Goal: Information Seeking & Learning: Check status

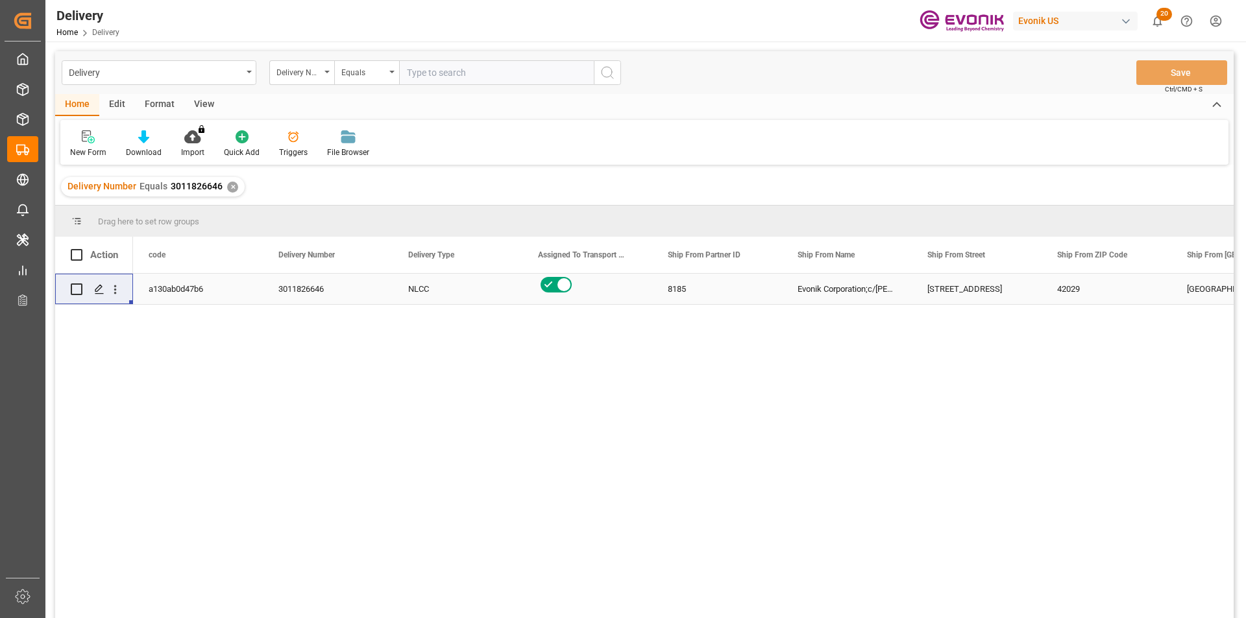
click at [232, 187] on div "✕" at bounding box center [232, 187] width 11 height 11
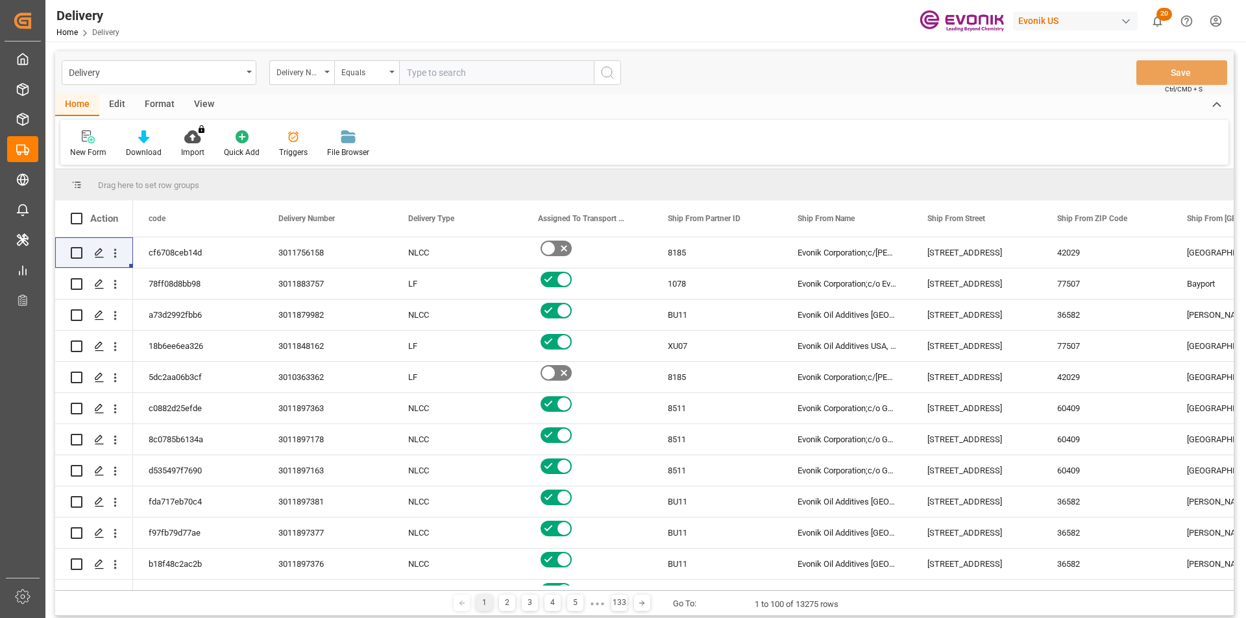
click at [453, 69] on input "text" at bounding box center [496, 72] width 195 height 25
paste input "2006868288"
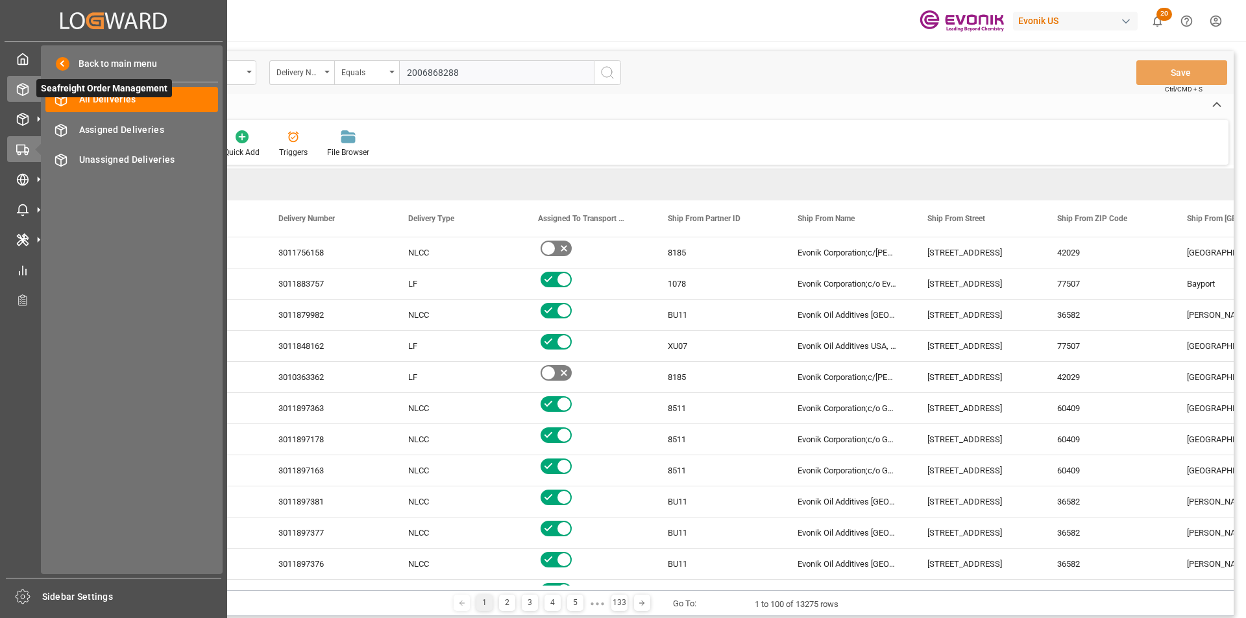
type input "2006868288"
click at [23, 79] on div "Seafreight Order Management Seafreight Order Management" at bounding box center [113, 88] width 213 height 25
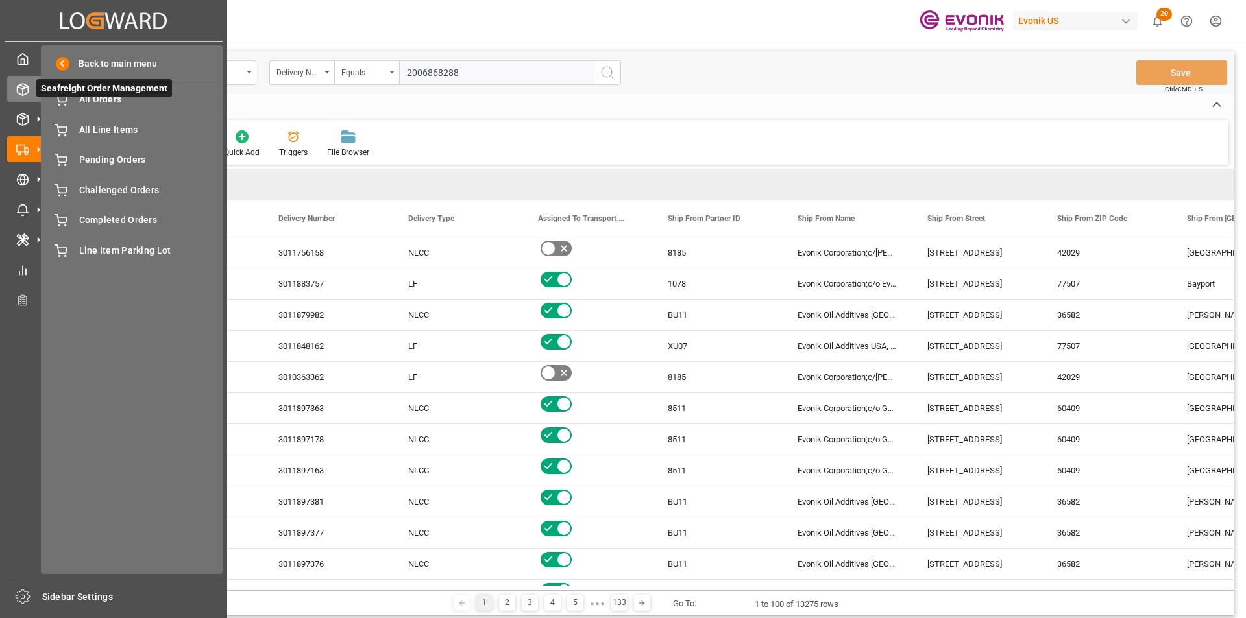
click at [86, 97] on span "Seafreight Order Management" at bounding box center [104, 88] width 136 height 18
click at [59, 99] on icon at bounding box center [60, 99] width 13 height 13
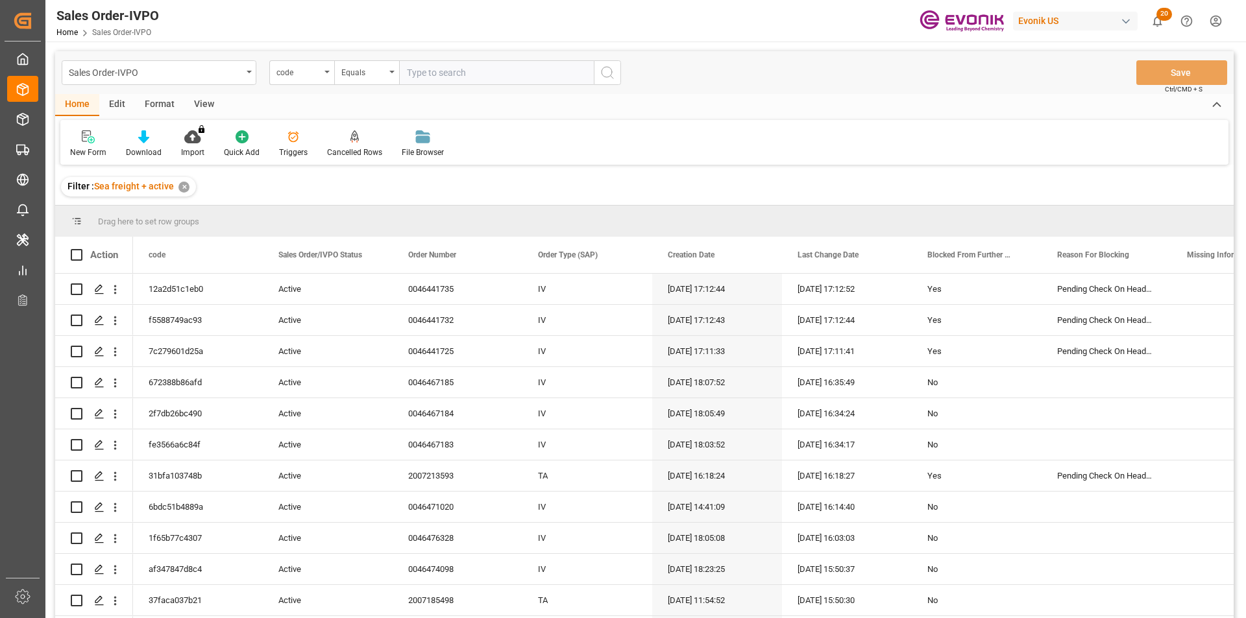
click at [435, 78] on input "text" at bounding box center [496, 72] width 195 height 25
paste input "2006868288"
type input "2006868288"
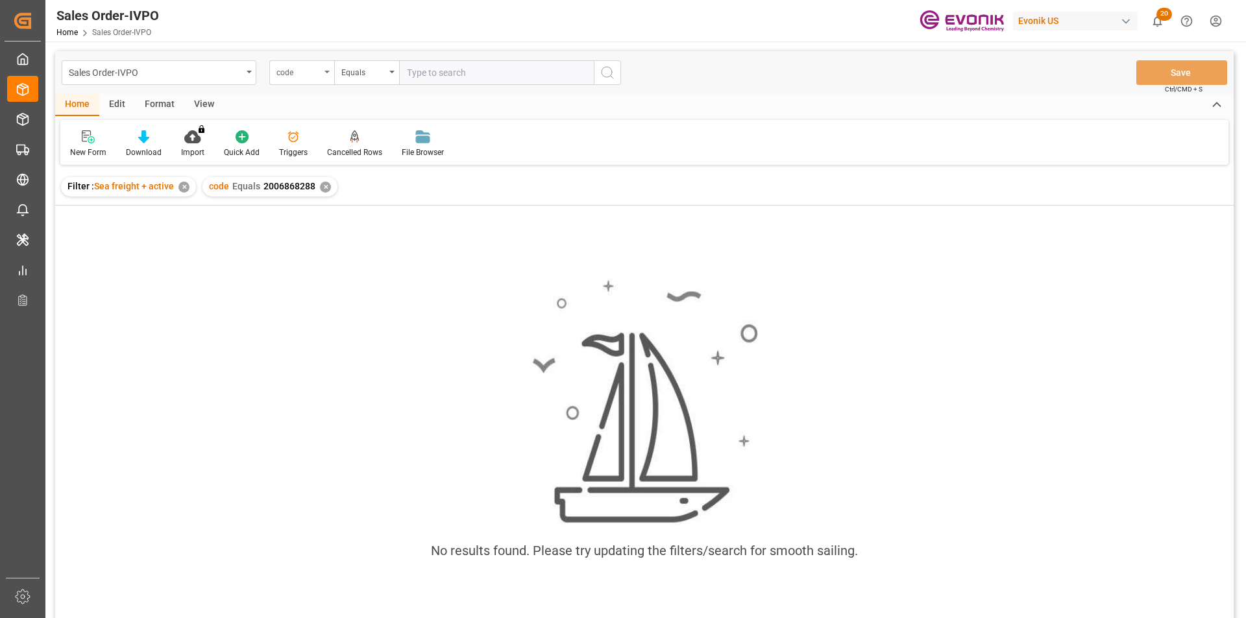
click at [323, 76] on div "code" at bounding box center [301, 72] width 65 height 25
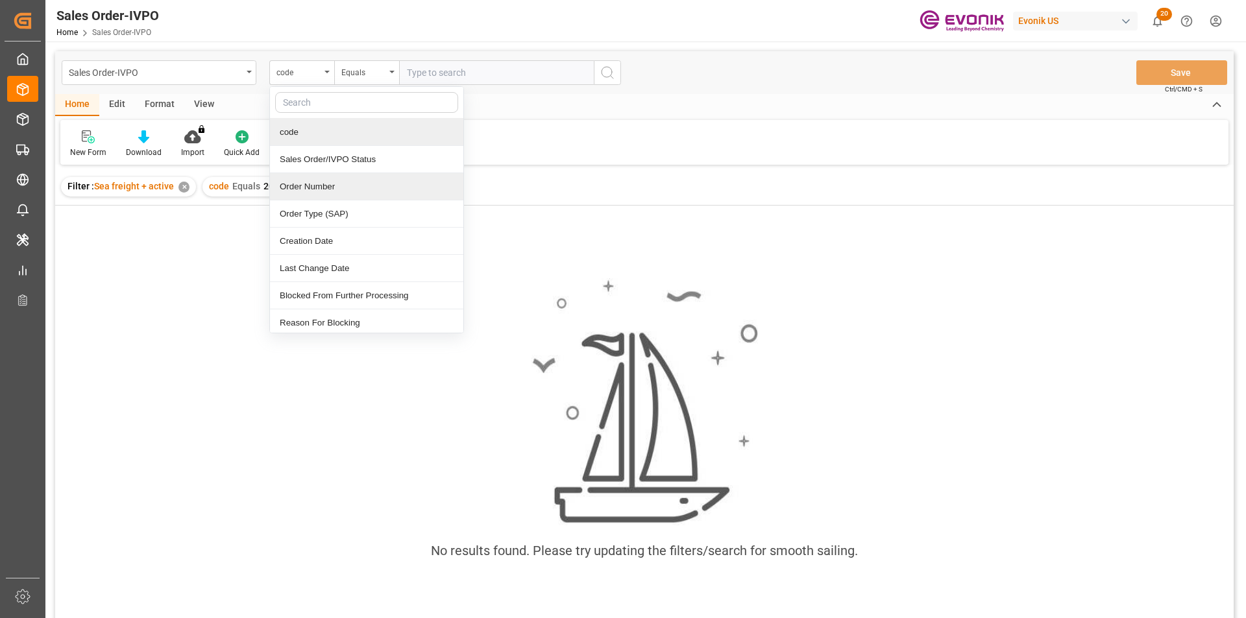
click at [332, 186] on div "Order Number" at bounding box center [366, 186] width 193 height 27
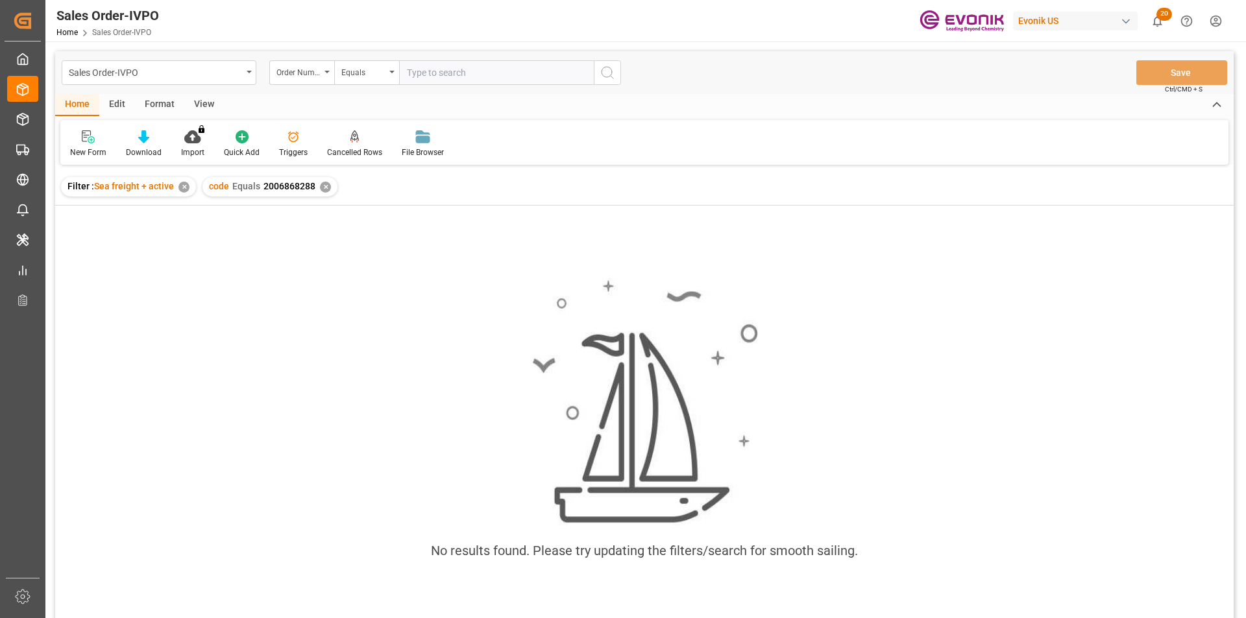
click at [322, 187] on div "✕" at bounding box center [325, 187] width 11 height 11
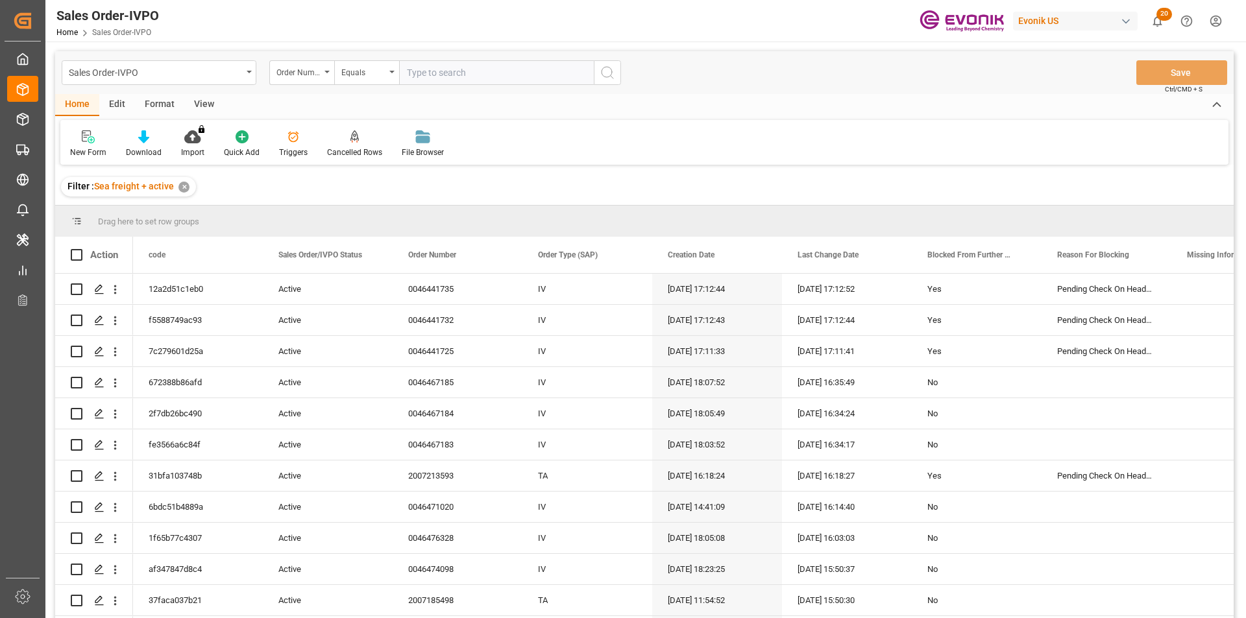
click at [429, 77] on input "text" at bounding box center [496, 72] width 195 height 25
paste input "2006868288"
type input "2006868288"
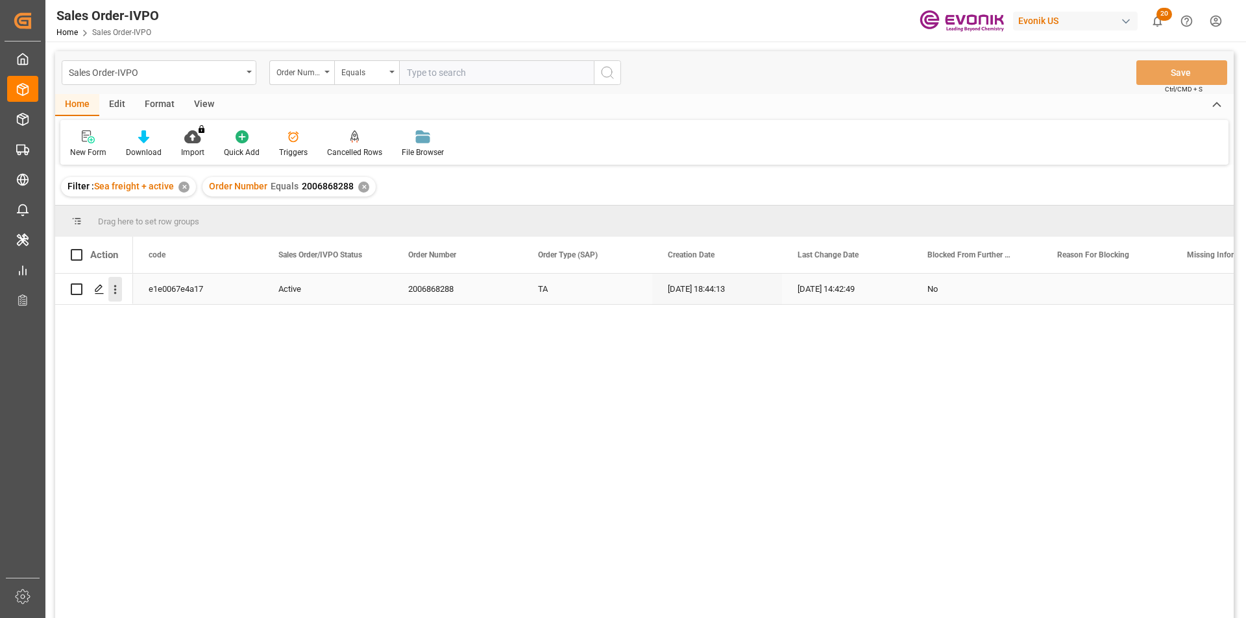
click at [118, 292] on icon "open menu" at bounding box center [115, 290] width 14 height 14
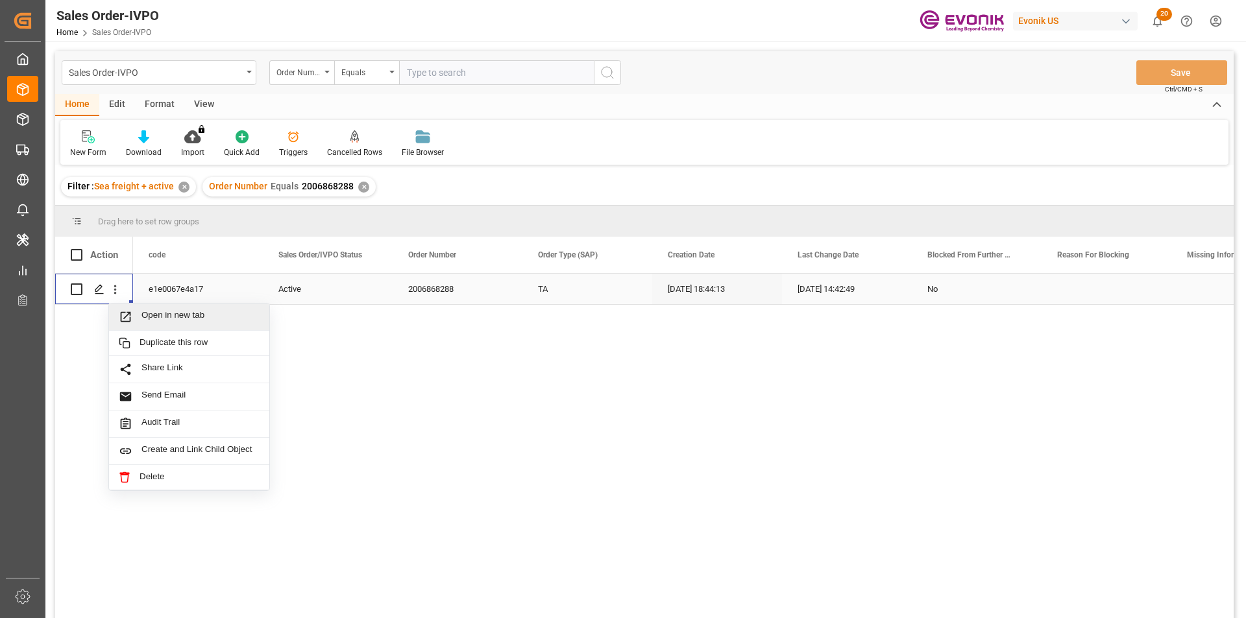
click at [180, 317] on span "Open in new tab" at bounding box center [200, 317] width 118 height 14
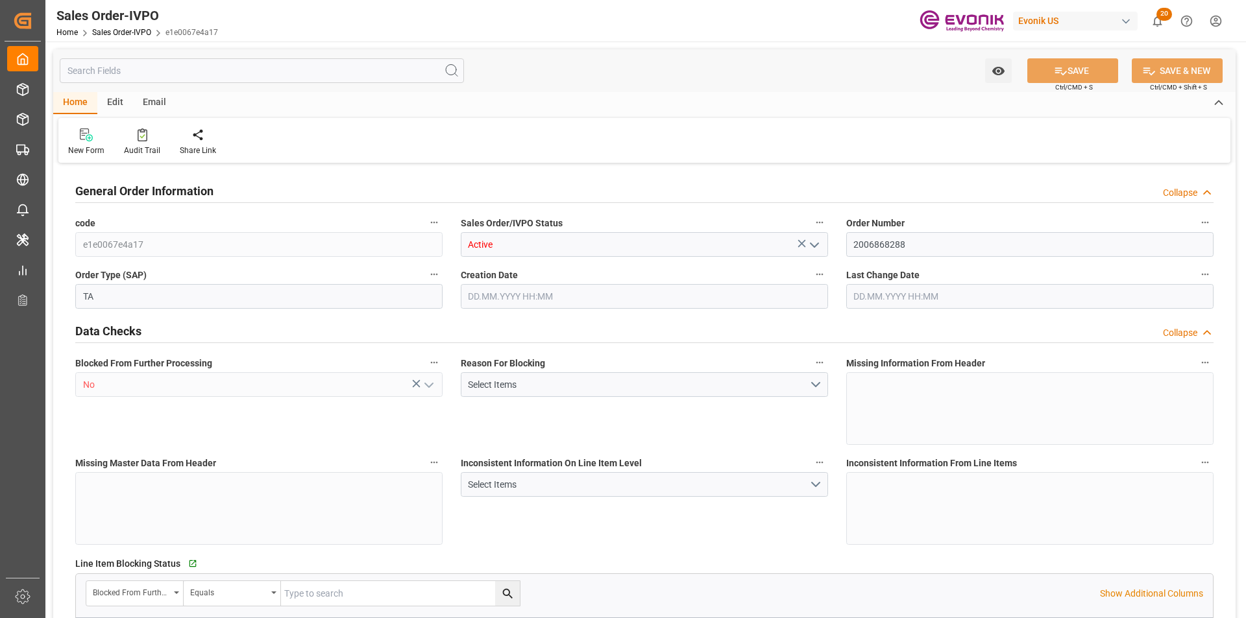
type input "BRSSZ"
type input "0"
type input "1"
type input "2"
type input "20000"
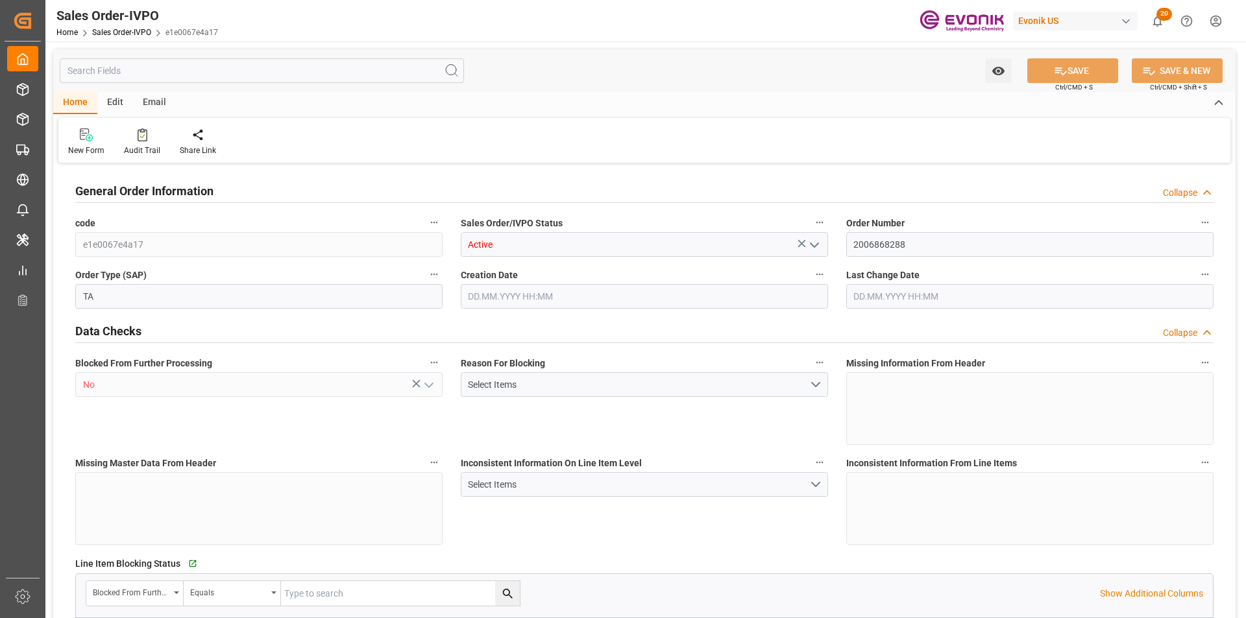
type input "0"
type input "17000"
type input "30"
type input "24.03.2025 18:44"
type input "03.09.2025 14:42"
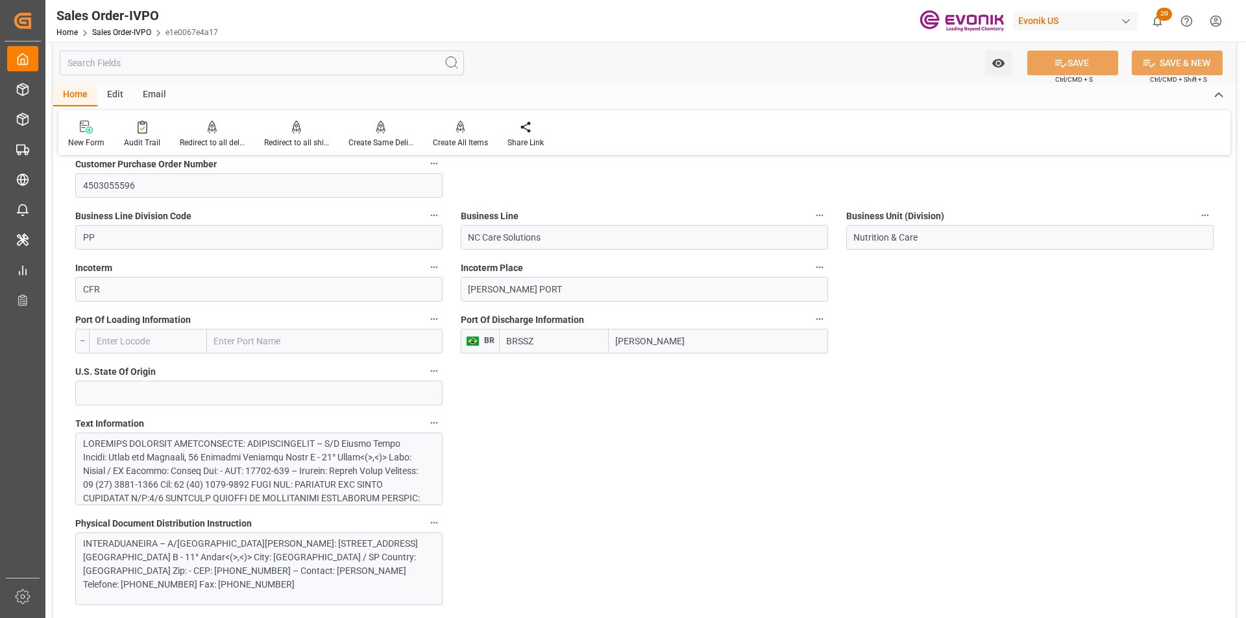
scroll to position [778, 0]
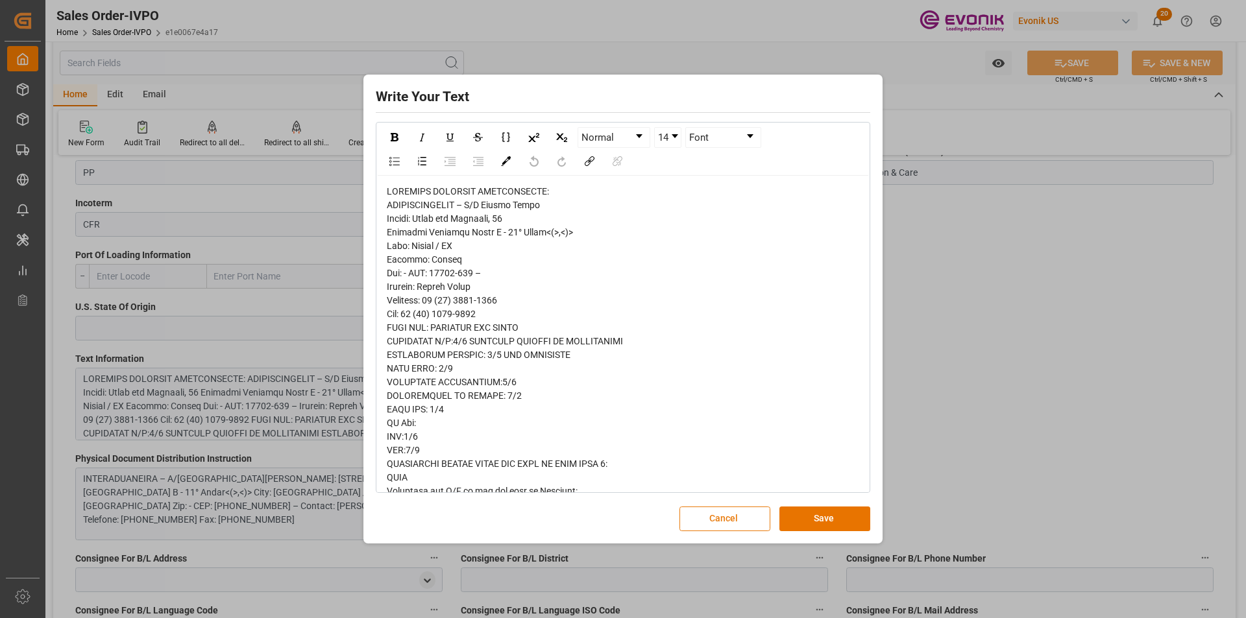
click at [726, 514] on button "Cancel" at bounding box center [724, 519] width 91 height 25
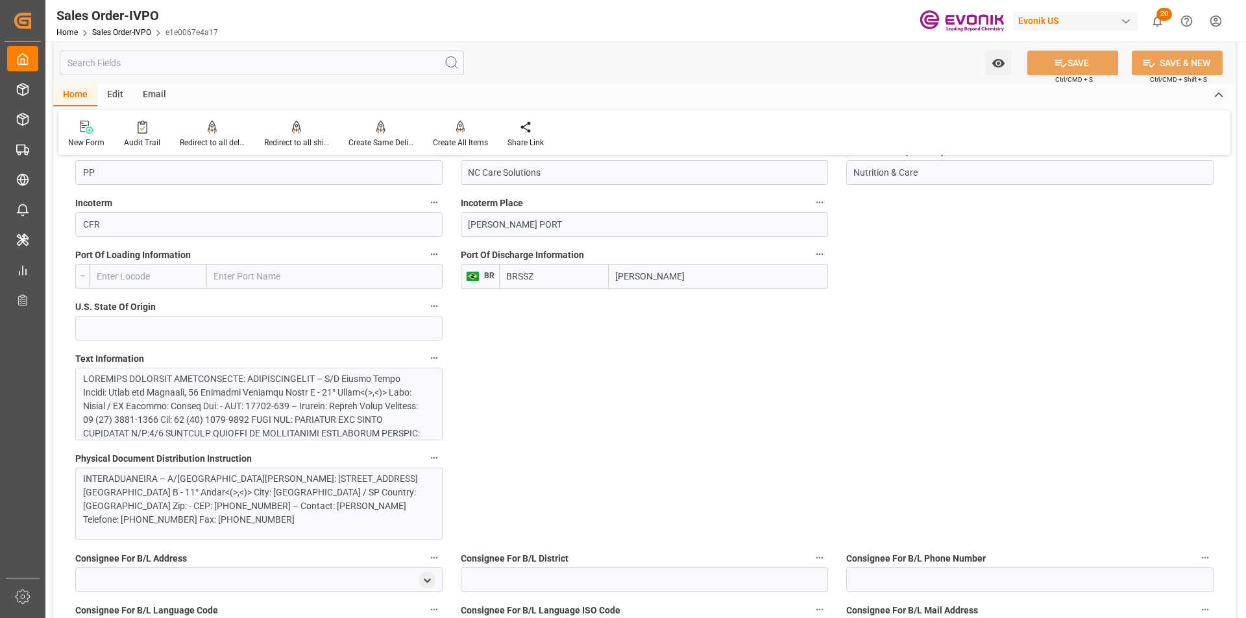
click at [250, 487] on div "INTERADUANEIRA – A/C Flavio Silva Street: Praça dos Andradas, 12 Edifício Rubiá…" at bounding box center [254, 499] width 342 height 54
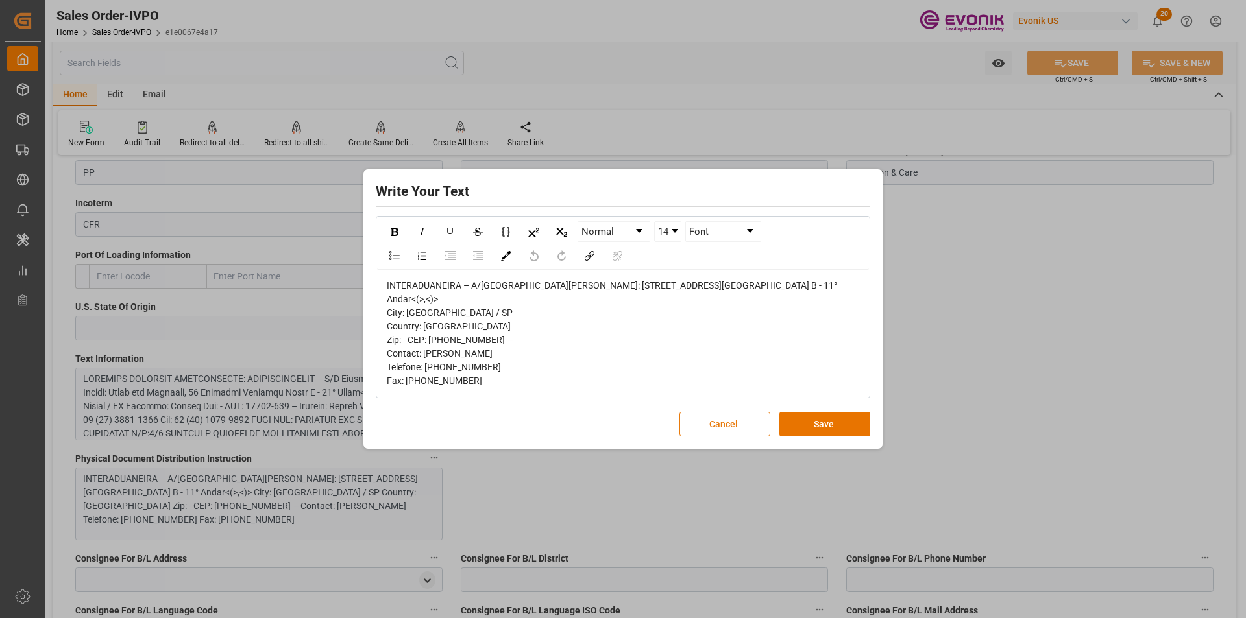
click at [716, 433] on button "Cancel" at bounding box center [724, 424] width 91 height 25
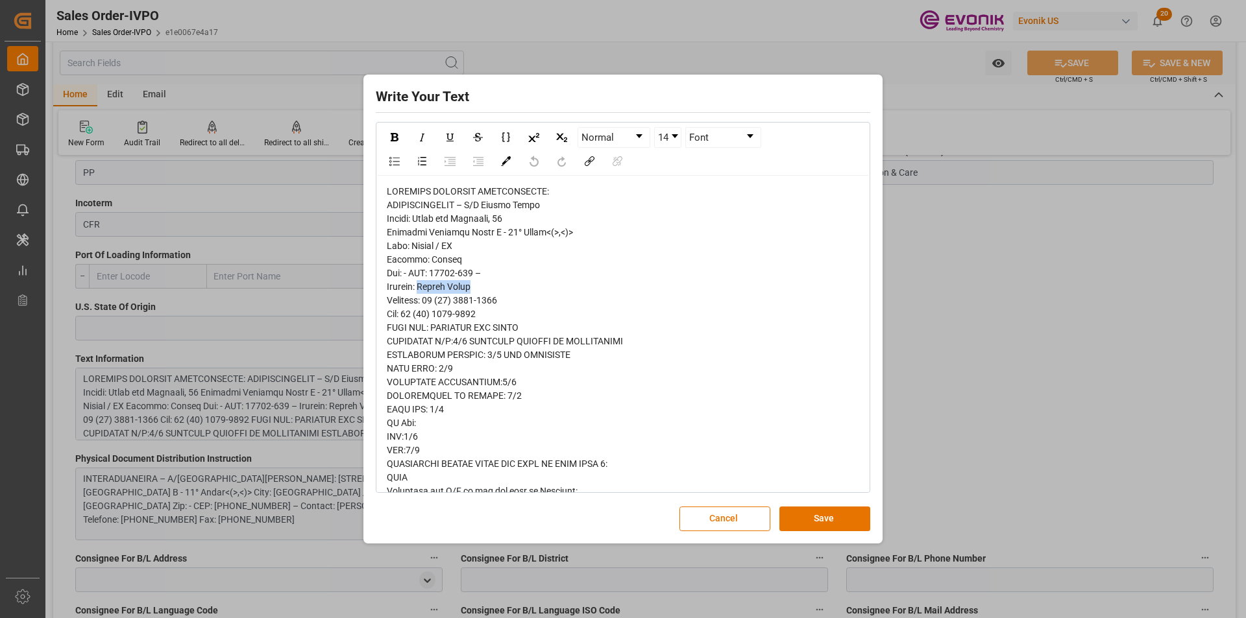
drag, startPoint x: 470, startPoint y: 289, endPoint x: 422, endPoint y: 292, distance: 47.4
drag, startPoint x: 517, startPoint y: 205, endPoint x: 387, endPoint y: 205, distance: 129.7
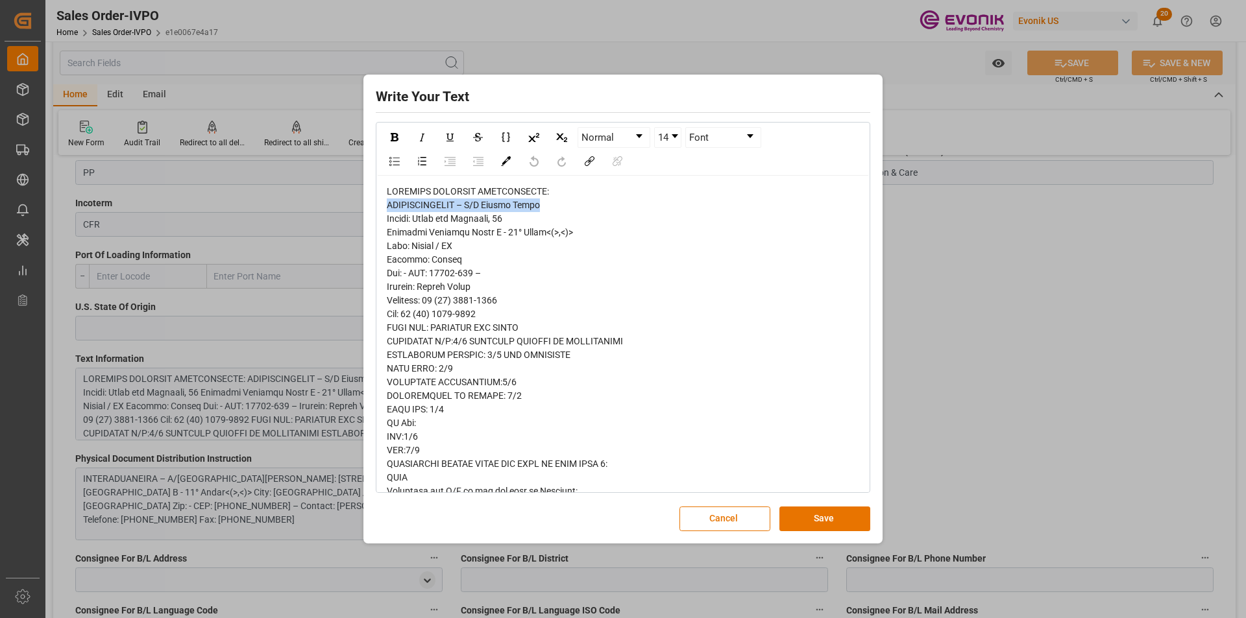
copy span "INTERADUANEIRA – A/C Flavio Silva"
drag, startPoint x: 523, startPoint y: 217, endPoint x: 417, endPoint y: 223, distance: 105.9
copy span "Praça dos Andradas, 12"
drag, startPoint x: 535, startPoint y: 235, endPoint x: 384, endPoint y: 234, distance: 150.5
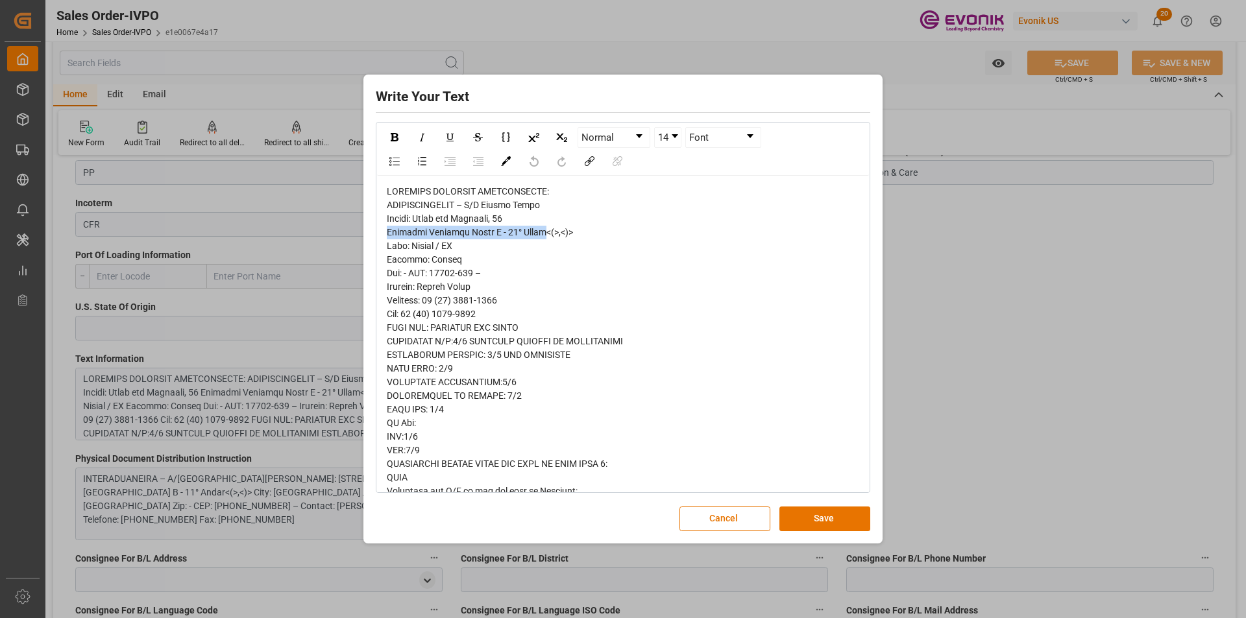
copy span "Edifício Rubiácia Bloco B - 11° Andar"
copy span "11010"
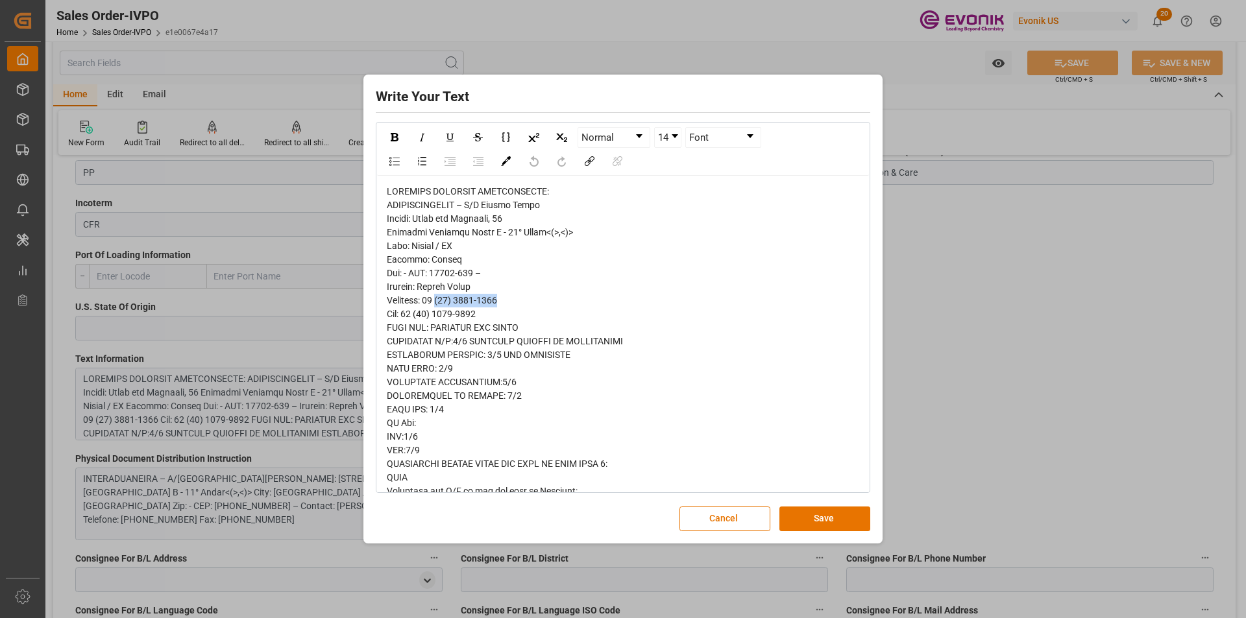
drag, startPoint x: 508, startPoint y: 300, endPoint x: 440, endPoint y: 302, distance: 68.2
copy span "(13) 2105-8500"
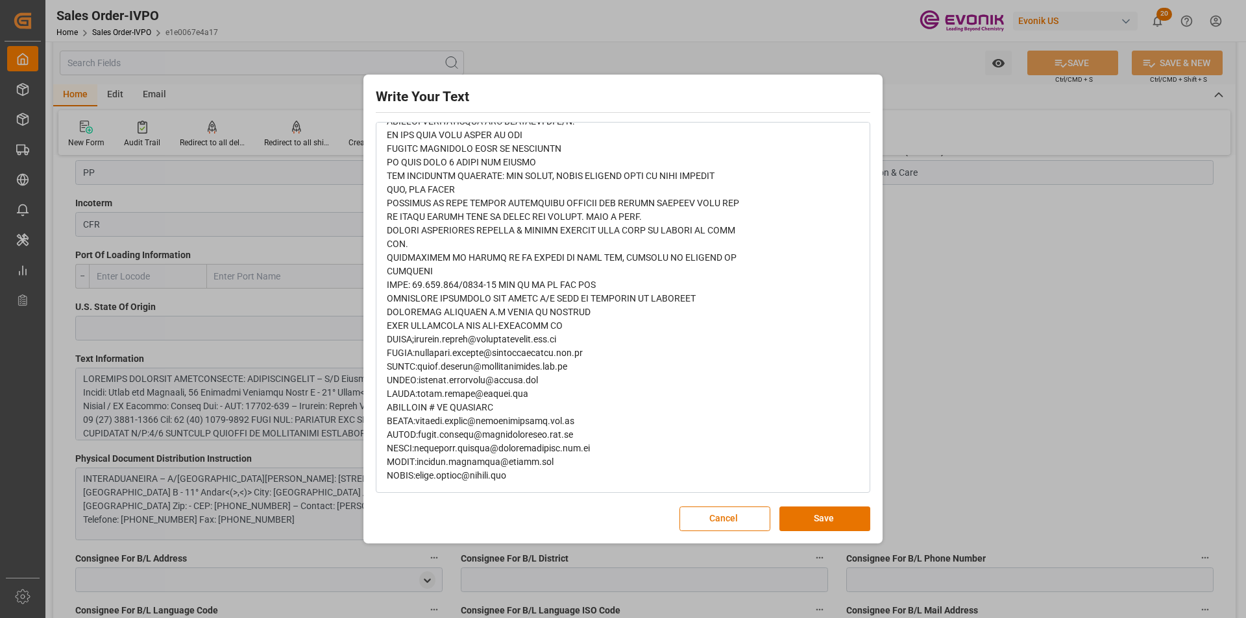
scroll to position [635, 0]
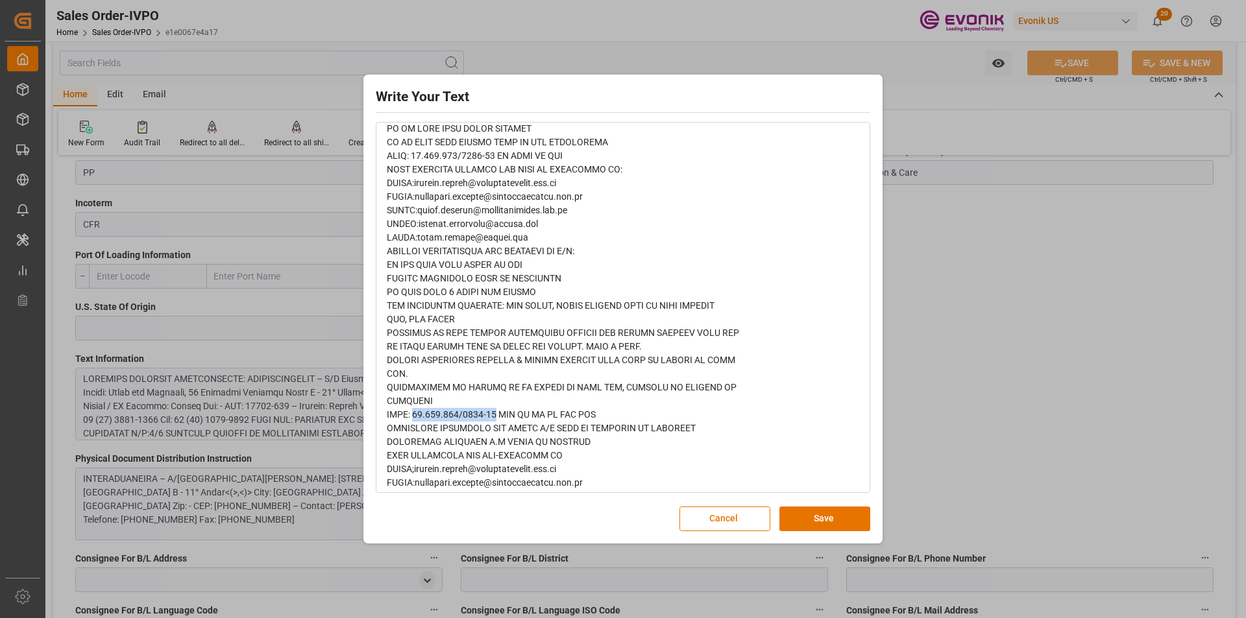
drag, startPoint x: 494, startPoint y: 415, endPoint x: 414, endPoint y: 413, distance: 79.8
click at [414, 413] on span "rdw-editor" at bounding box center [563, 80] width 352 height 1059
copy span "12.056.613/0004-72"
click at [719, 513] on button "Cancel" at bounding box center [724, 519] width 91 height 25
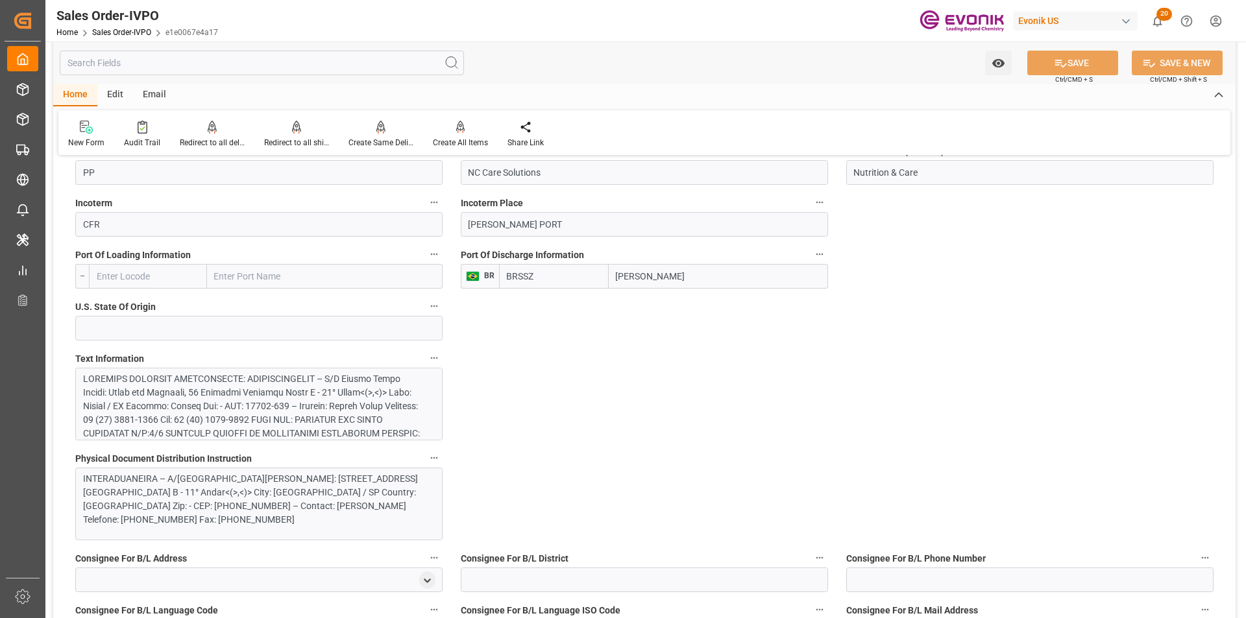
scroll to position [584, 0]
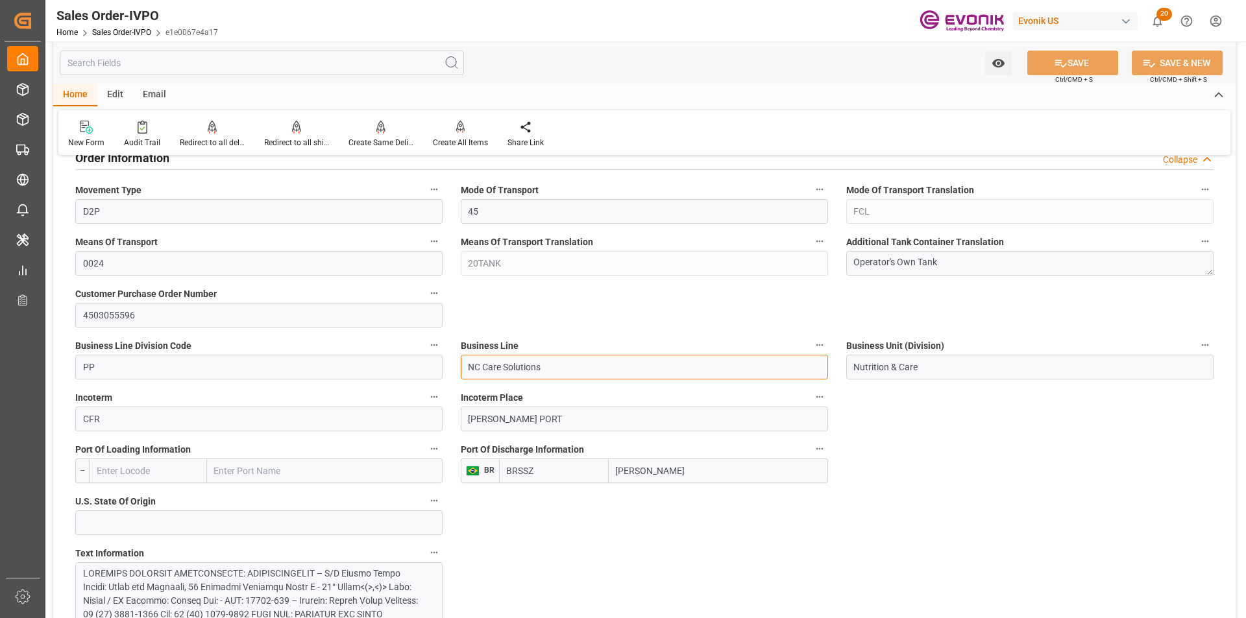
drag, startPoint x: 551, startPoint y: 370, endPoint x: 422, endPoint y: 363, distance: 128.6
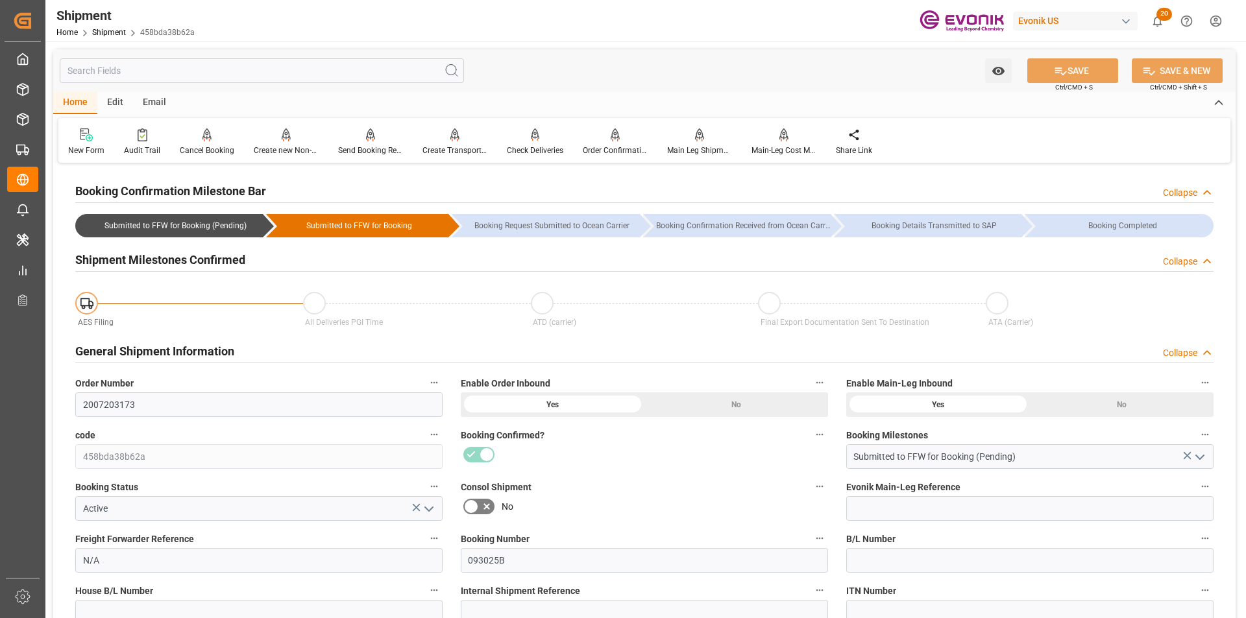
scroll to position [259, 0]
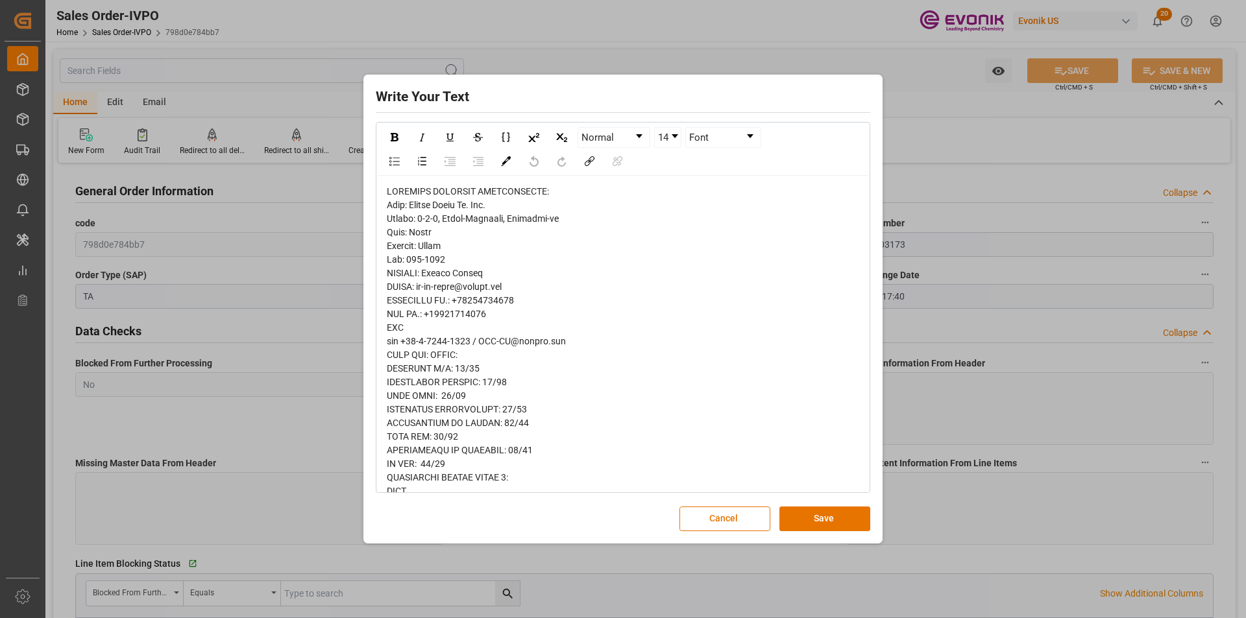
scroll to position [454, 0]
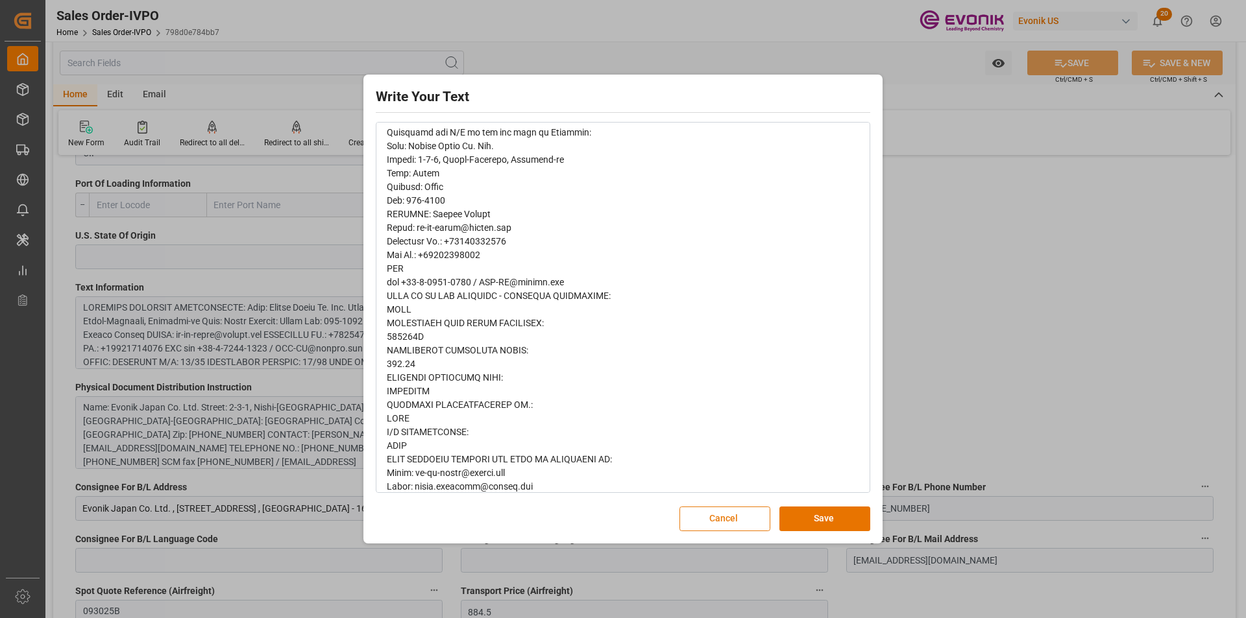
click at [733, 510] on button "Cancel" at bounding box center [724, 519] width 91 height 25
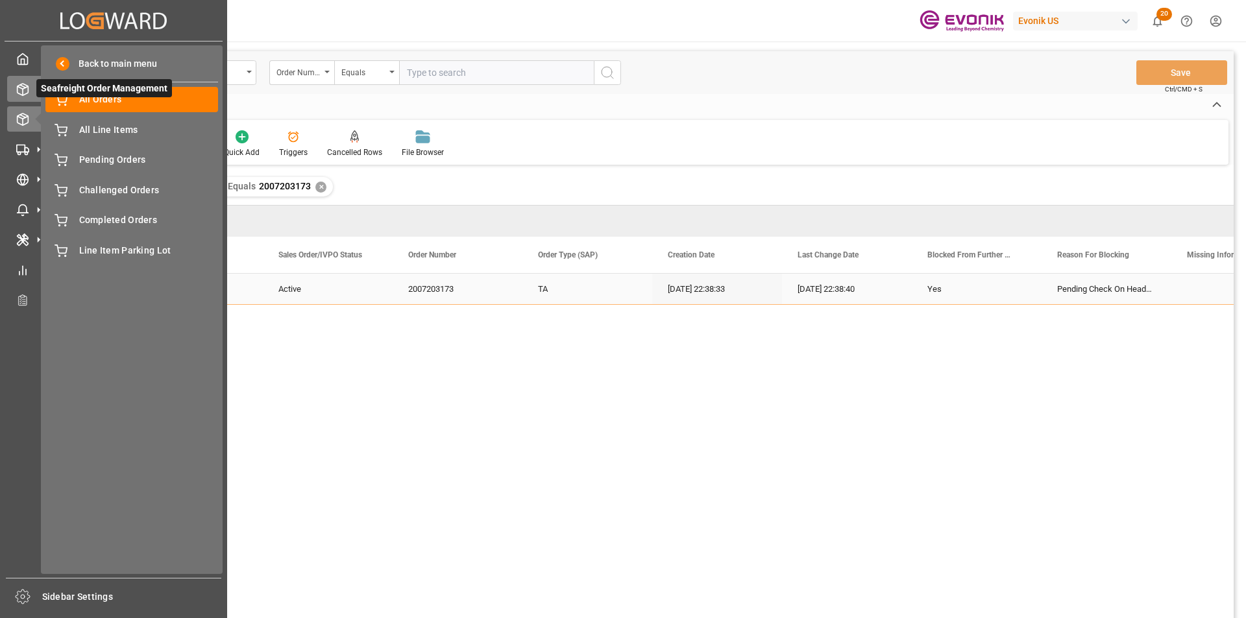
click at [26, 93] on icon at bounding box center [23, 90] width 11 height 12
drag, startPoint x: 14, startPoint y: 82, endPoint x: 28, endPoint y: 87, distance: 15.0
click at [16, 82] on div at bounding box center [18, 89] width 22 height 14
click at [23, 86] on line at bounding box center [22, 86] width 5 height 3
click at [117, 101] on span "All Orders" at bounding box center [148, 100] width 139 height 14
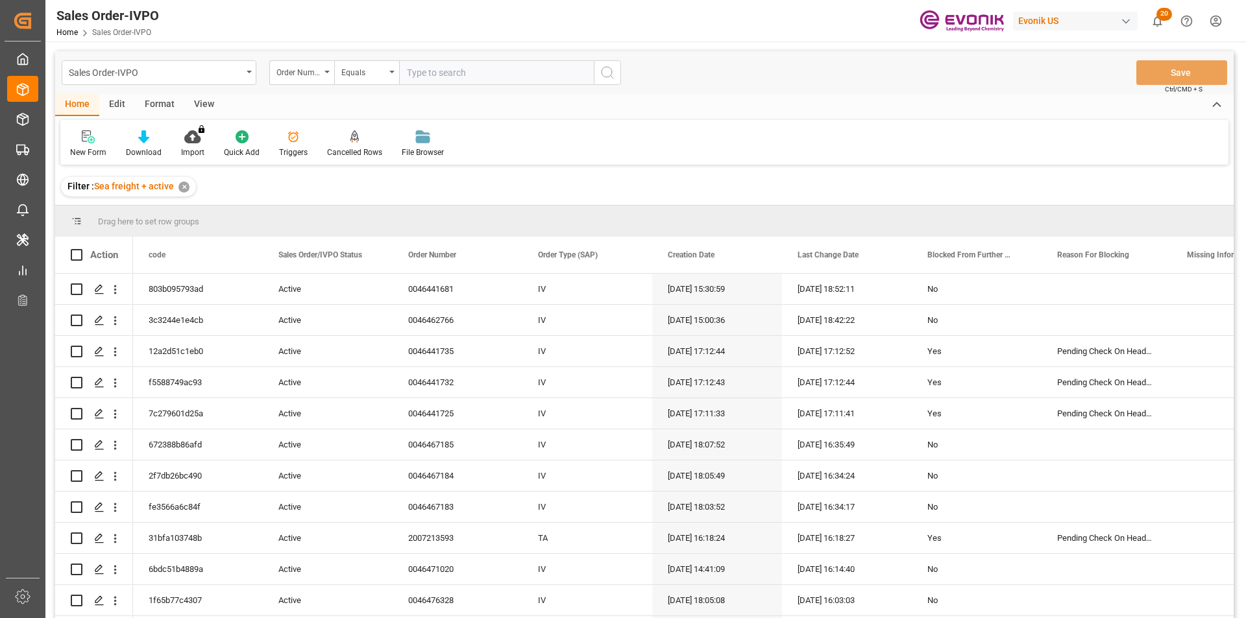
click at [458, 75] on input "text" at bounding box center [496, 72] width 195 height 25
paste input "2007188728"
type input "2007188728"
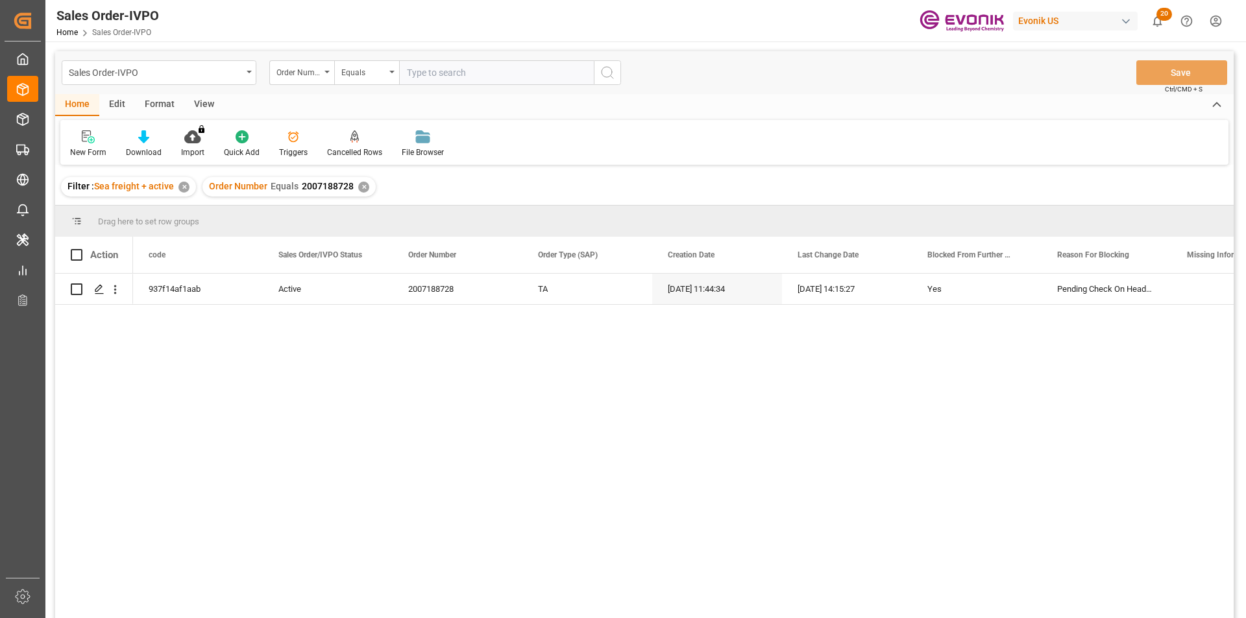
click at [358, 184] on div "✕" at bounding box center [363, 187] width 11 height 11
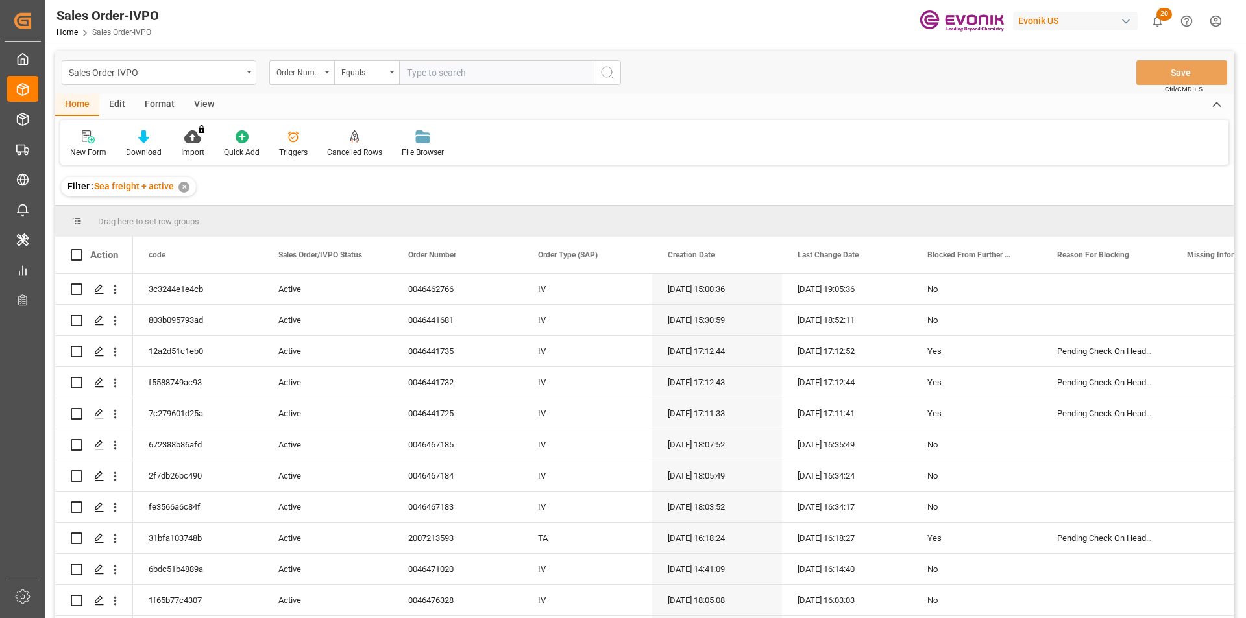
click at [409, 91] on div "Sales Order-IVPO Order Number Equals Save Ctrl/CMD + S" at bounding box center [644, 72] width 1178 height 43
click at [431, 77] on input "text" at bounding box center [496, 72] width 195 height 25
paste input "2007184114"
type input "2007184114"
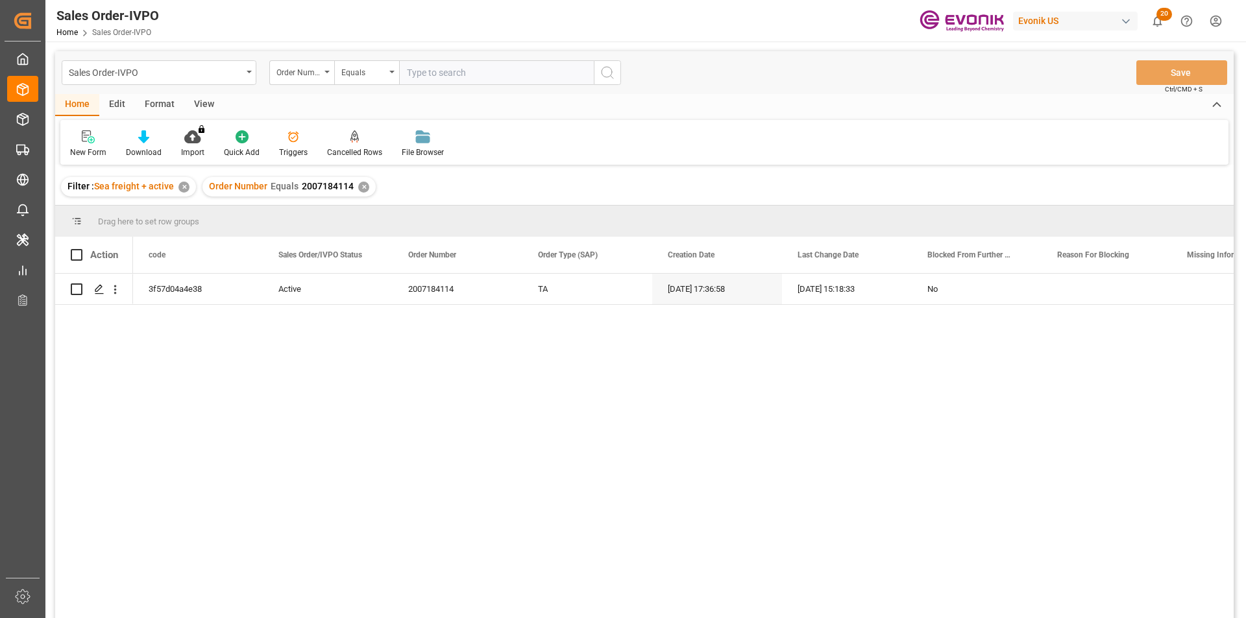
click at [435, 65] on input "text" at bounding box center [496, 72] width 195 height 25
paste input "2007184114"
type input "2007184114"
click at [119, 295] on icon "open menu" at bounding box center [115, 290] width 14 height 14
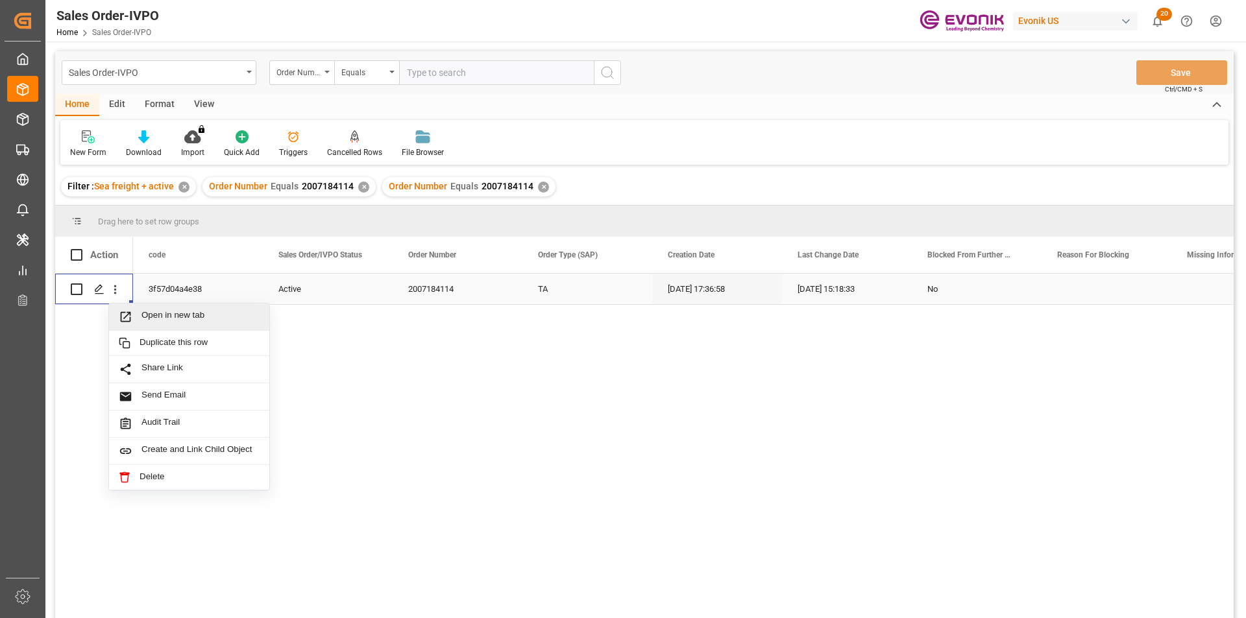
click at [213, 313] on span "Open in new tab" at bounding box center [200, 317] width 118 height 14
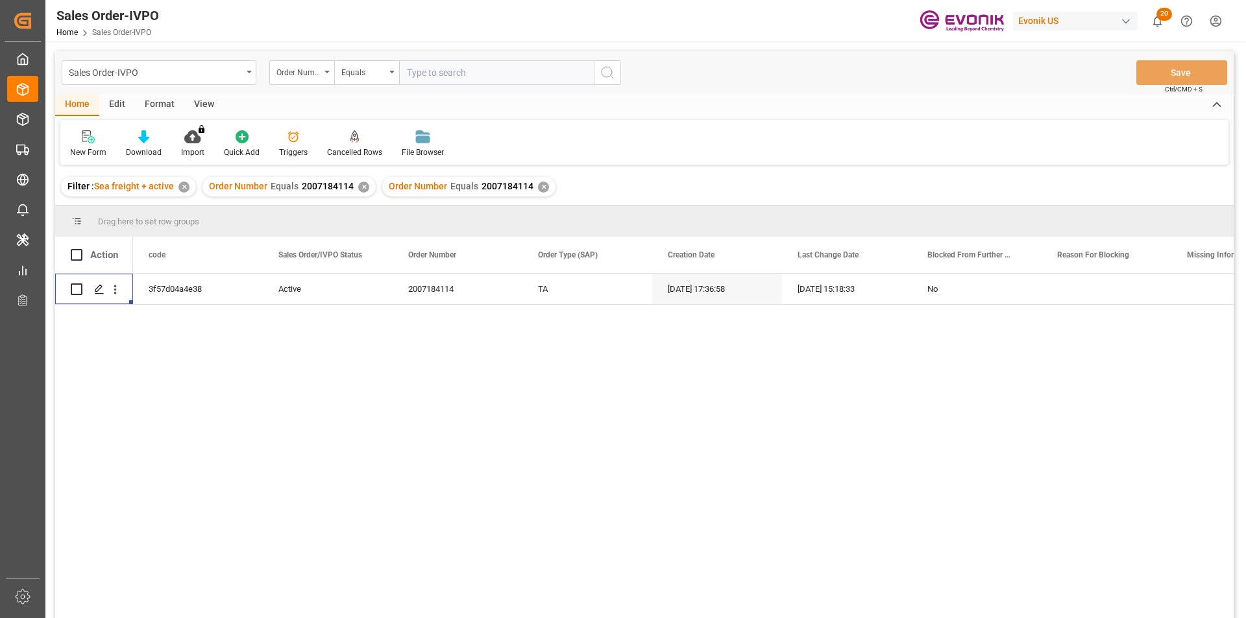
click at [540, 184] on div "✕" at bounding box center [543, 187] width 11 height 11
click at [361, 184] on div "✕" at bounding box center [363, 187] width 11 height 11
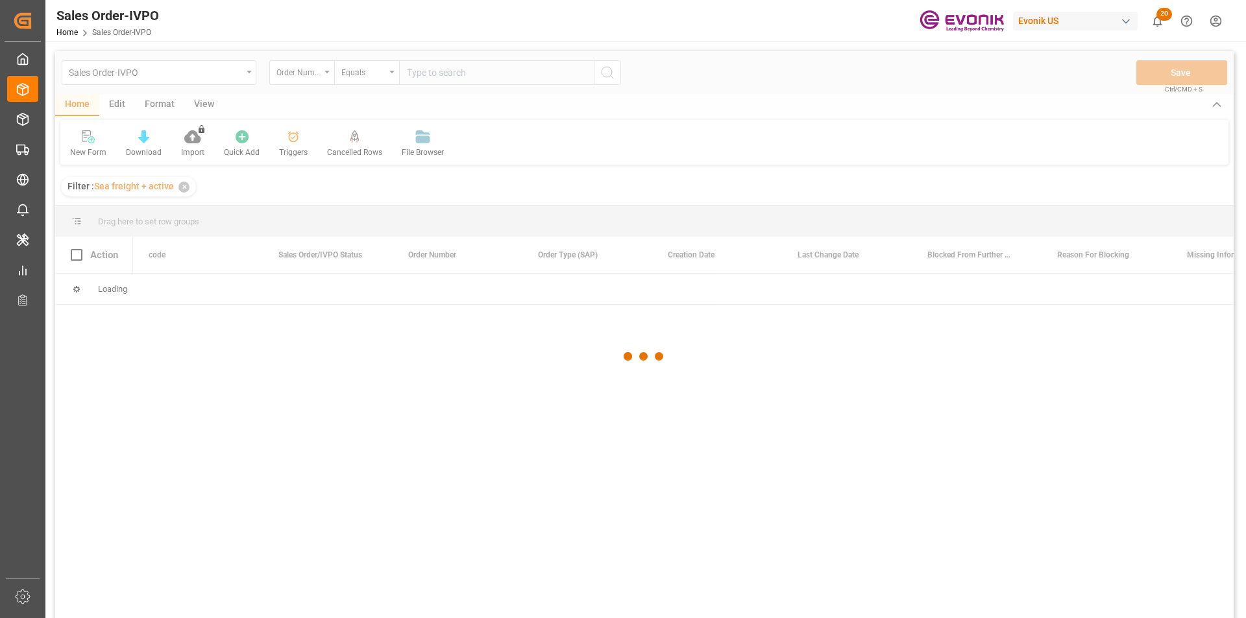
click at [421, 77] on div at bounding box center [644, 356] width 1178 height 610
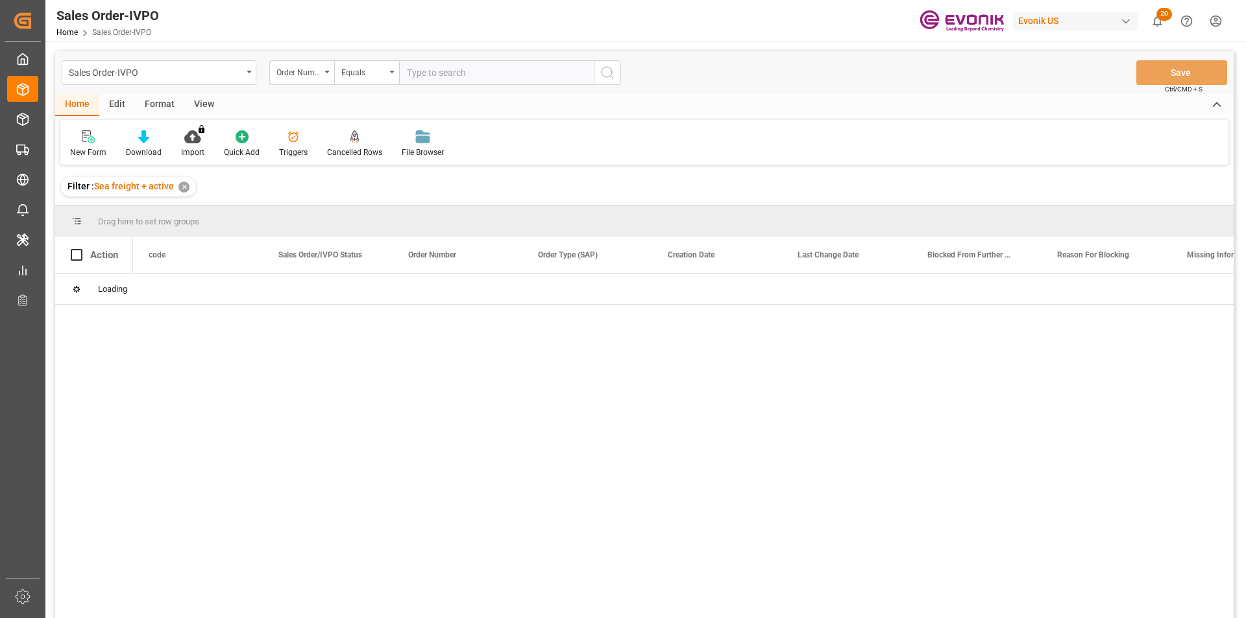
click at [421, 77] on input "text" at bounding box center [496, 72] width 195 height 25
paste input "2007085371"
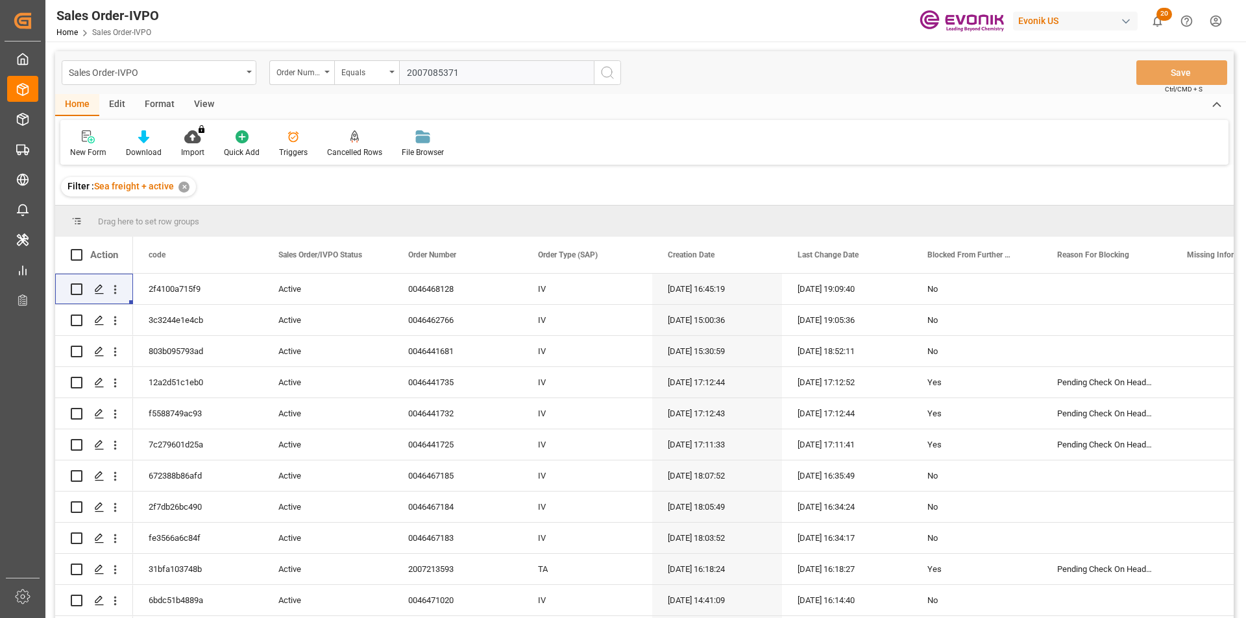
type input "2007085371"
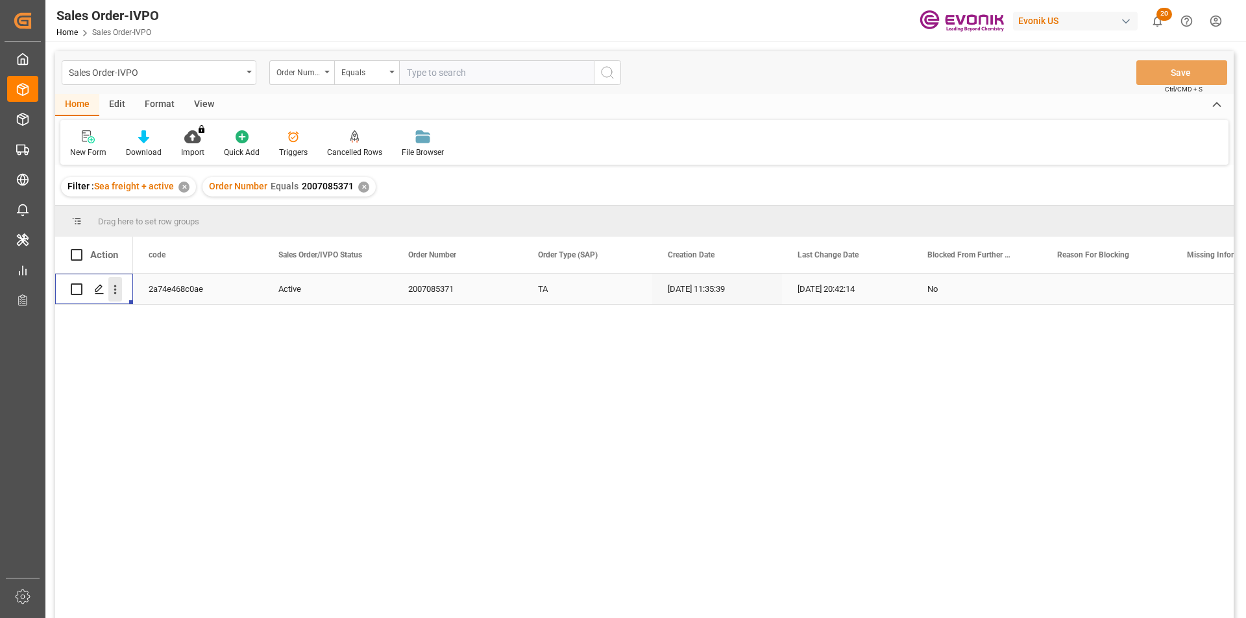
click at [115, 285] on icon "open menu" at bounding box center [115, 290] width 14 height 14
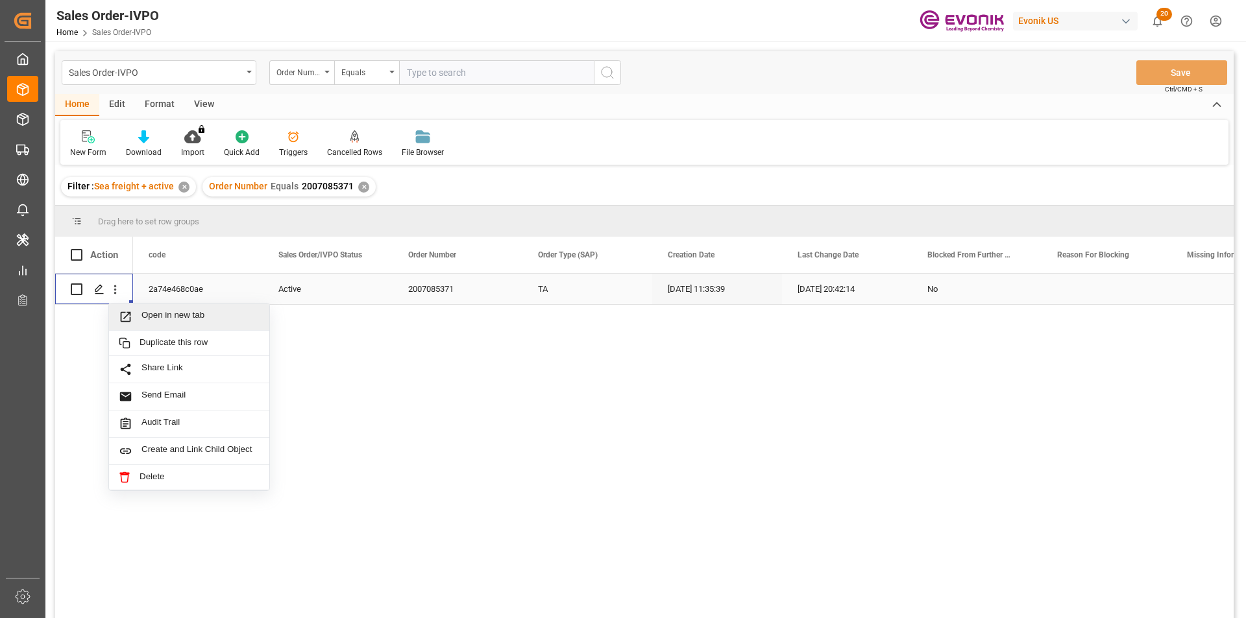
click at [221, 320] on span "Open in new tab" at bounding box center [200, 317] width 118 height 14
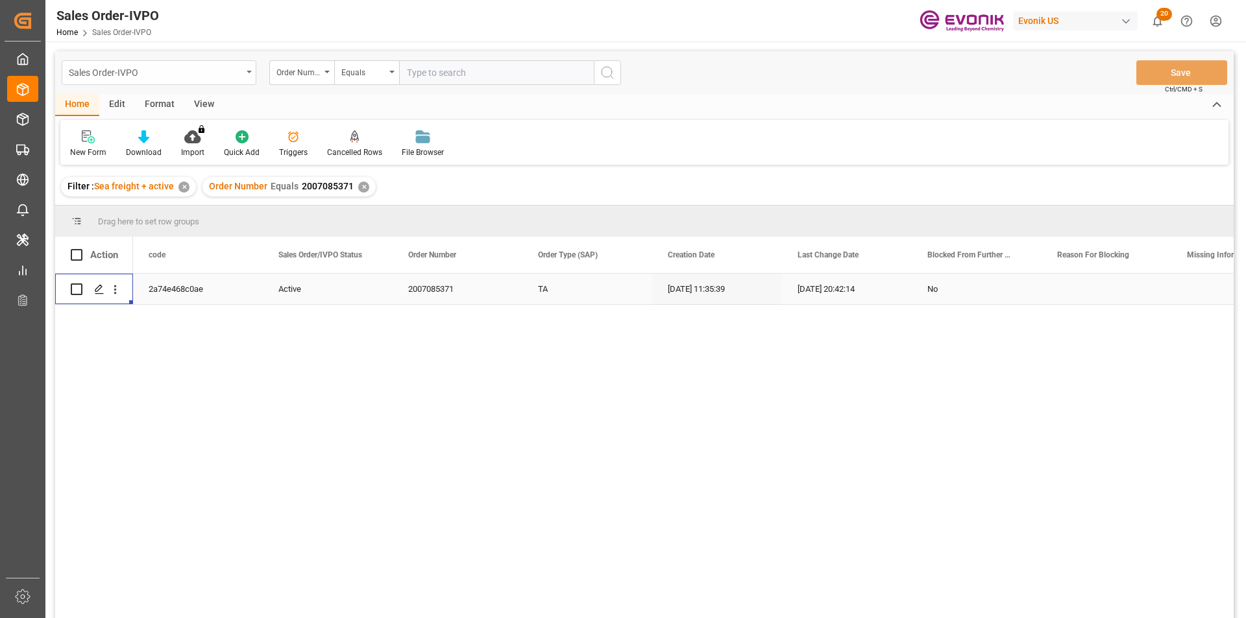
click at [186, 78] on div "Sales Order-IVPO" at bounding box center [155, 72] width 173 height 16
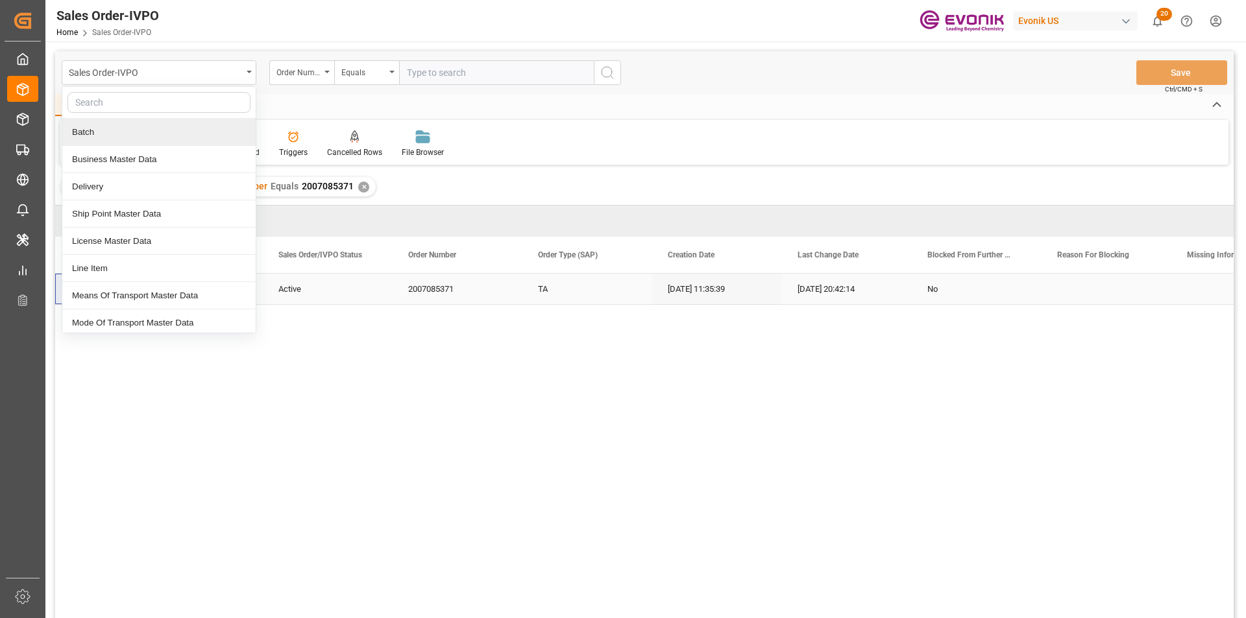
click at [128, 101] on input "text" at bounding box center [158, 102] width 183 height 21
type input "li"
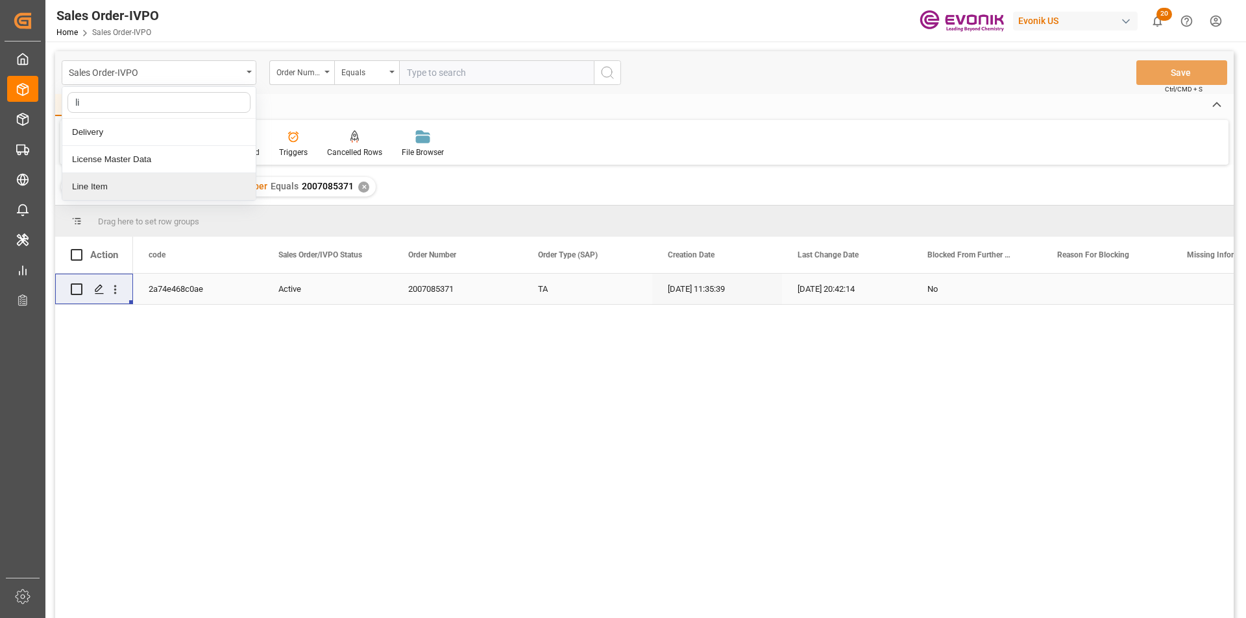
drag, startPoint x: 126, startPoint y: 183, endPoint x: 138, endPoint y: 180, distance: 12.0
click at [127, 182] on div "Line Item" at bounding box center [158, 186] width 193 height 27
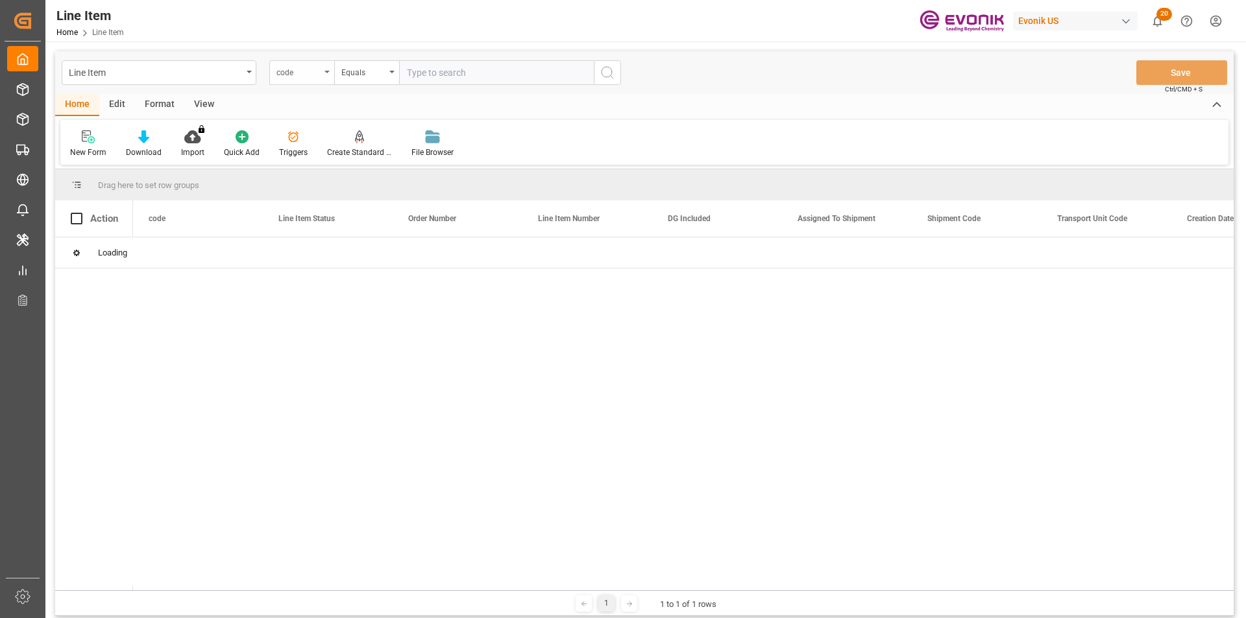
click at [328, 76] on div "code" at bounding box center [301, 72] width 65 height 25
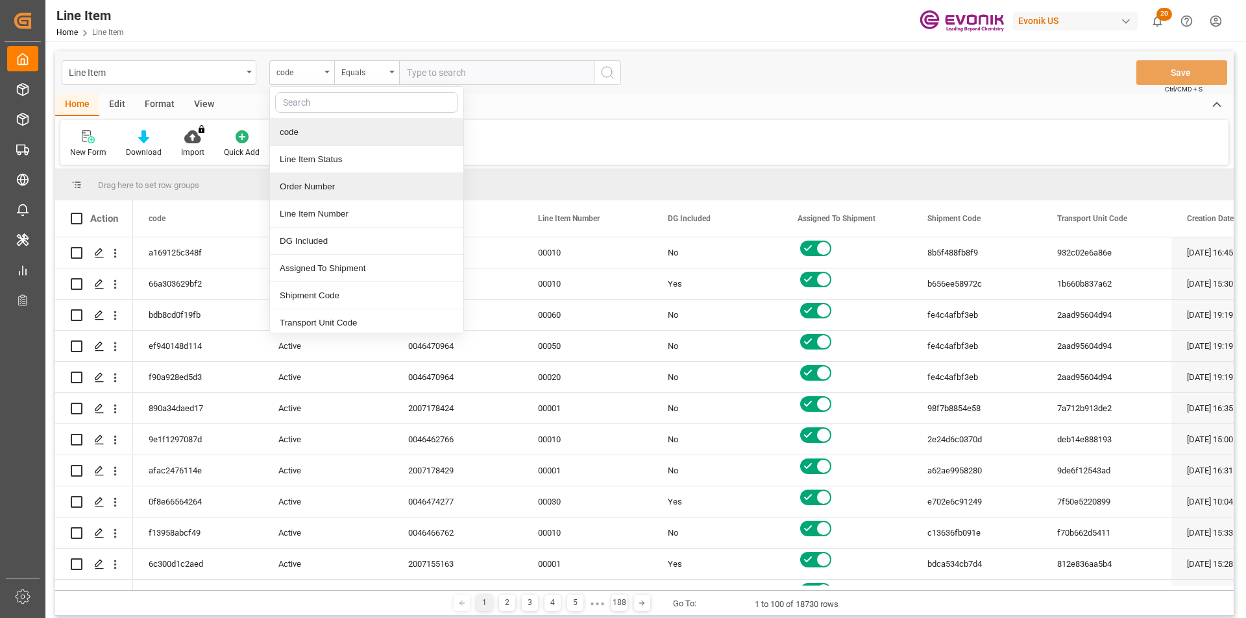
click at [327, 187] on div "Order Number" at bounding box center [366, 186] width 193 height 27
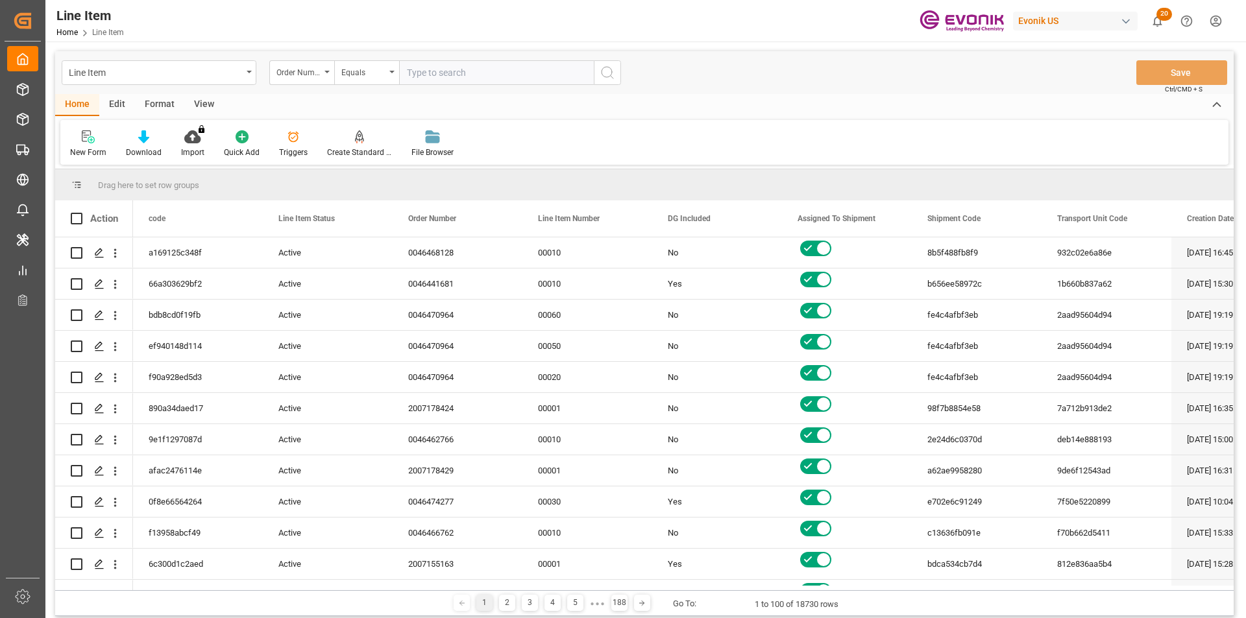
click at [458, 77] on input "text" at bounding box center [496, 72] width 195 height 25
paste input "2007085371"
type input "2007085371"
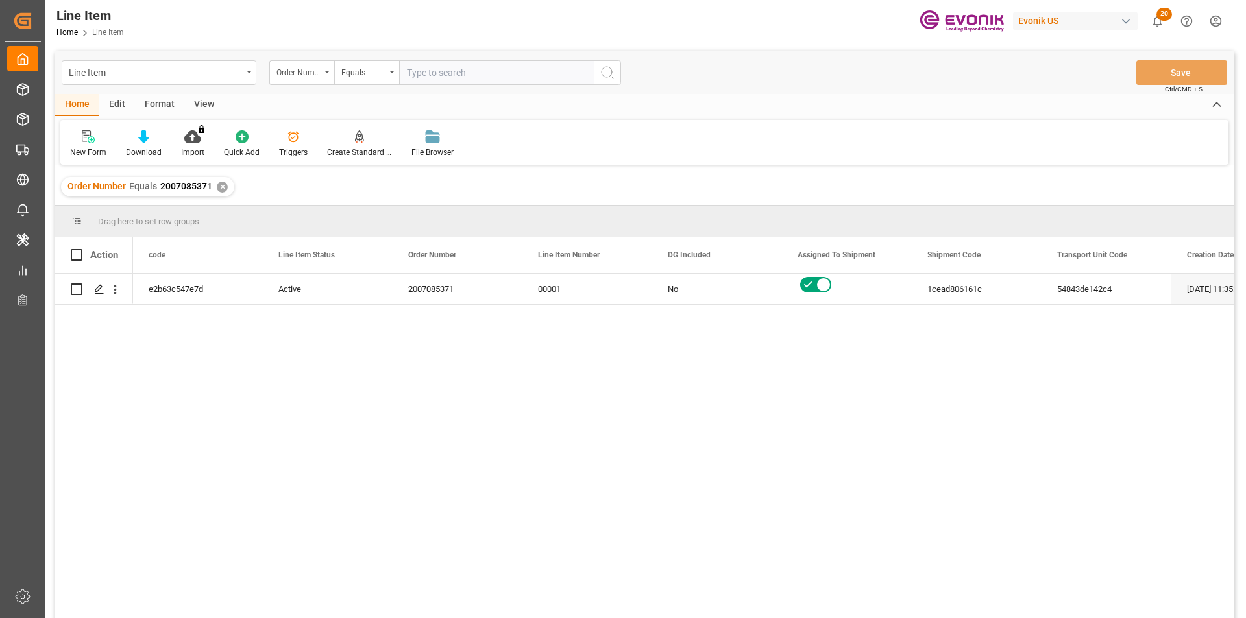
click at [197, 103] on div "View" at bounding box center [204, 105] width 40 height 22
click at [141, 138] on icon at bounding box center [147, 136] width 13 height 13
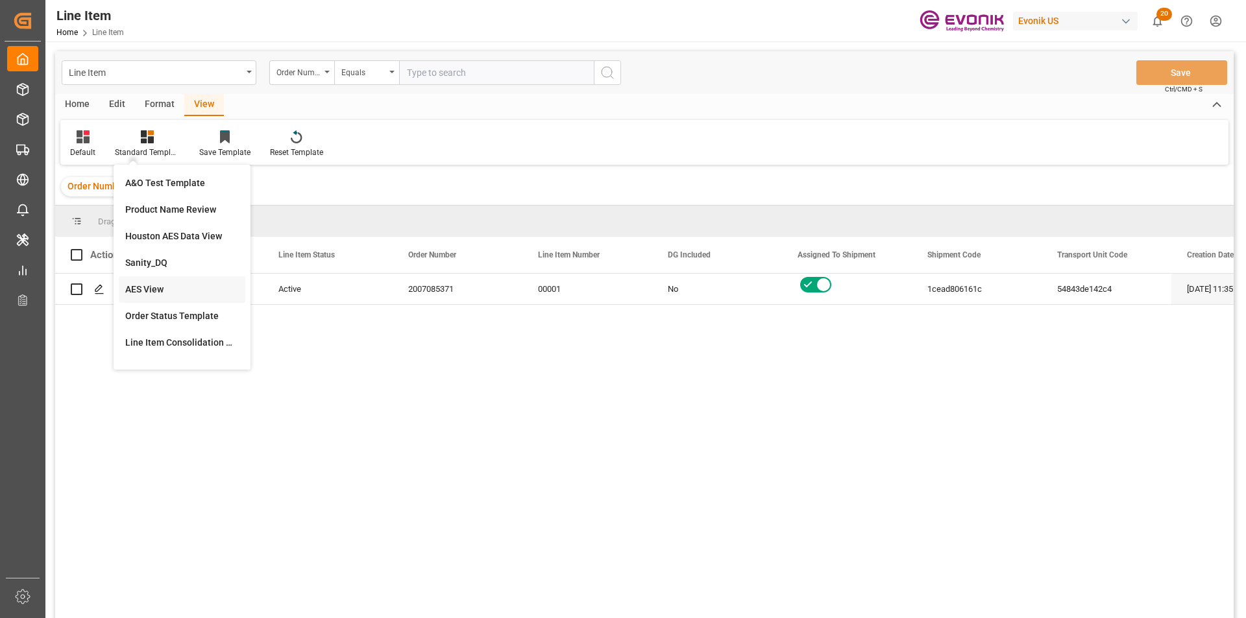
click at [159, 296] on div "AES View" at bounding box center [182, 290] width 114 height 14
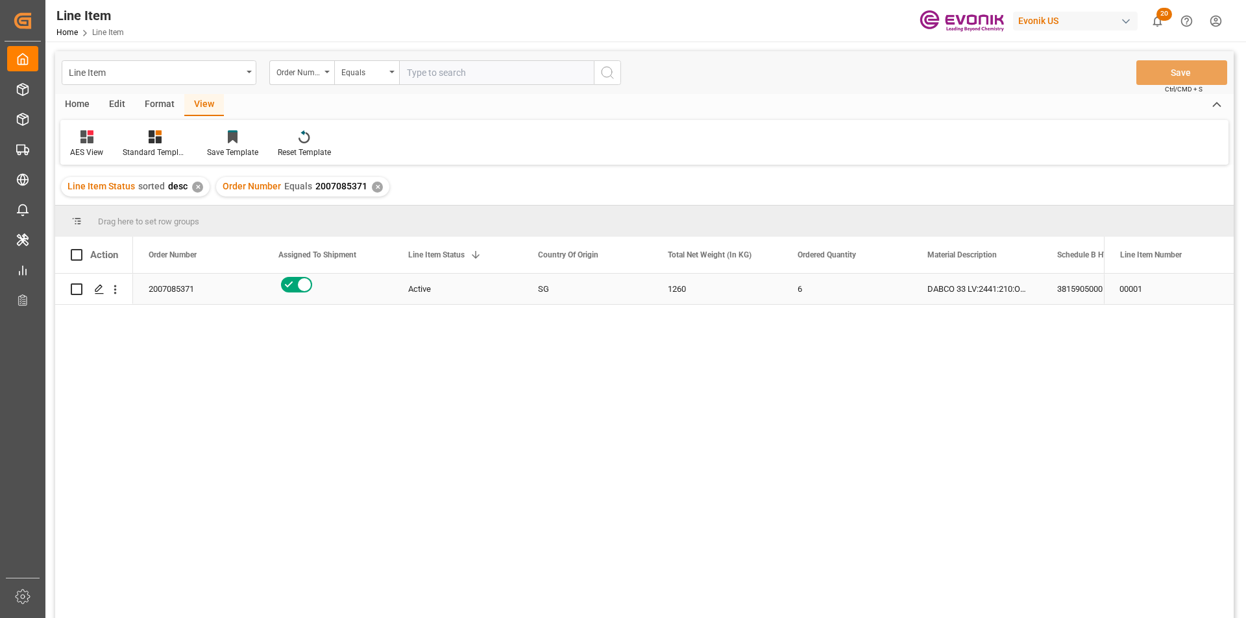
click at [547, 290] on div "SG" at bounding box center [587, 289] width 130 height 30
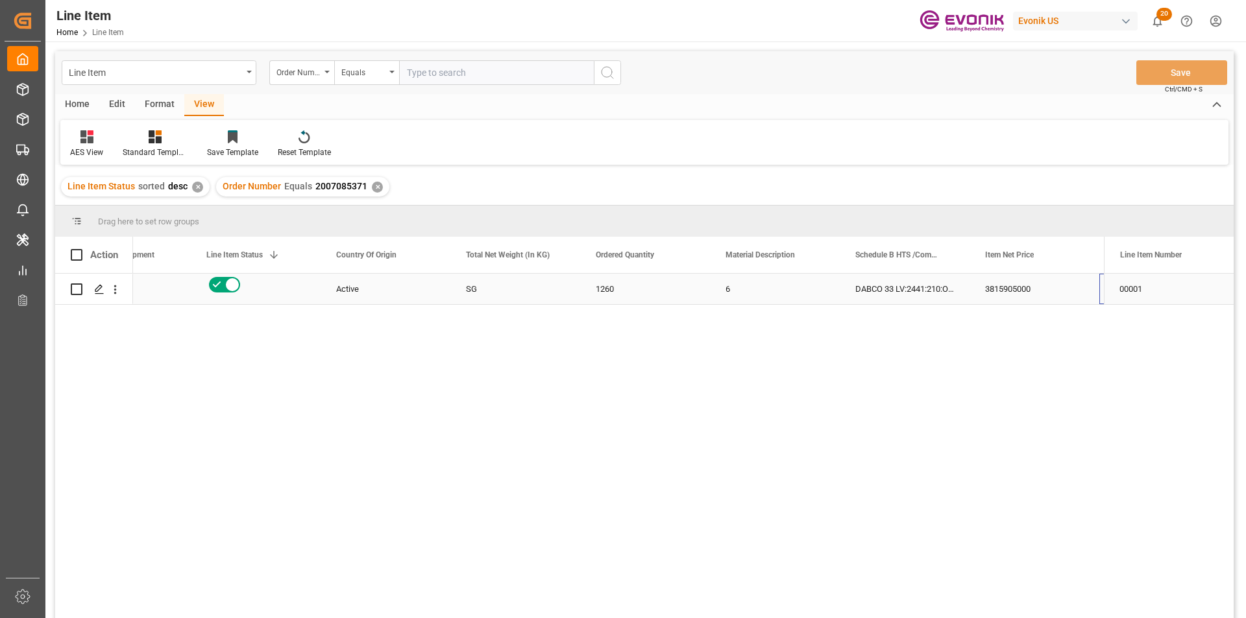
scroll to position [0, 202]
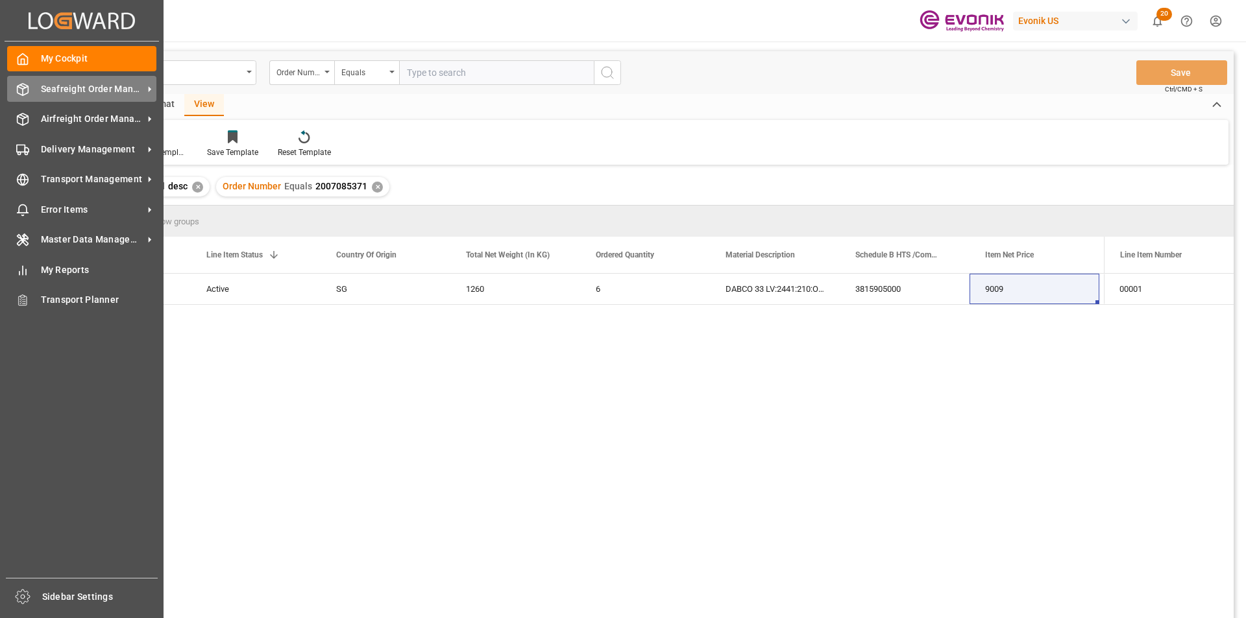
click at [29, 90] on icon at bounding box center [23, 90] width 11 height 12
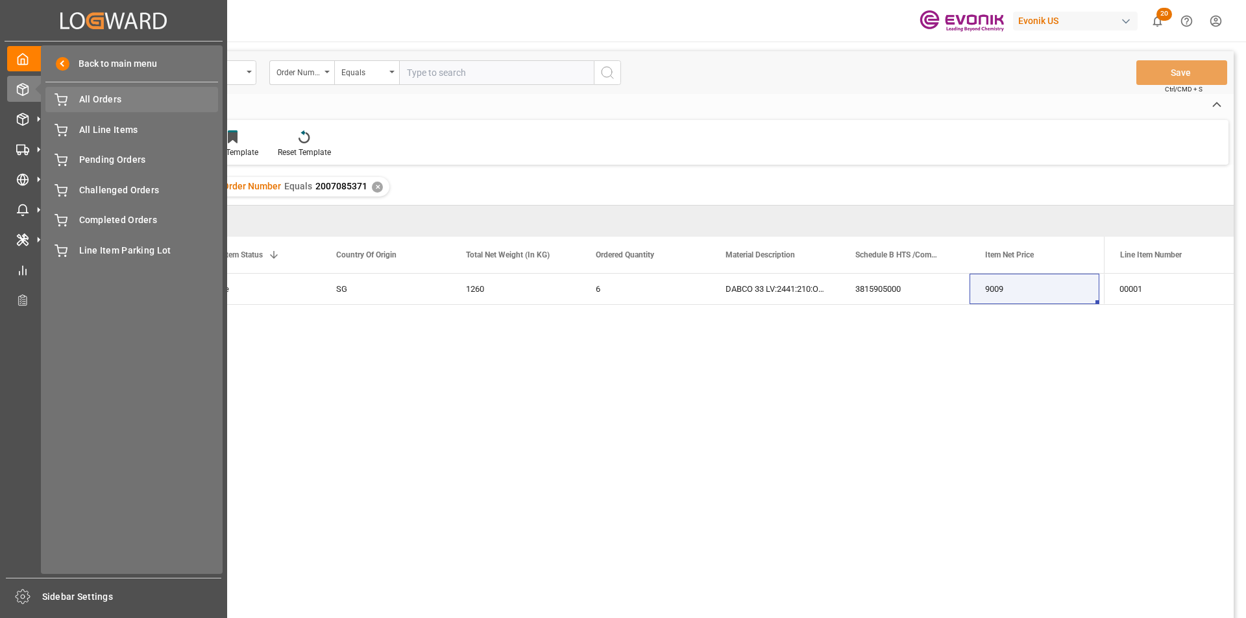
click at [110, 101] on span "All Orders" at bounding box center [148, 100] width 139 height 14
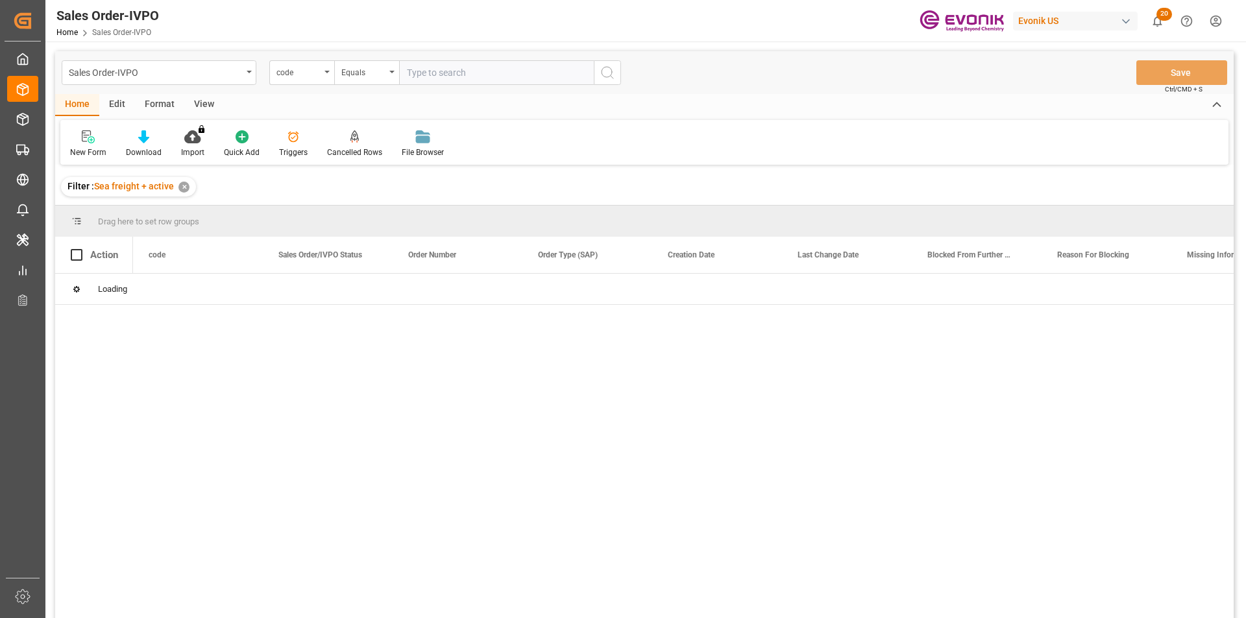
click at [319, 78] on div "code" at bounding box center [301, 72] width 65 height 25
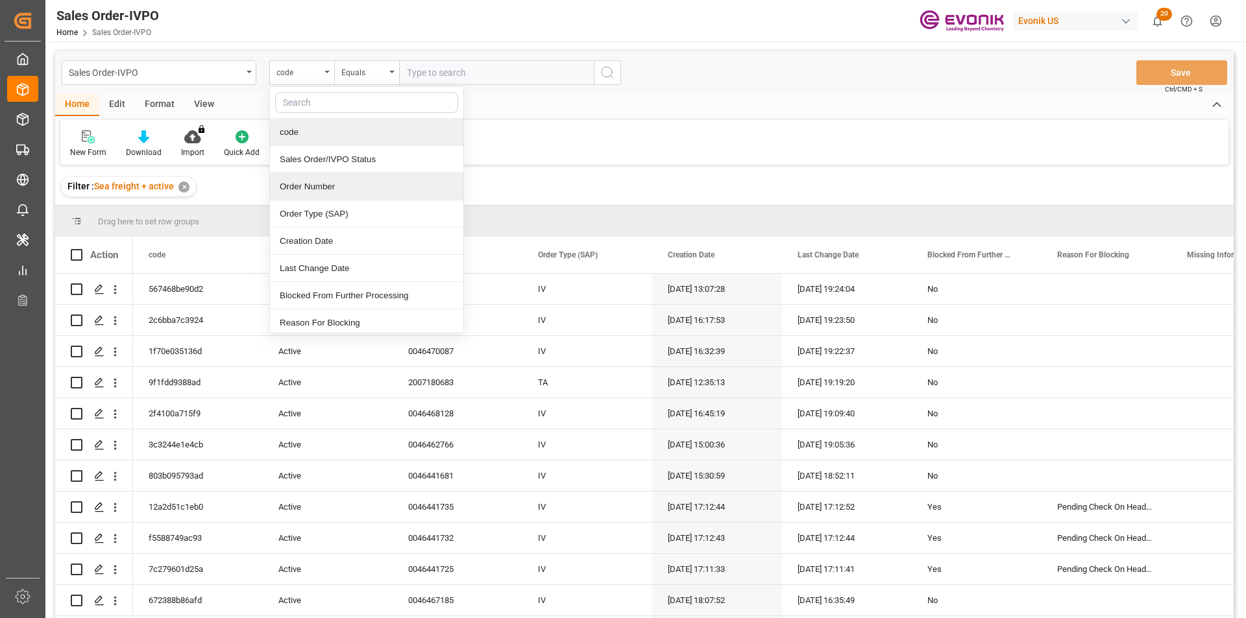
click at [320, 186] on div "Order Number" at bounding box center [366, 186] width 193 height 27
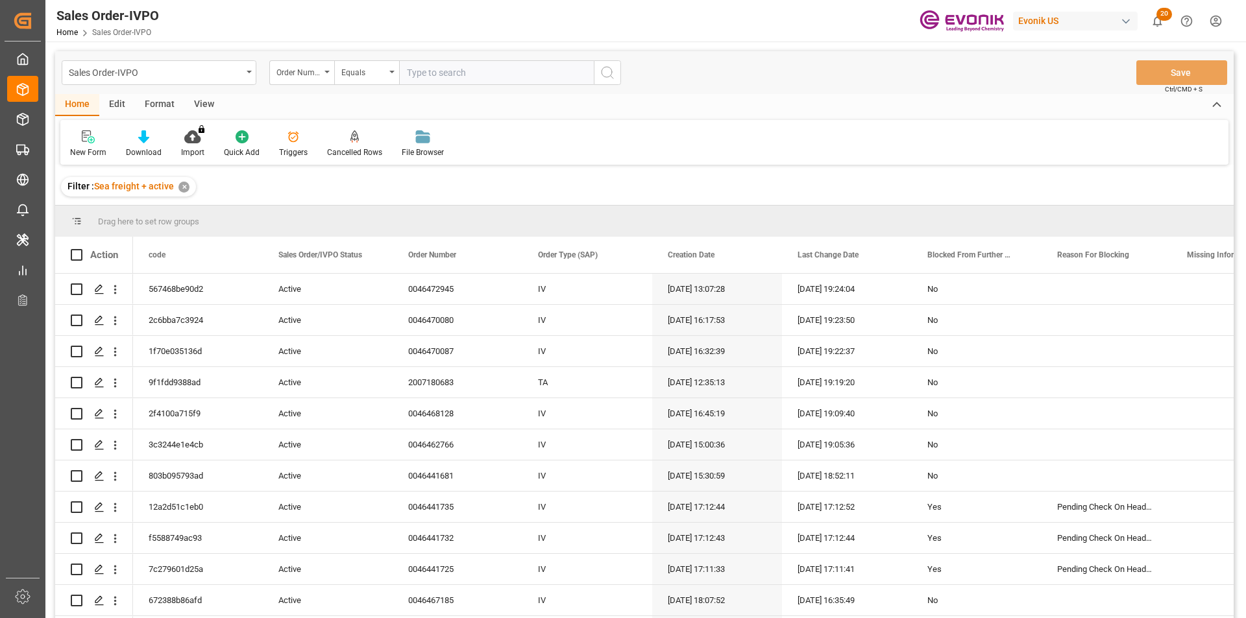
click at [416, 69] on input "text" at bounding box center [496, 72] width 195 height 25
paste input "0046476167"
type input "0046476167"
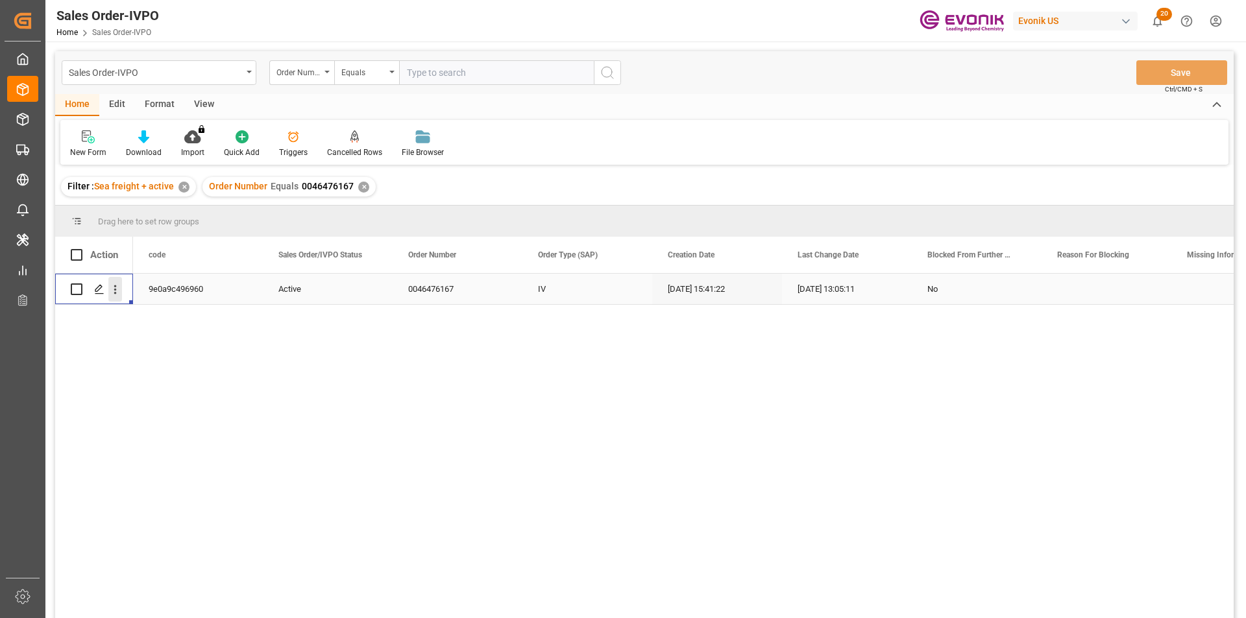
click at [117, 291] on icon "open menu" at bounding box center [115, 290] width 14 height 14
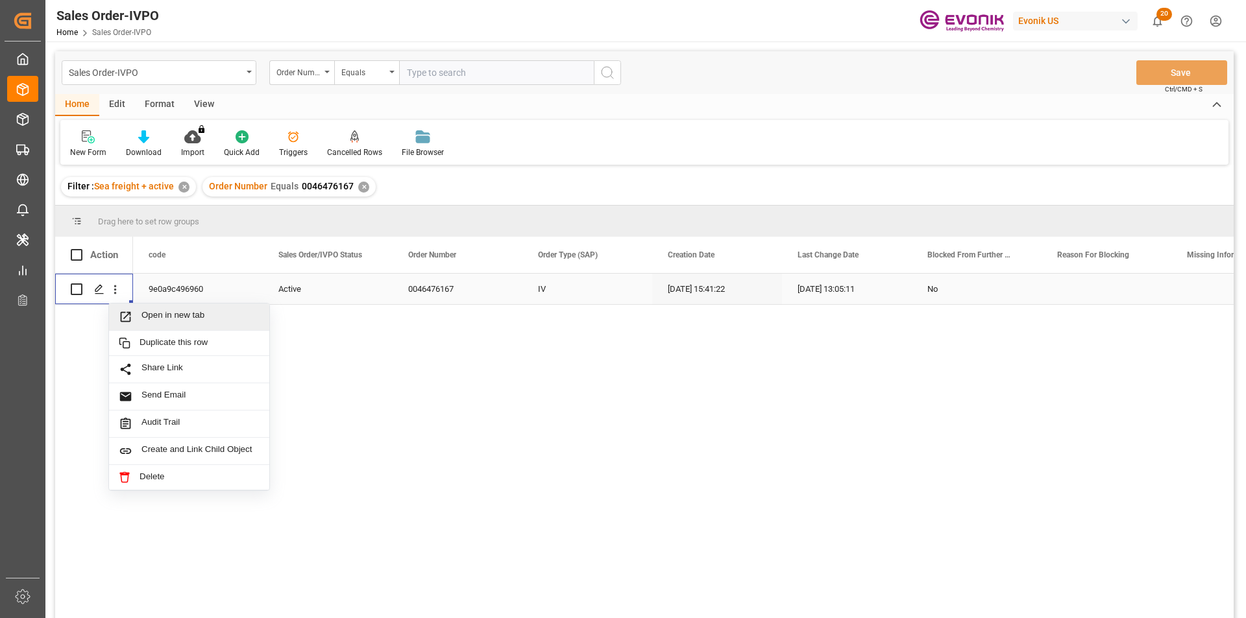
click at [189, 320] on span "Open in new tab" at bounding box center [200, 317] width 118 height 14
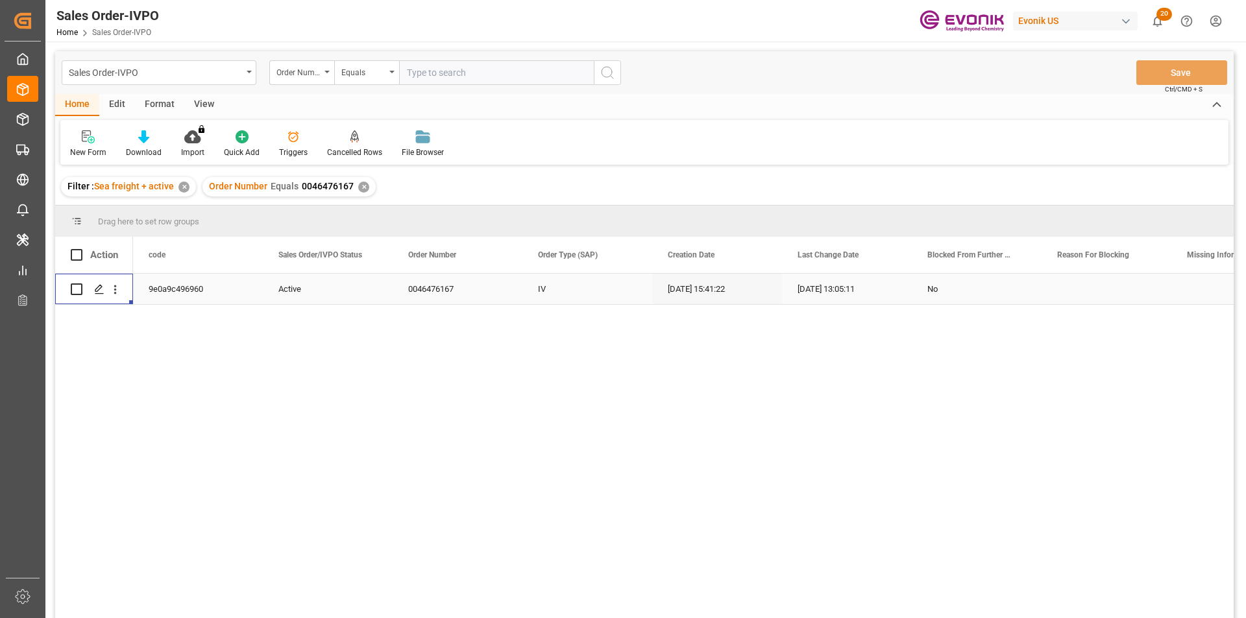
click at [362, 185] on div "✕" at bounding box center [363, 187] width 11 height 11
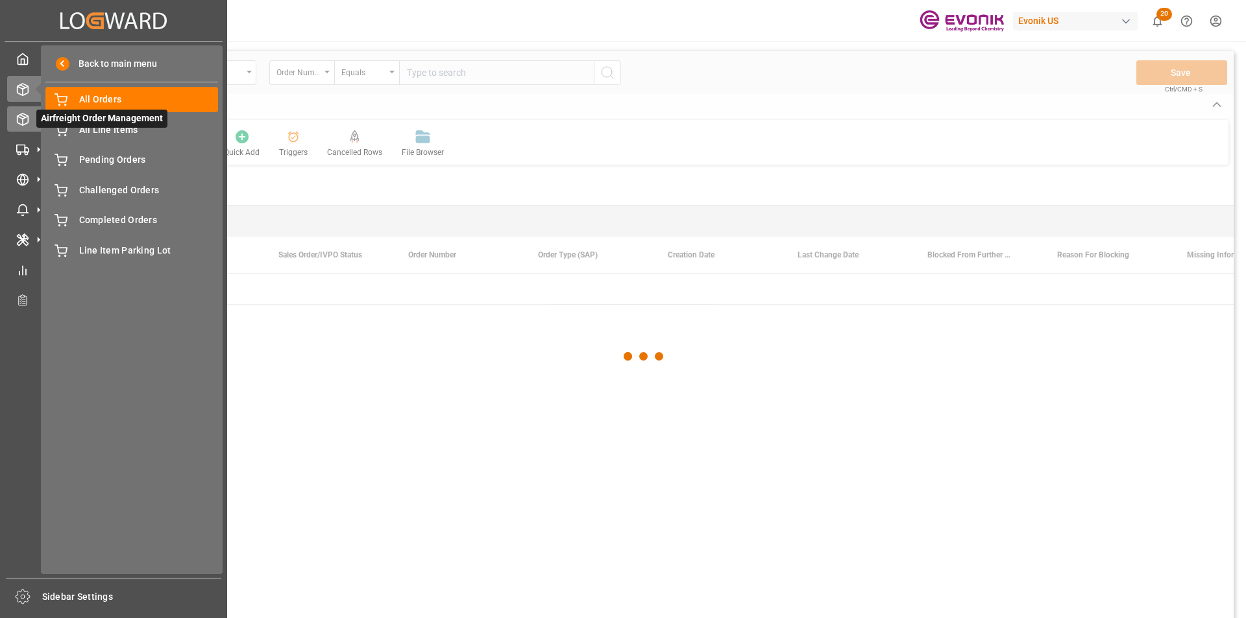
click at [43, 127] on span "Airfreight Order Management" at bounding box center [101, 119] width 131 height 18
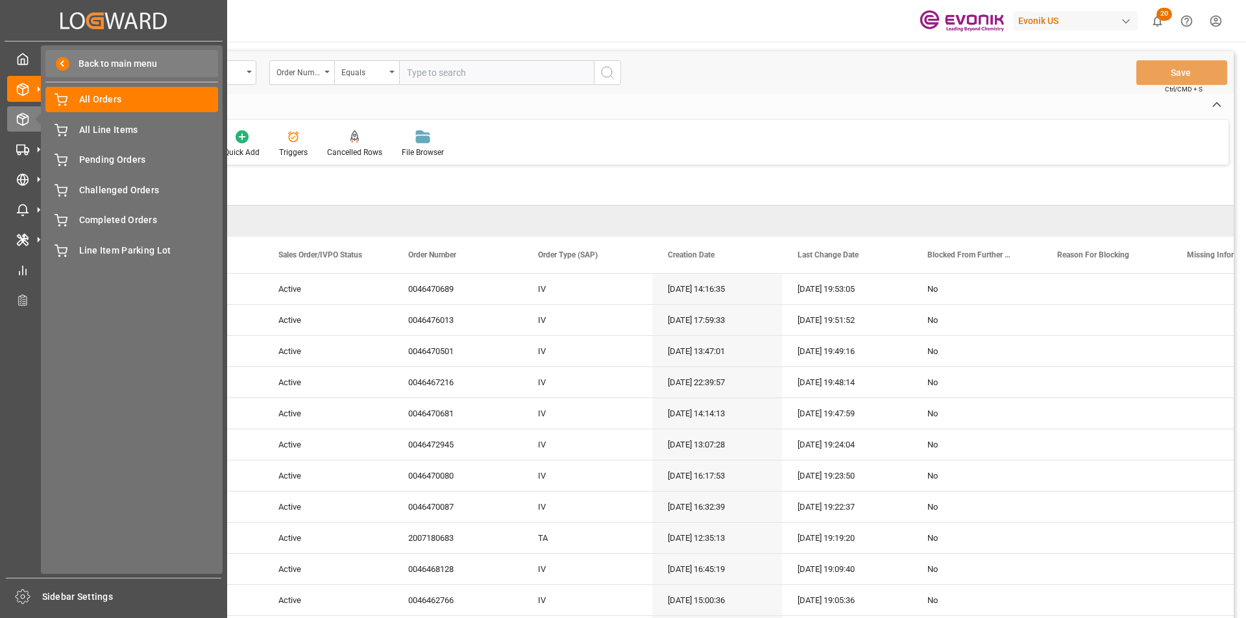
click at [57, 67] on span at bounding box center [63, 64] width 14 height 14
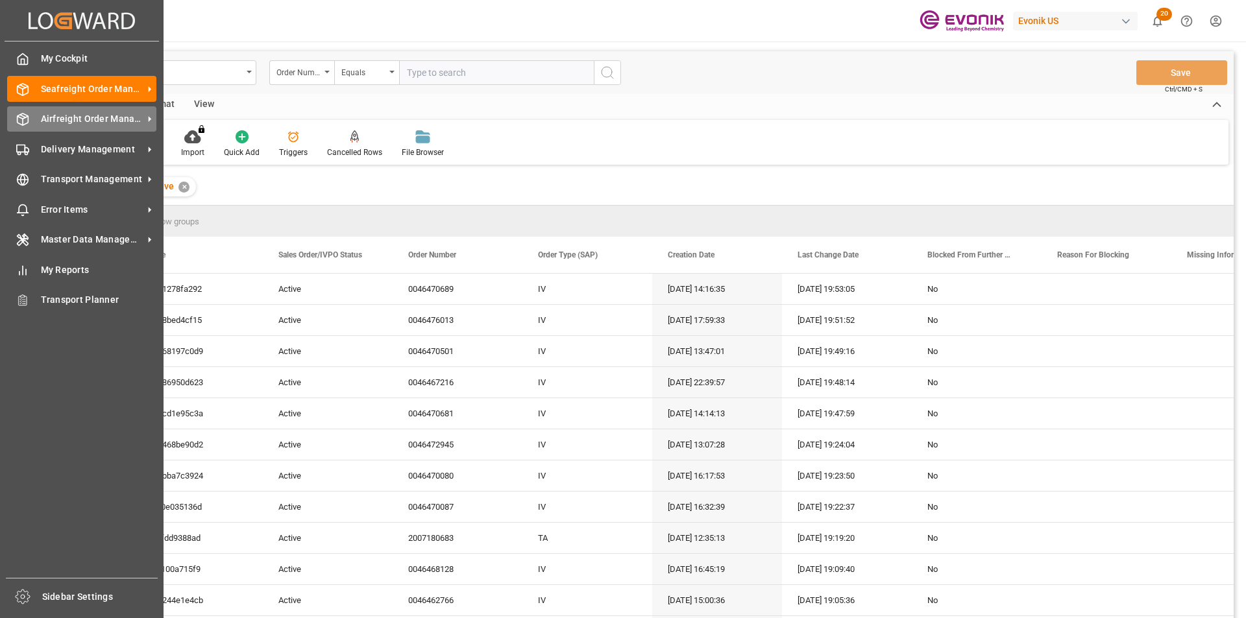
click at [42, 110] on div "Airfreight Order Management Airfreight Order Management" at bounding box center [81, 118] width 149 height 25
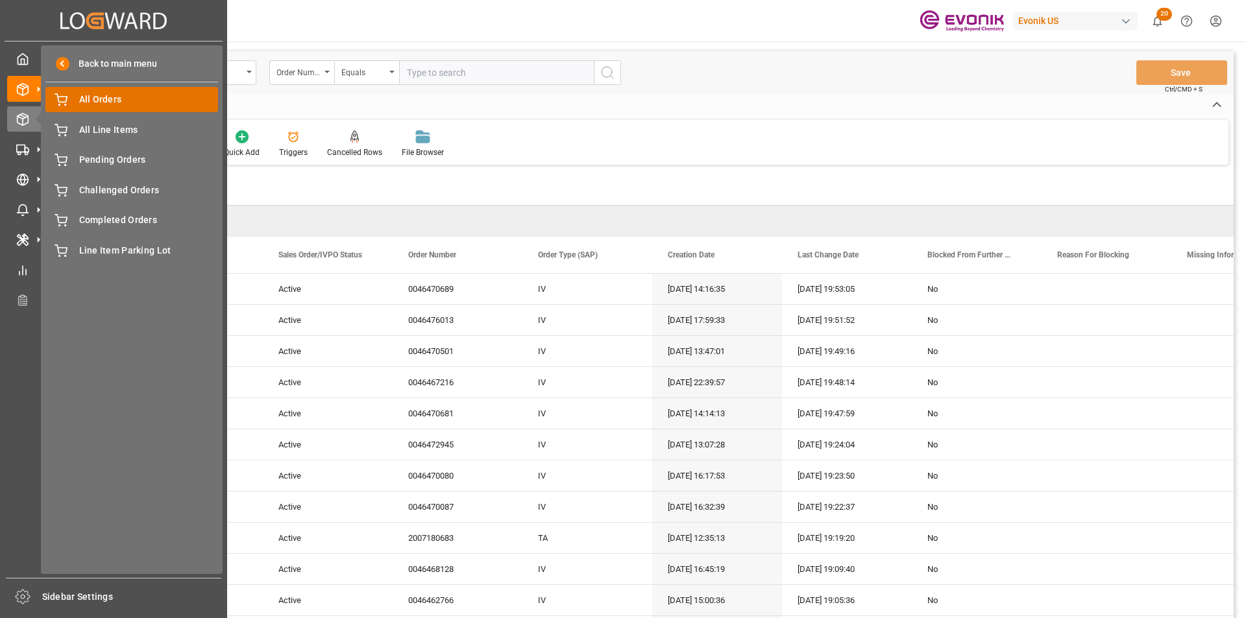
click at [117, 101] on span "All Orders" at bounding box center [148, 100] width 139 height 14
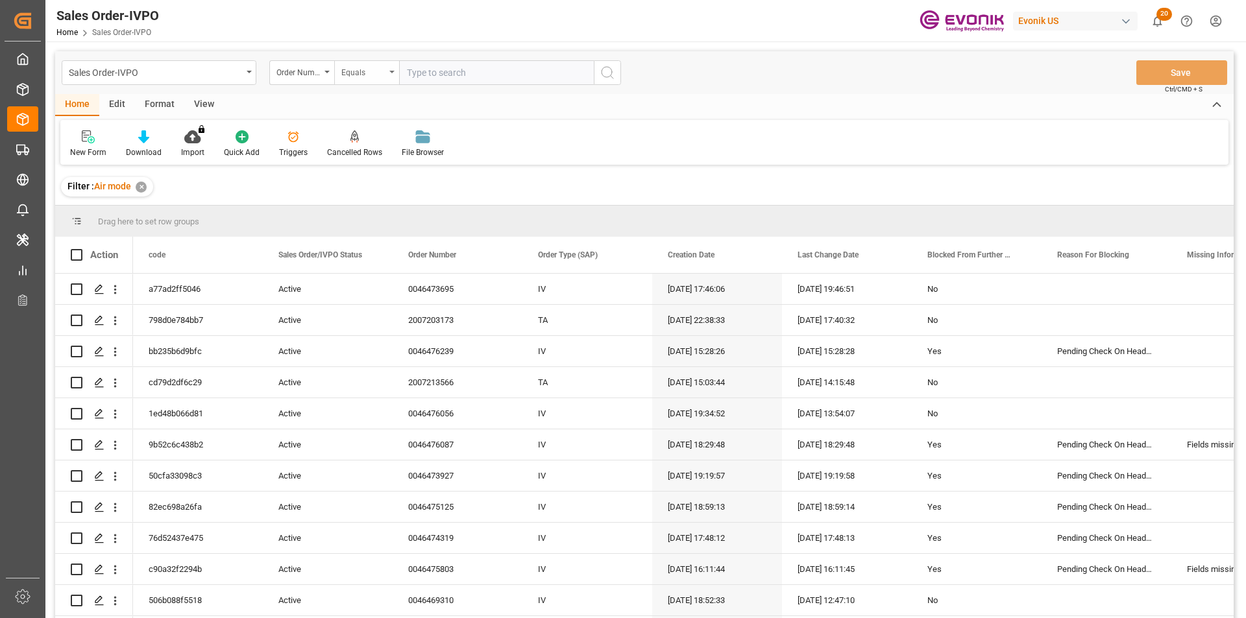
click at [306, 75] on div "Order Number" at bounding box center [298, 71] width 44 height 15
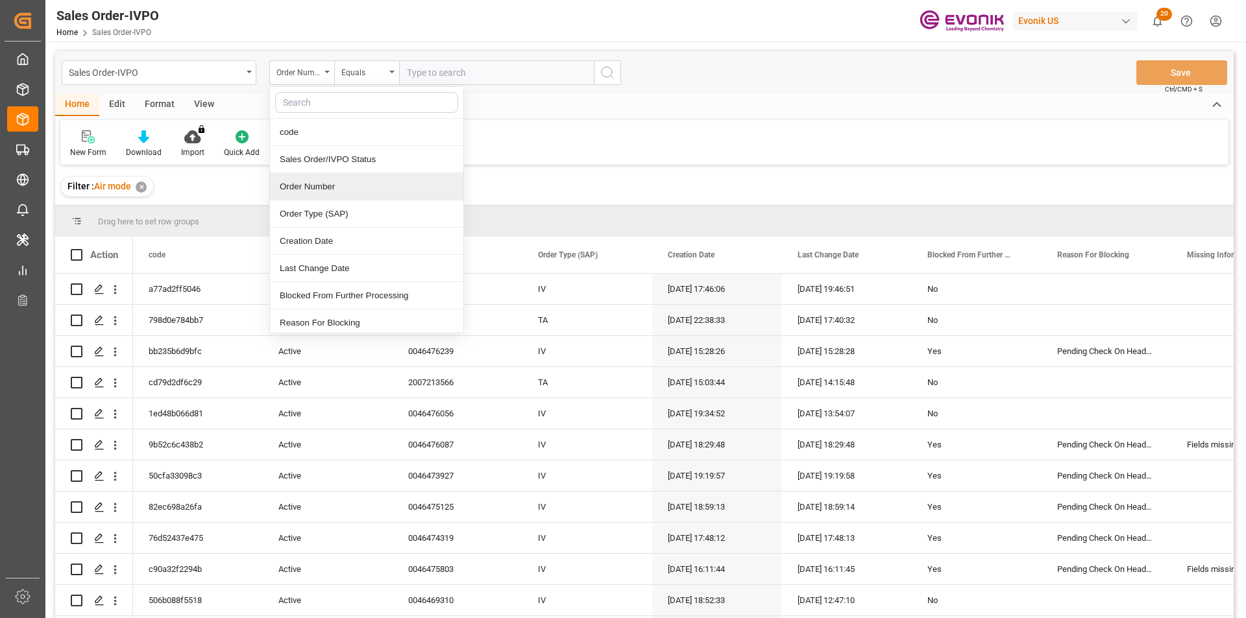
drag, startPoint x: 317, startPoint y: 188, endPoint x: 328, endPoint y: 174, distance: 18.4
click at [317, 188] on div "Order Number" at bounding box center [366, 186] width 193 height 27
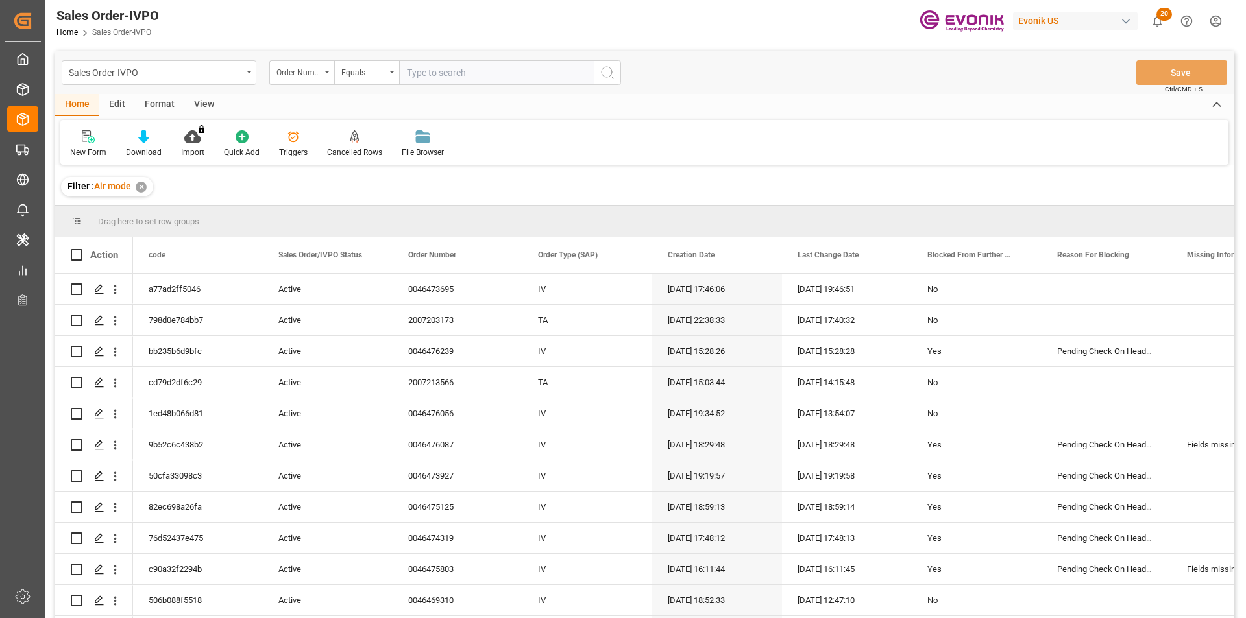
click at [452, 73] on input "text" at bounding box center [496, 72] width 195 height 25
paste input "46473695"
type input "0046473695"
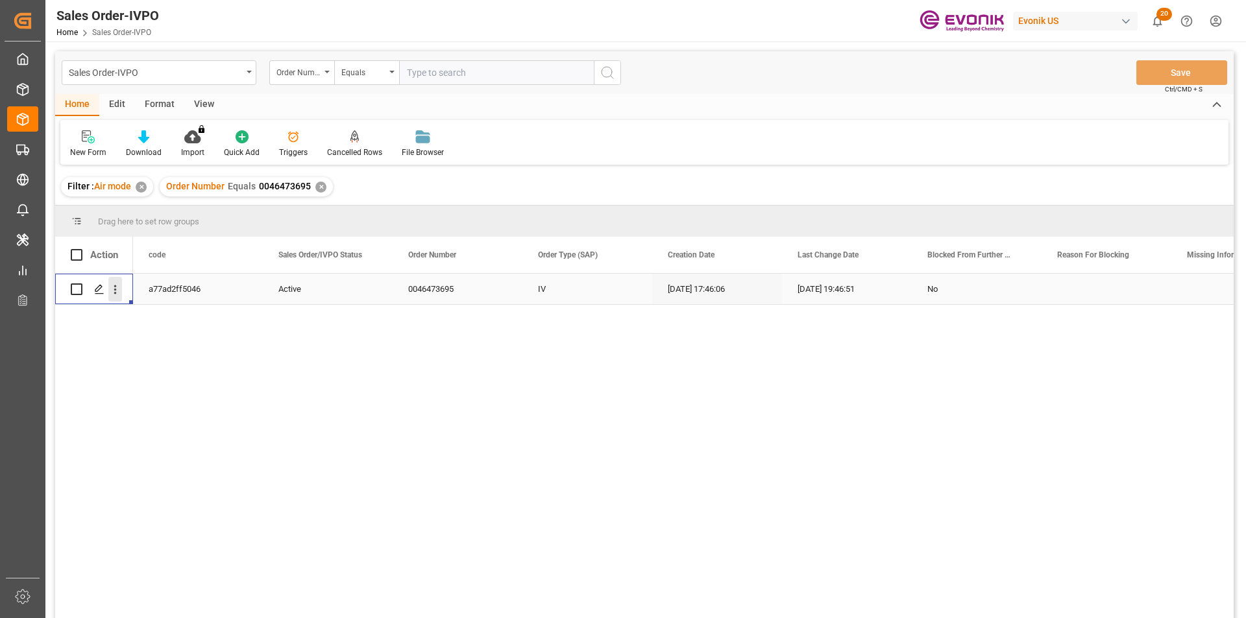
click at [119, 289] on icon "open menu" at bounding box center [115, 290] width 14 height 14
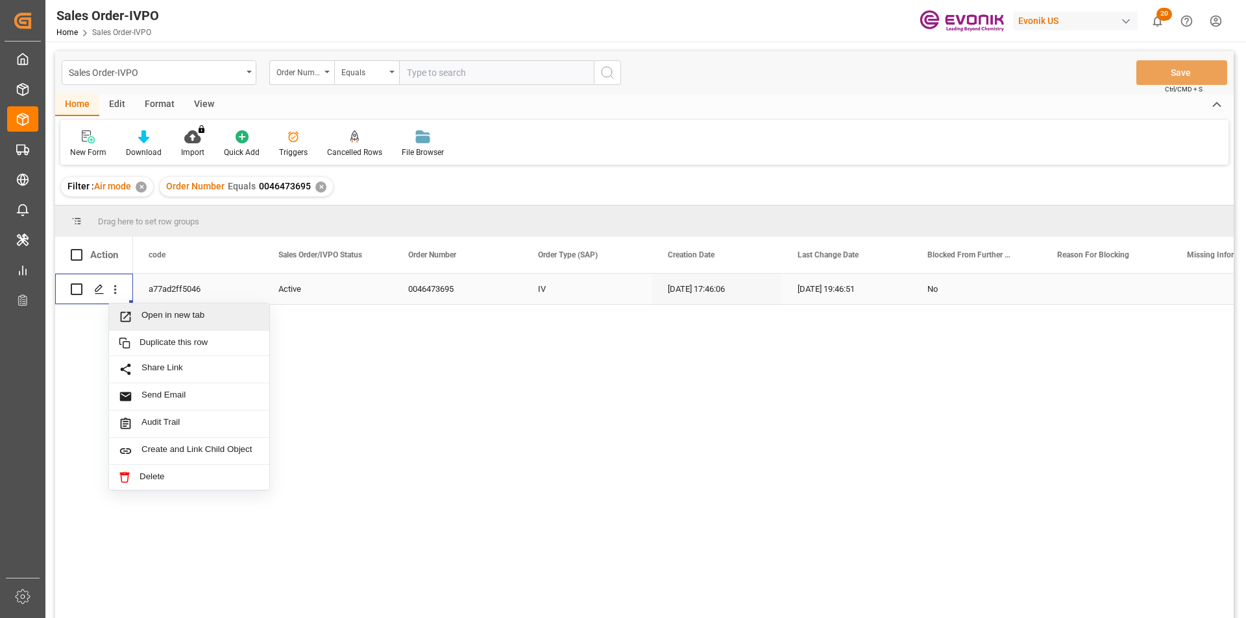
click at [191, 318] on span "Open in new tab" at bounding box center [200, 317] width 118 height 14
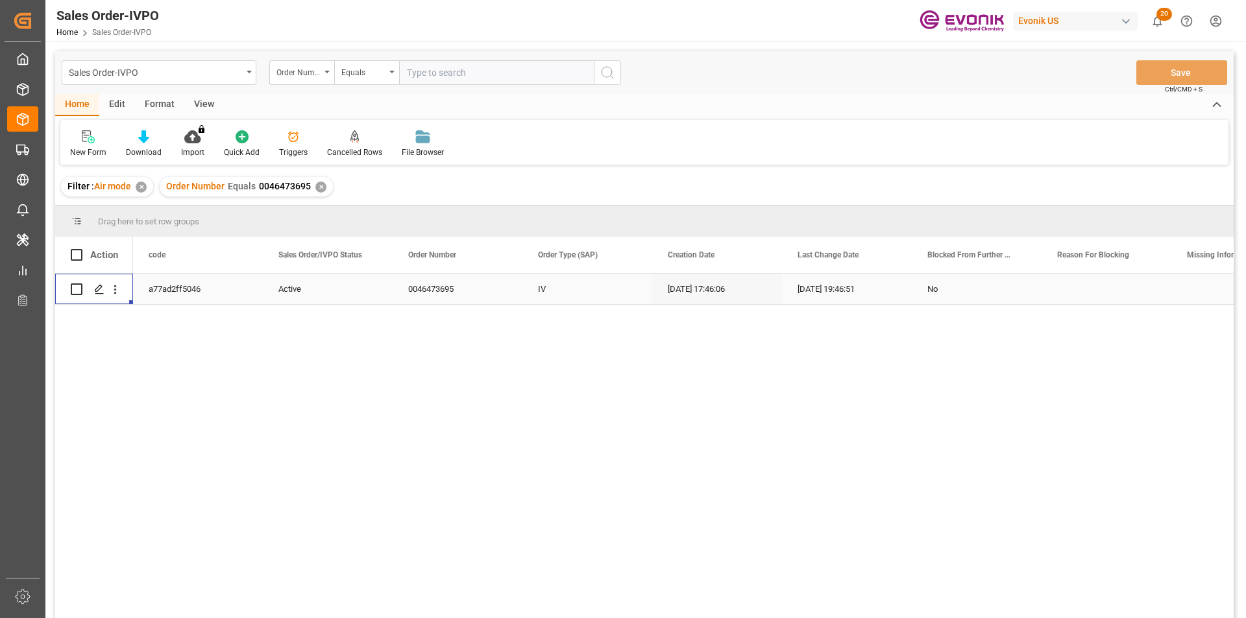
click at [317, 187] on div "✕" at bounding box center [320, 187] width 11 height 11
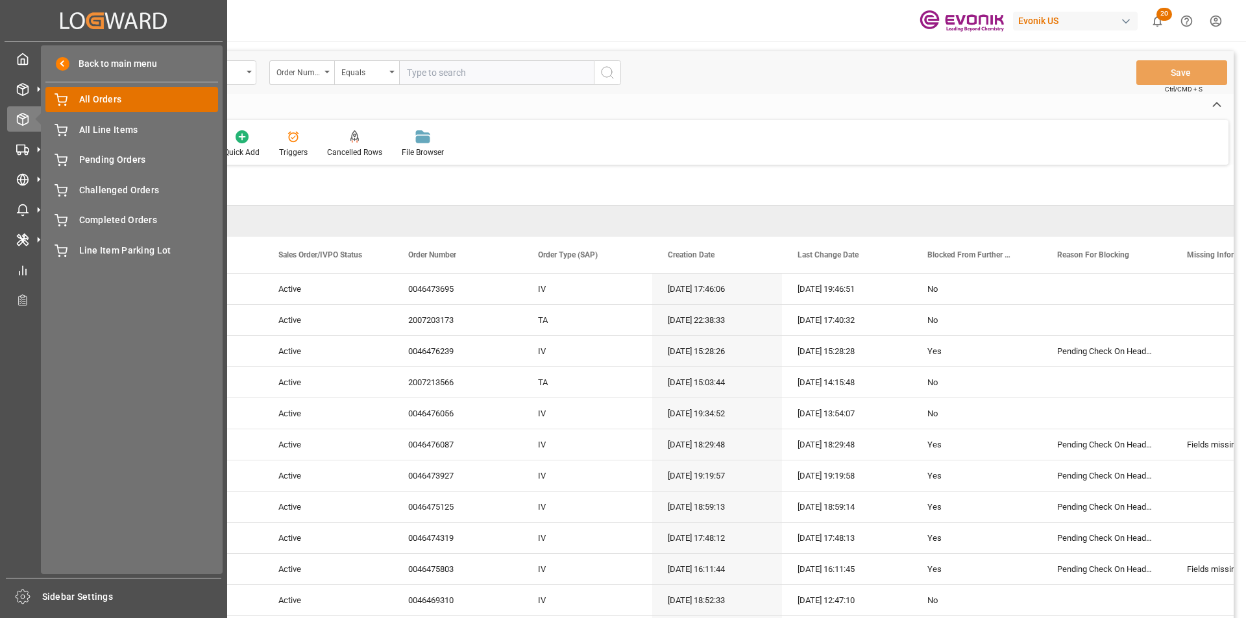
click at [125, 104] on span "All Orders" at bounding box center [148, 100] width 139 height 14
click at [124, 158] on span "Pending Orders" at bounding box center [148, 160] width 139 height 14
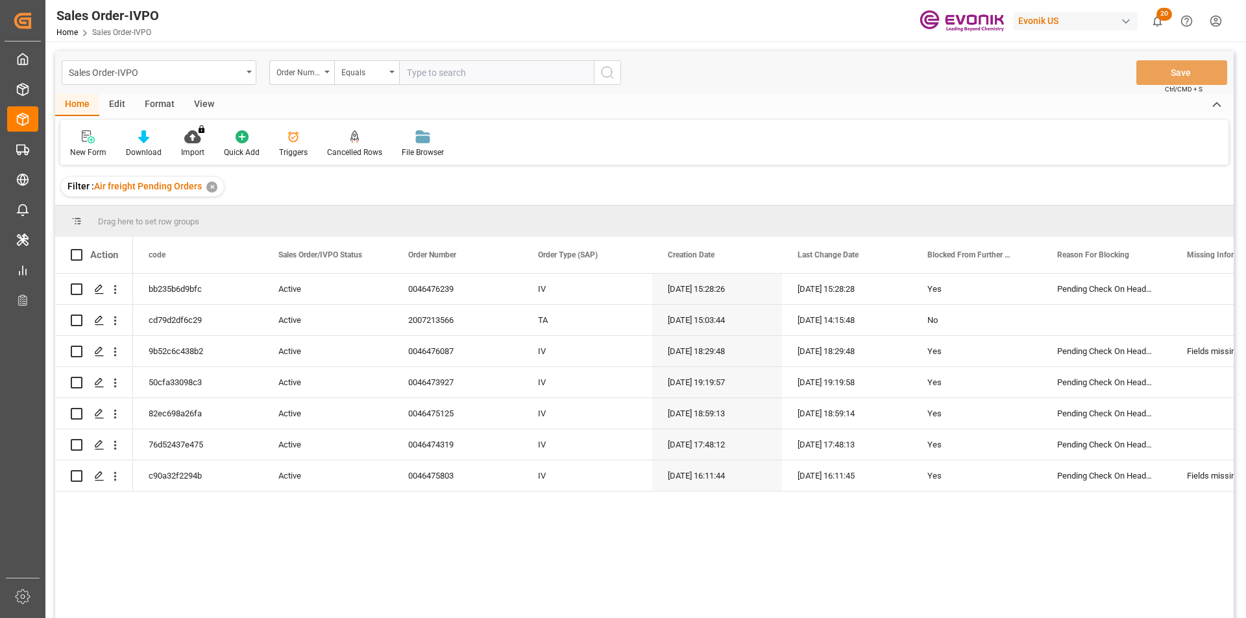
drag, startPoint x: 413, startPoint y: 71, endPoint x: 420, endPoint y: 71, distance: 7.1
click at [415, 71] on input "text" at bounding box center [496, 72] width 195 height 25
paste input "46476087"
type input "46476087"
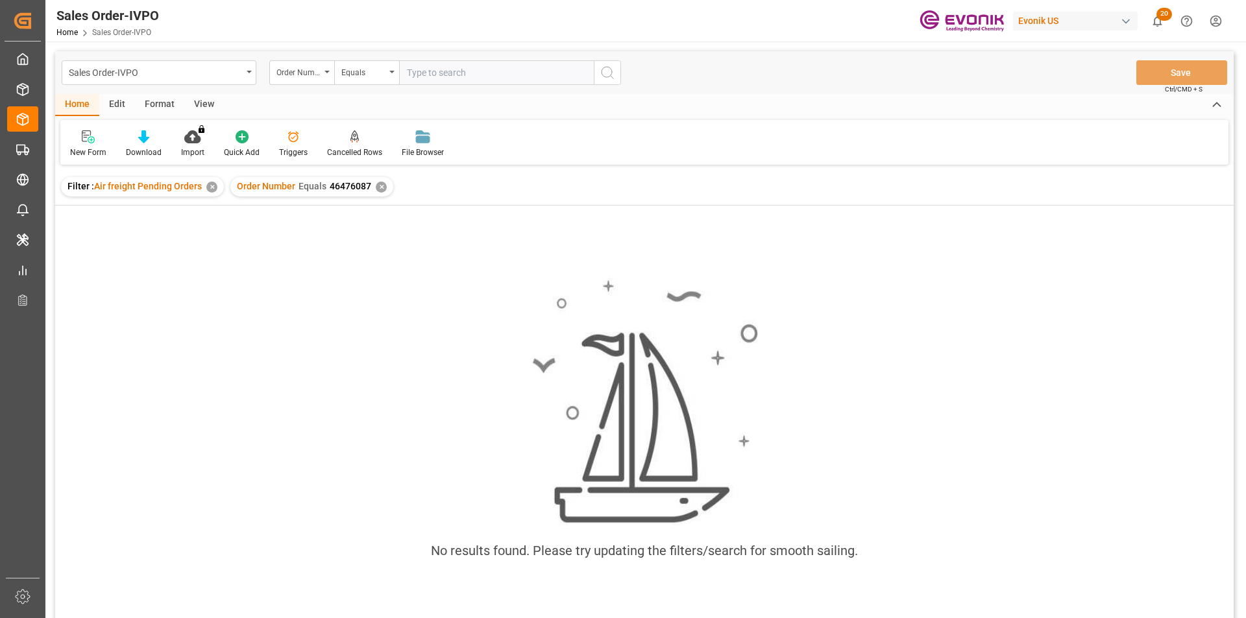
click at [377, 189] on div "✕" at bounding box center [381, 187] width 11 height 11
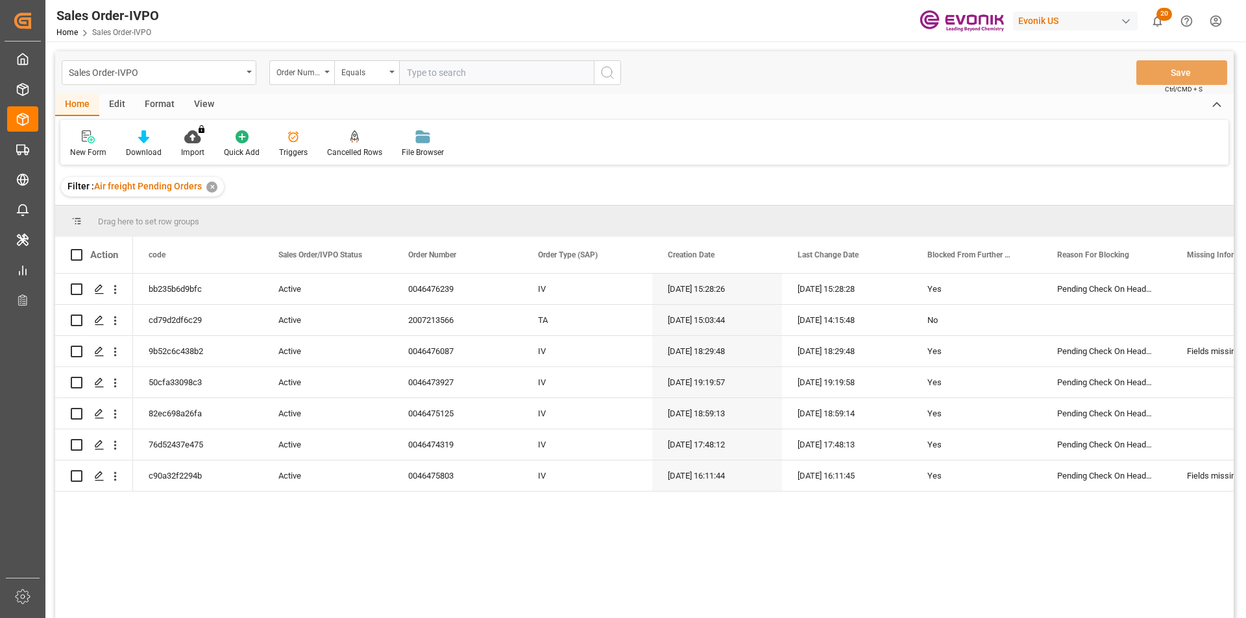
click at [433, 78] on input "text" at bounding box center [496, 72] width 195 height 25
paste input "46476087"
click at [407, 75] on input "46476087" at bounding box center [496, 72] width 195 height 25
type input "0046476087"
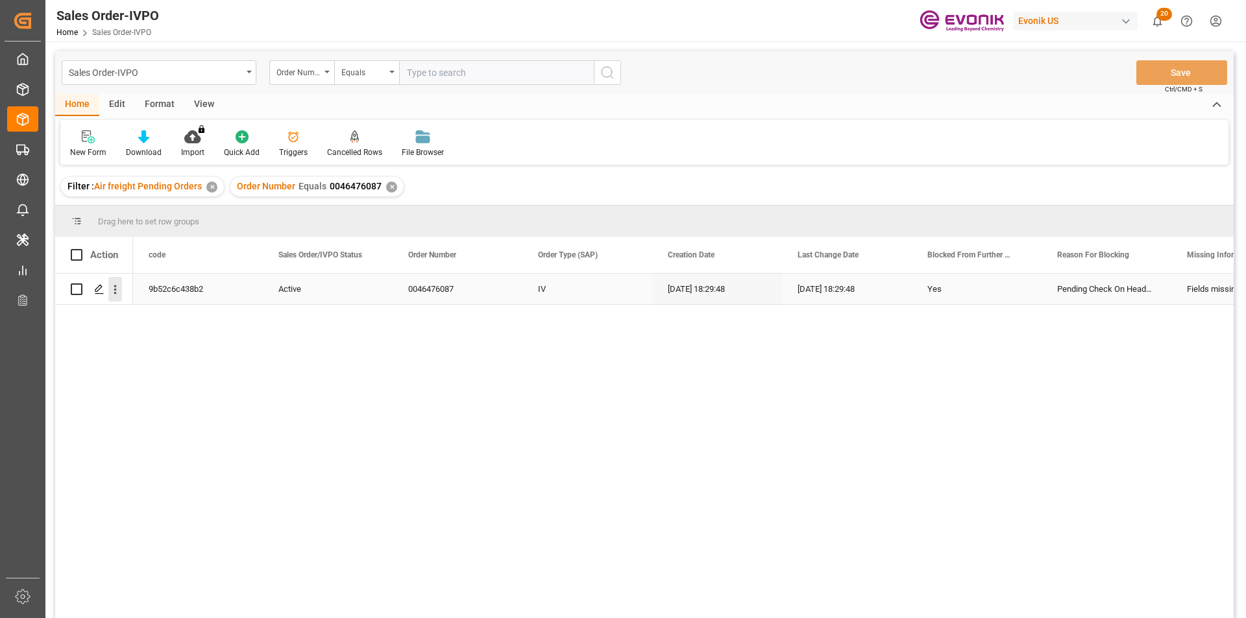
click at [118, 291] on icon "open menu" at bounding box center [115, 290] width 14 height 14
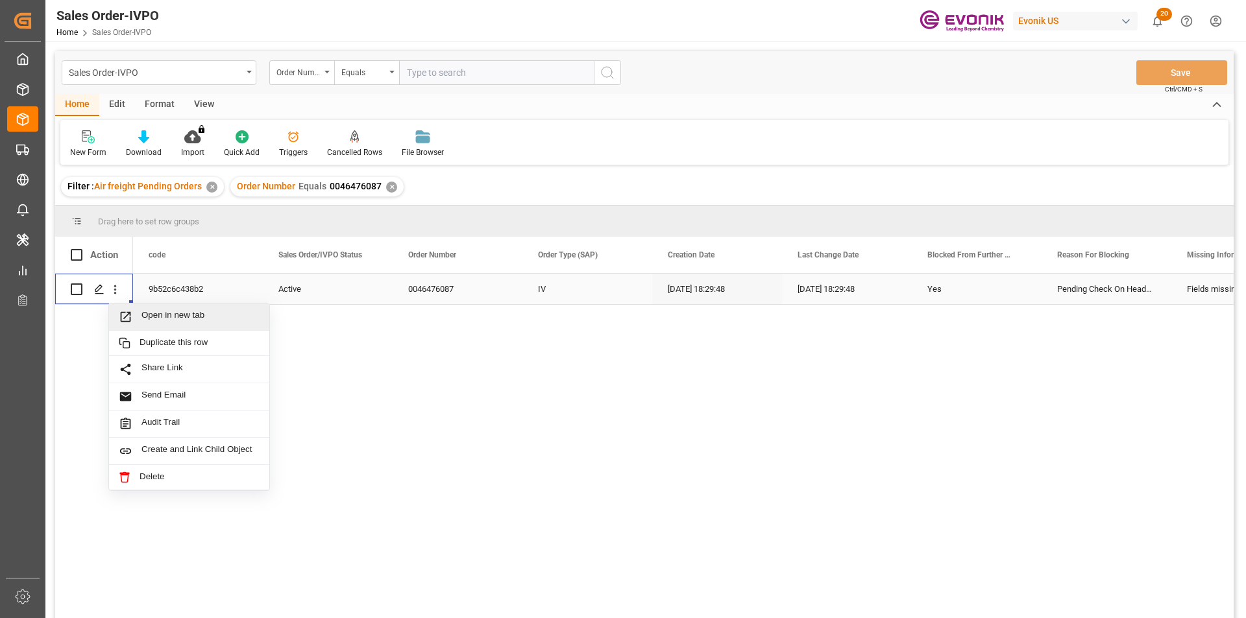
click at [210, 311] on span "Open in new tab" at bounding box center [200, 317] width 118 height 14
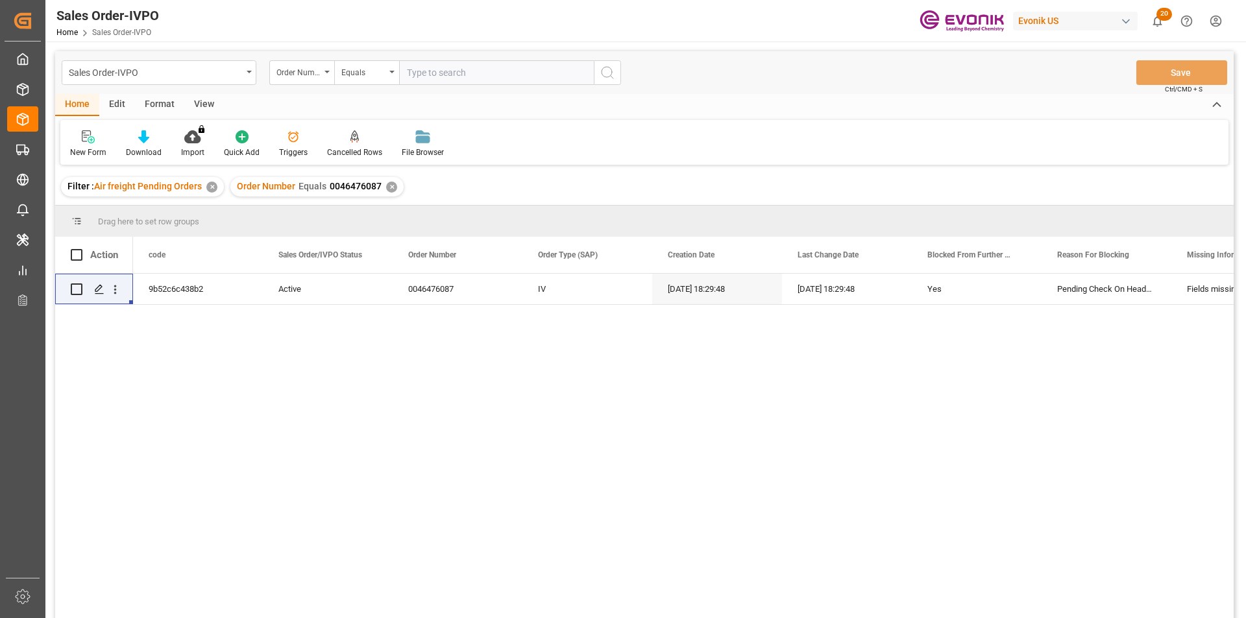
click at [386, 189] on div "✕" at bounding box center [391, 187] width 11 height 11
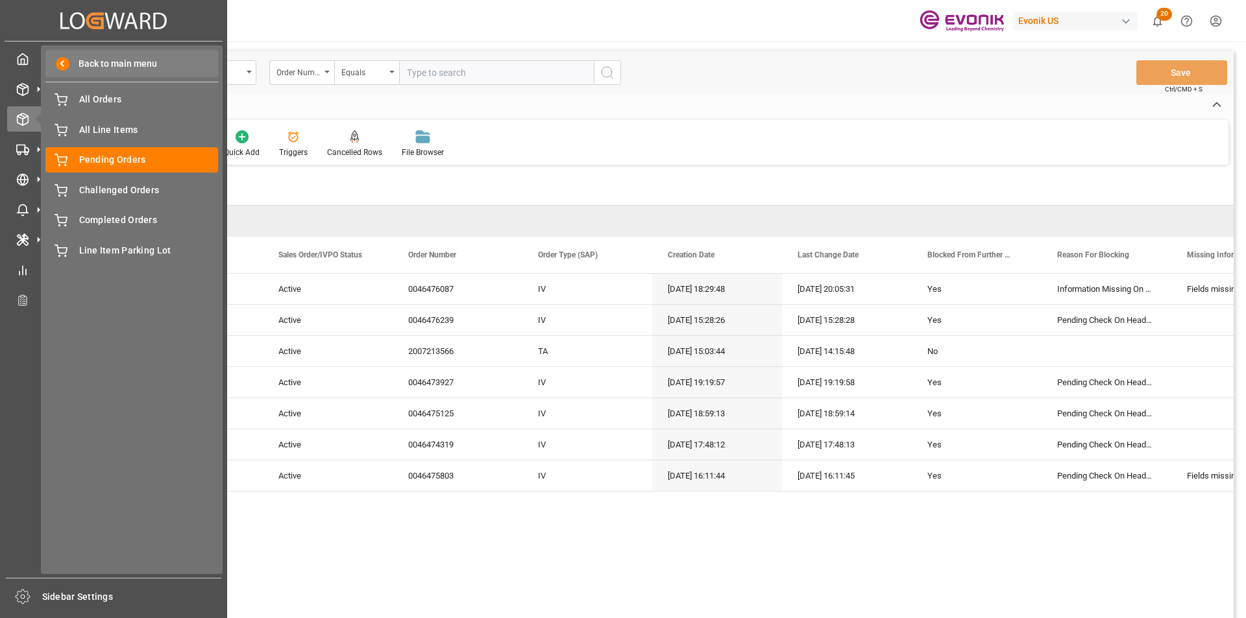
click at [62, 70] on span at bounding box center [63, 64] width 14 height 14
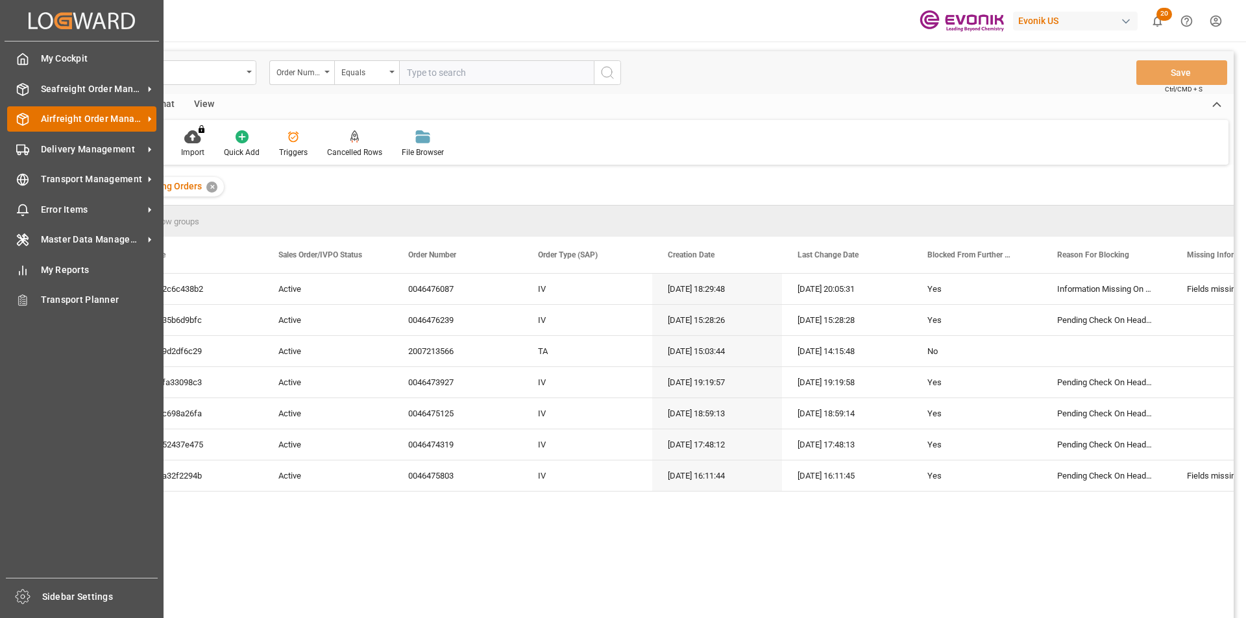
click at [135, 116] on span "Airfreight Order Management" at bounding box center [92, 119] width 103 height 14
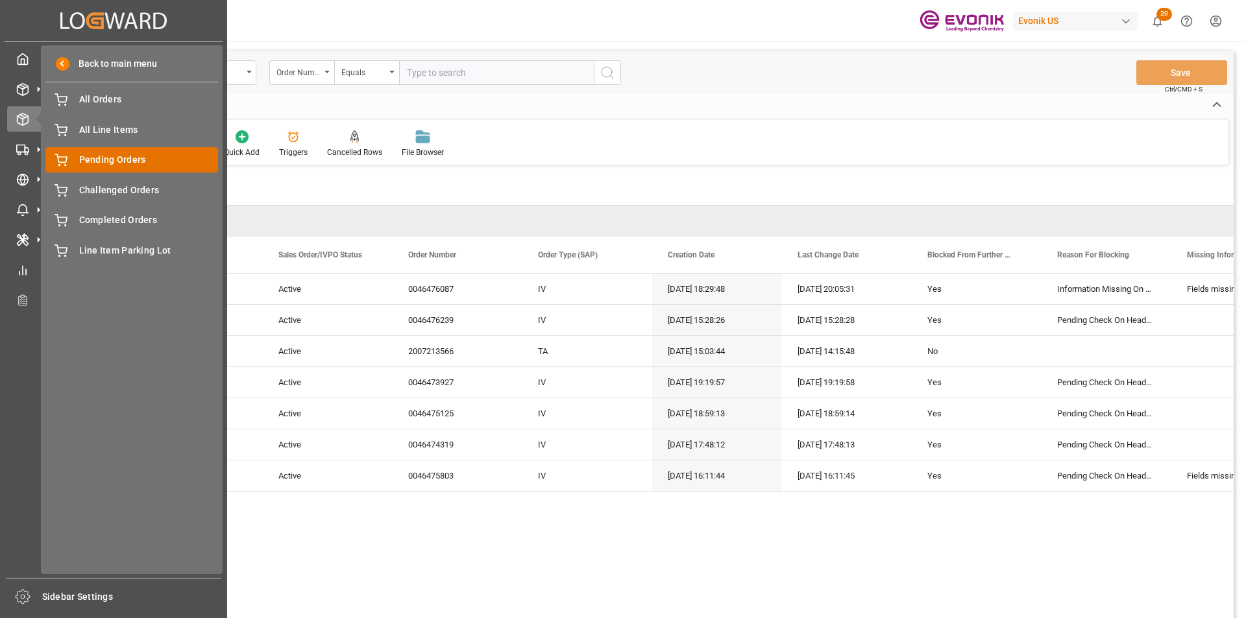
click at [130, 162] on span "Pending Orders" at bounding box center [148, 160] width 139 height 14
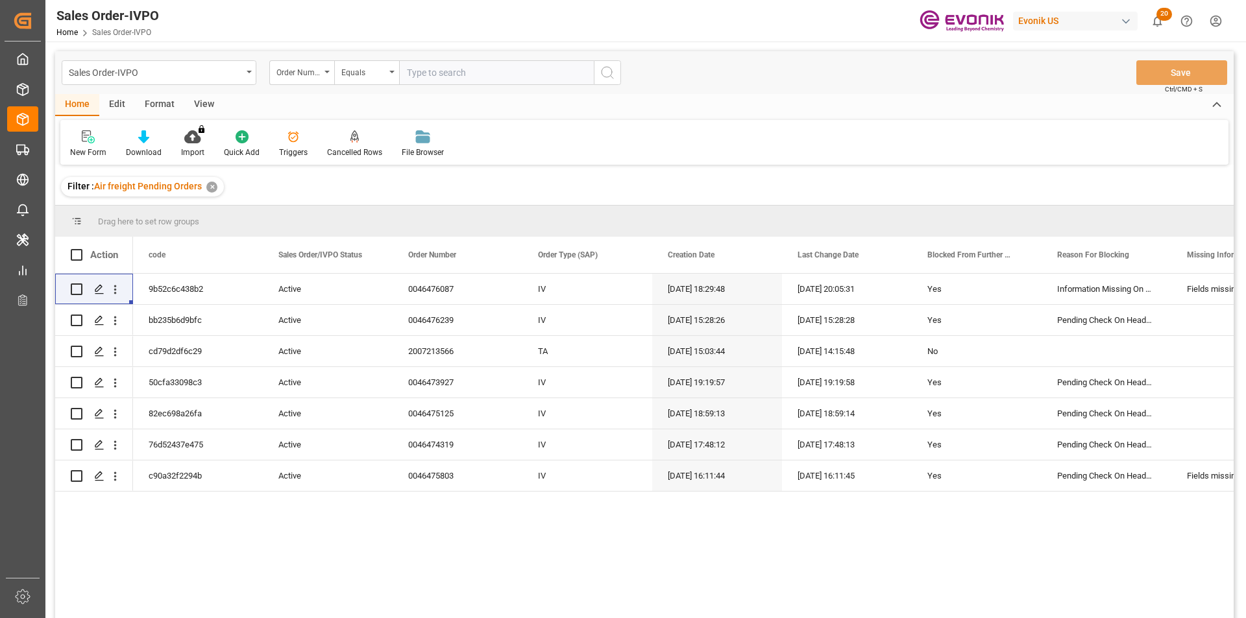
click at [459, 74] on input "text" at bounding box center [496, 72] width 195 height 25
paste input "46476087"
click at [407, 74] on input "46476087" at bounding box center [496, 72] width 195 height 25
type input "0046476087"
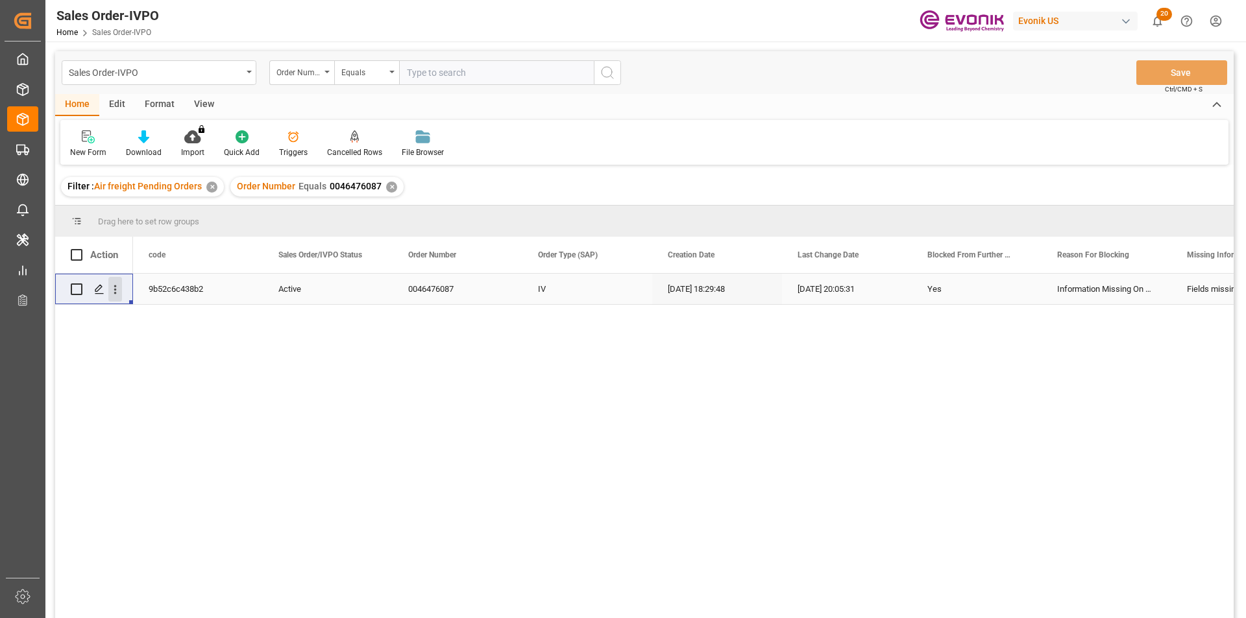
click at [121, 288] on icon "open menu" at bounding box center [115, 290] width 14 height 14
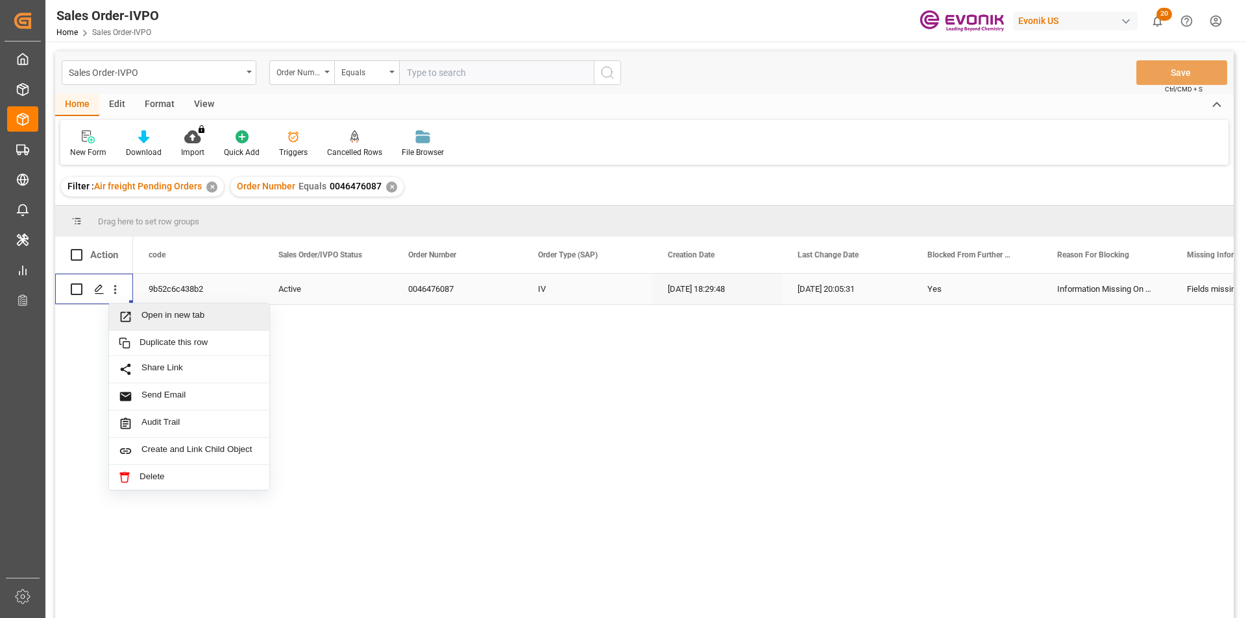
click at [190, 321] on span "Open in new tab" at bounding box center [200, 317] width 118 height 14
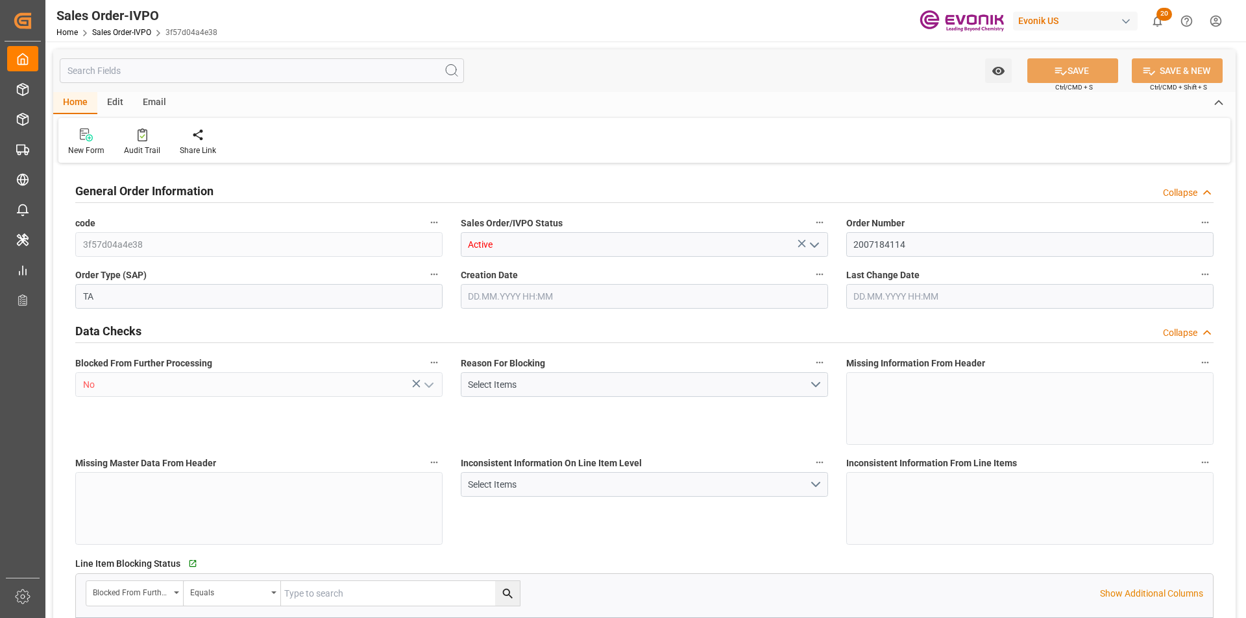
type input "DOHAI"
type input "0"
type input "1"
type input "2340"
type input "[DATE] 17:36"
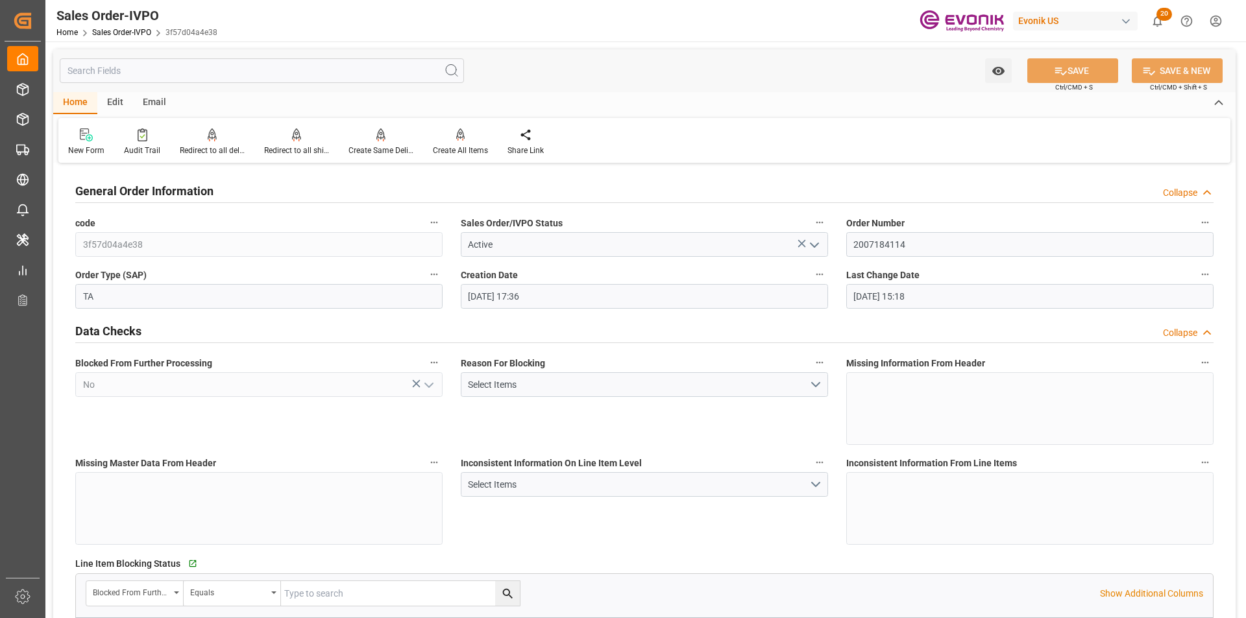
type input "[DATE] 15:18"
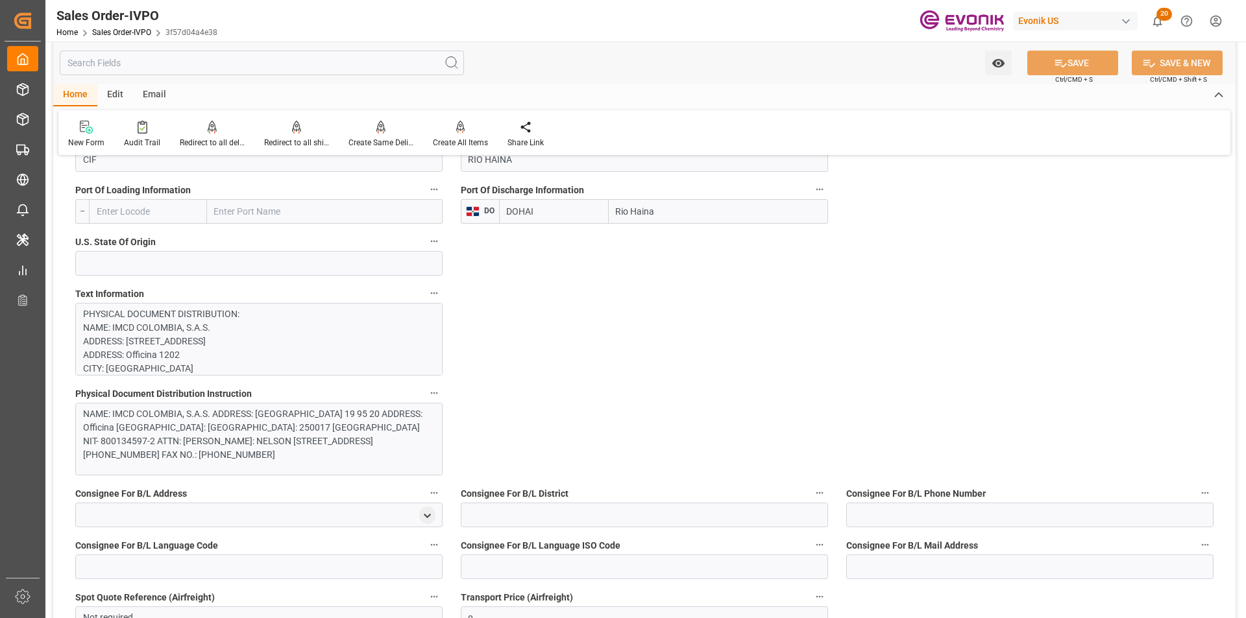
scroll to position [1168, 0]
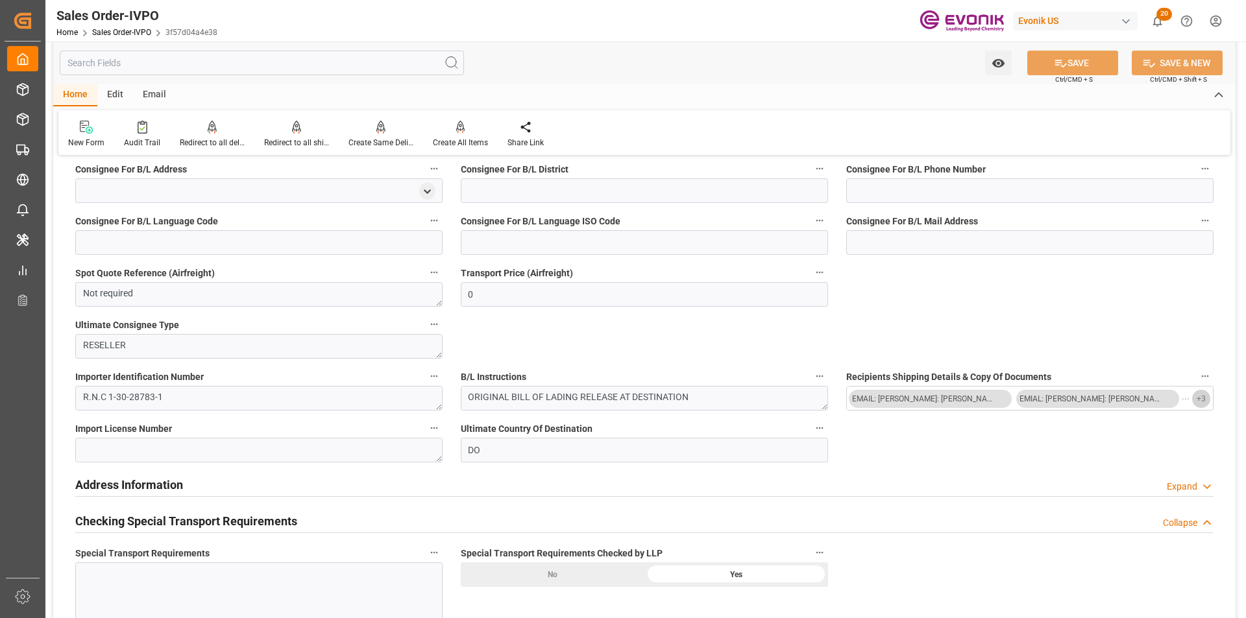
click at [1204, 397] on span "+ 3" at bounding box center [1200, 399] width 9 height 21
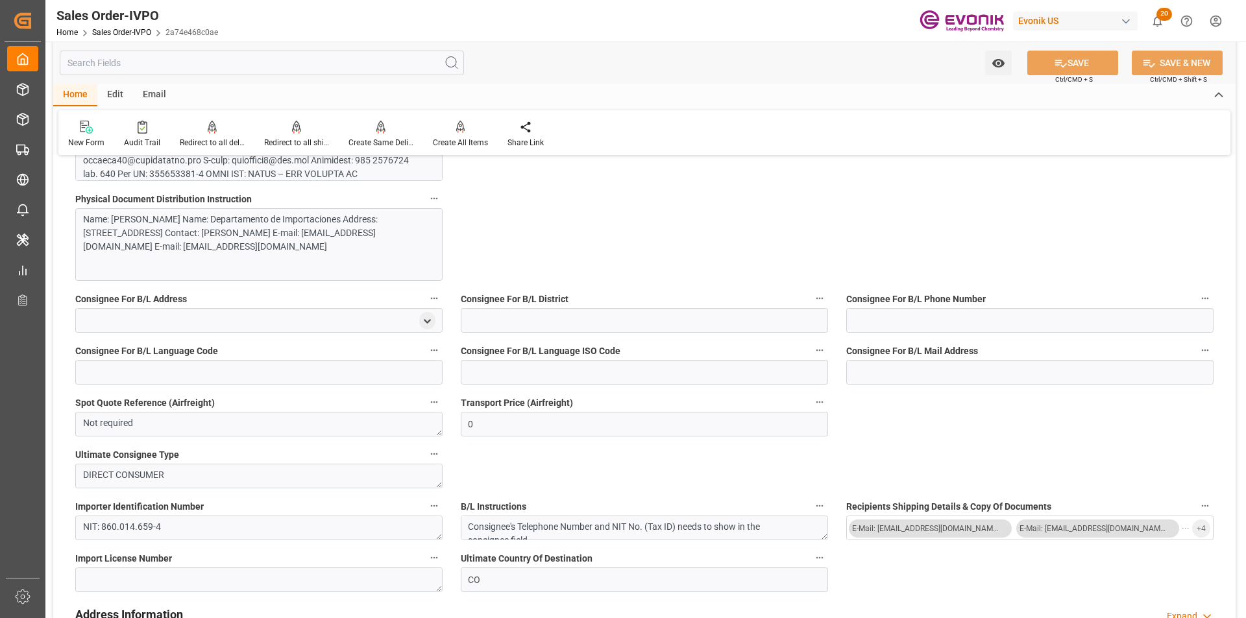
scroll to position [908, 0]
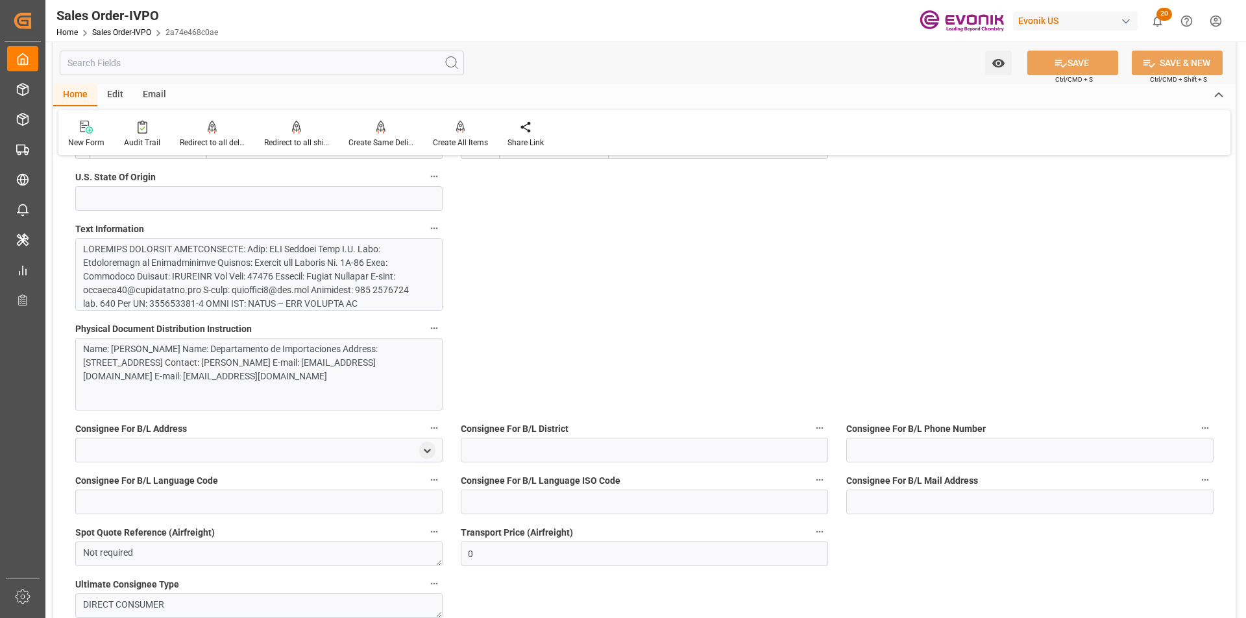
click at [310, 295] on div at bounding box center [254, 447] width 342 height 409
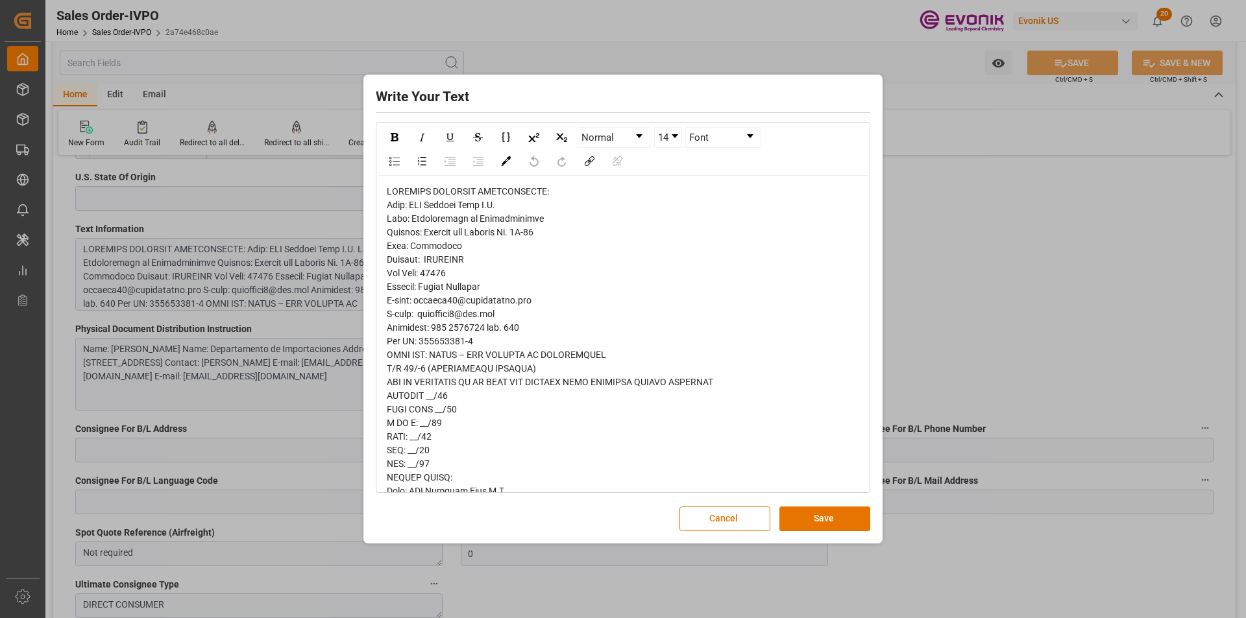
scroll to position [259, 0]
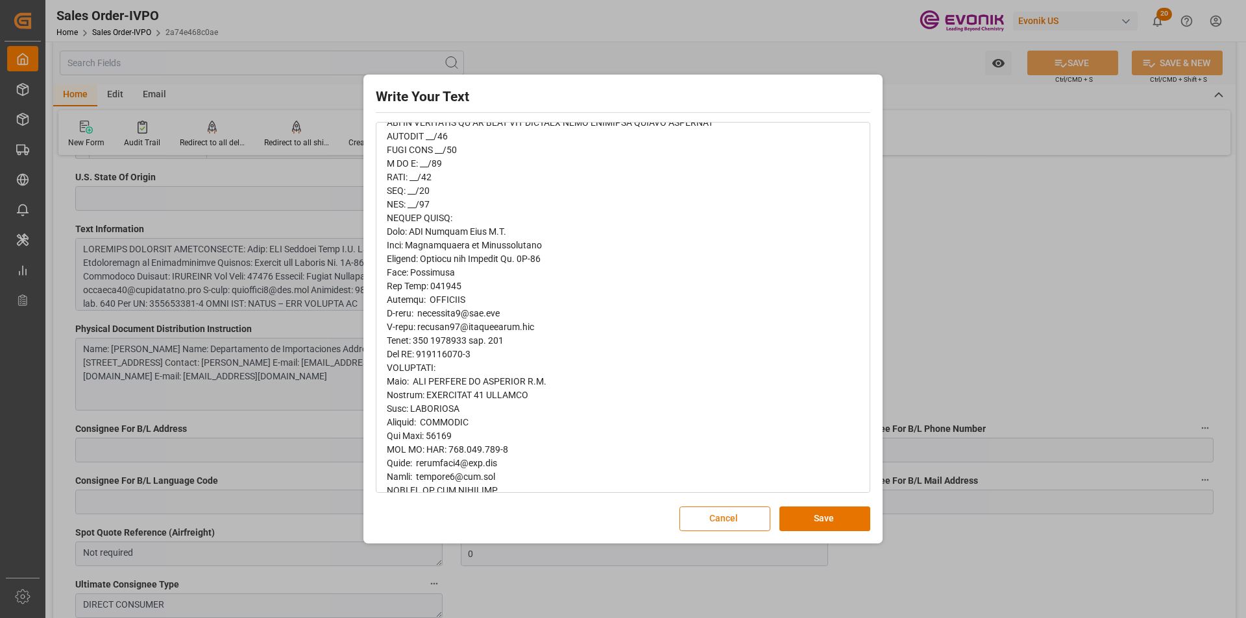
click at [697, 520] on button "Cancel" at bounding box center [724, 519] width 91 height 25
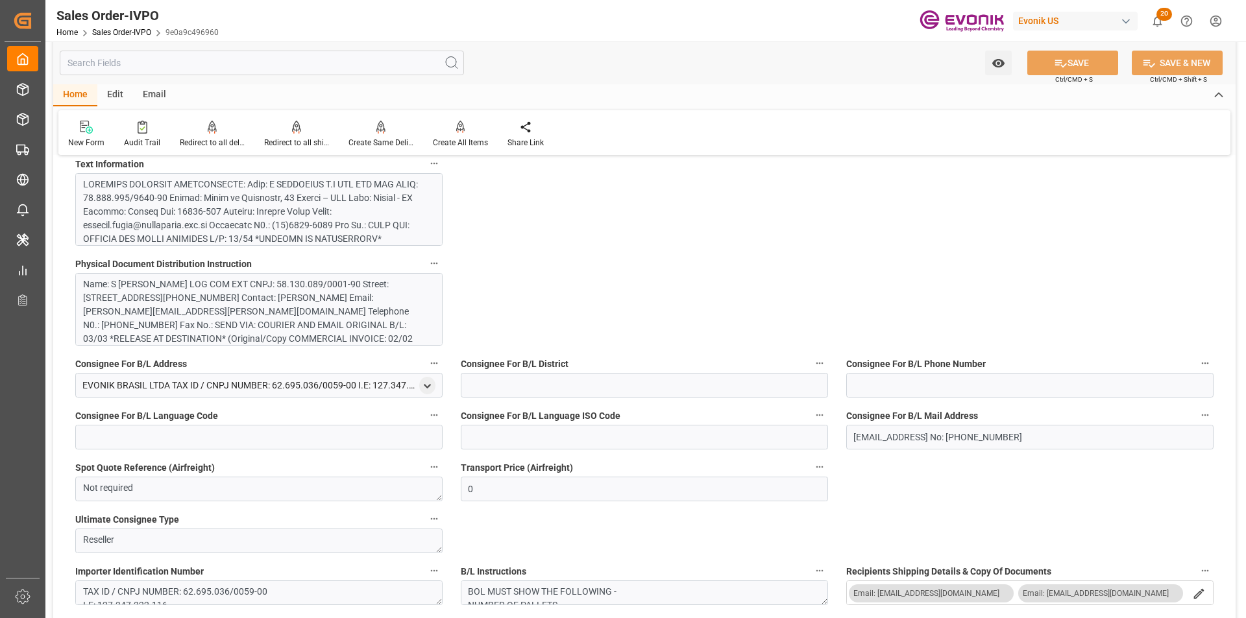
scroll to position [843, 0]
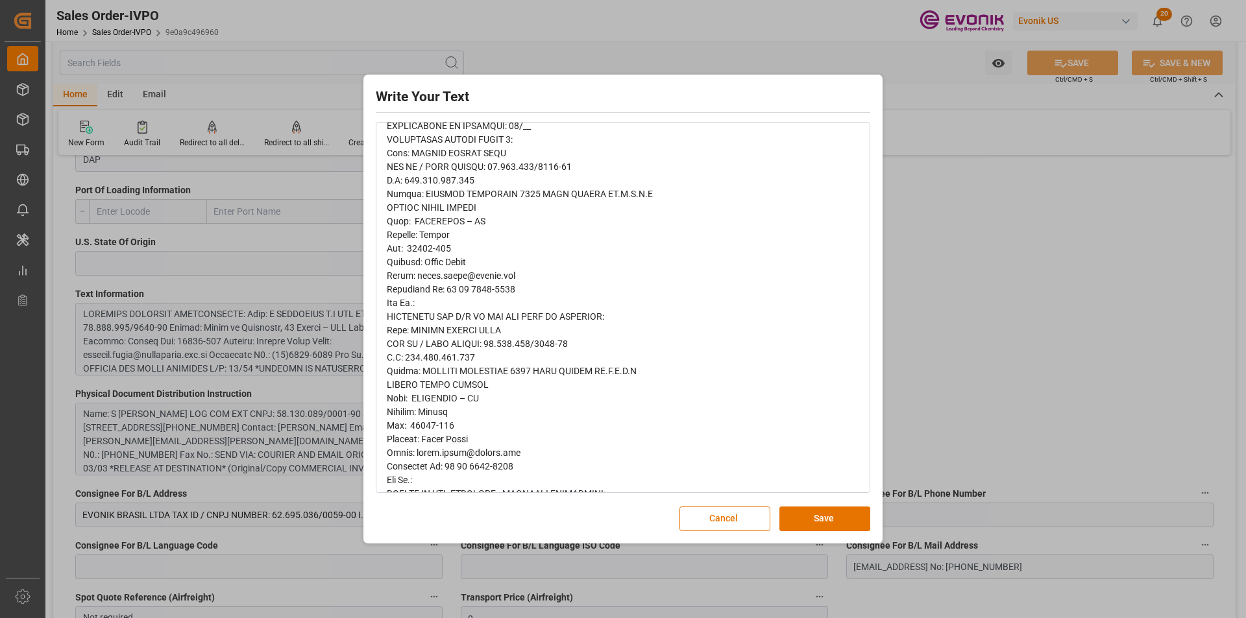
scroll to position [389, 0]
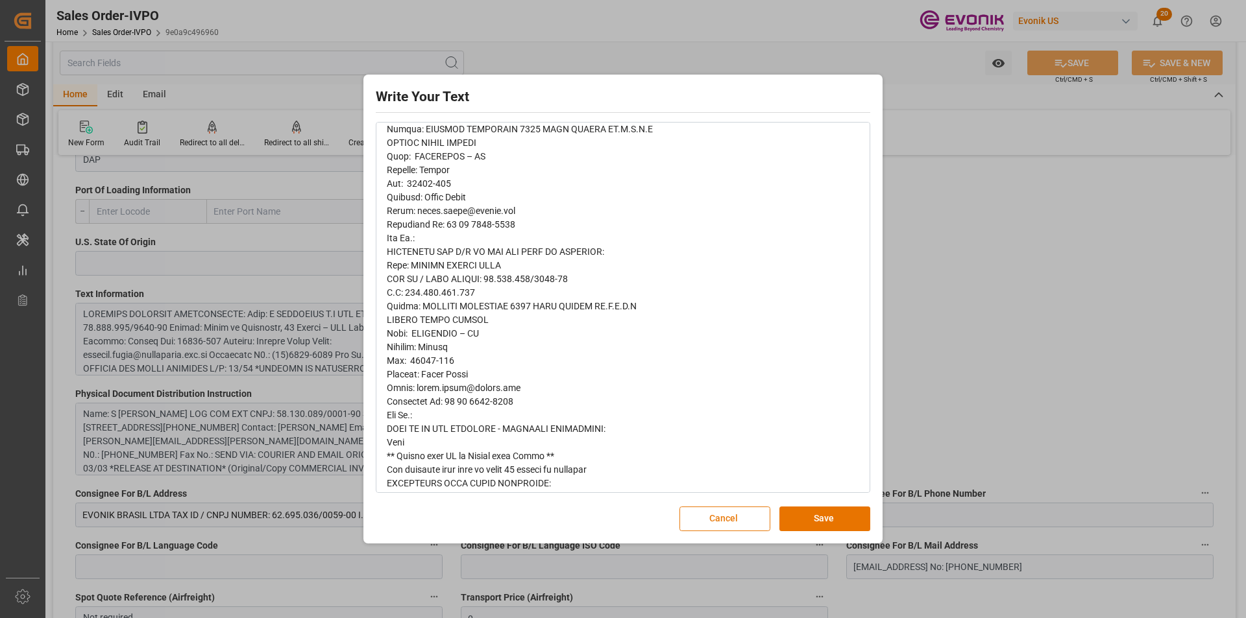
click at [704, 515] on button "Cancel" at bounding box center [724, 519] width 91 height 25
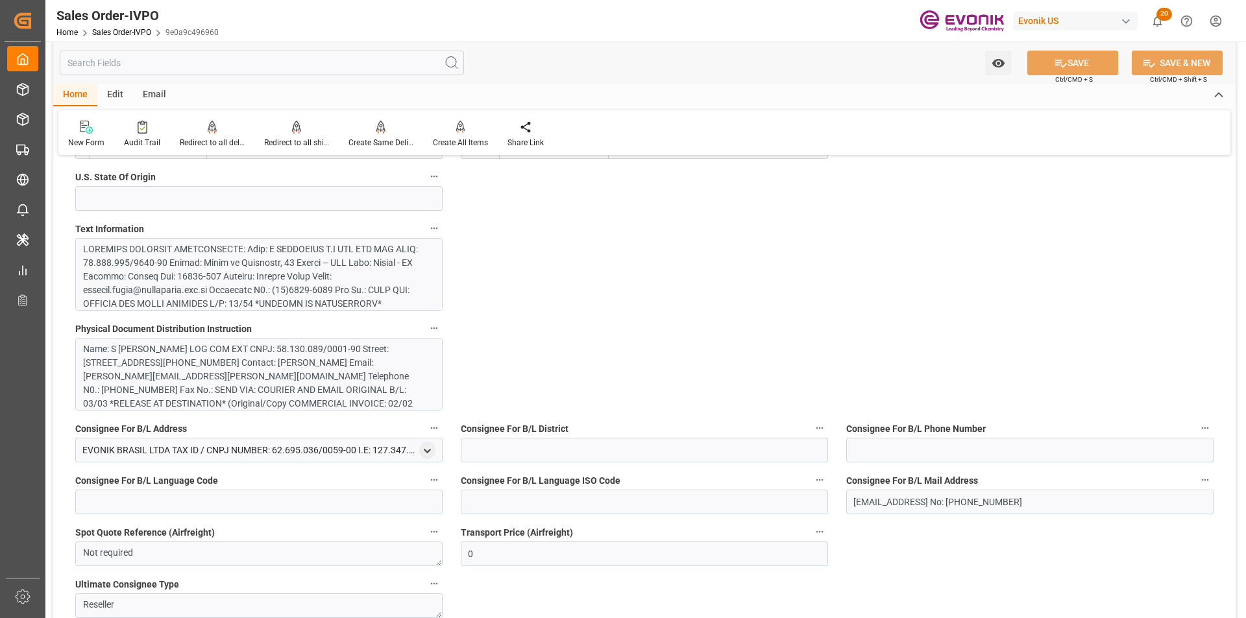
scroll to position [843, 0]
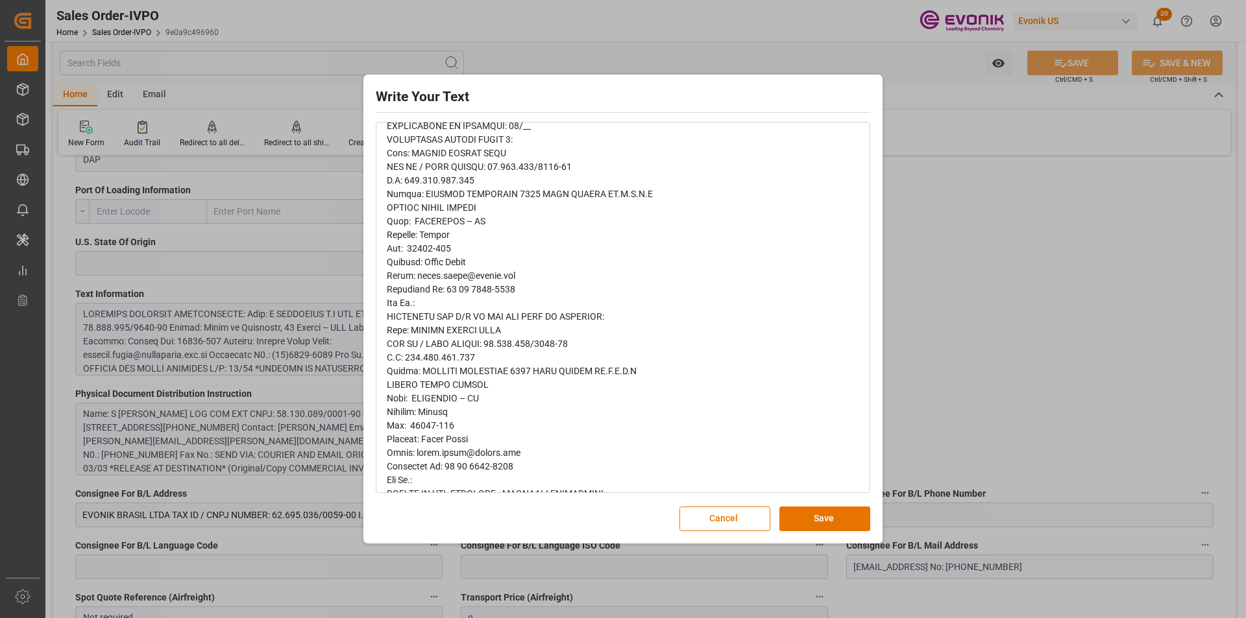
scroll to position [389, 0]
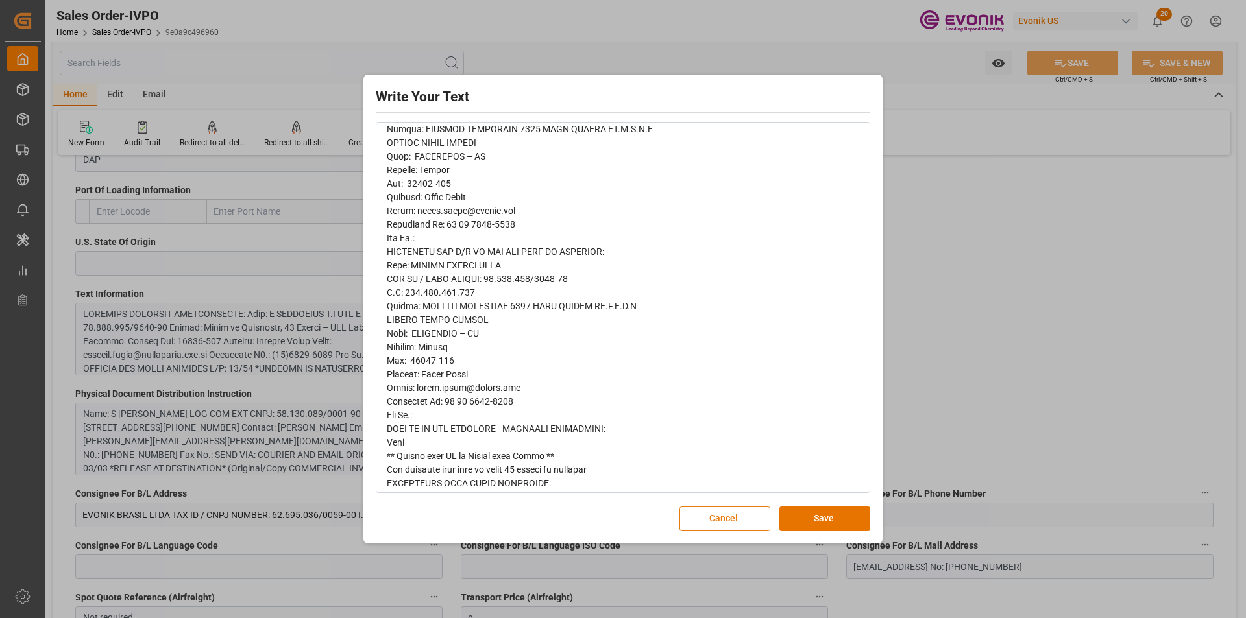
click at [751, 520] on button "Cancel" at bounding box center [724, 519] width 91 height 25
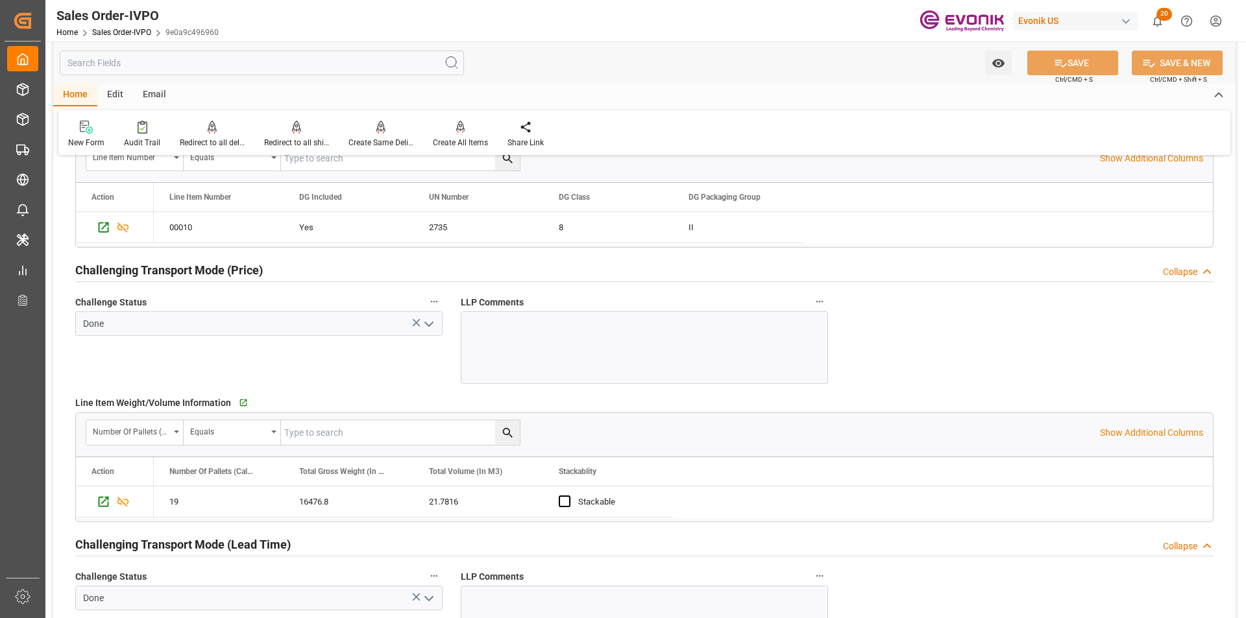
scroll to position [1304, 0]
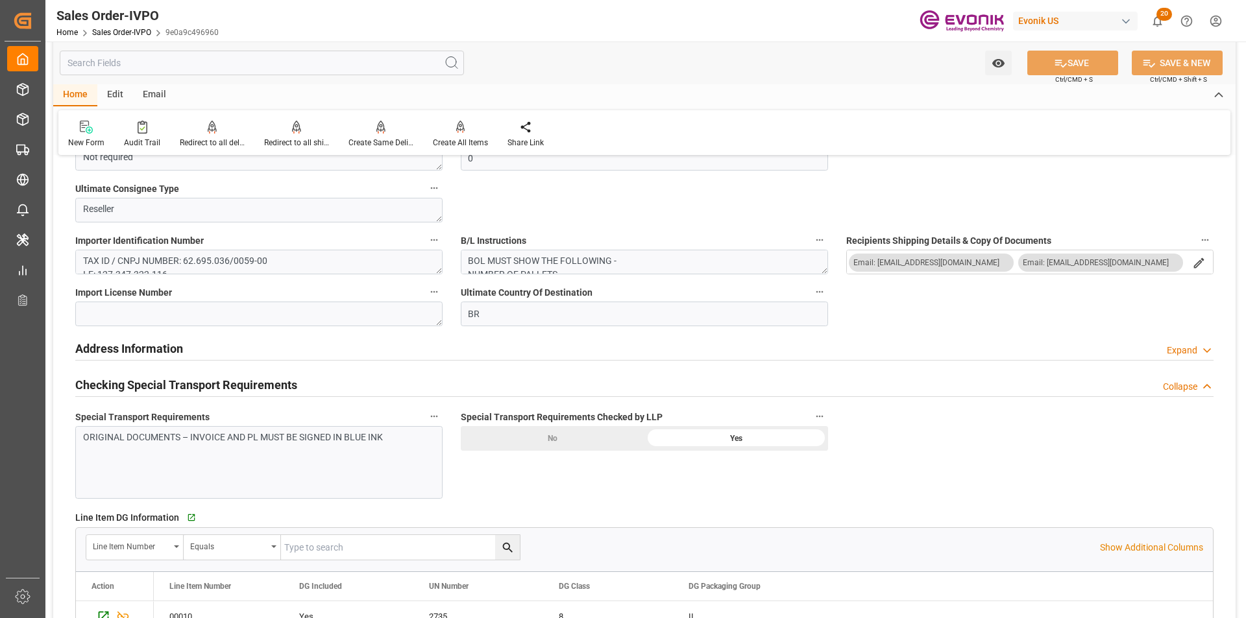
drag, startPoint x: 1059, startPoint y: 470, endPoint x: 1013, endPoint y: 466, distance: 46.9
click at [1059, 470] on div "General Order Information Collapse code 9e0a9c496960 Sales Order/IVPO Status Ac…" at bounding box center [644, 291] width 1182 height 2857
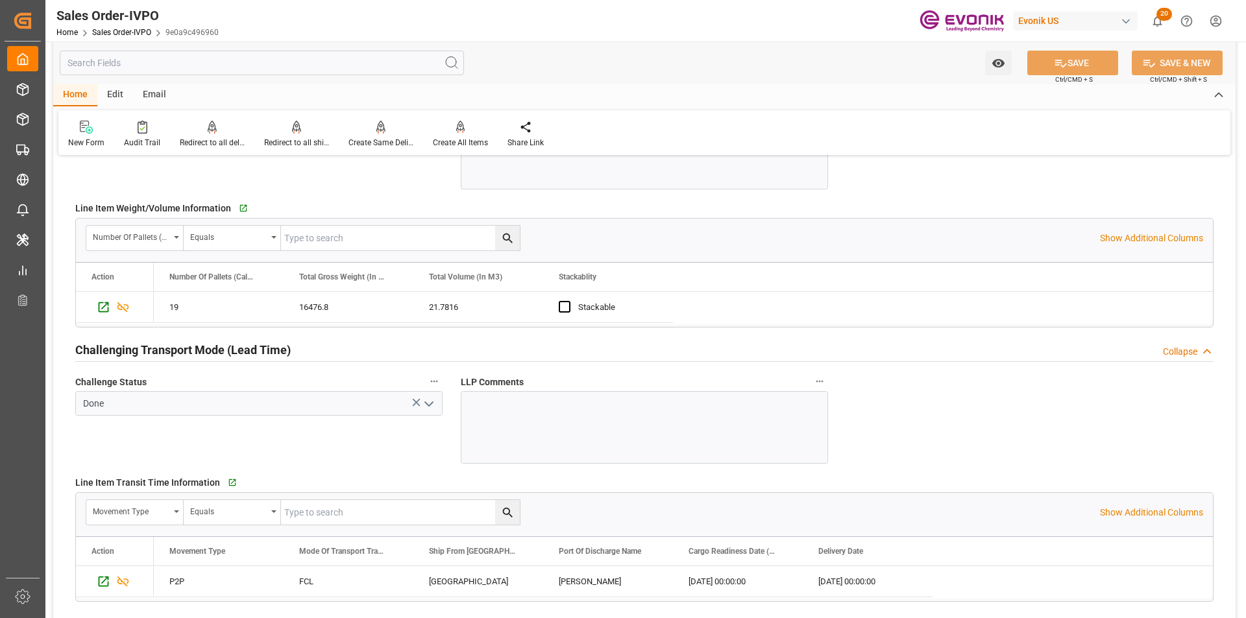
scroll to position [2147, 0]
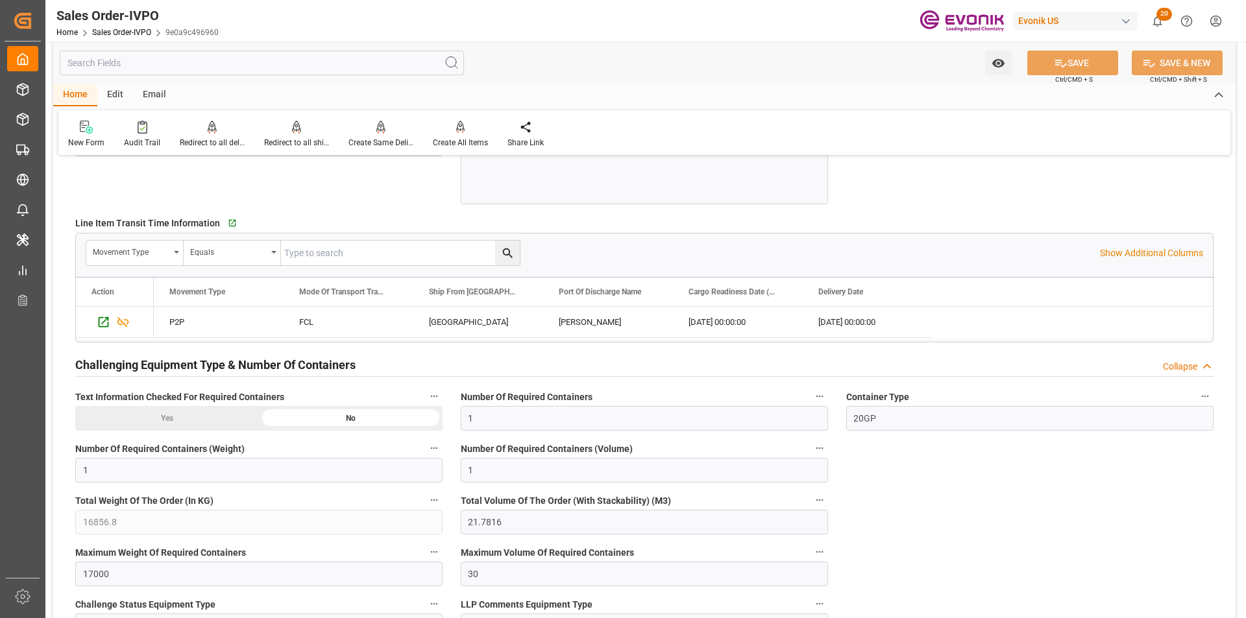
type input "livia.leone@evonik.comTelephone No: 55 19 3475-3130"
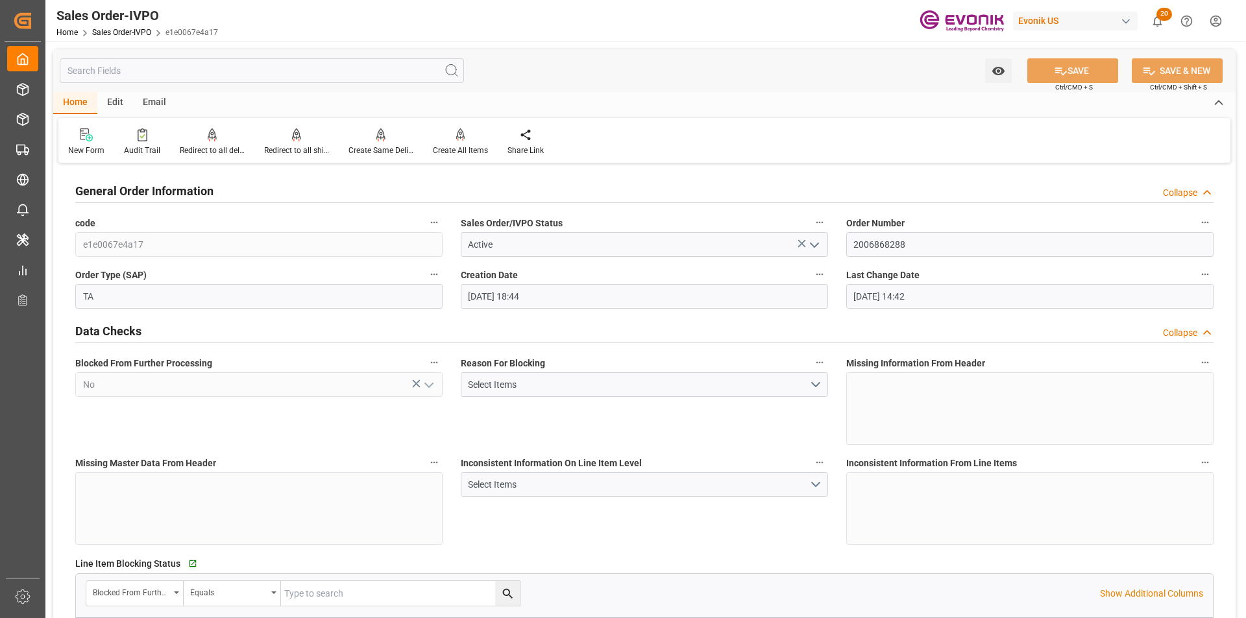
scroll to position [584, 0]
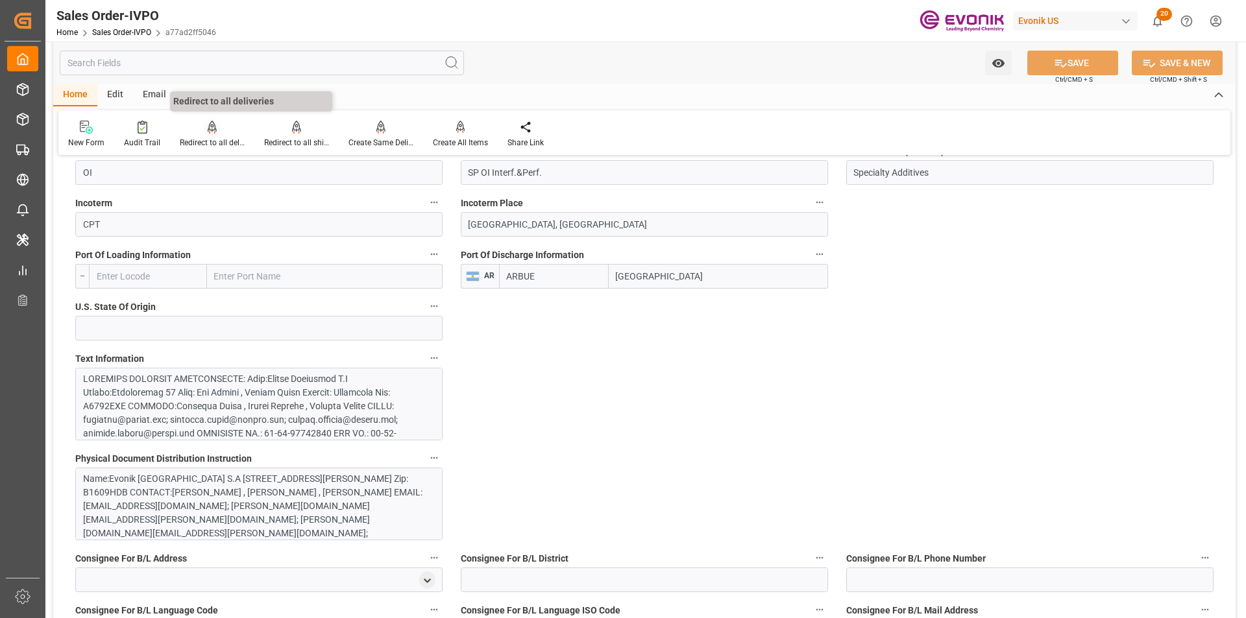
scroll to position [714, 0]
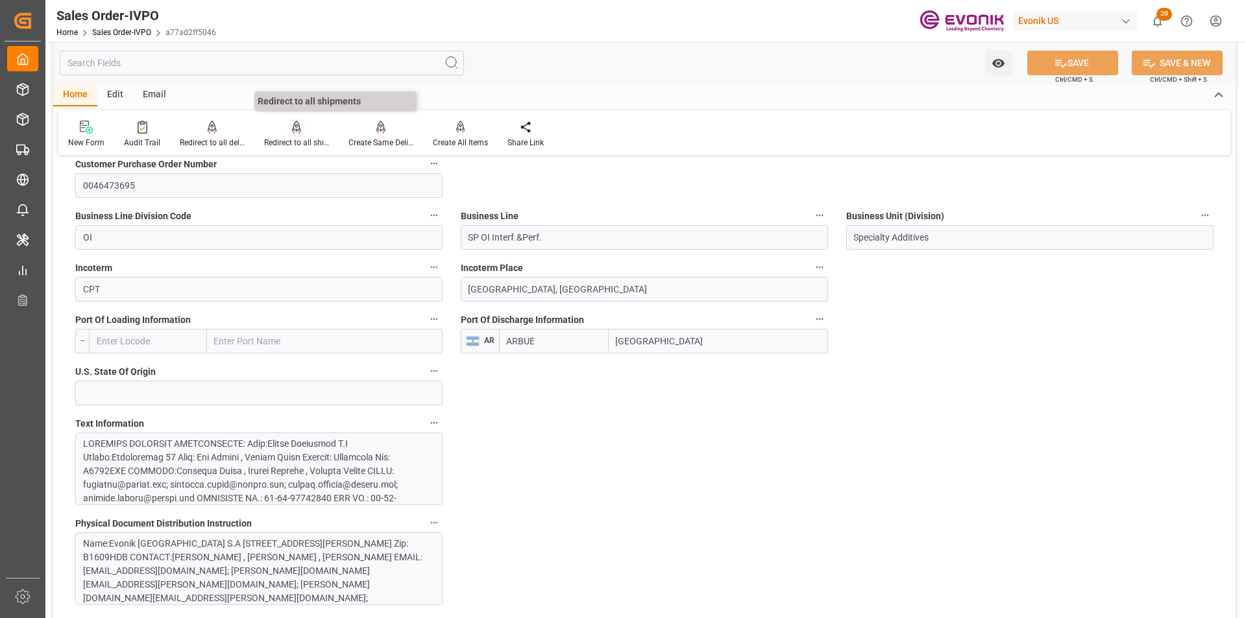
click at [296, 130] on icon at bounding box center [296, 127] width 9 height 13
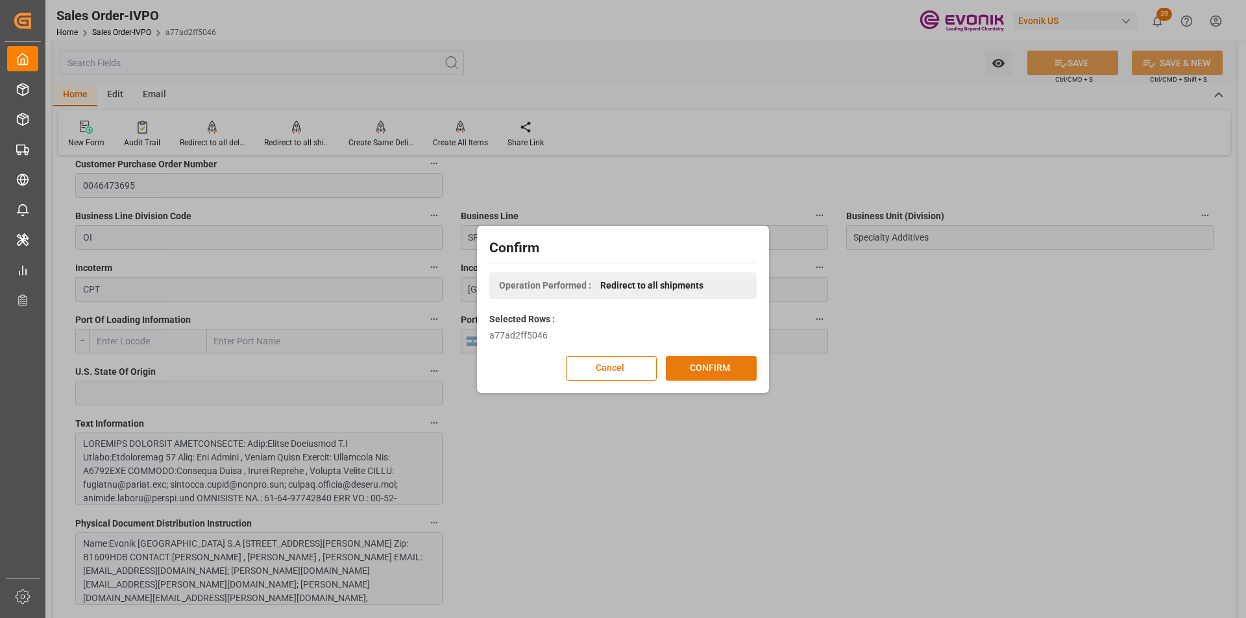
click at [729, 367] on button "CONFIRM" at bounding box center [711, 368] width 91 height 25
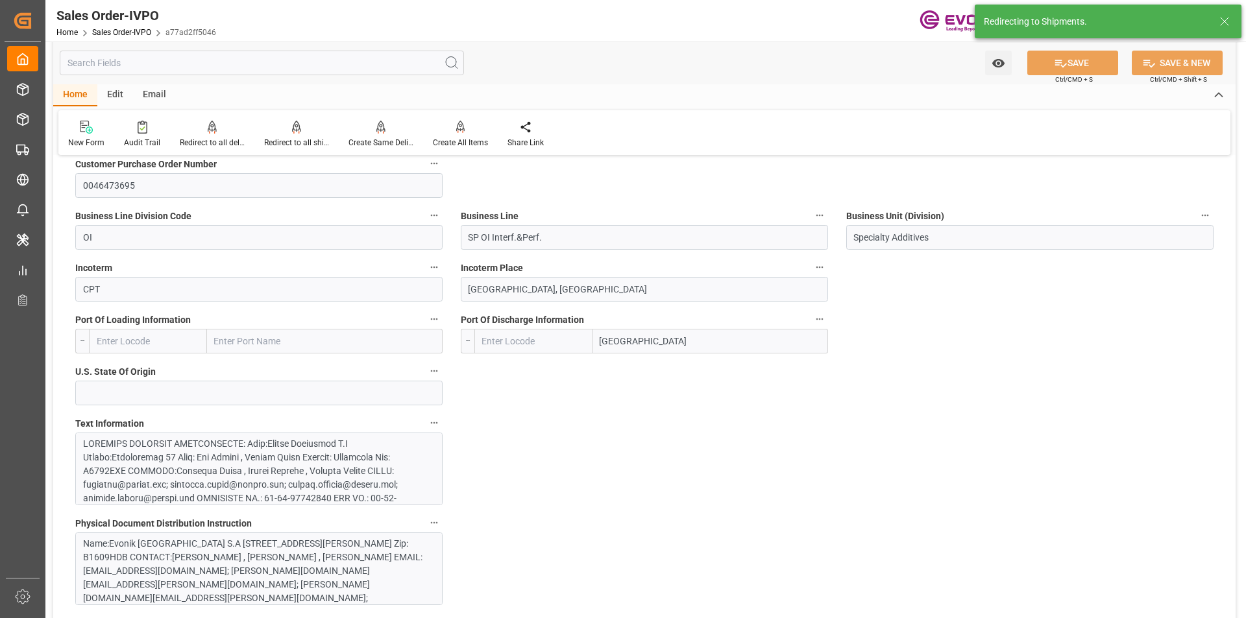
type input "ARBUE"
type input "26507.5"
type input "1"
type input "5476.45"
type input "[DATE] 17:46"
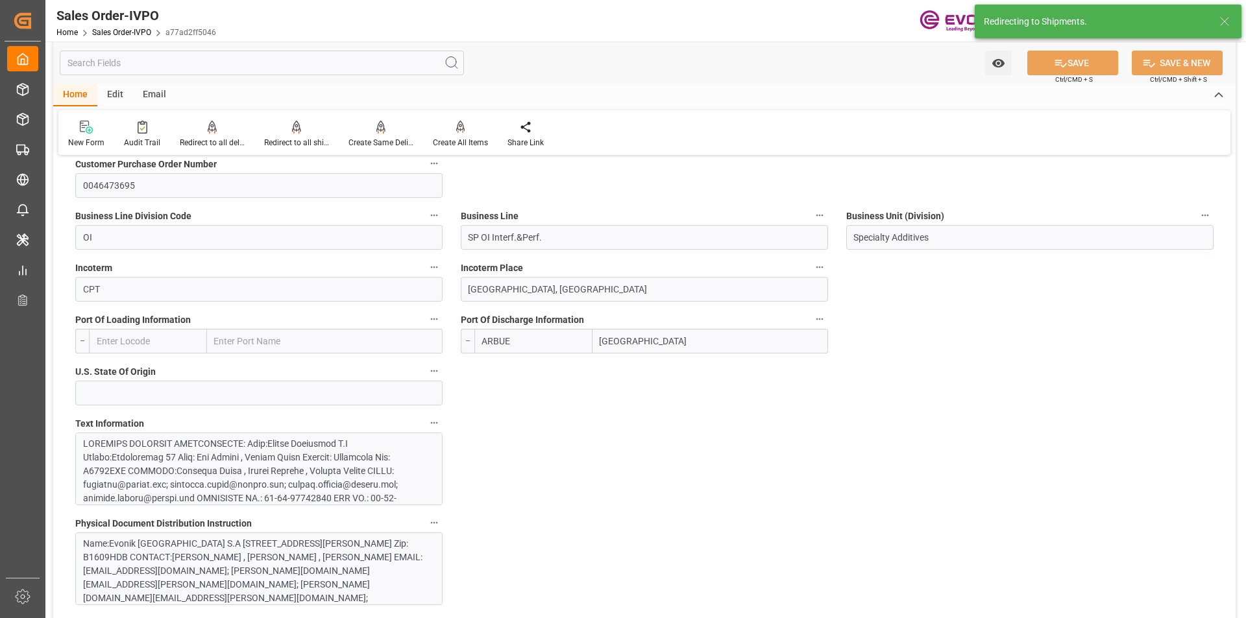
type input "[DATE] 19:46"
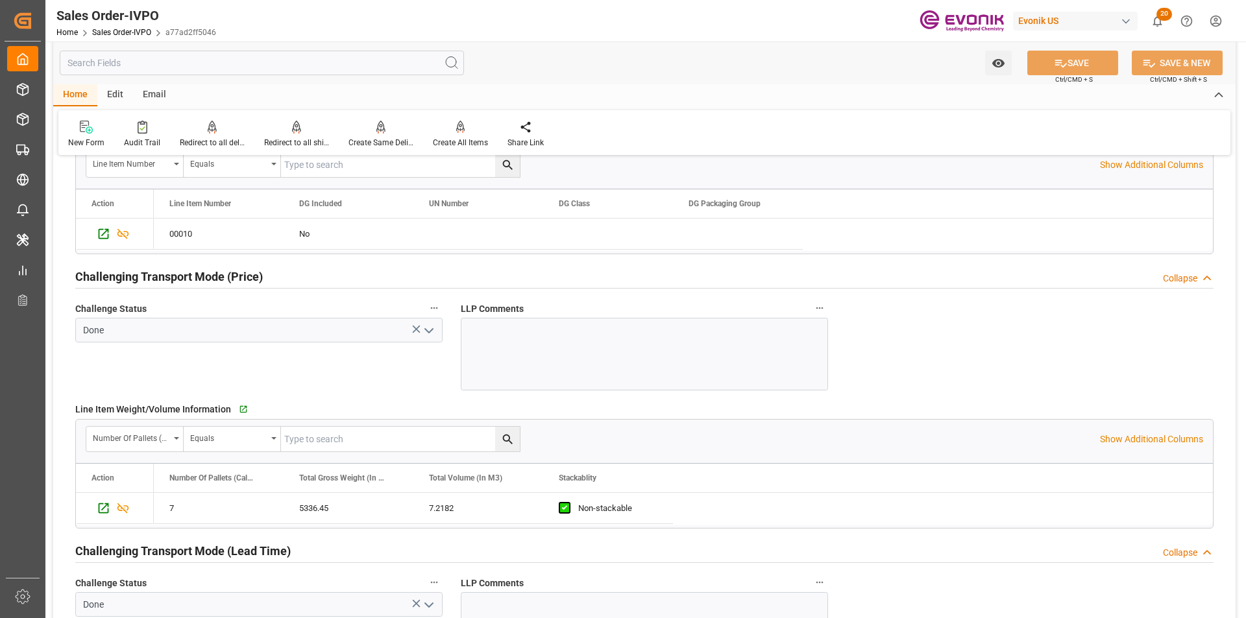
scroll to position [2011, 0]
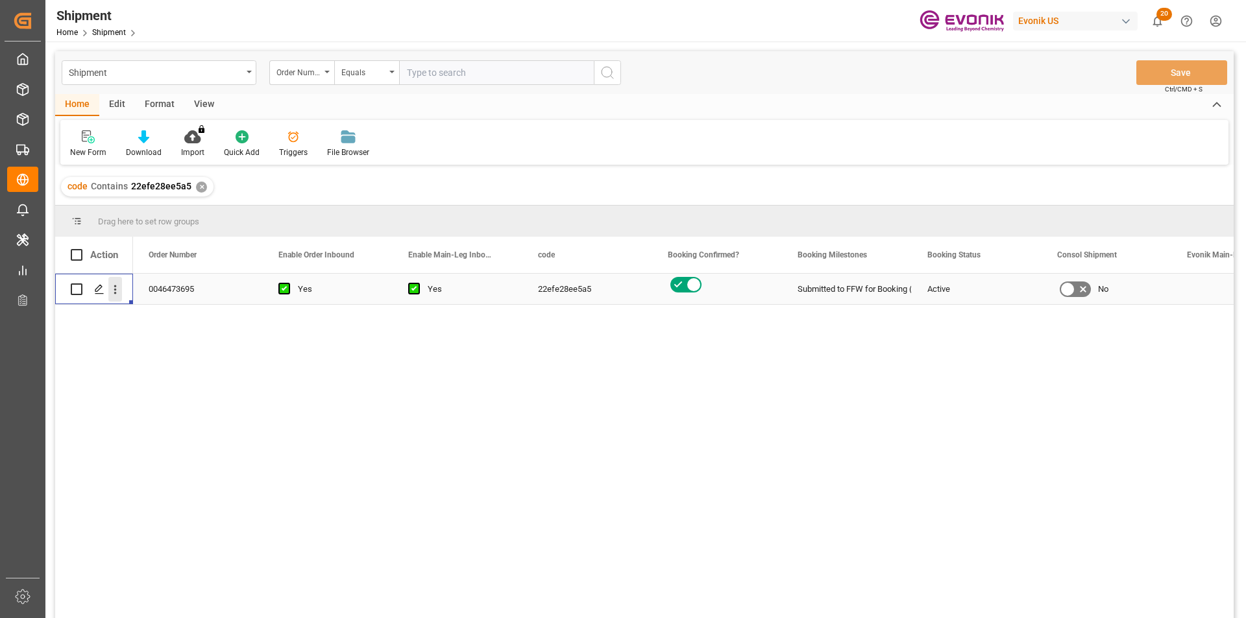
click at [112, 292] on icon "open menu" at bounding box center [115, 290] width 14 height 14
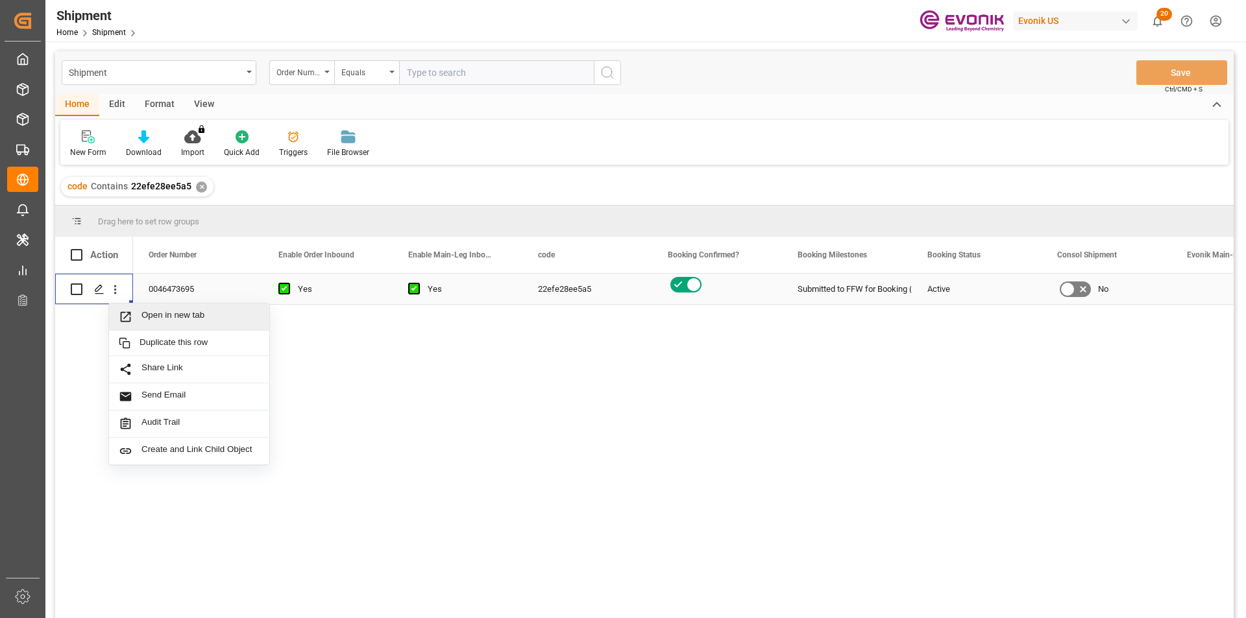
click at [252, 322] on span "Open in new tab" at bounding box center [200, 317] width 118 height 14
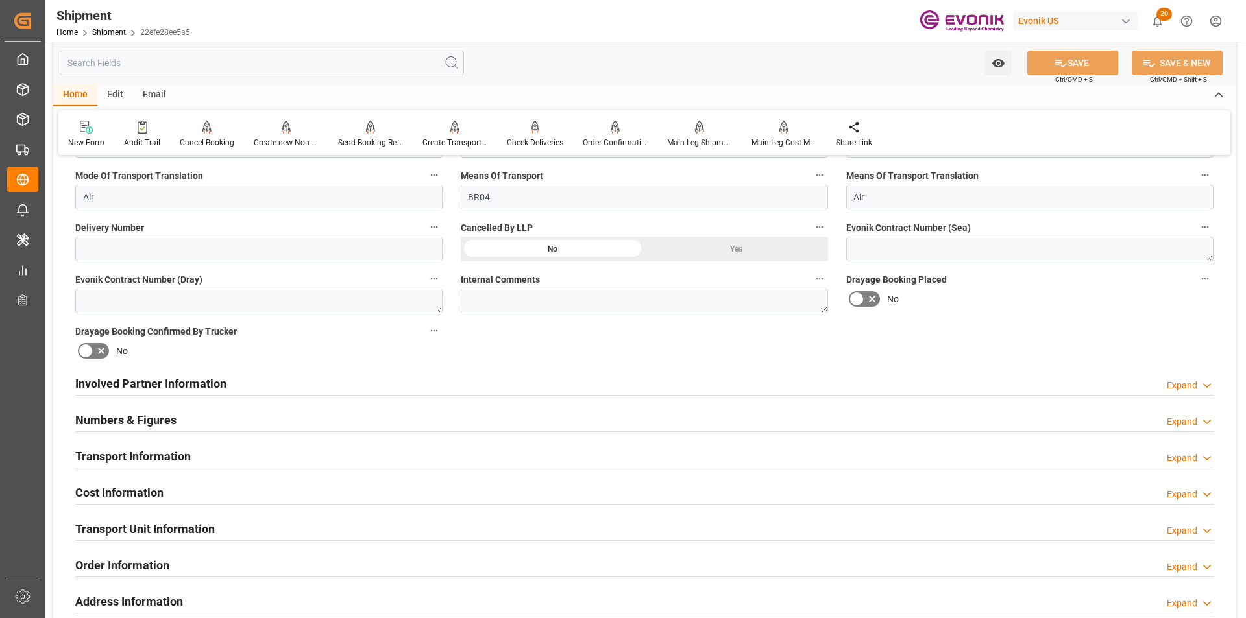
scroll to position [649, 0]
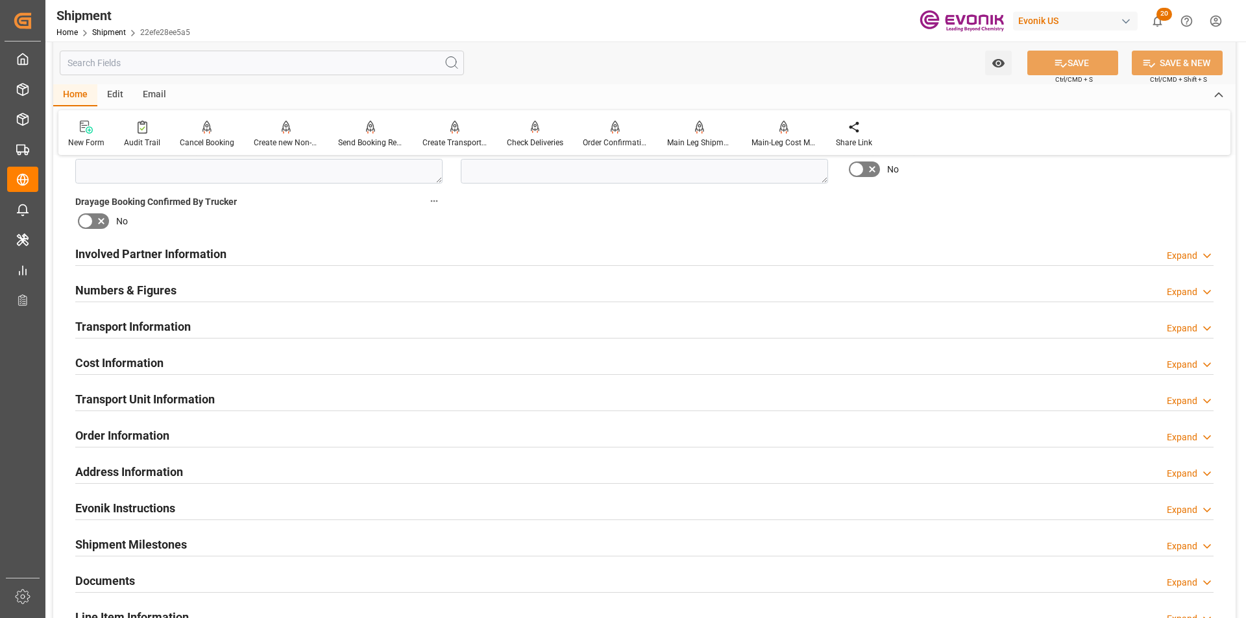
click at [1192, 332] on div "Expand" at bounding box center [1181, 329] width 30 height 14
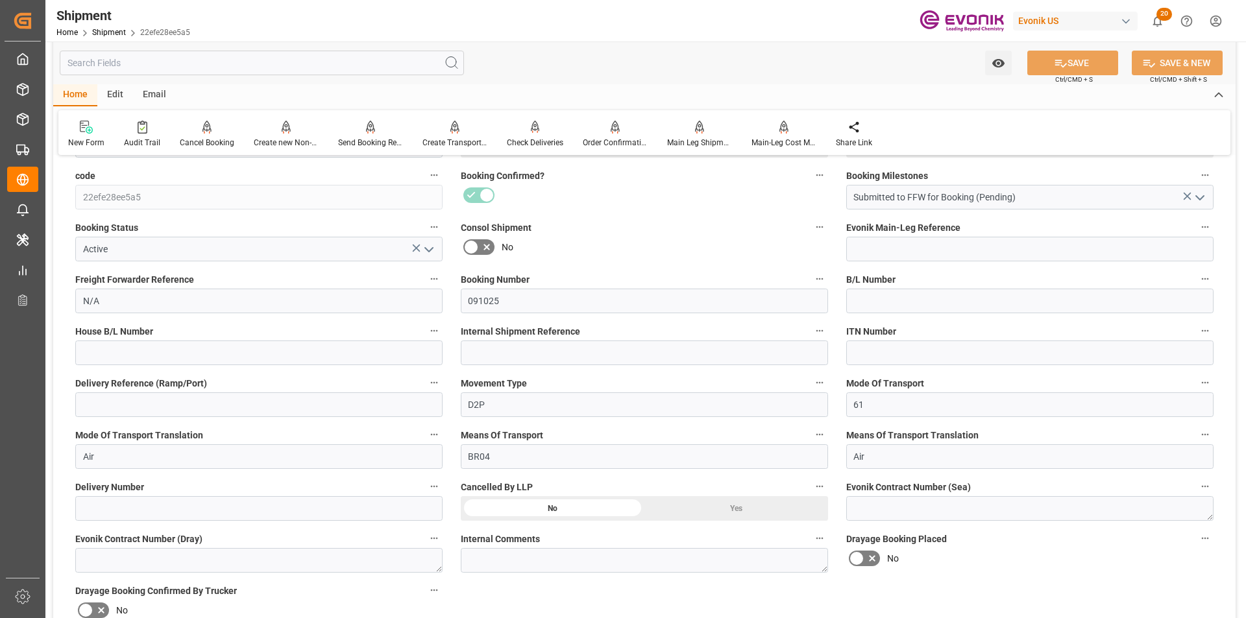
scroll to position [195, 0]
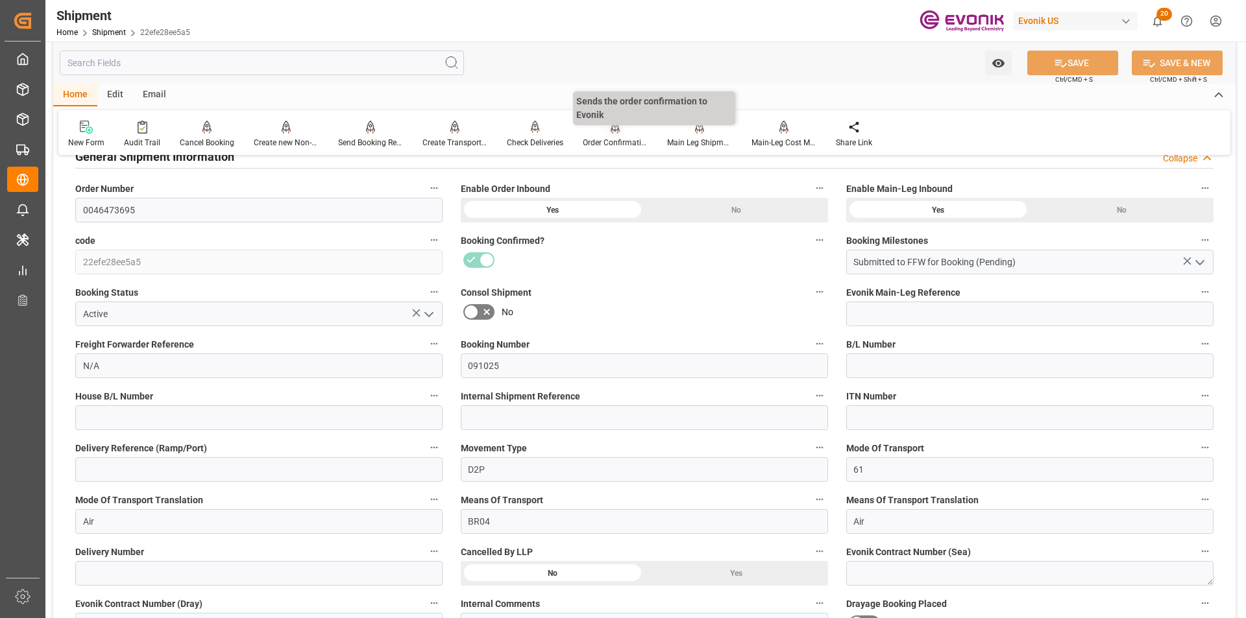
click at [610, 131] on icon at bounding box center [614, 127] width 9 height 13
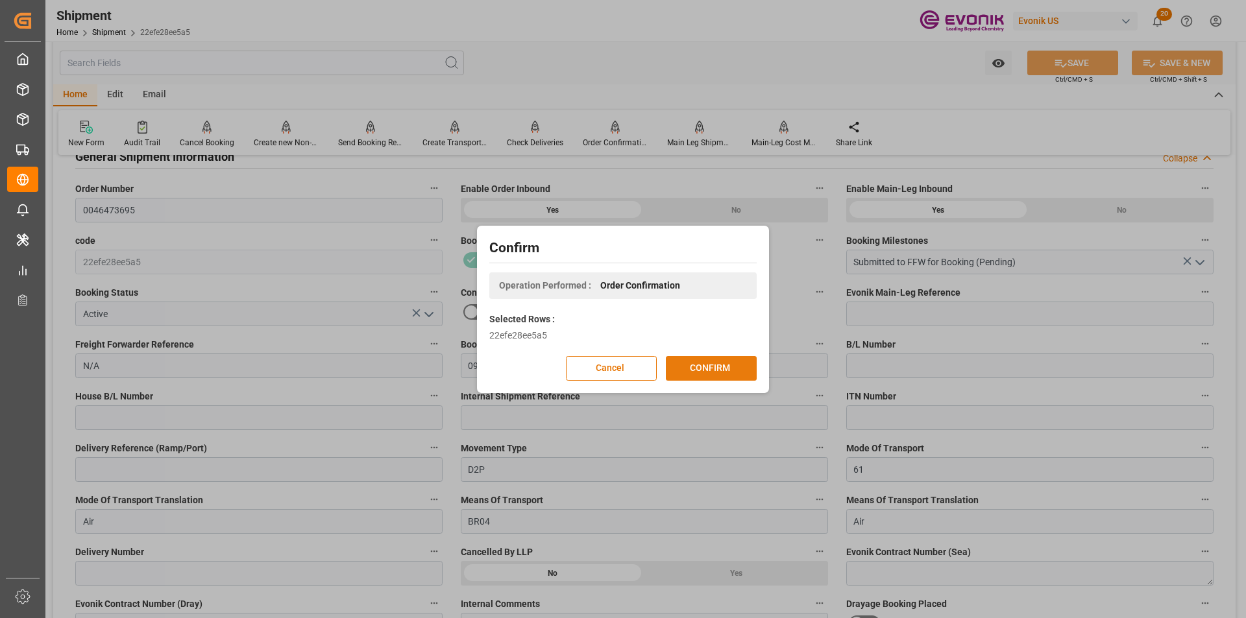
click at [705, 373] on button "CONFIRM" at bounding box center [711, 368] width 91 height 25
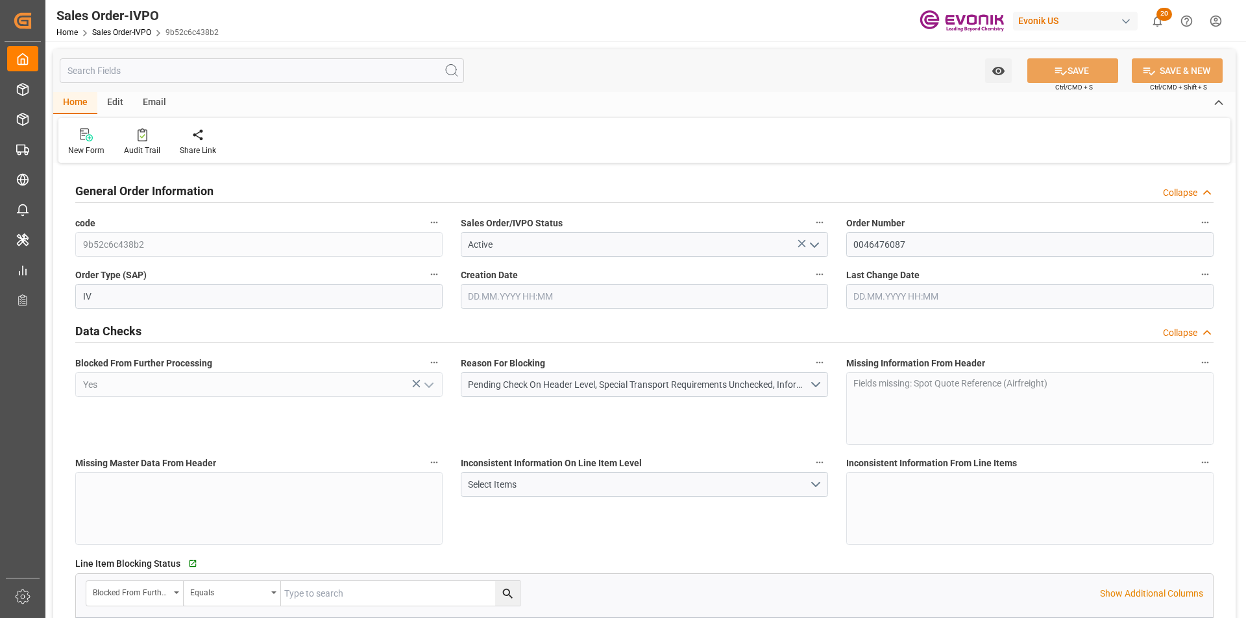
type input "[DATE] 18:29"
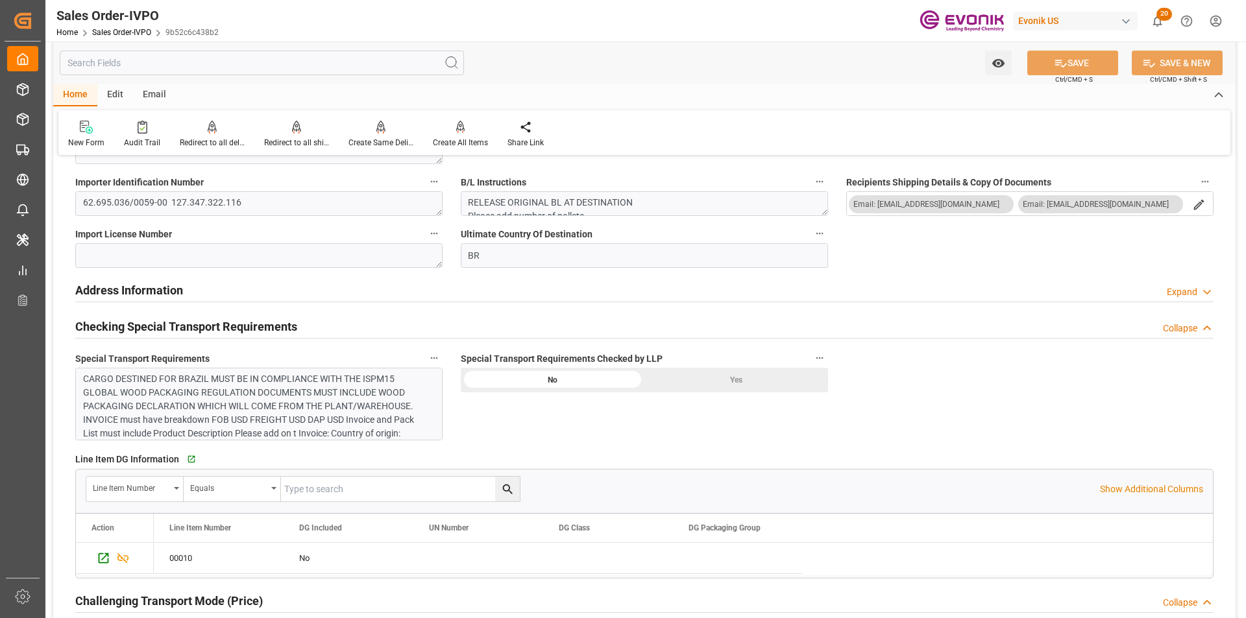
scroll to position [1297, 0]
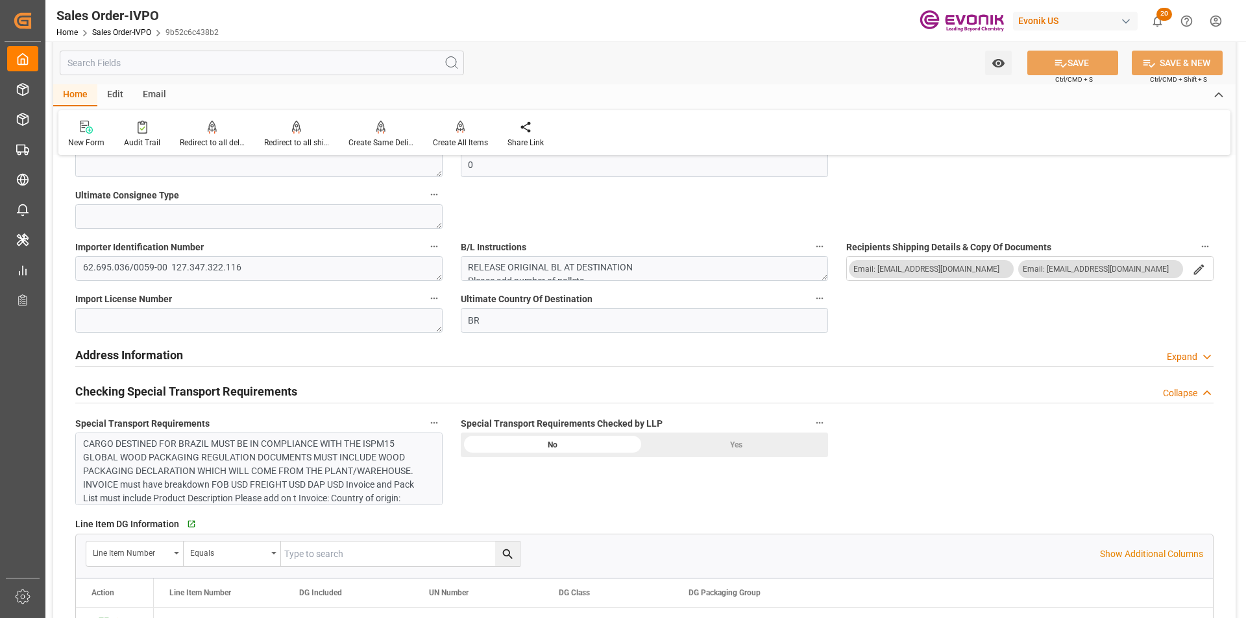
click at [272, 481] on div "CARGO DESTINED FOR BRAZIL MUST BE IN COMPLIANCE WITH THE ISPM15 GLOBAL WOOD PAC…" at bounding box center [254, 532] width 342 height 191
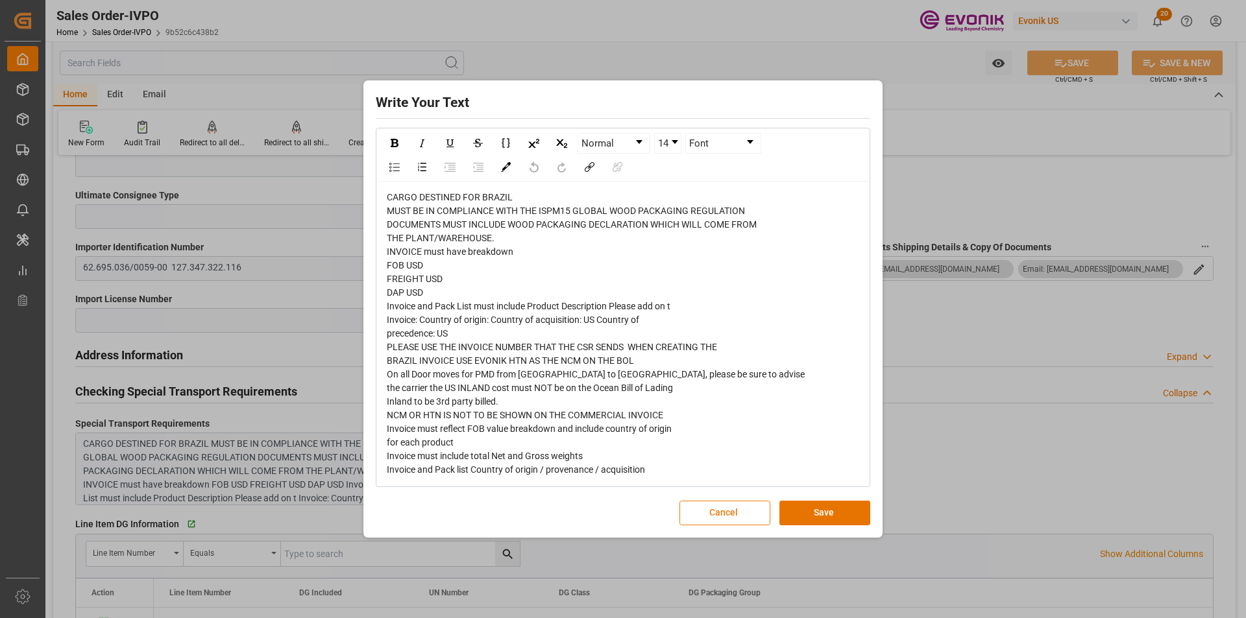
click at [735, 514] on button "Cancel" at bounding box center [724, 513] width 91 height 25
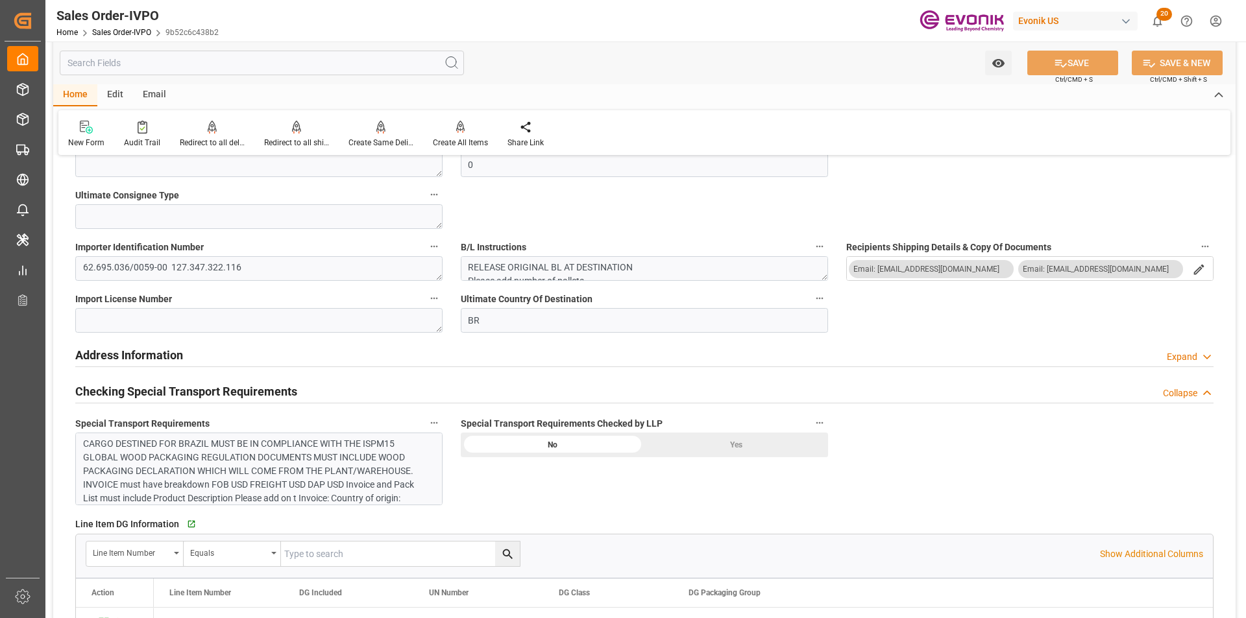
click at [192, 471] on div "CARGO DESTINED FOR BRAZIL MUST BE IN COMPLIANCE WITH THE ISPM15 GLOBAL WOOD PAC…" at bounding box center [254, 532] width 342 height 191
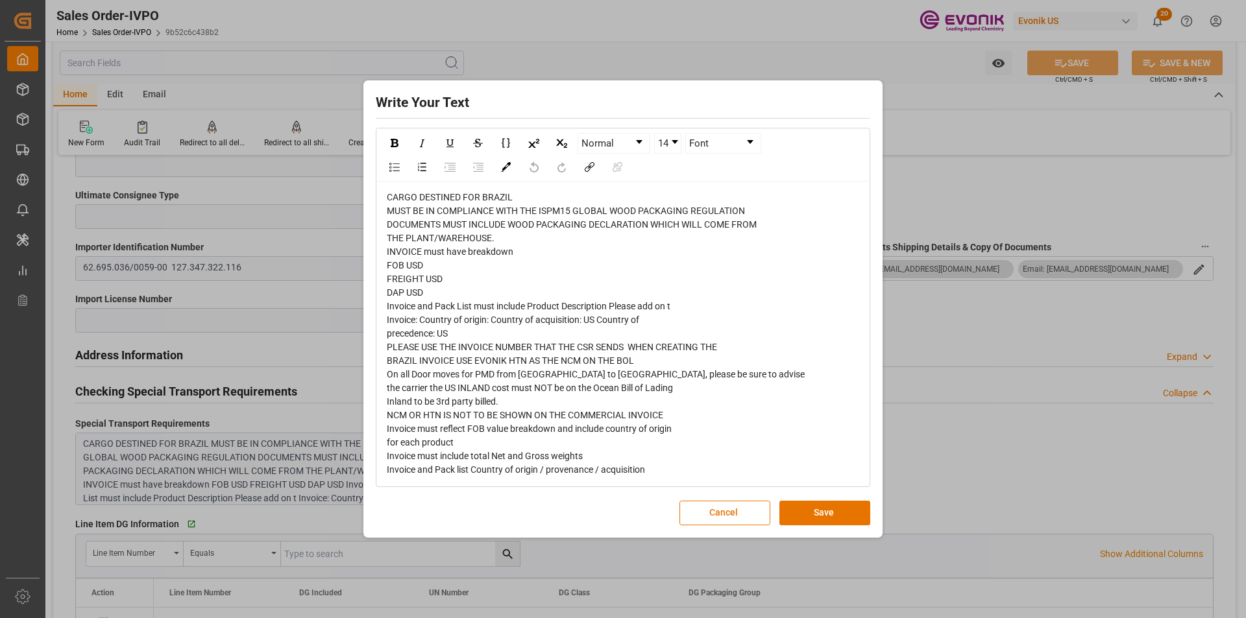
click at [440, 278] on span "CARGO DESTINED FOR BRAZIL MUST BE IN COMPLIANCE WITH THE ISPM15 GLOBAL WOOD PAC…" at bounding box center [596, 333] width 418 height 283
click at [454, 282] on div "CARGO DESTINED FOR BRAZIL MUST BE IN COMPLIANCE WITH THE ISPM15 GLOBAL WOOD PAC…" at bounding box center [623, 334] width 473 height 286
click at [591, 280] on div "CARGO DESTINED FOR BRAZIL MUST BE IN COMPLIANCE WITH THE ISPM15 GLOBAL WOOD PAC…" at bounding box center [623, 334] width 473 height 286
click at [712, 507] on button "Cancel" at bounding box center [724, 513] width 91 height 25
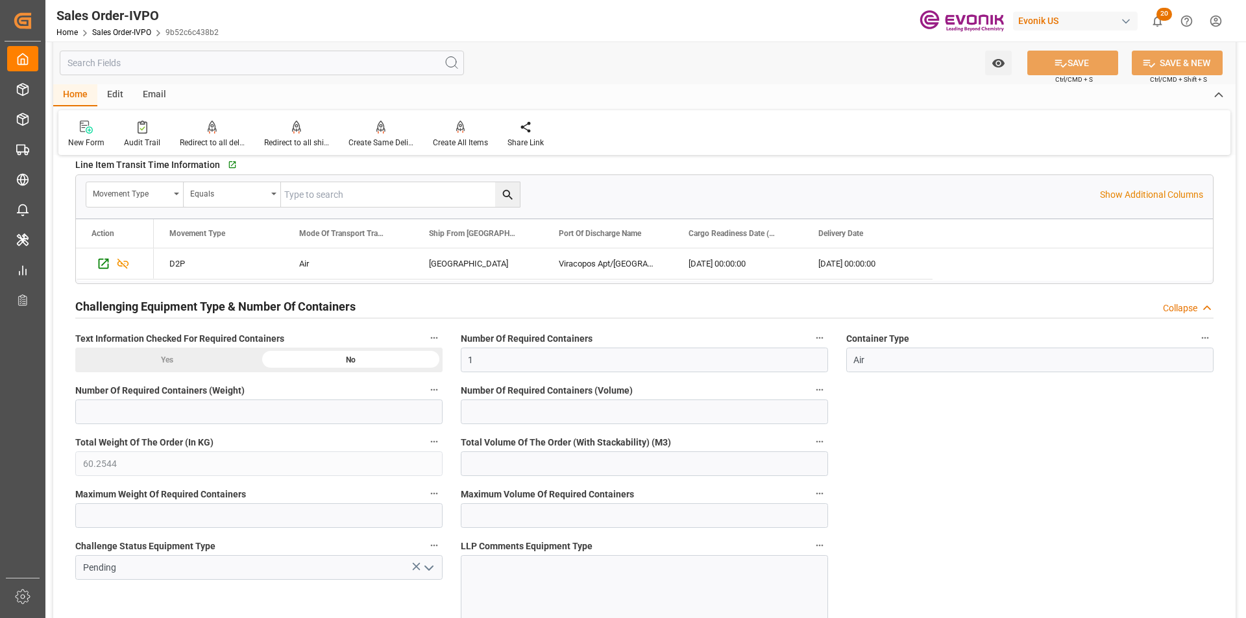
scroll to position [2595, 0]
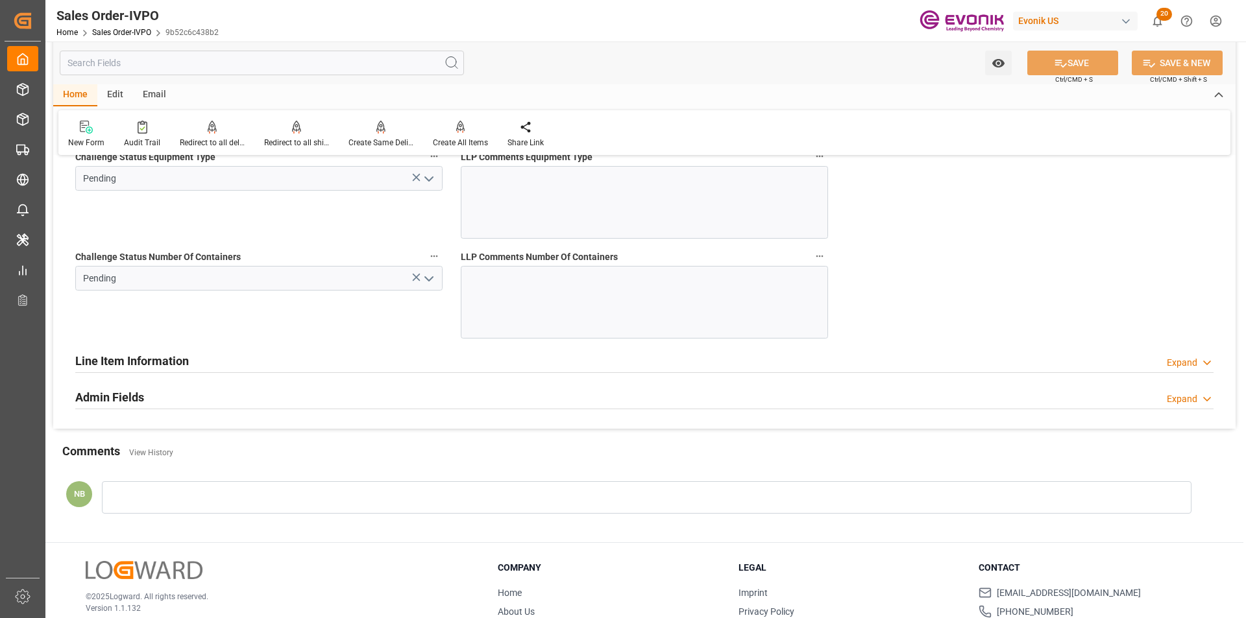
click at [429, 280] on polyline "open menu" at bounding box center [429, 279] width 8 height 4
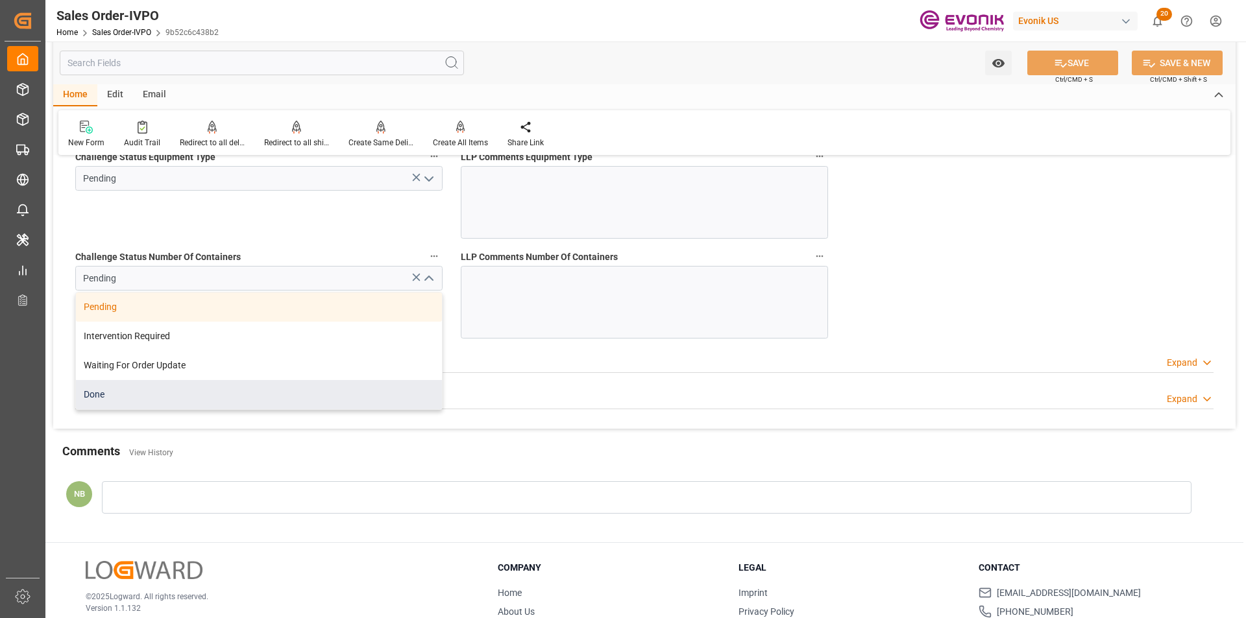
click at [117, 396] on div "Done" at bounding box center [259, 394] width 366 height 29
type input "Done"
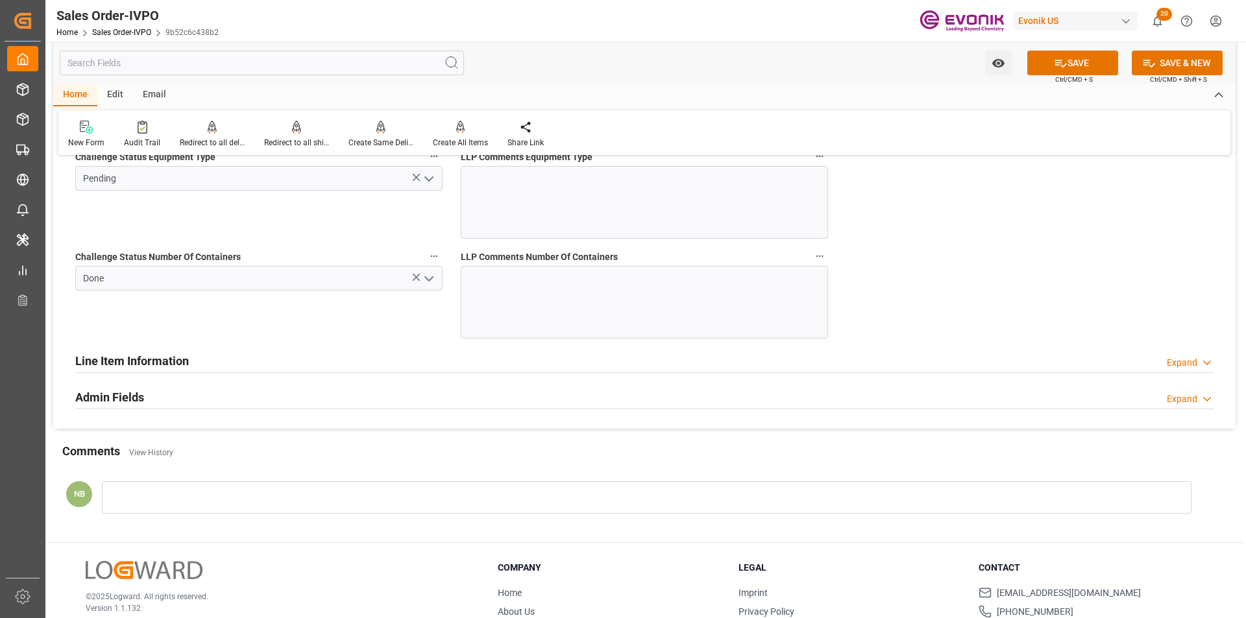
scroll to position [2465, 0]
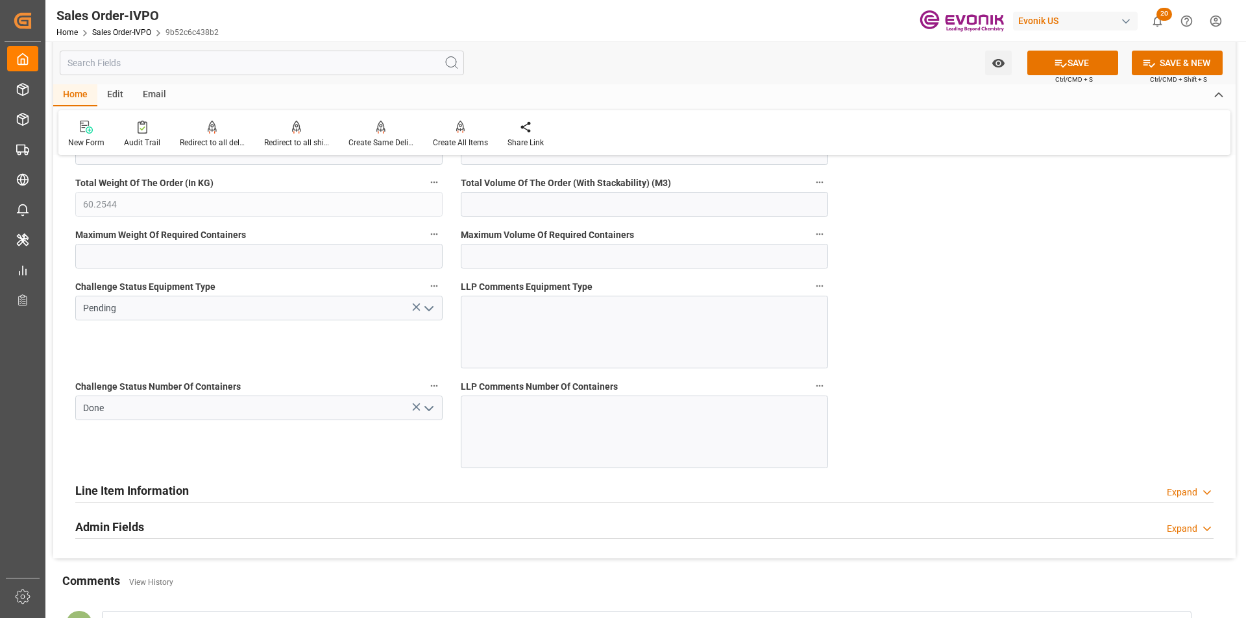
click at [426, 312] on icon "open menu" at bounding box center [429, 309] width 16 height 16
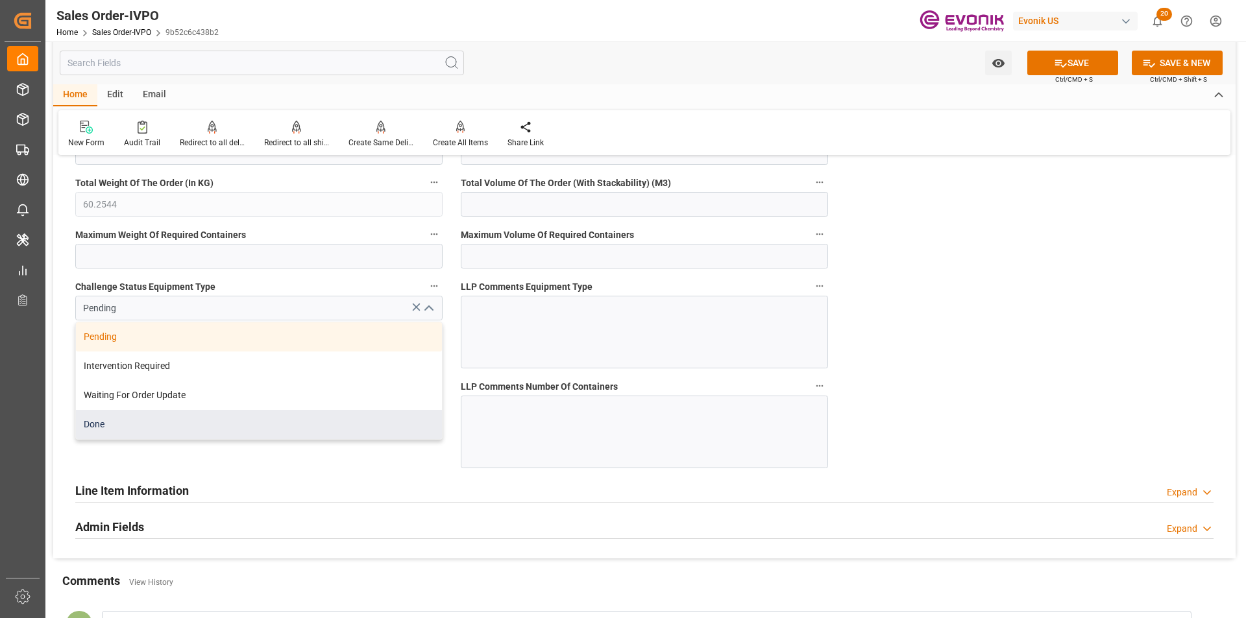
click at [147, 429] on div "Done" at bounding box center [259, 424] width 366 height 29
type input "Done"
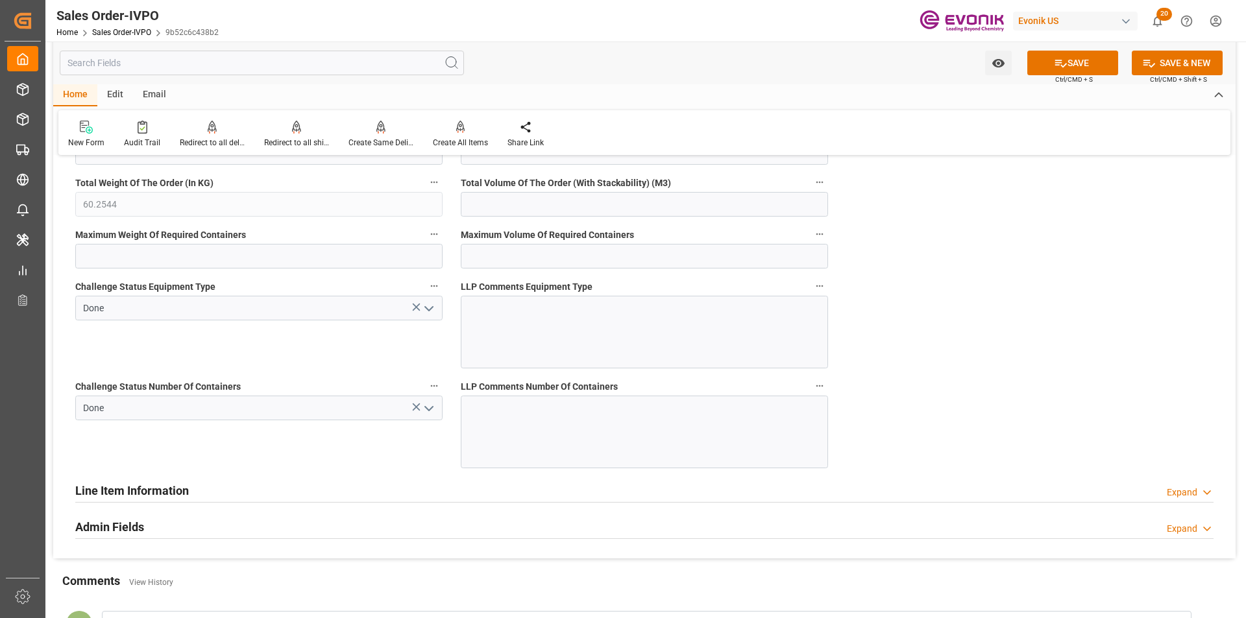
scroll to position [2271, 0]
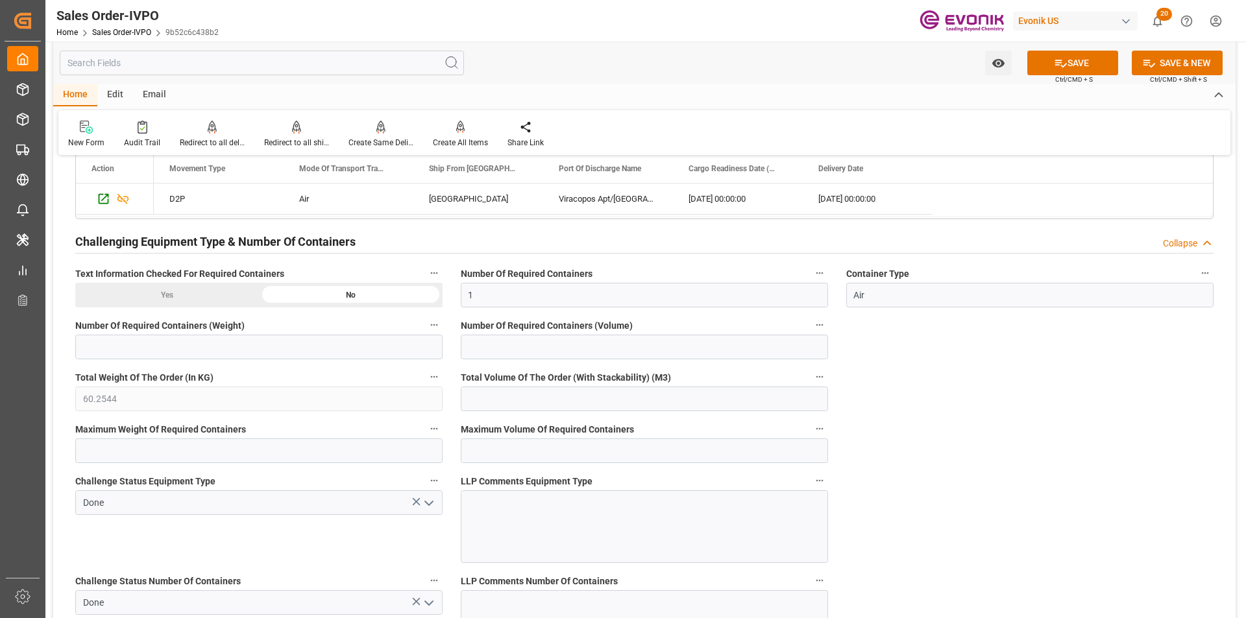
click at [167, 292] on div "Yes" at bounding box center [167, 295] width 184 height 25
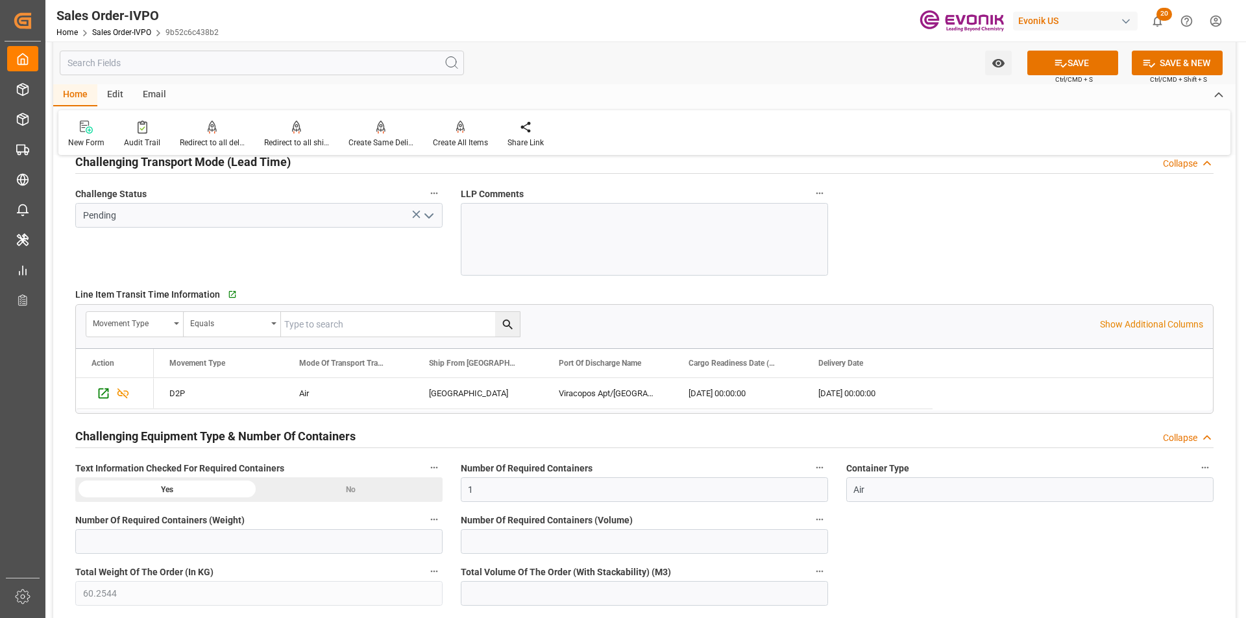
click at [428, 212] on icon "open menu" at bounding box center [429, 216] width 16 height 16
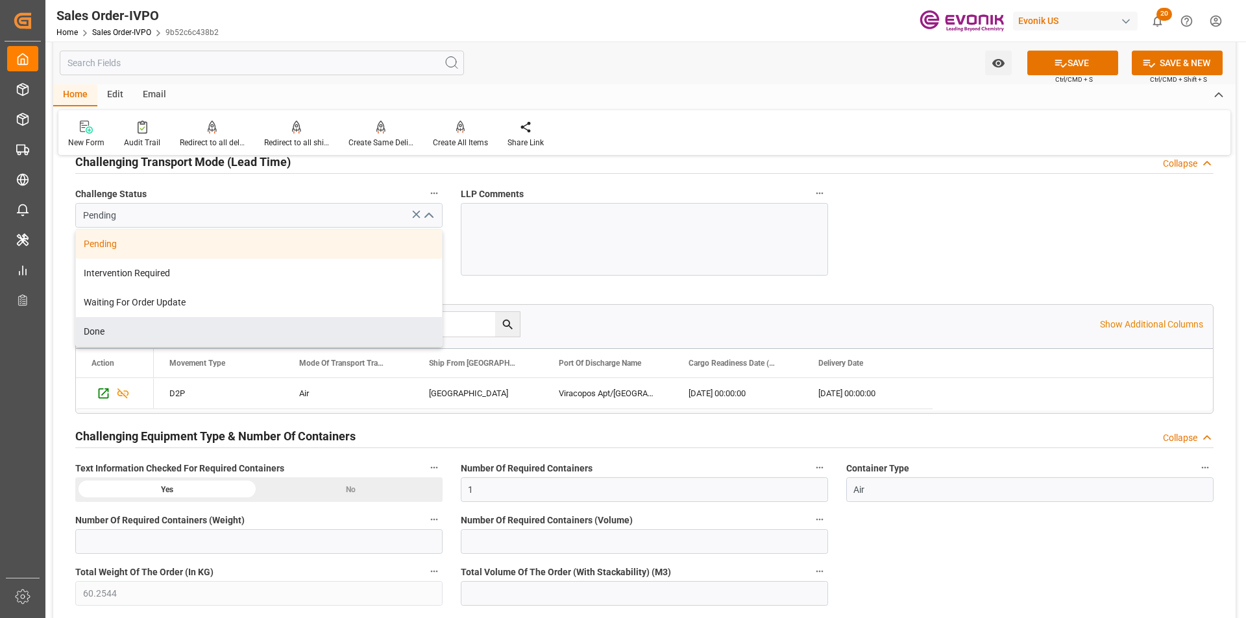
click at [206, 330] on div "Done" at bounding box center [259, 331] width 366 height 29
type input "Done"
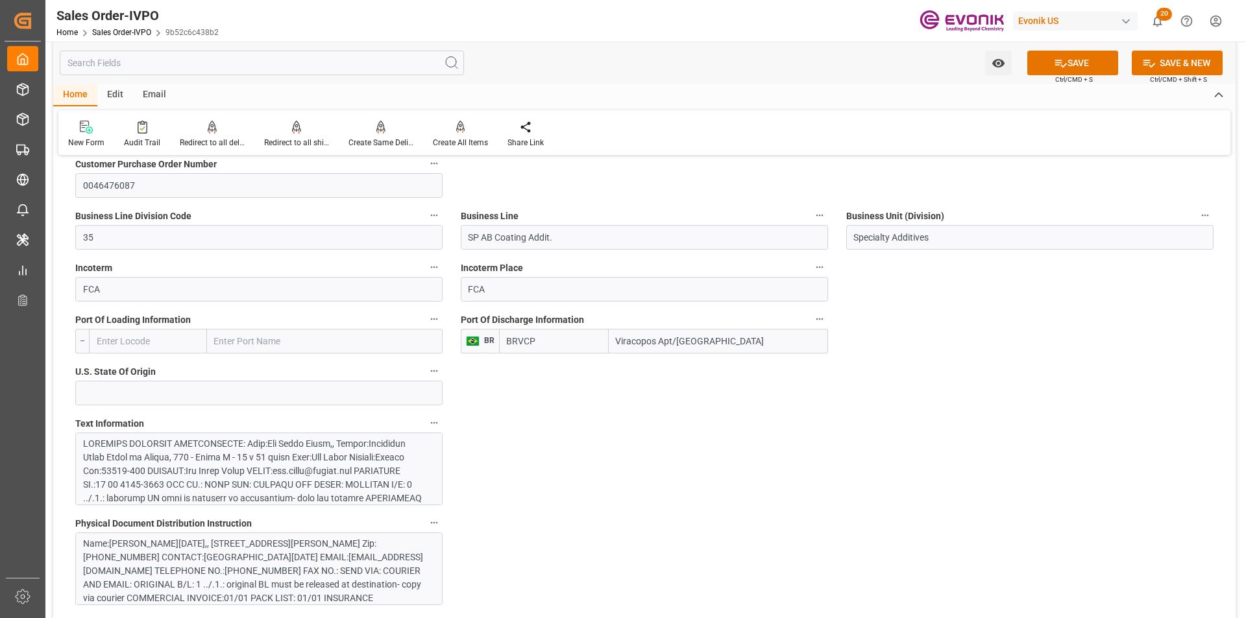
scroll to position [778, 0]
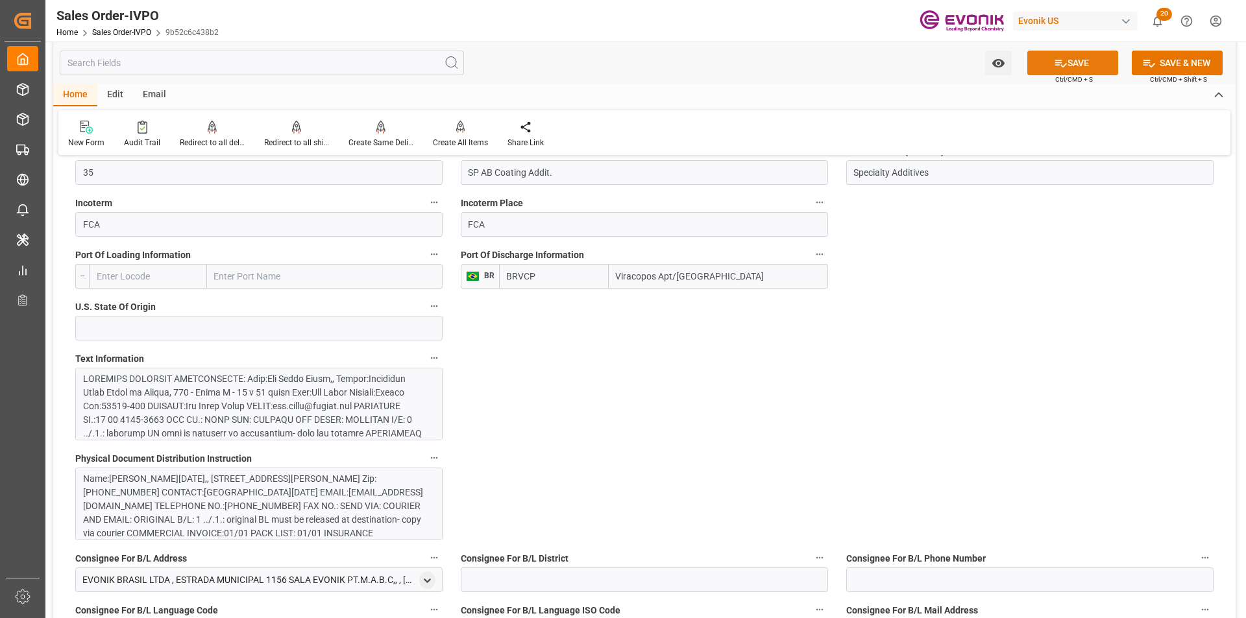
click at [1057, 58] on icon at bounding box center [1061, 63] width 14 height 14
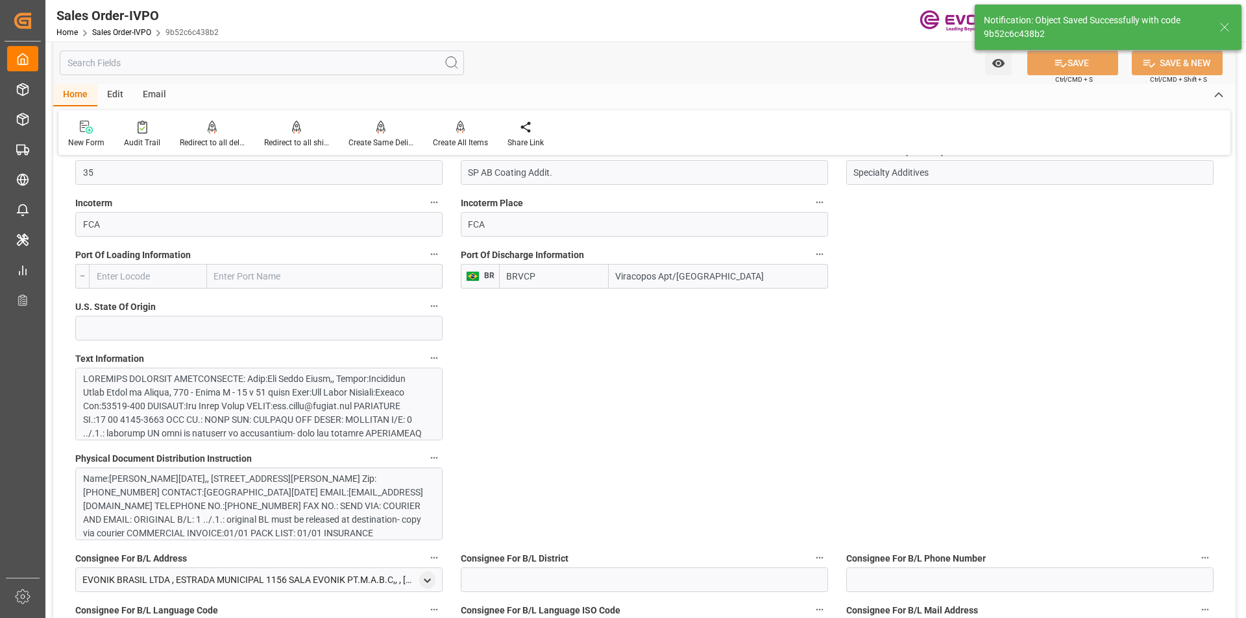
type input "07.10.2025 20:04"
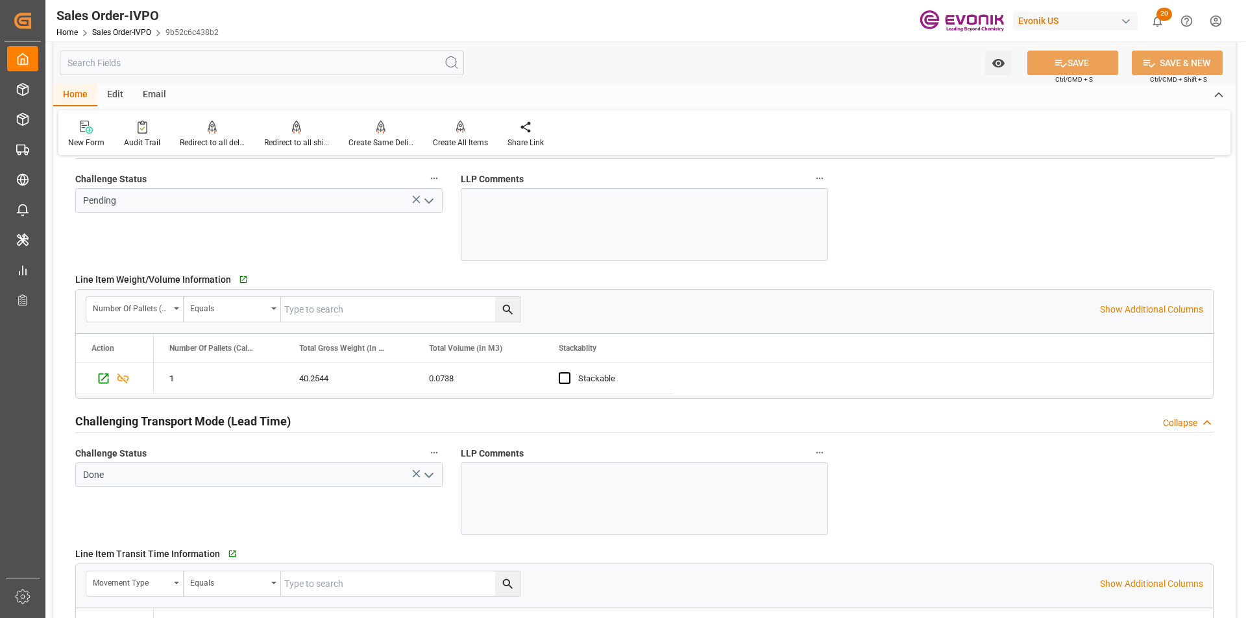
scroll to position [1622, 0]
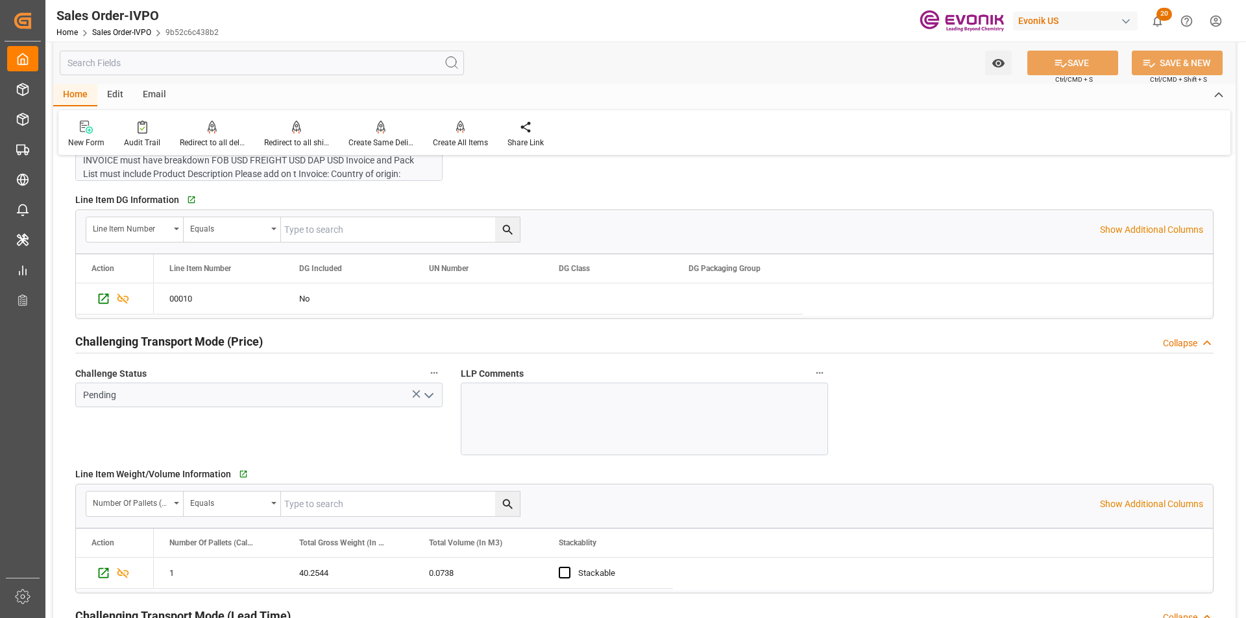
click at [435, 397] on icon "open menu" at bounding box center [429, 396] width 16 height 16
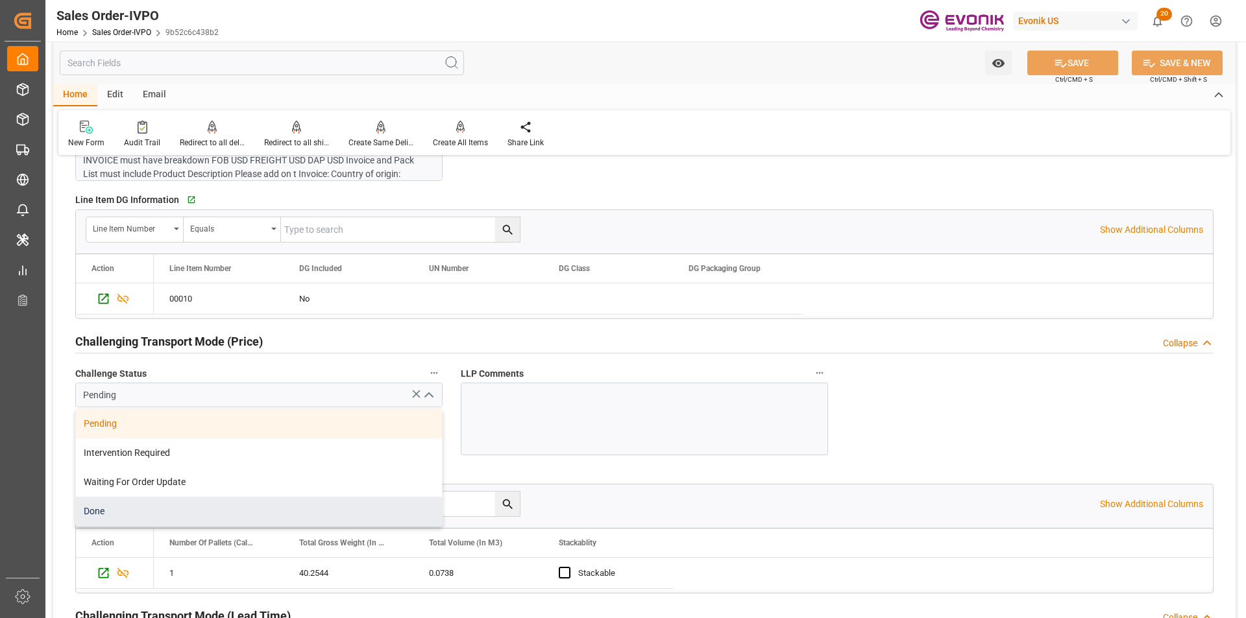
click at [184, 511] on div "Done" at bounding box center [259, 511] width 366 height 29
type input "Done"
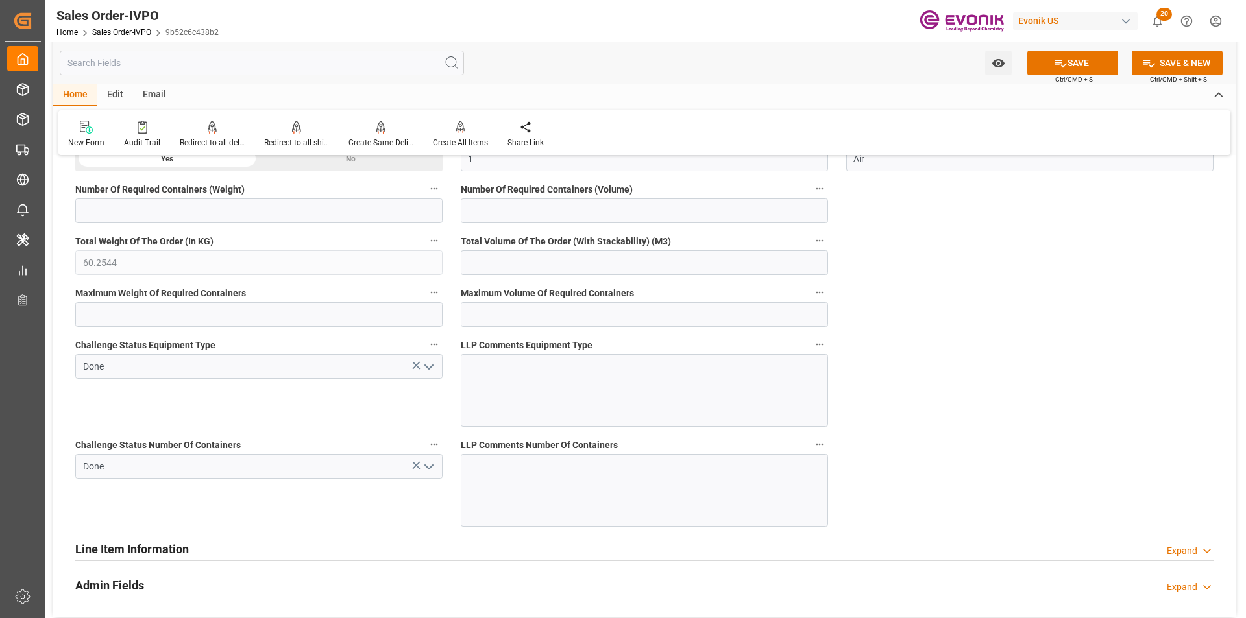
scroll to position [2277, 0]
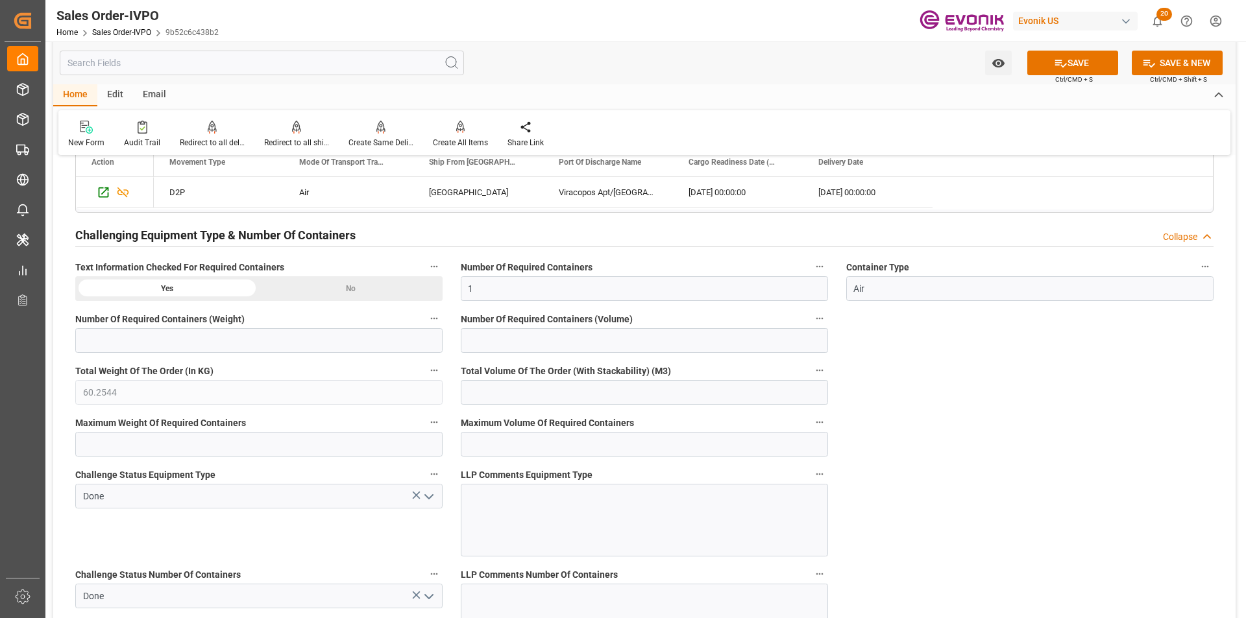
click at [375, 287] on div "No" at bounding box center [351, 288] width 184 height 25
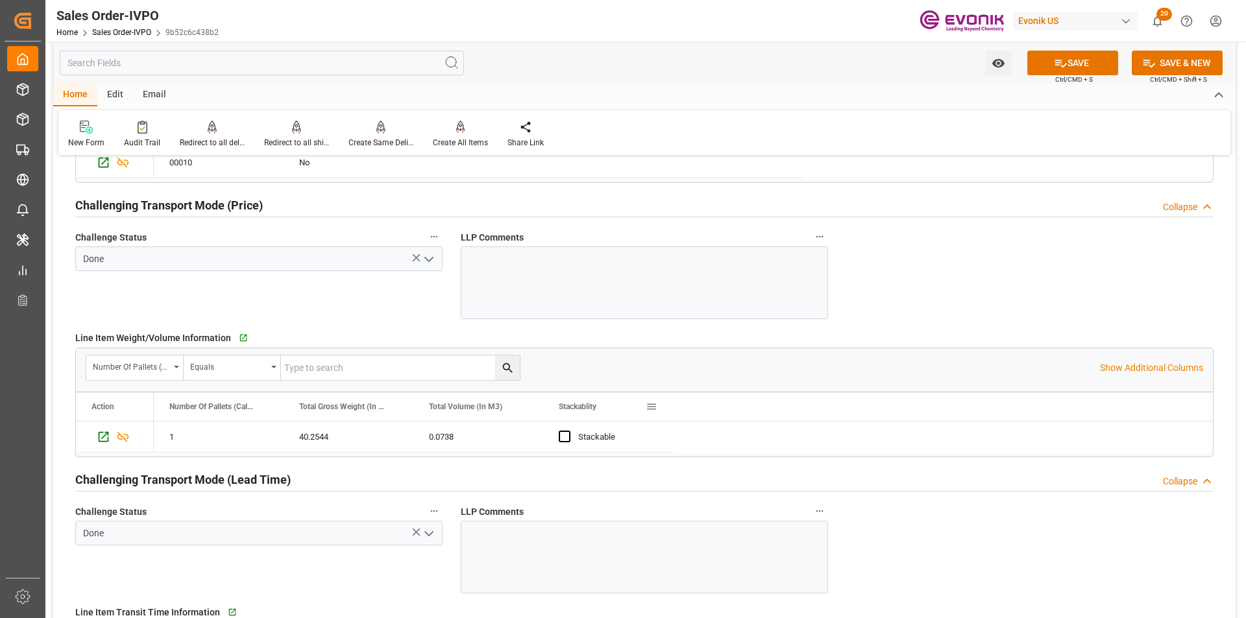
scroll to position [1563, 0]
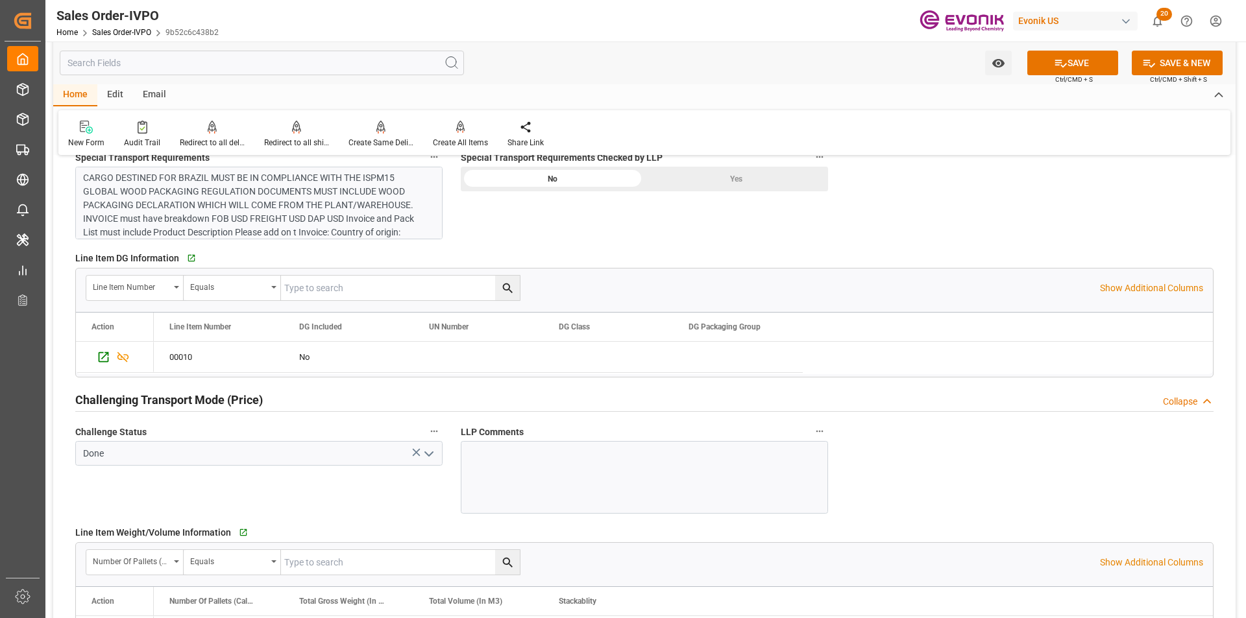
click at [747, 193] on div "Special Transport Requirements Checked by LLP No Yes" at bounding box center [644, 194] width 385 height 100
click at [753, 182] on div "Yes" at bounding box center [736, 179] width 184 height 25
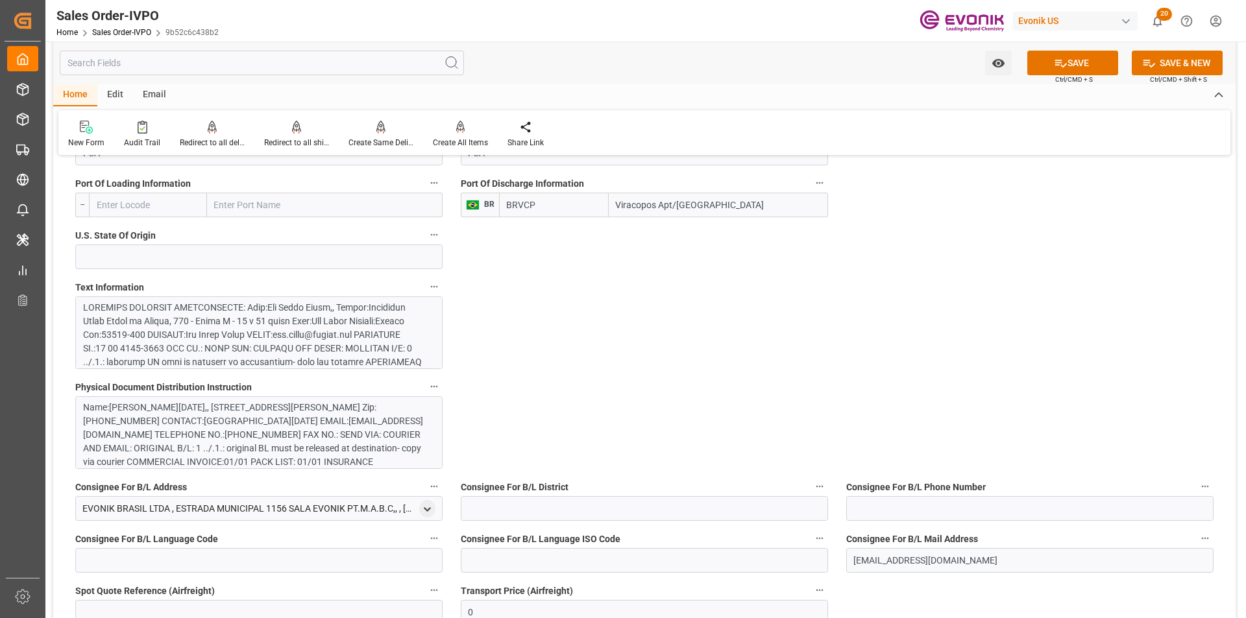
scroll to position [655, 0]
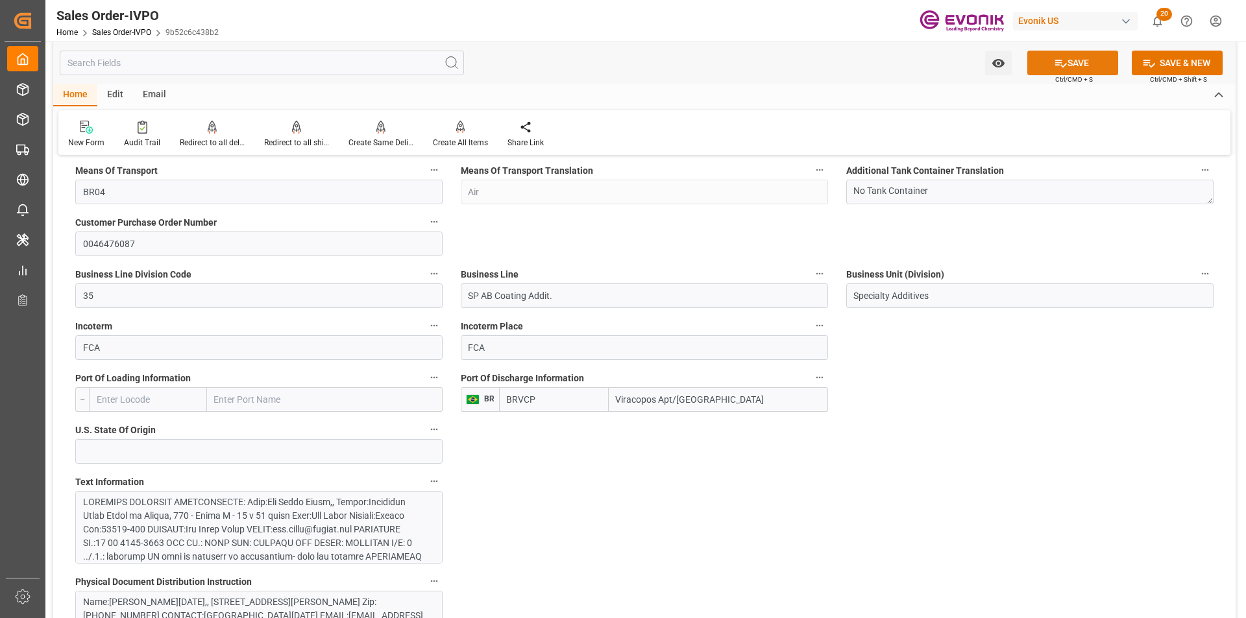
click at [1054, 58] on icon at bounding box center [1061, 63] width 14 height 14
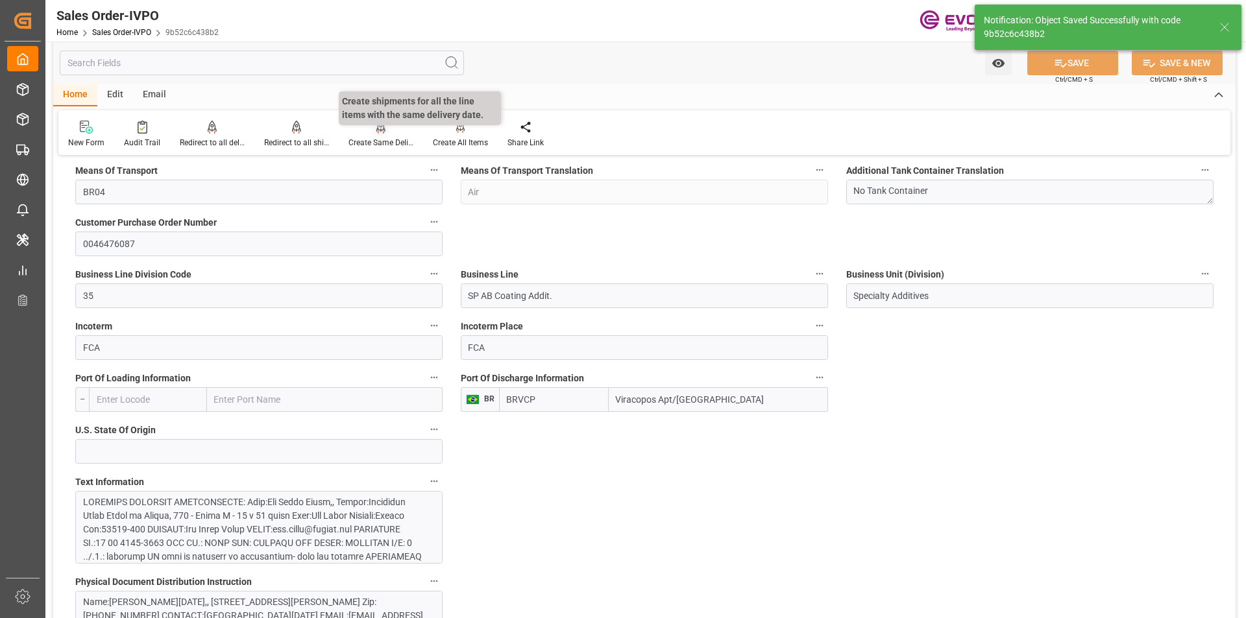
click at [368, 139] on div "Create Same Delivery Date" at bounding box center [380, 143] width 65 height 12
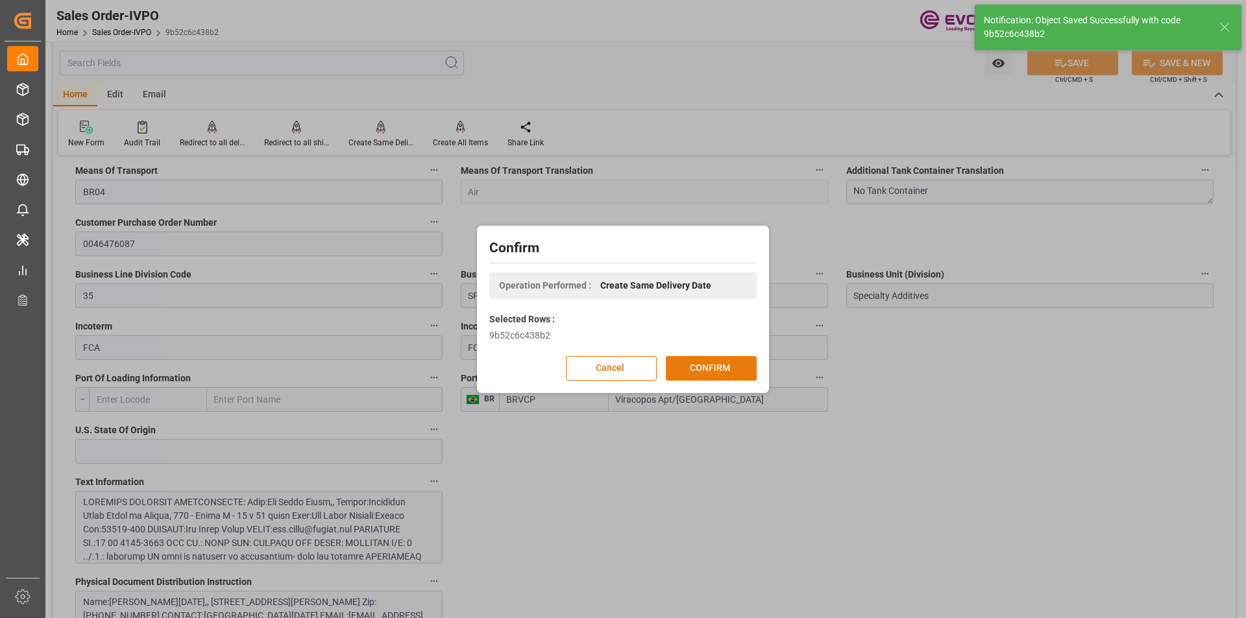
click at [722, 377] on button "CONFIRM" at bounding box center [711, 368] width 91 height 25
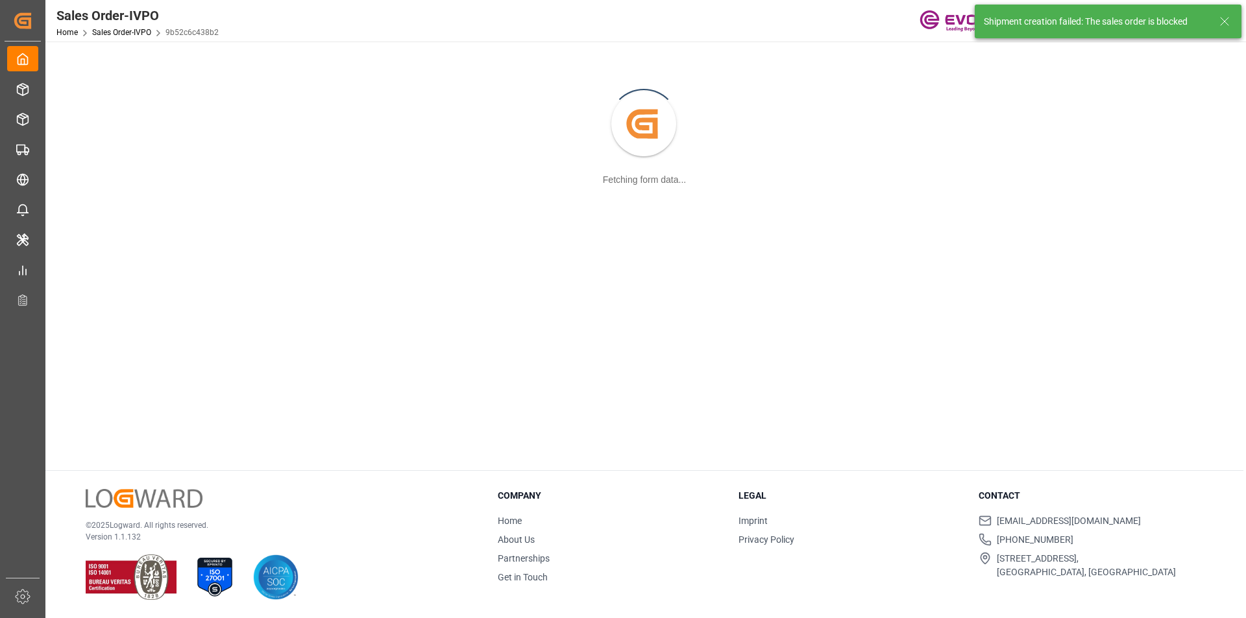
scroll to position [141, 0]
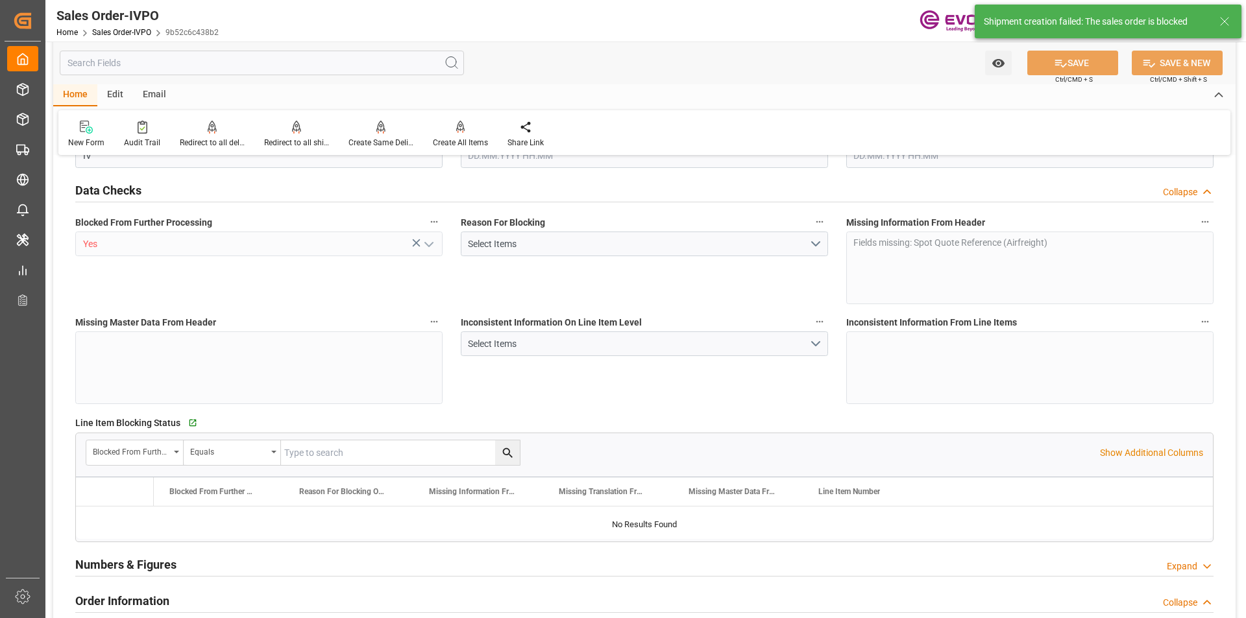
type input "BRVCP"
type input "0"
type input "1"
type input "60.2544"
type input "[DATE] 18:29"
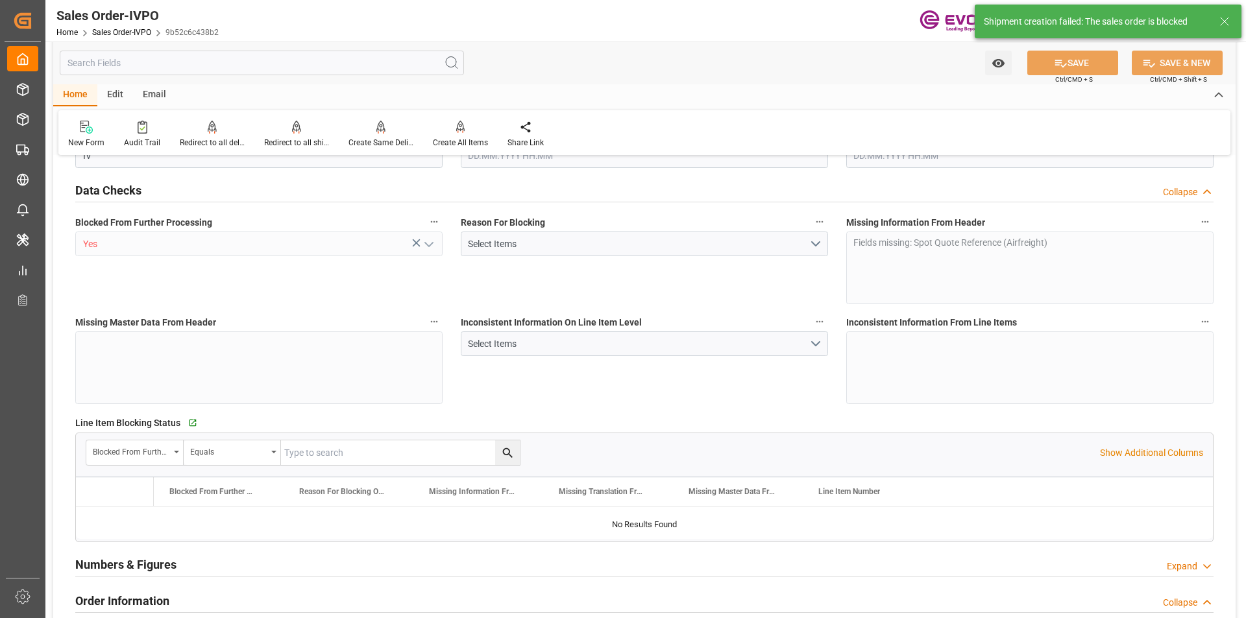
type input "07.10.2025 20:04"
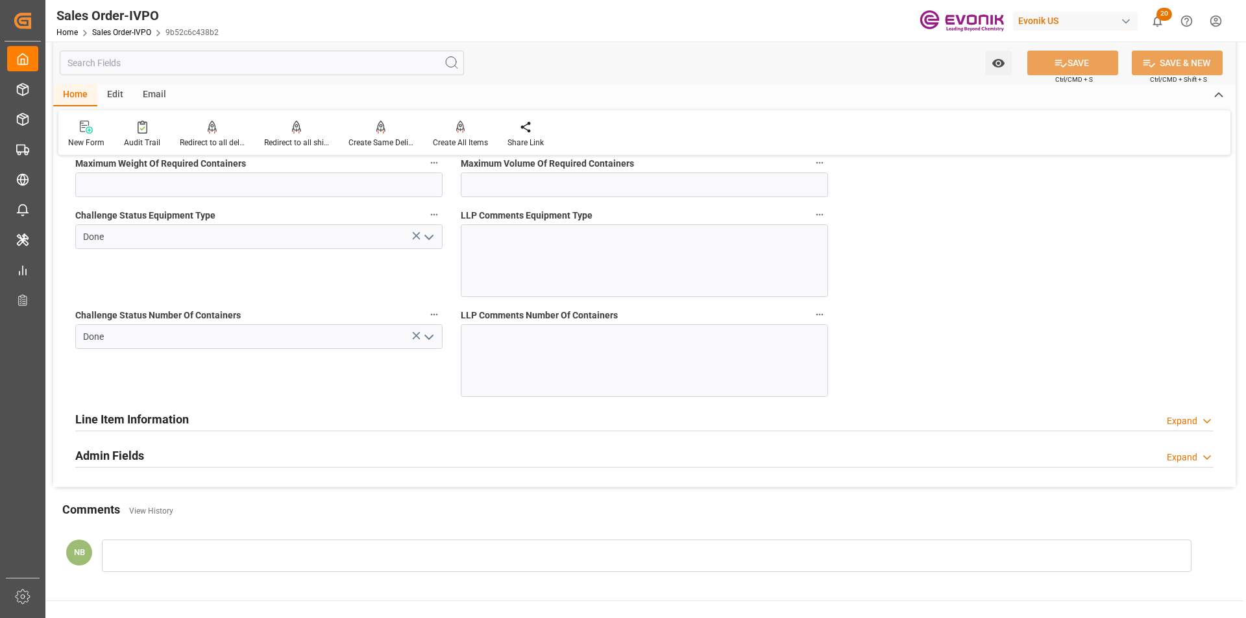
scroll to position [2601, 0]
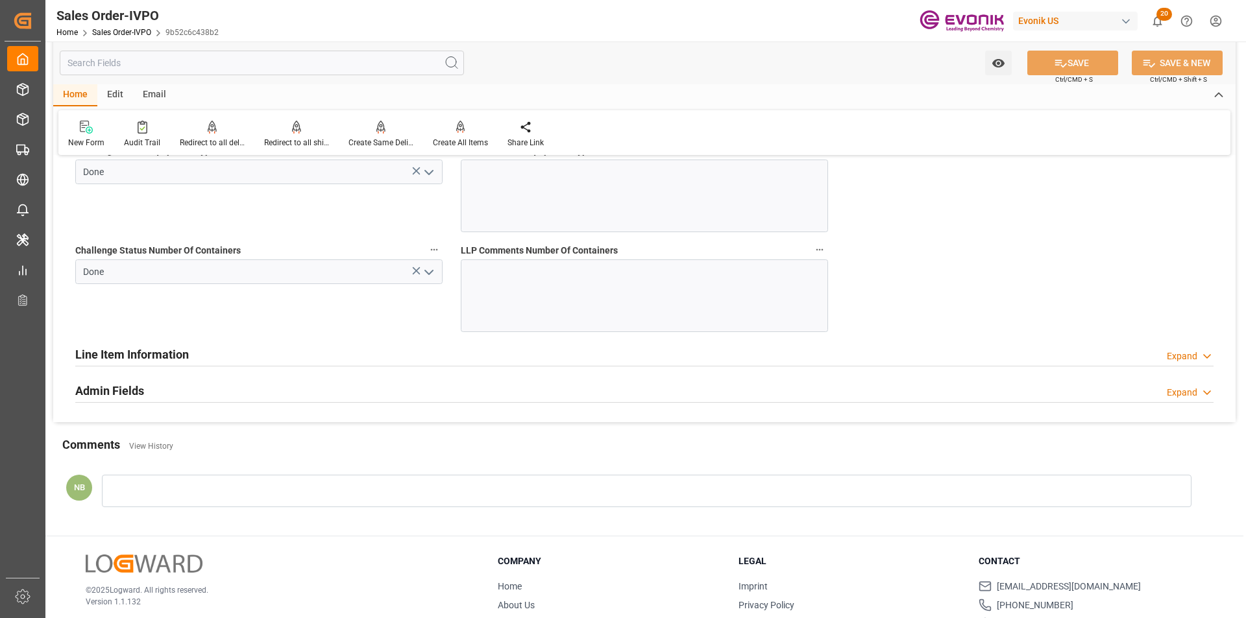
click at [169, 62] on input "text" at bounding box center [262, 63] width 404 height 25
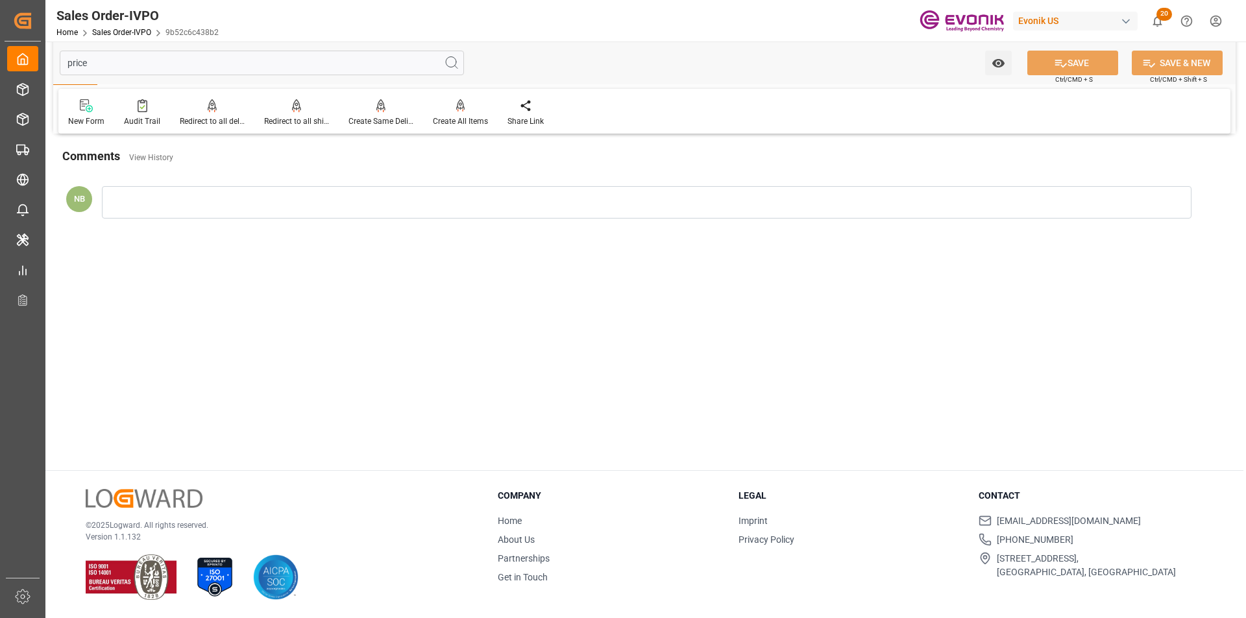
scroll to position [0, 0]
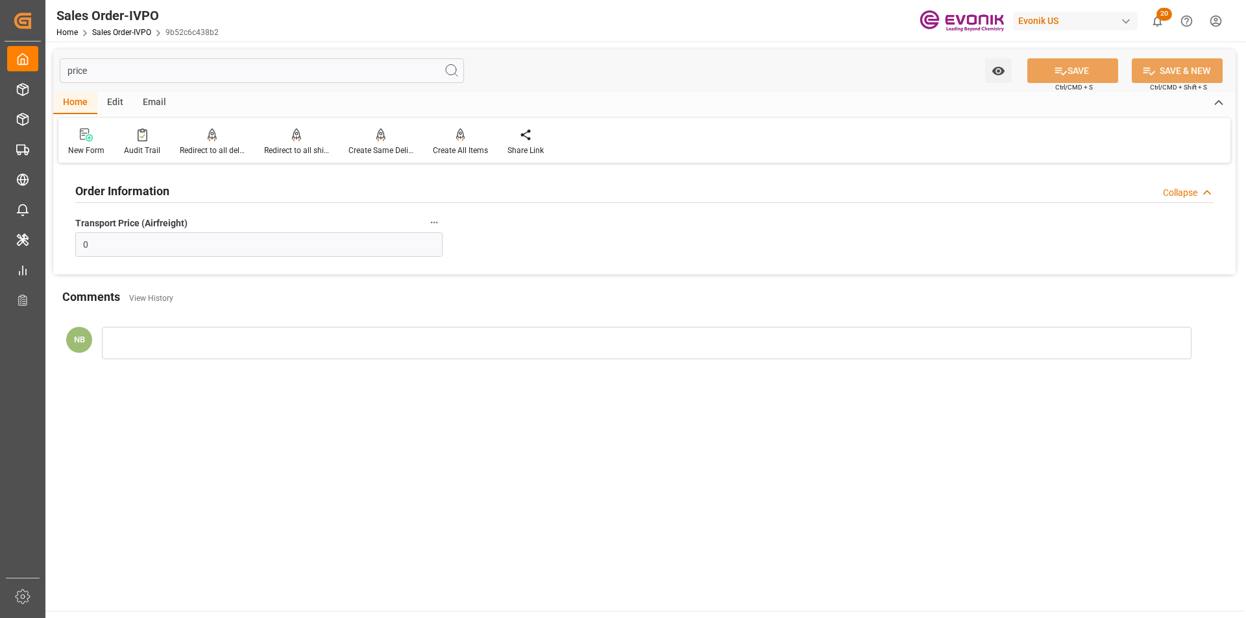
type input "price"
click at [173, 250] on input "0" at bounding box center [258, 244] width 367 height 25
click at [144, 250] on input "0" at bounding box center [258, 244] width 367 height 25
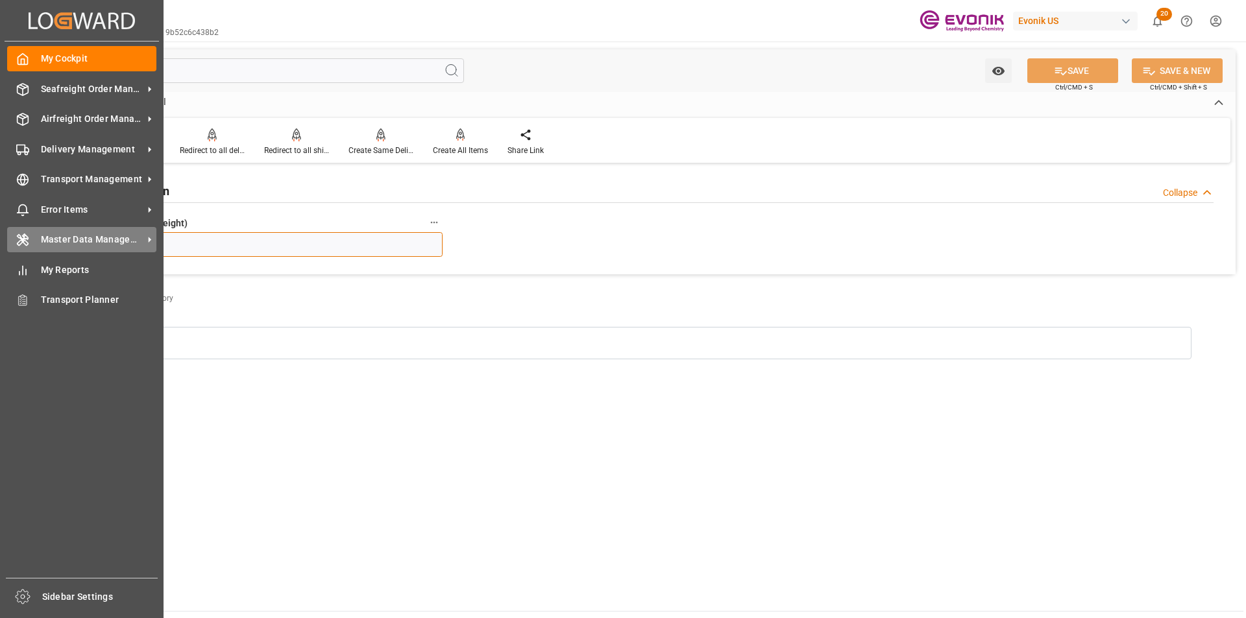
drag, startPoint x: 146, startPoint y: 247, endPoint x: 28, endPoint y: 241, distance: 118.2
click at [28, 241] on div "Created by potrace 1.15, written by Peter Selinger 2001-2017 Created by potrace…" at bounding box center [623, 309] width 1246 height 618
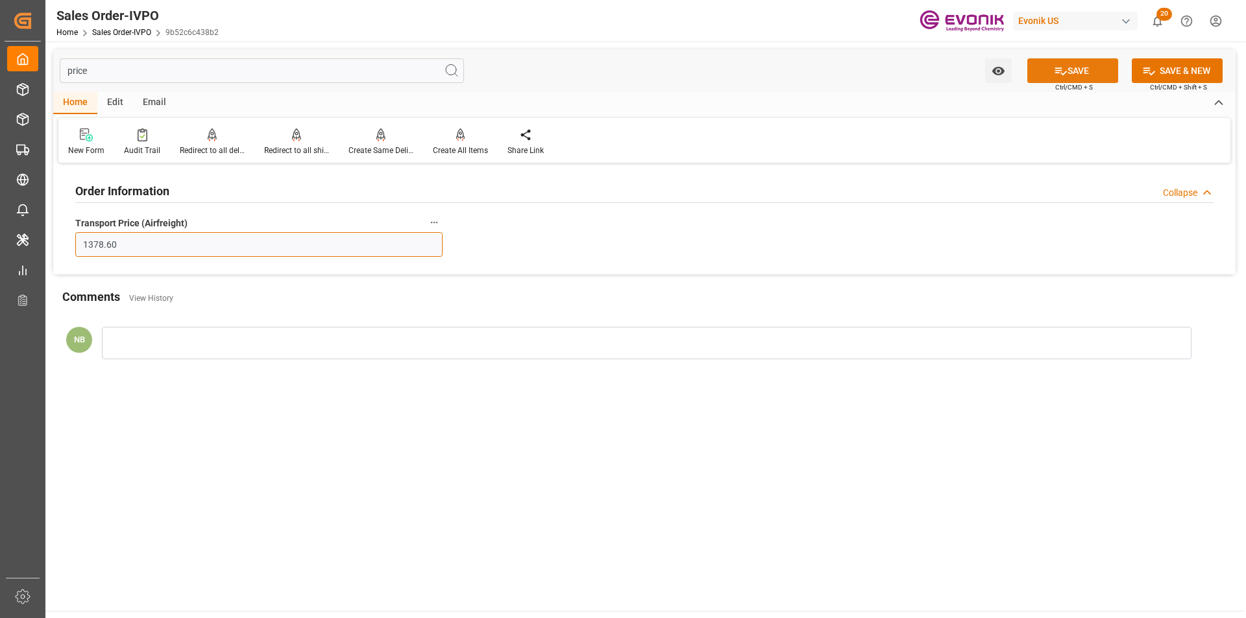
type input "1378.60"
click at [1077, 77] on button "SAVE" at bounding box center [1072, 70] width 91 height 25
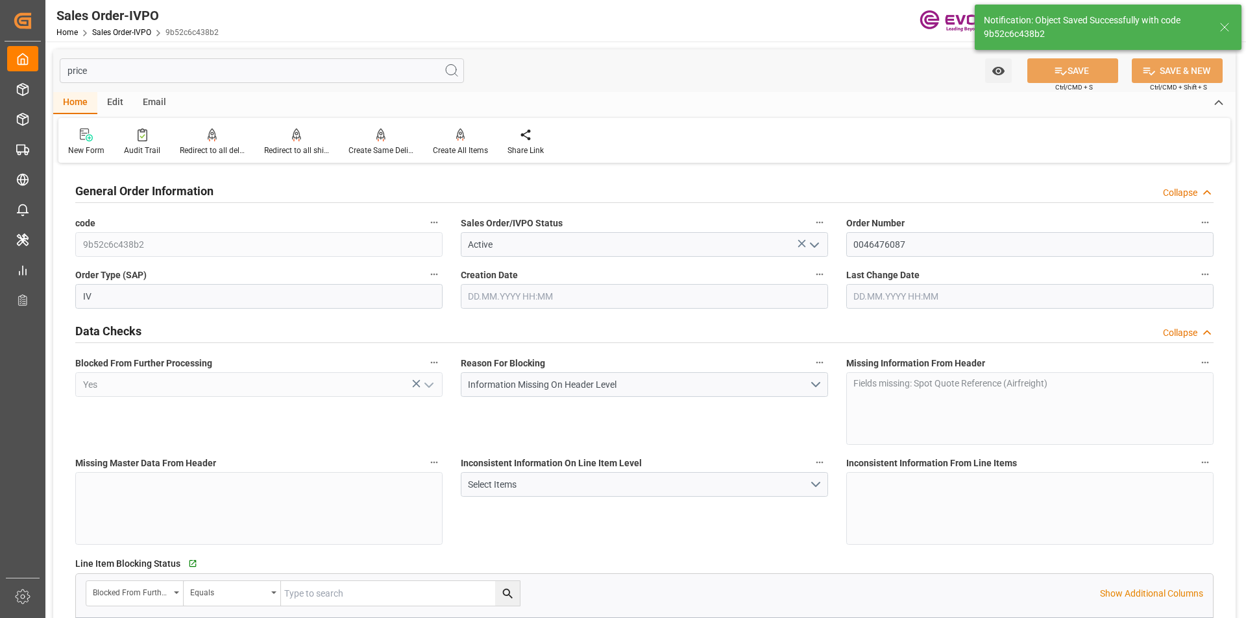
type input "BRVCP"
type input "1"
type input "60.2544"
type input "03.10.2025 18:29"
type input "07.10.2025 20:05"
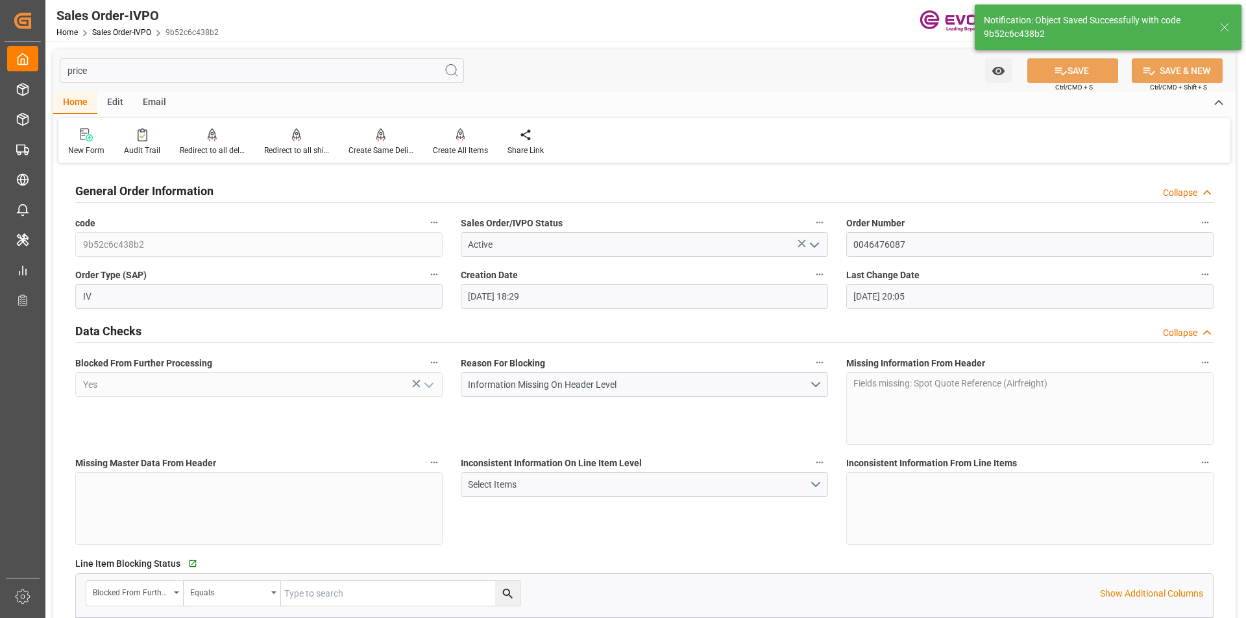
click at [95, 70] on input "price" at bounding box center [262, 70] width 404 height 25
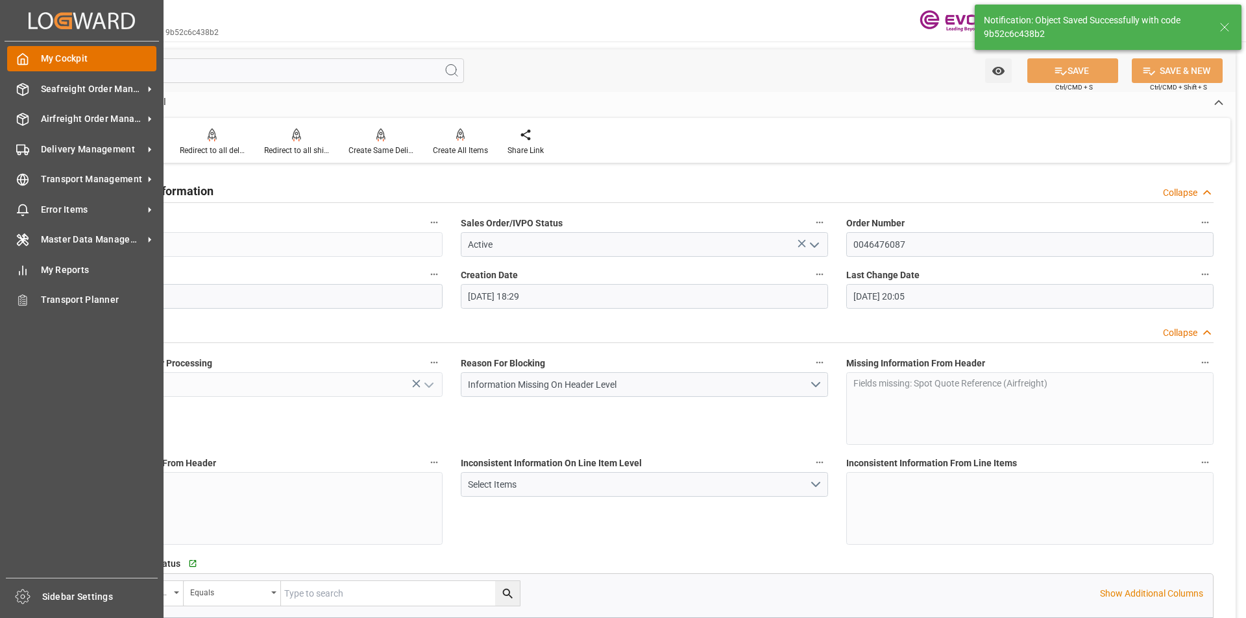
drag, startPoint x: 77, startPoint y: 70, endPoint x: 42, endPoint y: 70, distance: 35.0
click at [42, 70] on div "Created by potrace 1.15, written by Peter Selinger 2001-2017 Created by potrace…" at bounding box center [623, 309] width 1246 height 618
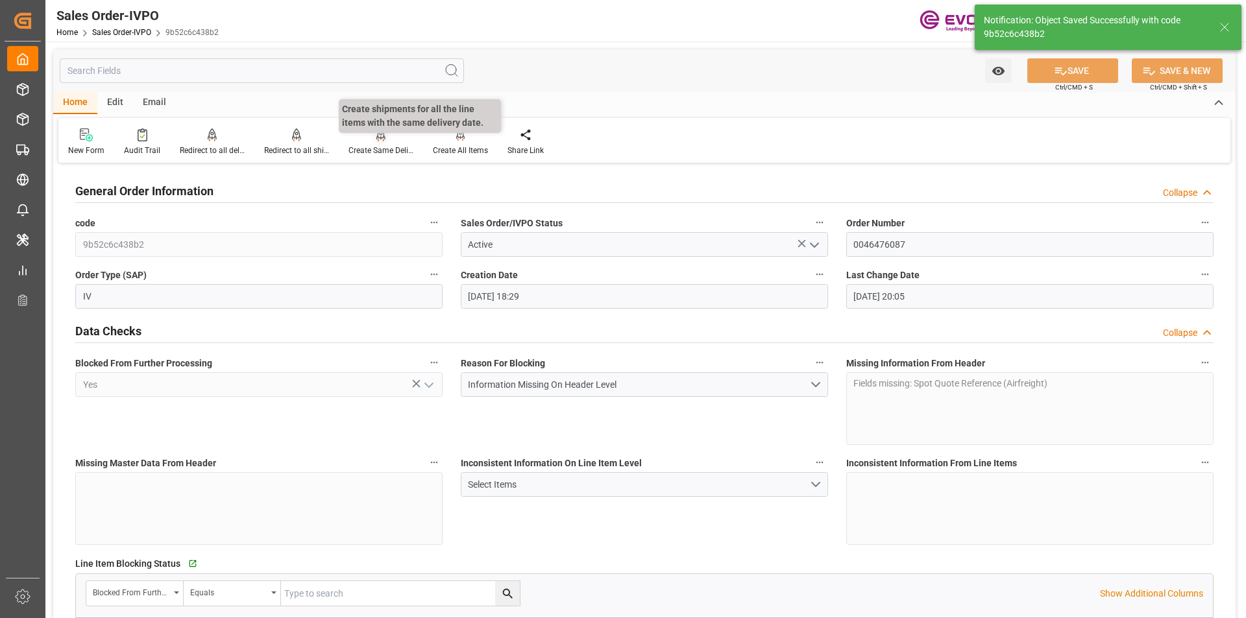
click at [378, 145] on div "Create Same Delivery Date" at bounding box center [380, 151] width 65 height 12
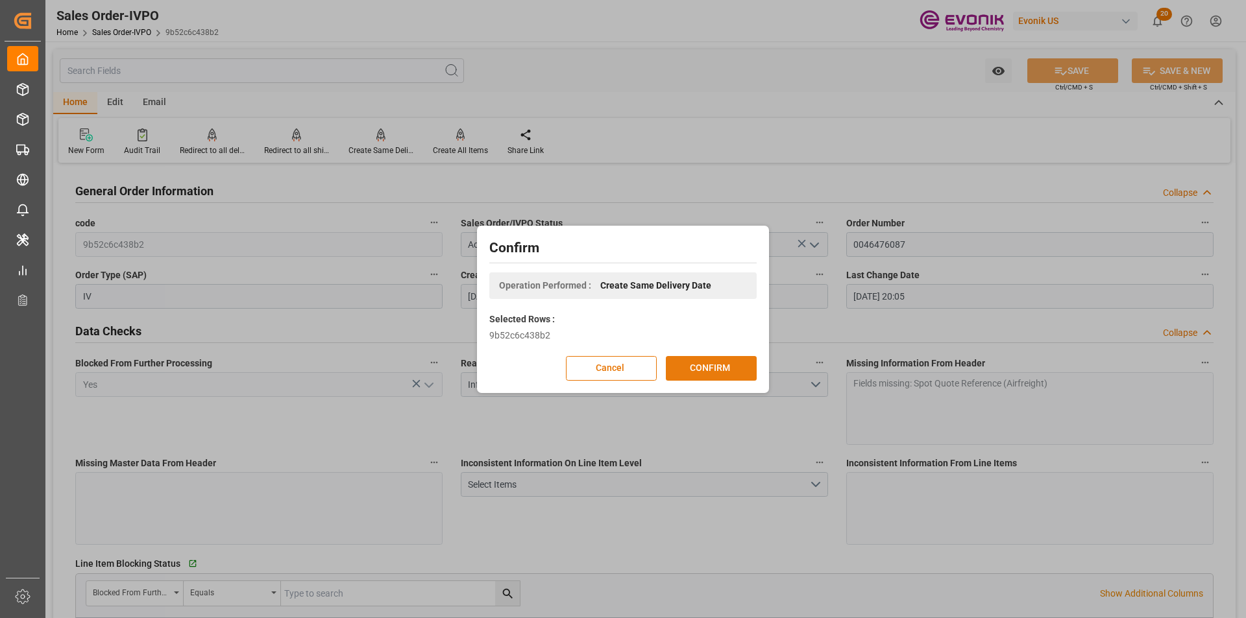
click at [703, 368] on button "CONFIRM" at bounding box center [711, 368] width 91 height 25
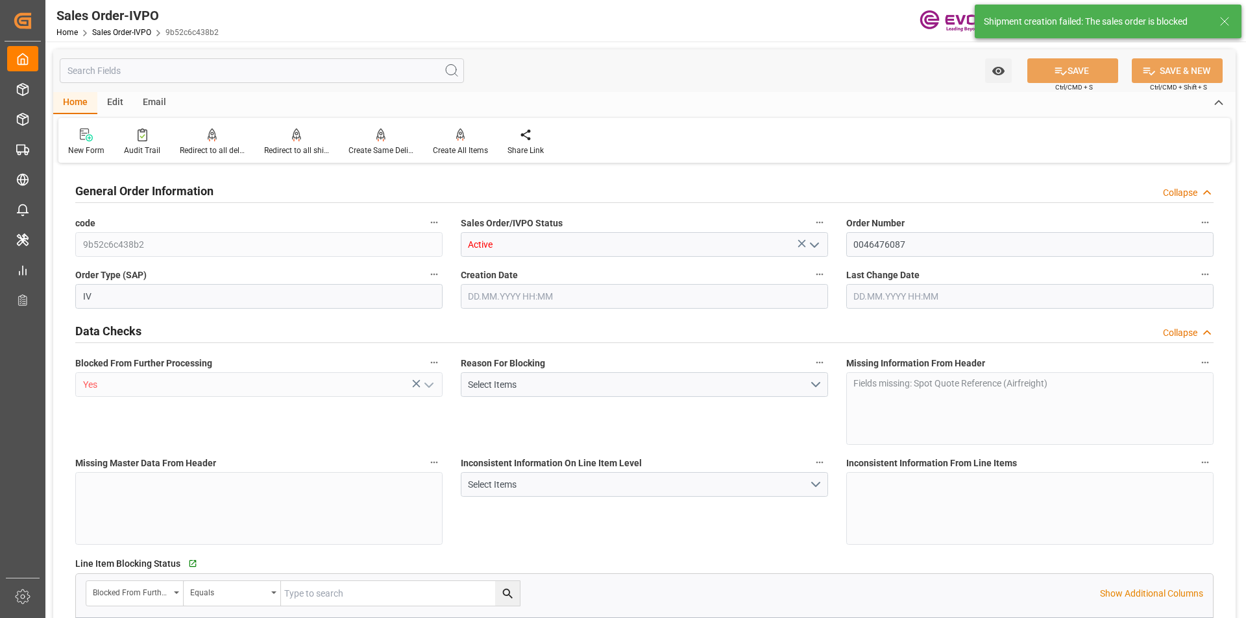
type input "BRVCP"
type input "1378.6"
type input "1"
type input "60.2544"
type input "03.10.2025 18:29"
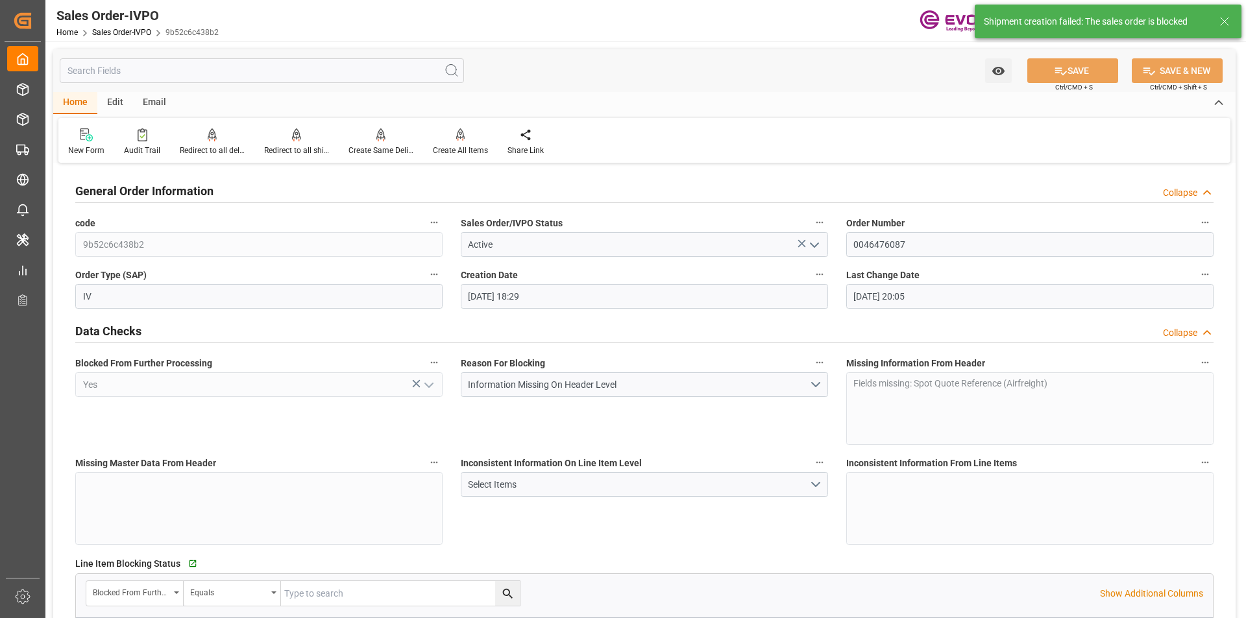
type input "07.10.2025 20:05"
click at [817, 383] on button "Information Missing On Header Level" at bounding box center [644, 384] width 367 height 25
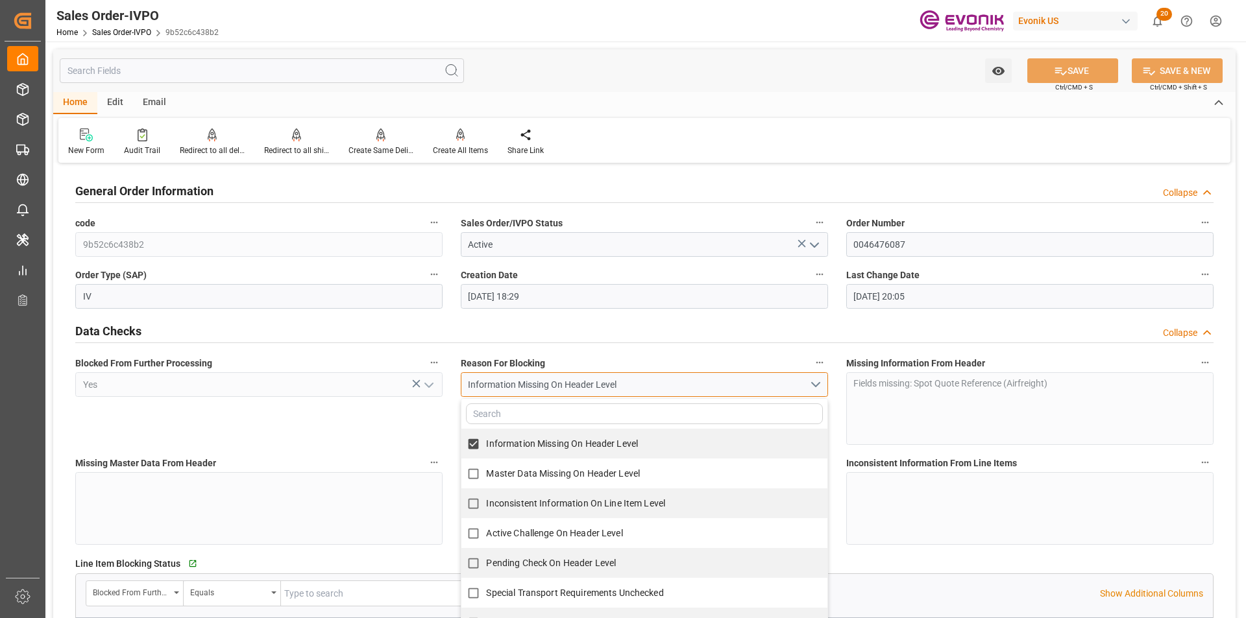
click at [817, 383] on button "Information Missing On Header Level" at bounding box center [644, 384] width 367 height 25
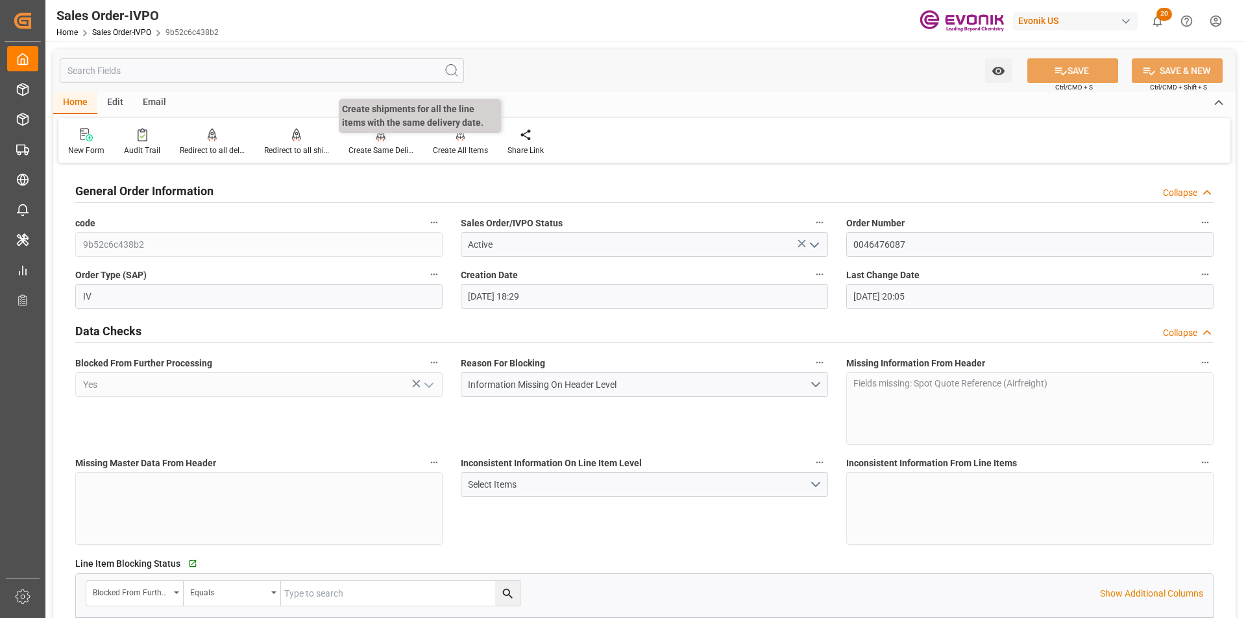
click at [374, 144] on div "Create Same Delivery Date" at bounding box center [381, 142] width 84 height 29
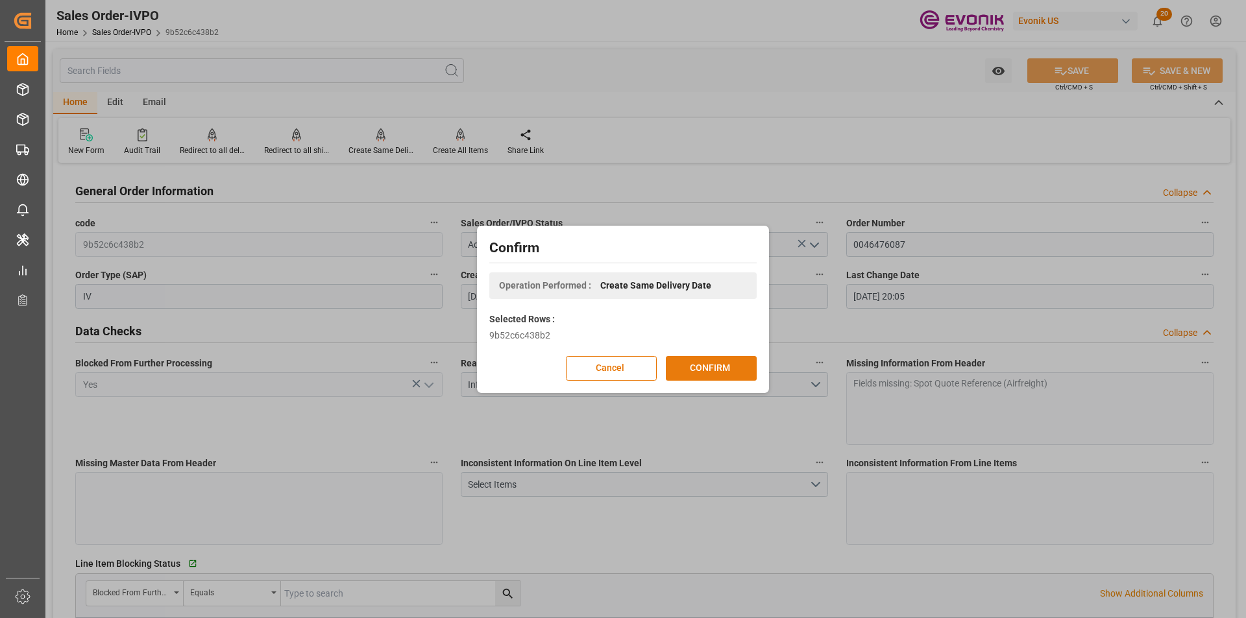
click at [732, 370] on button "CONFIRM" at bounding box center [711, 368] width 91 height 25
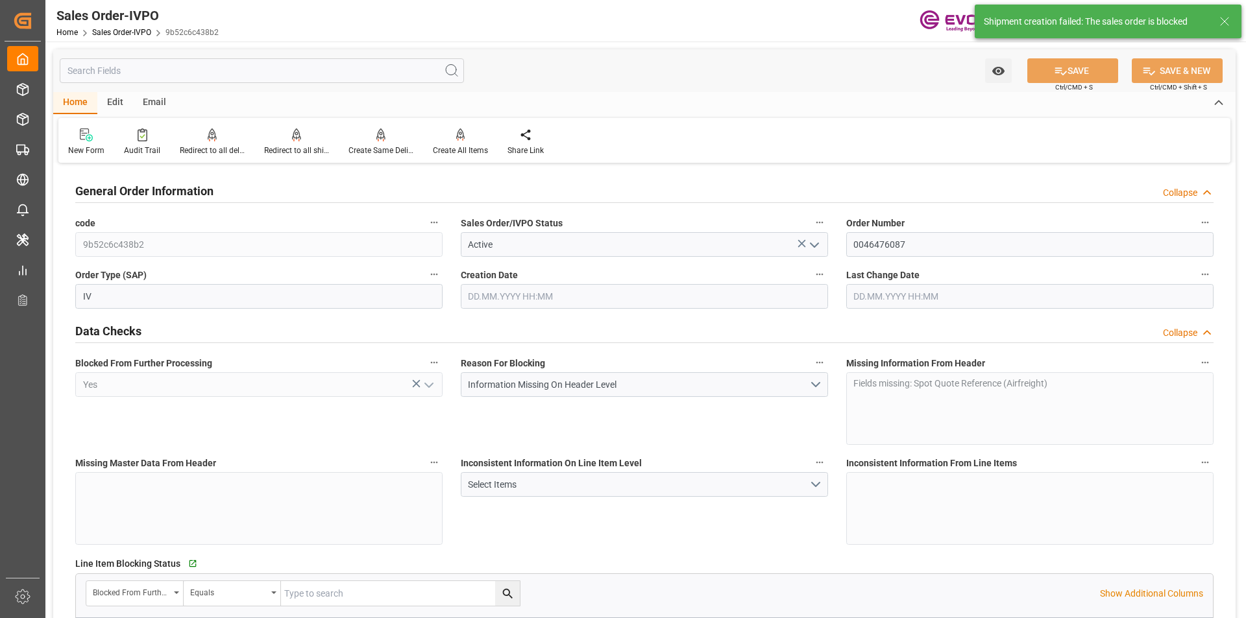
type input "BRVCP"
type input "1378.6"
type input "1"
type input "60.2544"
type input "[DATE] 18:29"
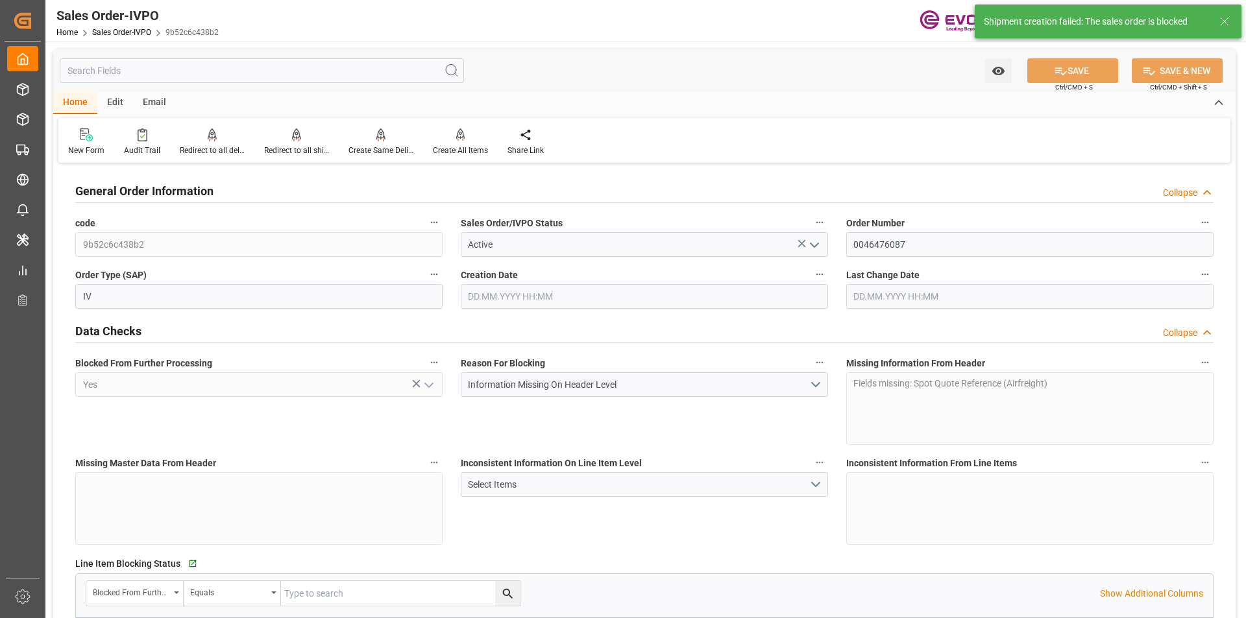
type input "[DATE] 20:05"
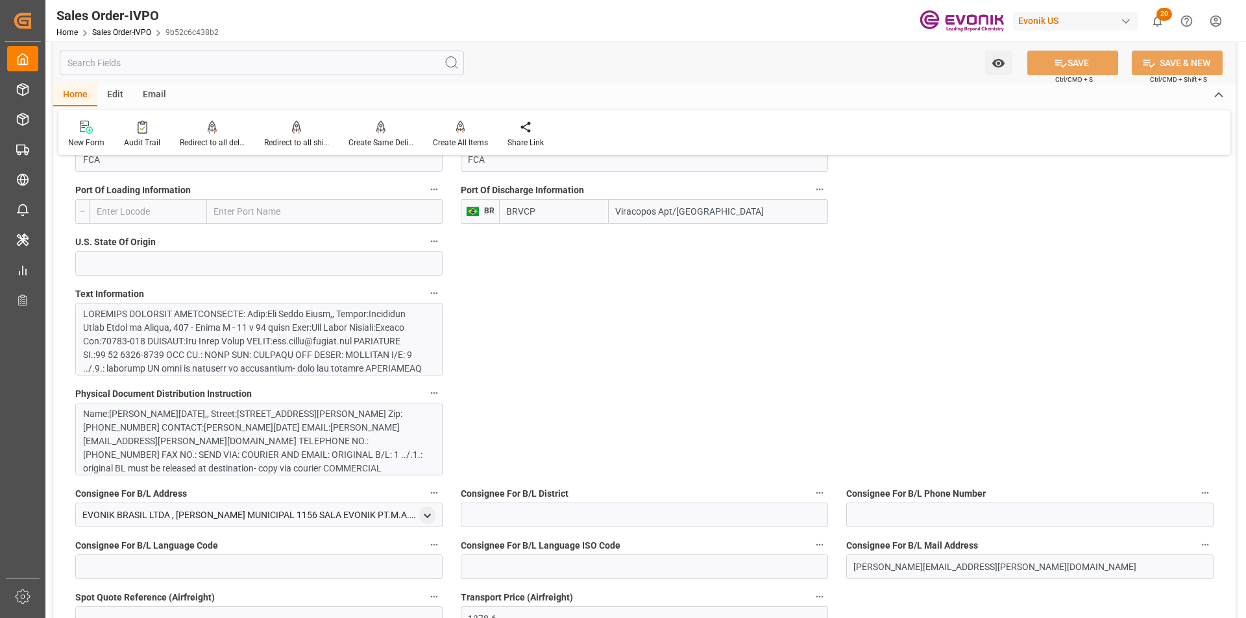
scroll to position [973, 0]
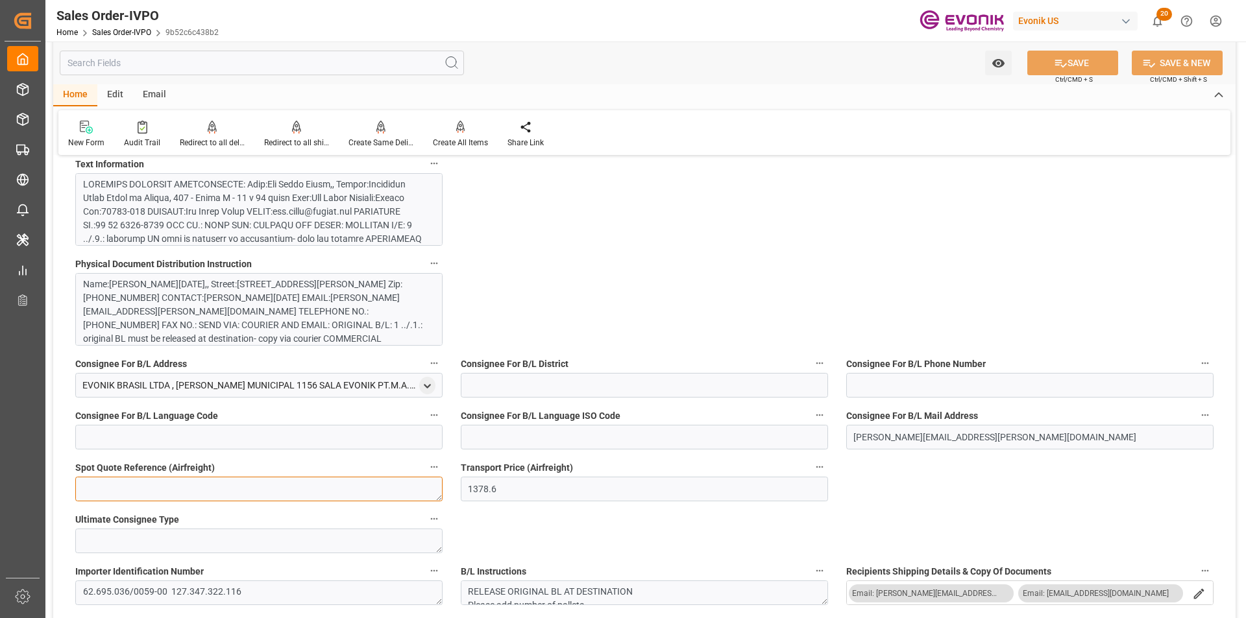
click at [278, 498] on textarea at bounding box center [258, 489] width 367 height 25
paste textarea "092225A"
type textarea "092225A"
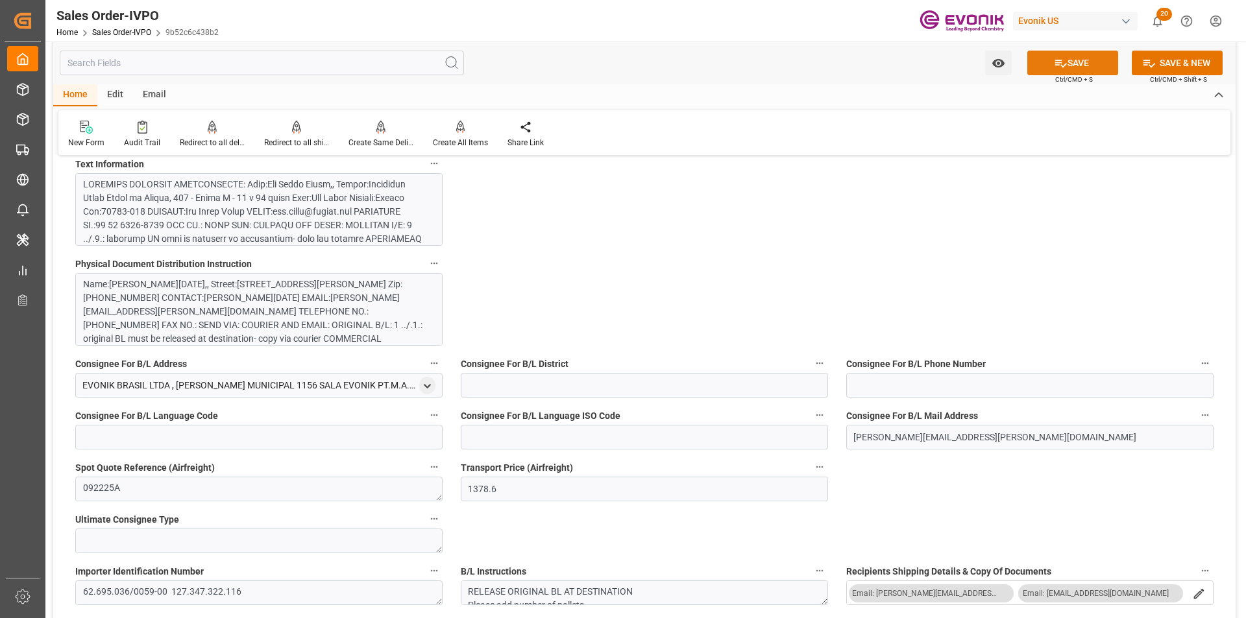
click at [1082, 60] on button "SAVE" at bounding box center [1072, 63] width 91 height 25
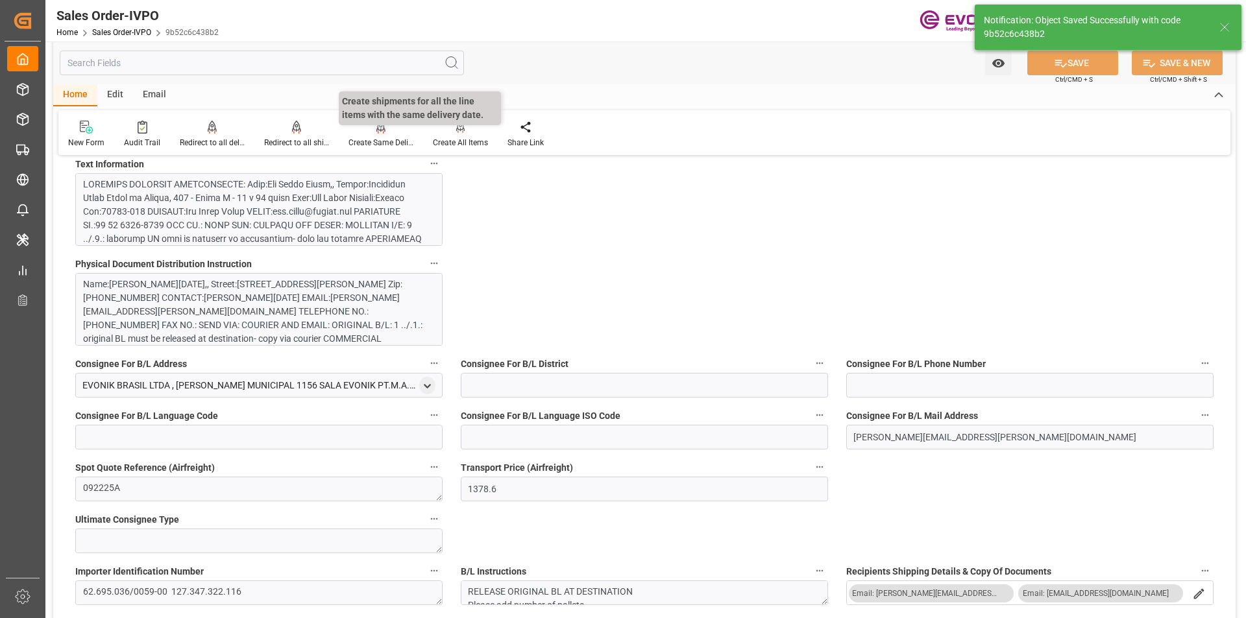
type input "[DATE] 20:08"
type input "No"
click at [379, 137] on div "Create Same Delivery Date" at bounding box center [380, 143] width 65 height 12
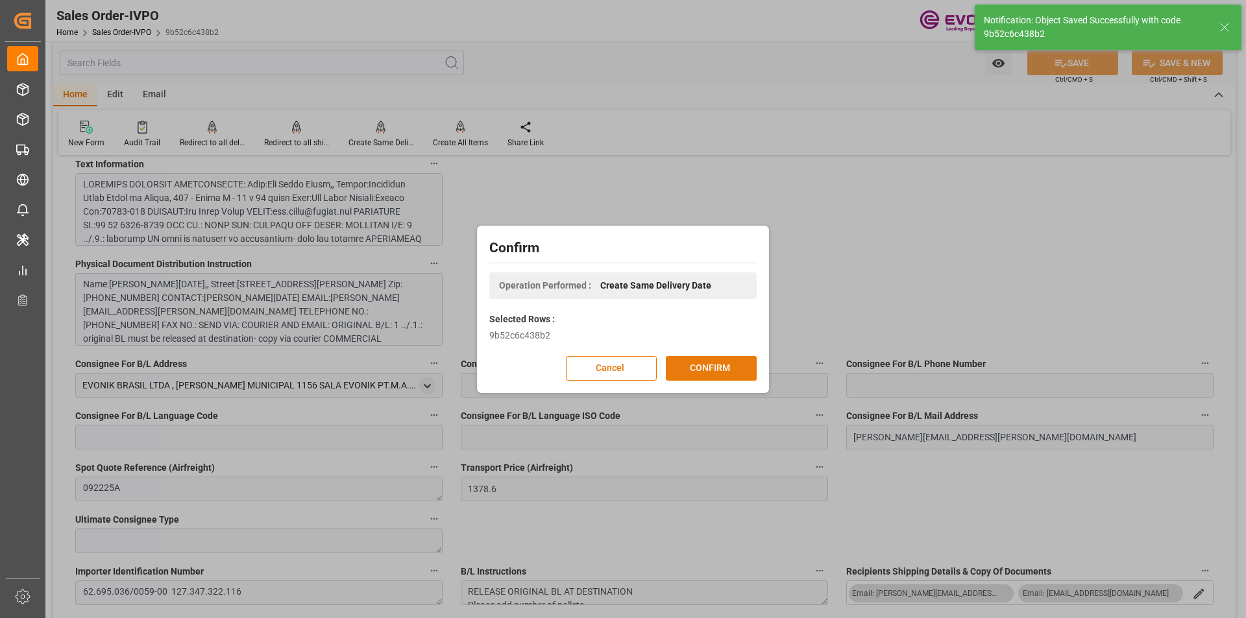
click at [702, 365] on button "CONFIRM" at bounding box center [711, 368] width 91 height 25
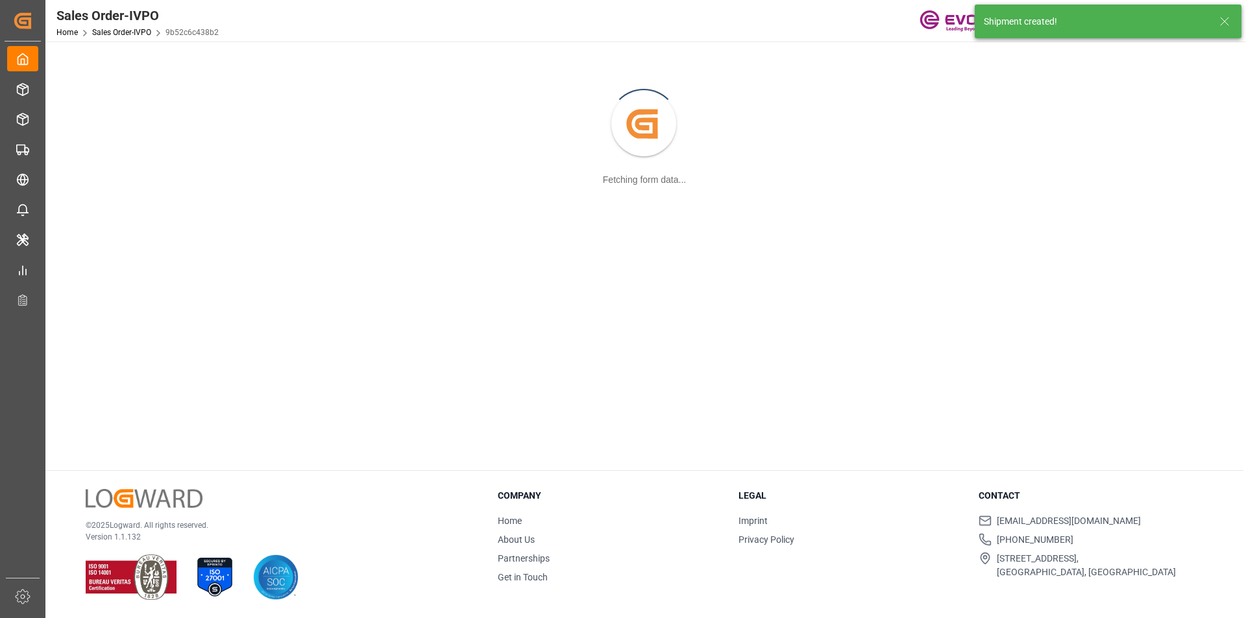
scroll to position [141, 0]
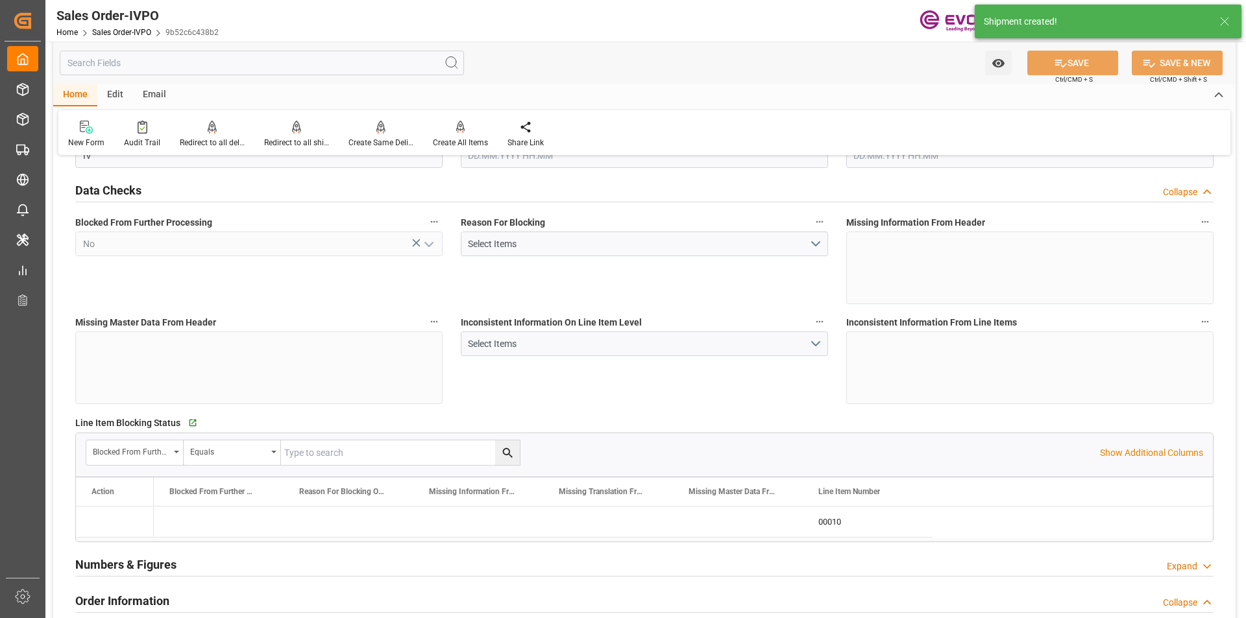
type input "BRVCP"
type input "1378.6"
type input "1"
type input "60.2544"
type input "[DATE] 18:29"
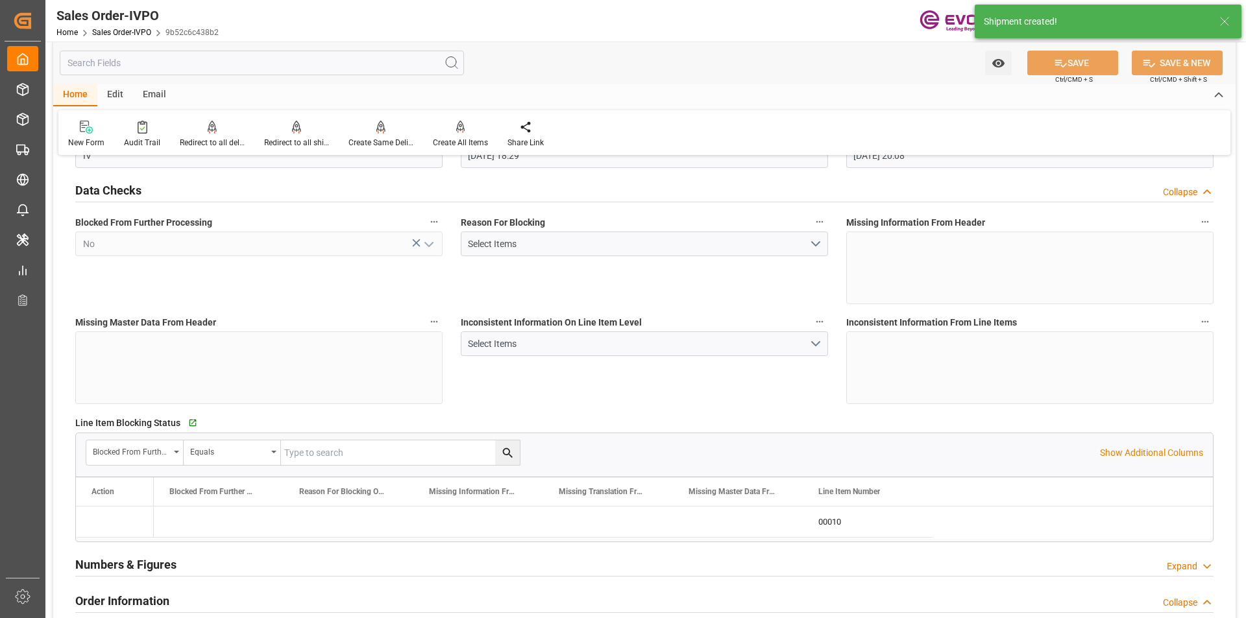
type input "[DATE] 20:08"
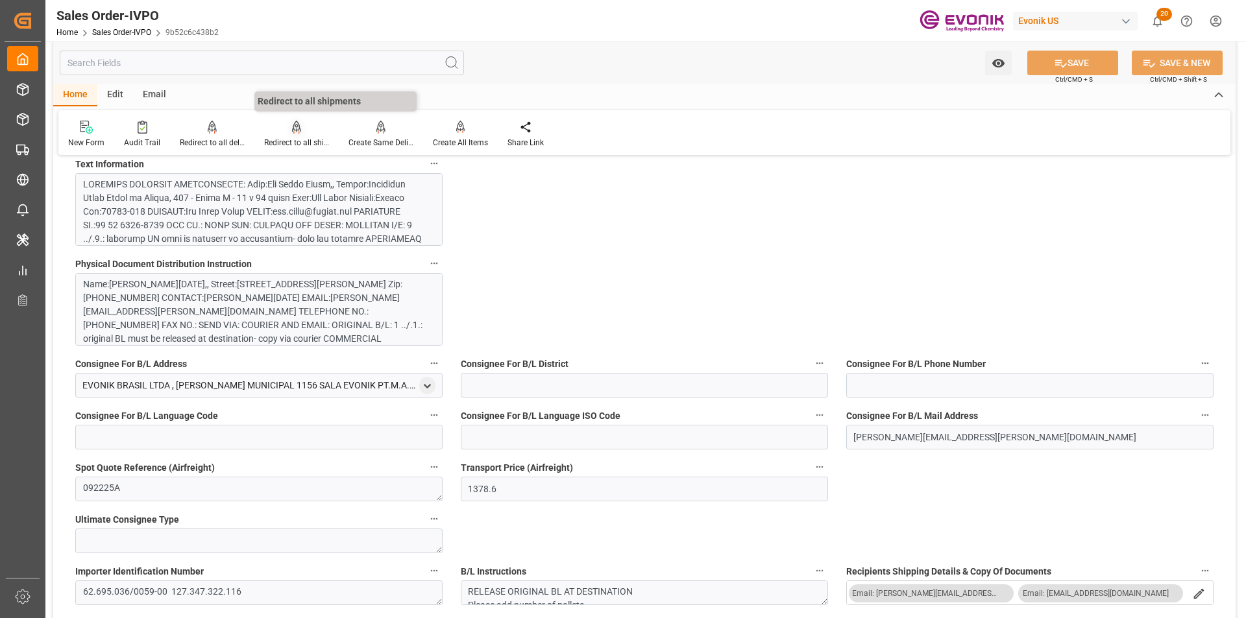
click at [297, 134] on icon at bounding box center [296, 127] width 9 height 13
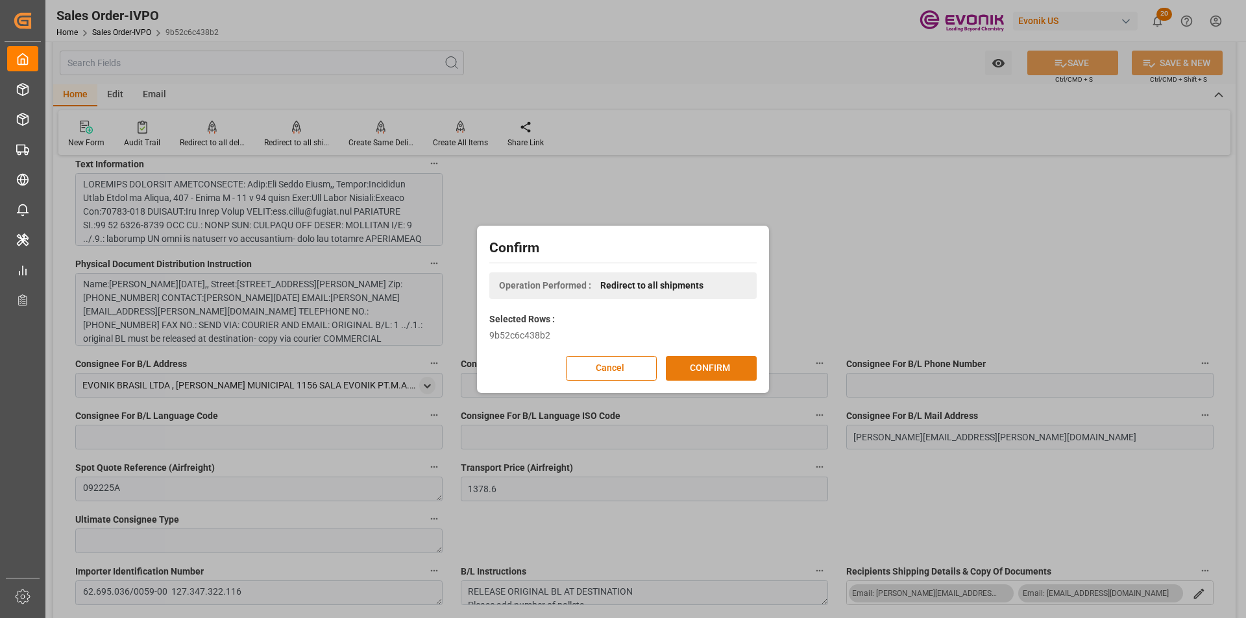
click at [717, 374] on button "CONFIRM" at bounding box center [711, 368] width 91 height 25
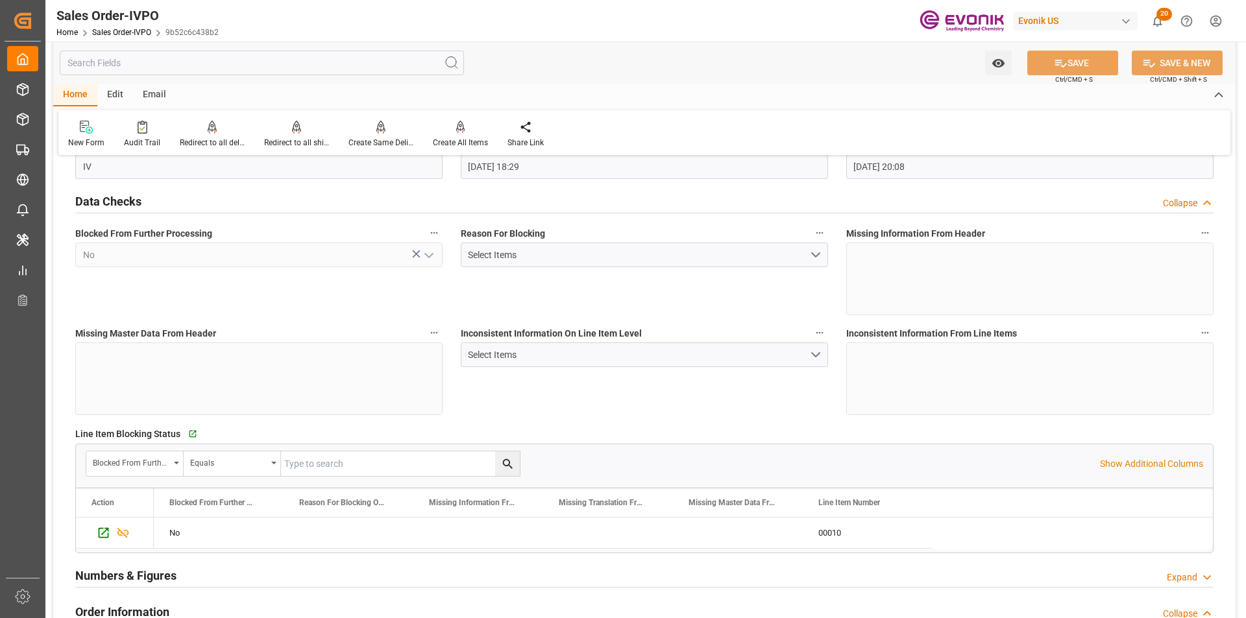
scroll to position [0, 0]
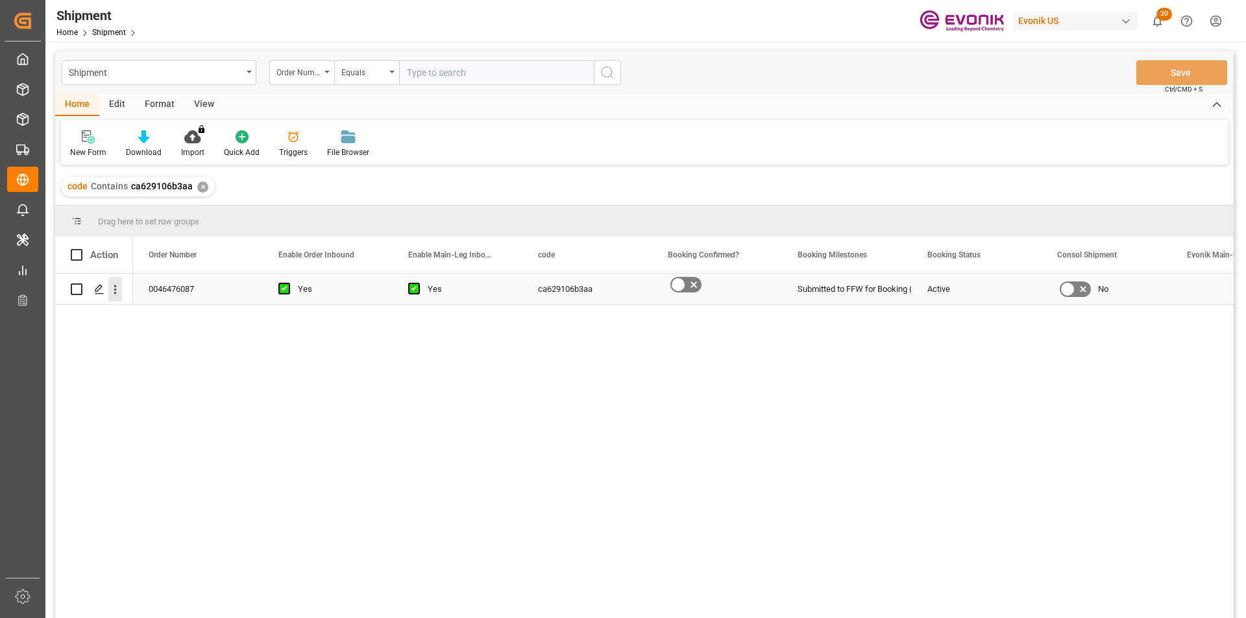
click at [119, 293] on icon "open menu" at bounding box center [115, 290] width 14 height 14
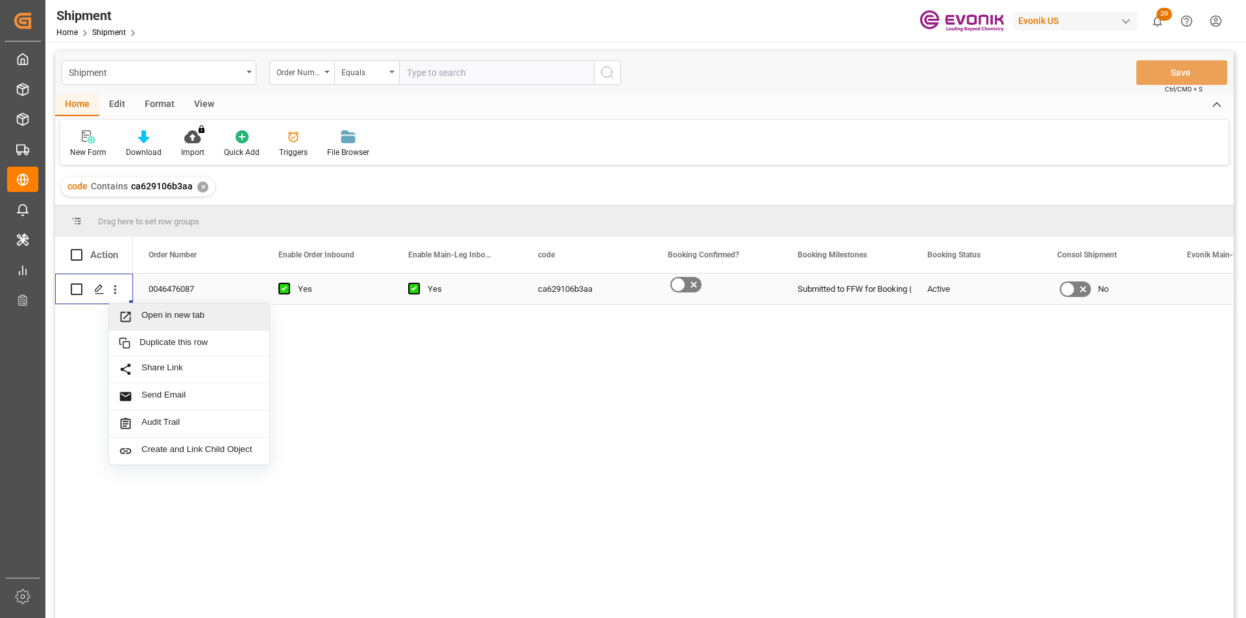
click at [229, 318] on span "Open in new tab" at bounding box center [200, 317] width 118 height 14
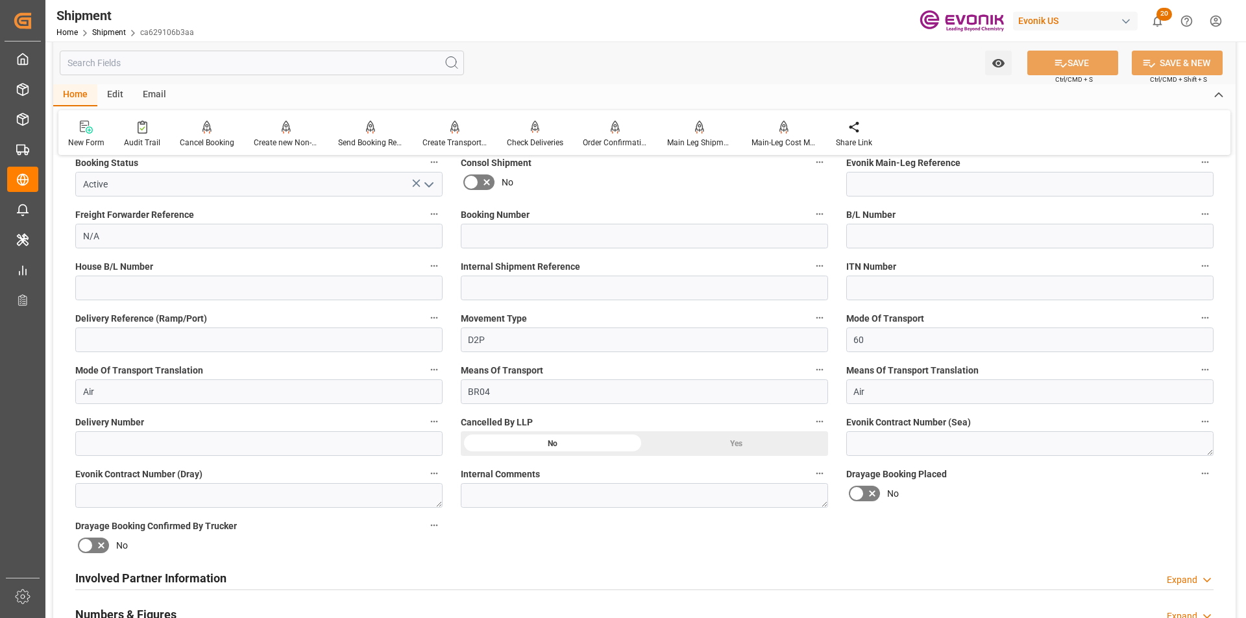
scroll to position [649, 0]
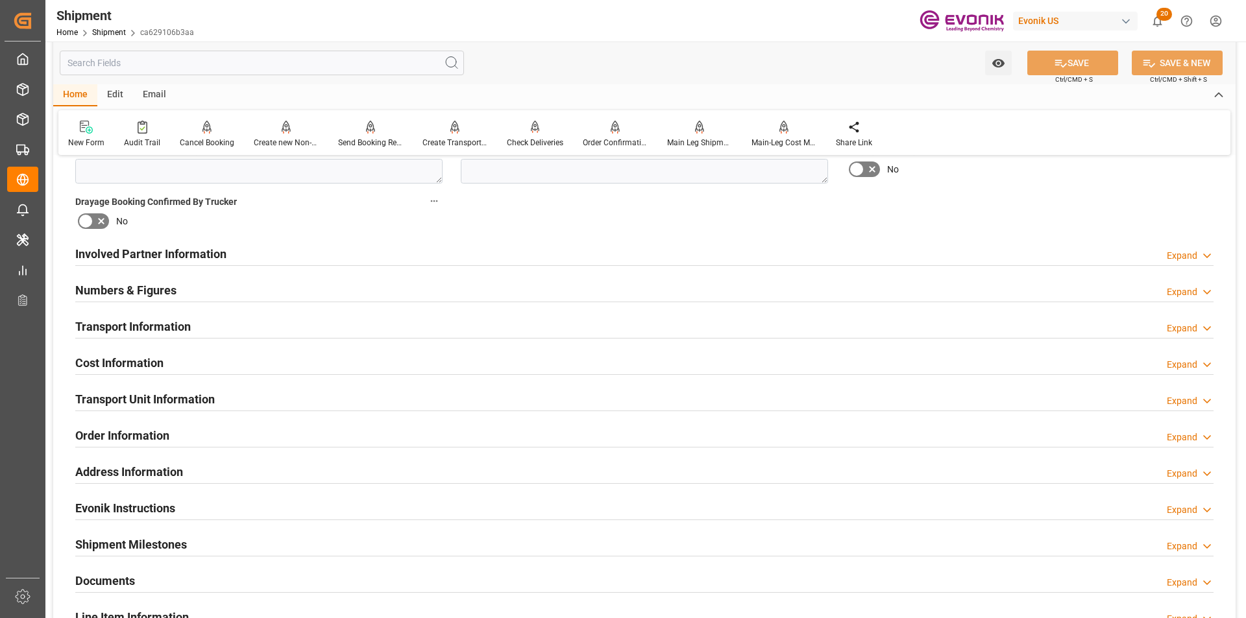
click at [1174, 325] on div "Expand" at bounding box center [1181, 329] width 30 height 14
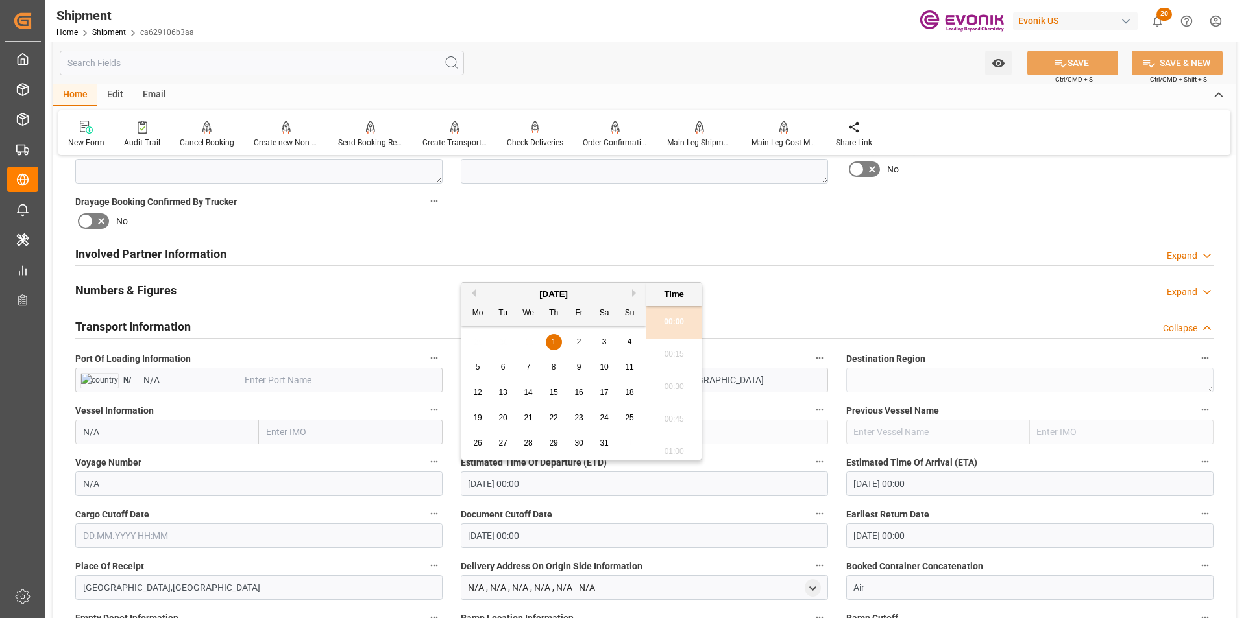
drag, startPoint x: 564, startPoint y: 484, endPoint x: 350, endPoint y: 465, distance: 215.0
click at [345, 483] on div "Booking Confirmation Milestone Bar Collapse Submitted to FFW for Booking (Pendi…" at bounding box center [644, 394] width 1182 height 1753
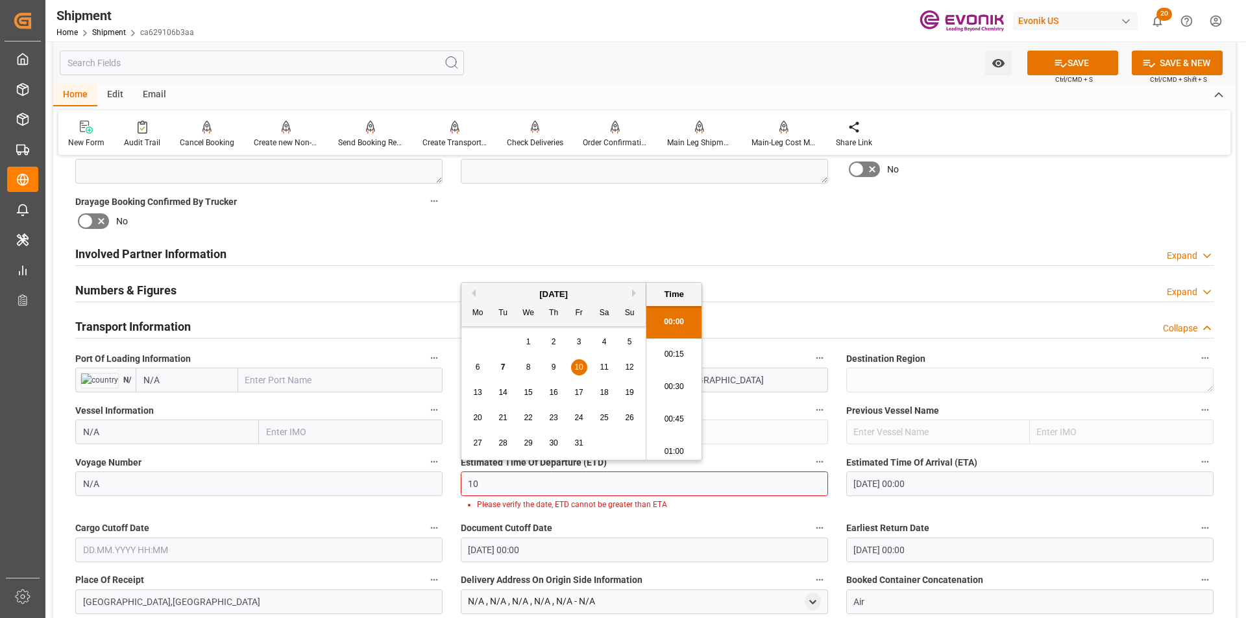
click at [579, 372] on div "10" at bounding box center [579, 368] width 16 height 16
click at [673, 357] on li "00:15" at bounding box center [673, 355] width 55 height 32
type input "10.10.2025 00:15"
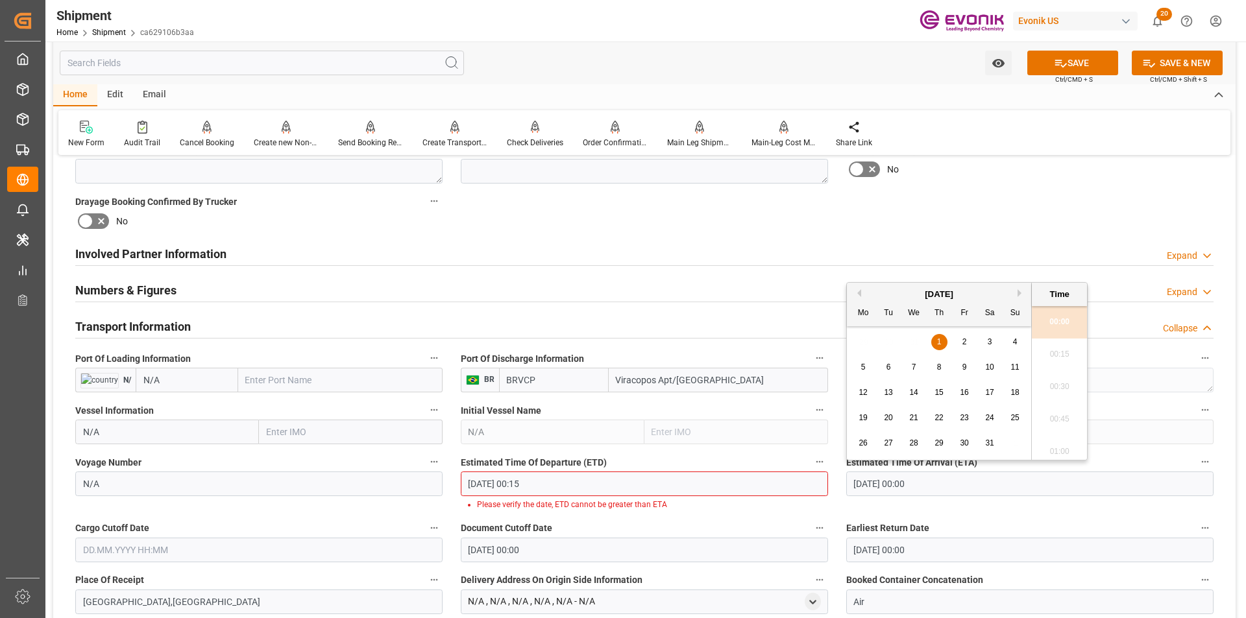
click at [954, 489] on input "01.01.1970 00:00" at bounding box center [1029, 484] width 367 height 25
drag, startPoint x: 950, startPoint y: 484, endPoint x: 777, endPoint y: 481, distance: 172.6
click at [777, 481] on div "Booking Confirmation Milestone Bar Collapse Submitted to FFW for Booking (Pendi…" at bounding box center [644, 401] width 1182 height 1767
click at [965, 366] on span "10" at bounding box center [963, 367] width 8 height 9
click at [1055, 351] on li "00:15" at bounding box center [1059, 355] width 55 height 32
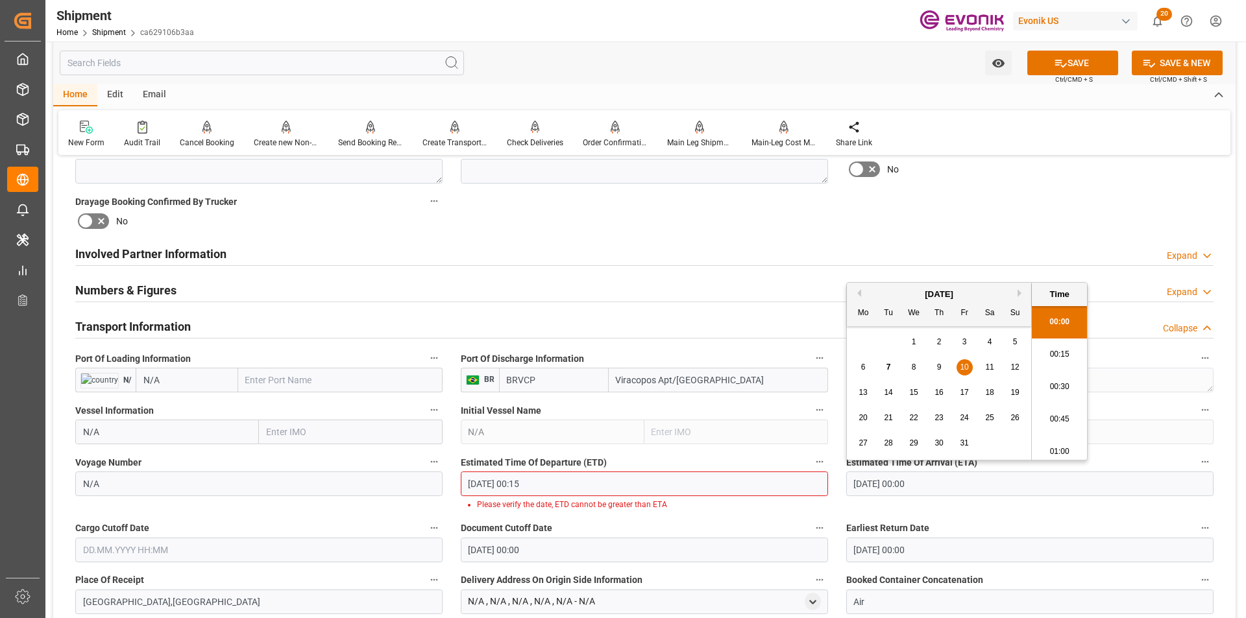
type input "10.10.2025 00:15"
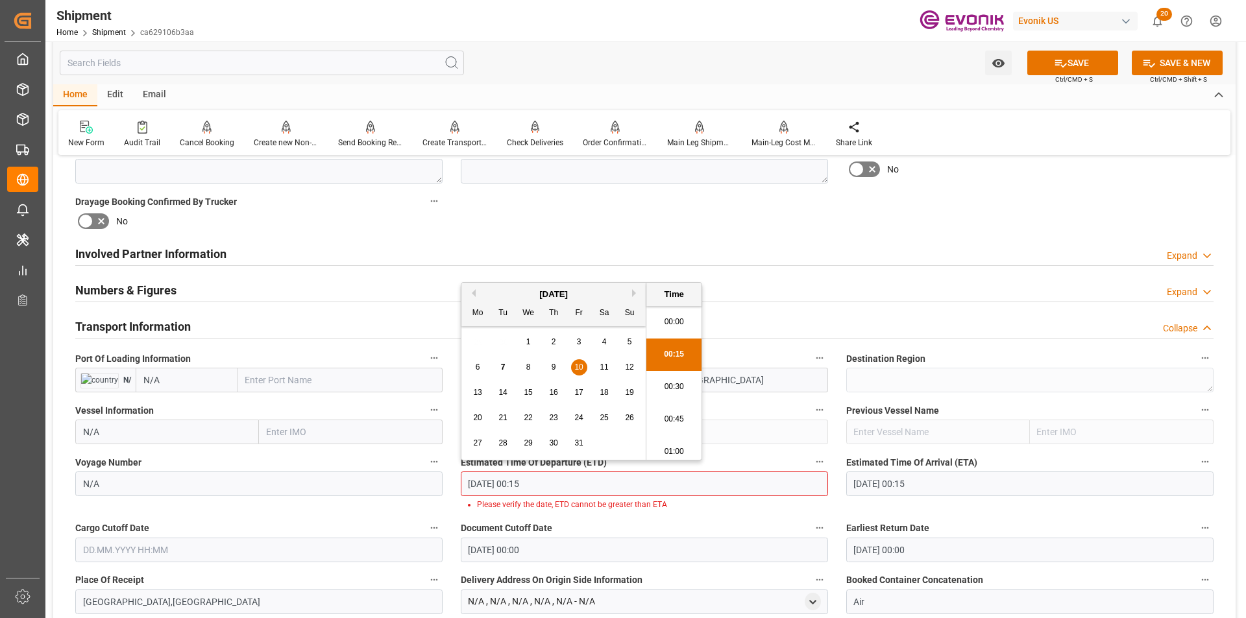
click at [565, 485] on input "10.10.2025 00:15" at bounding box center [644, 484] width 367 height 25
drag, startPoint x: 662, startPoint y: 380, endPoint x: 669, endPoint y: 433, distance: 53.0
click at [662, 380] on li "00:30" at bounding box center [673, 387] width 55 height 32
type input "10.10.2025 00:30"
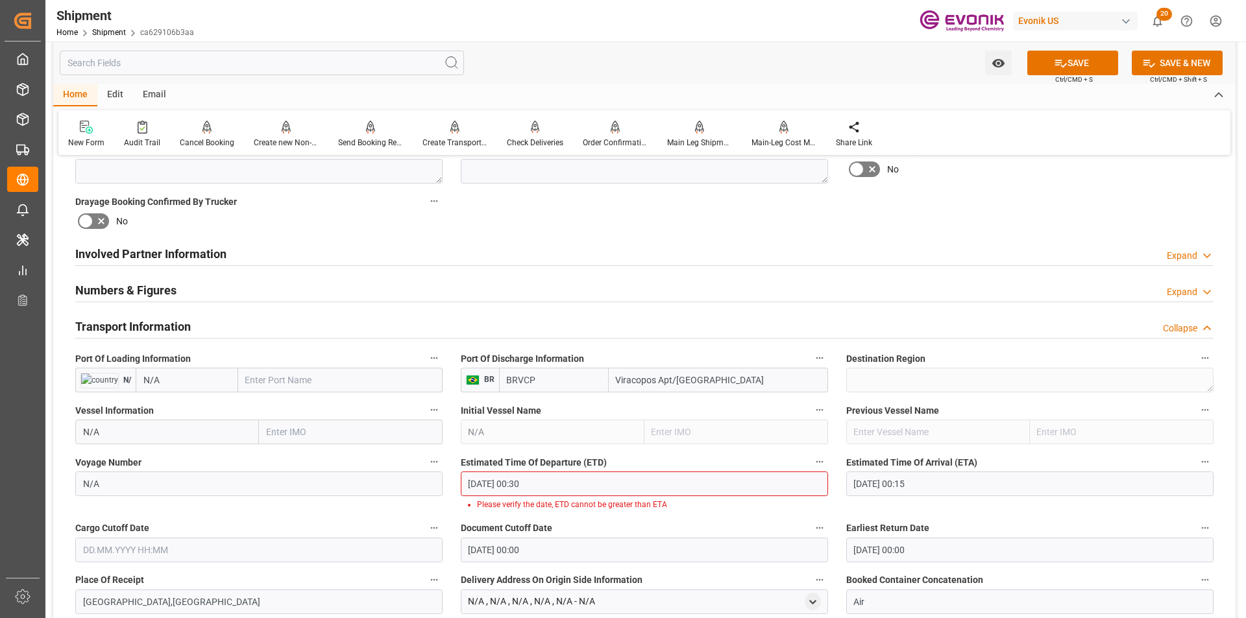
click at [622, 546] on input "01.01.1970 00:00" at bounding box center [644, 550] width 367 height 25
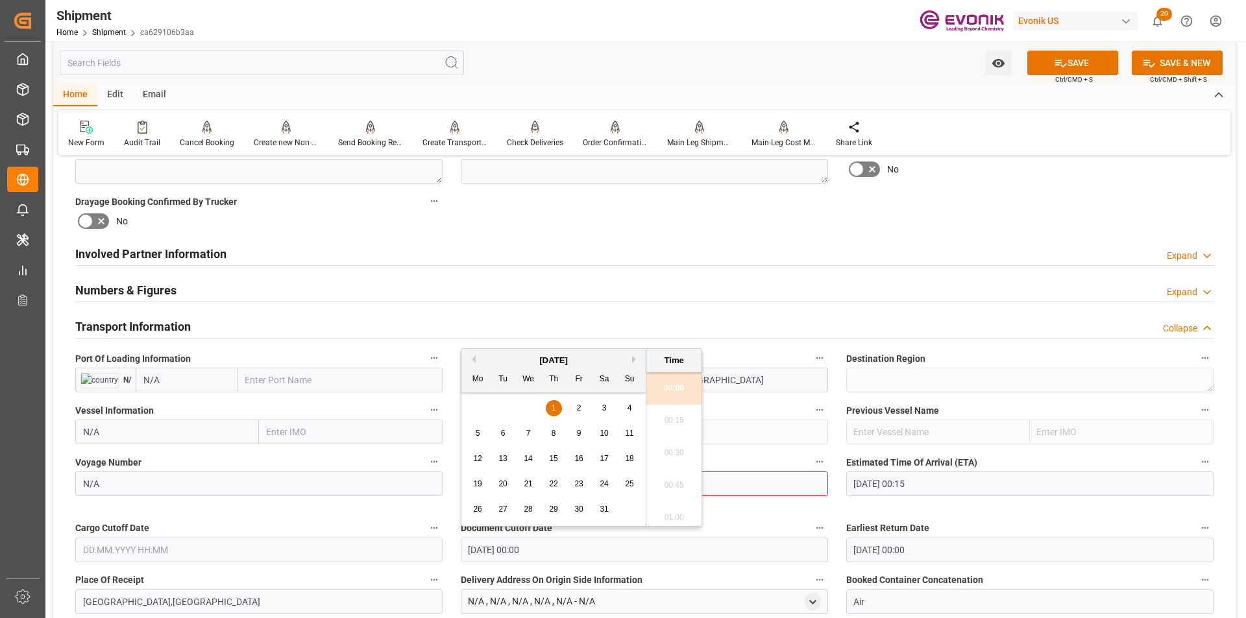
drag, startPoint x: 586, startPoint y: 556, endPoint x: 352, endPoint y: 516, distance: 237.5
click at [348, 539] on div "Booking Confirmation Milestone Bar Collapse Submitted to FFW for Booking (Pendi…" at bounding box center [644, 401] width 1182 height 1767
click at [579, 435] on span "10" at bounding box center [578, 433] width 8 height 9
click at [667, 422] on li "00:15" at bounding box center [673, 421] width 55 height 32
type input "10.10.2025 00:15"
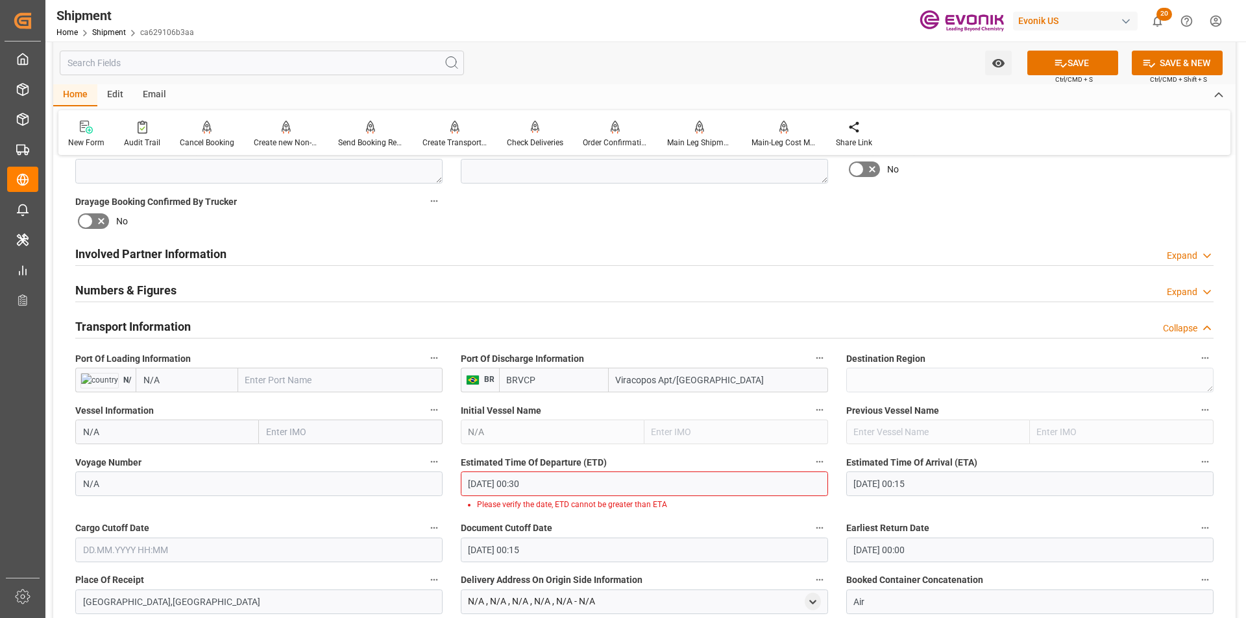
click at [234, 549] on input "text" at bounding box center [258, 550] width 367 height 25
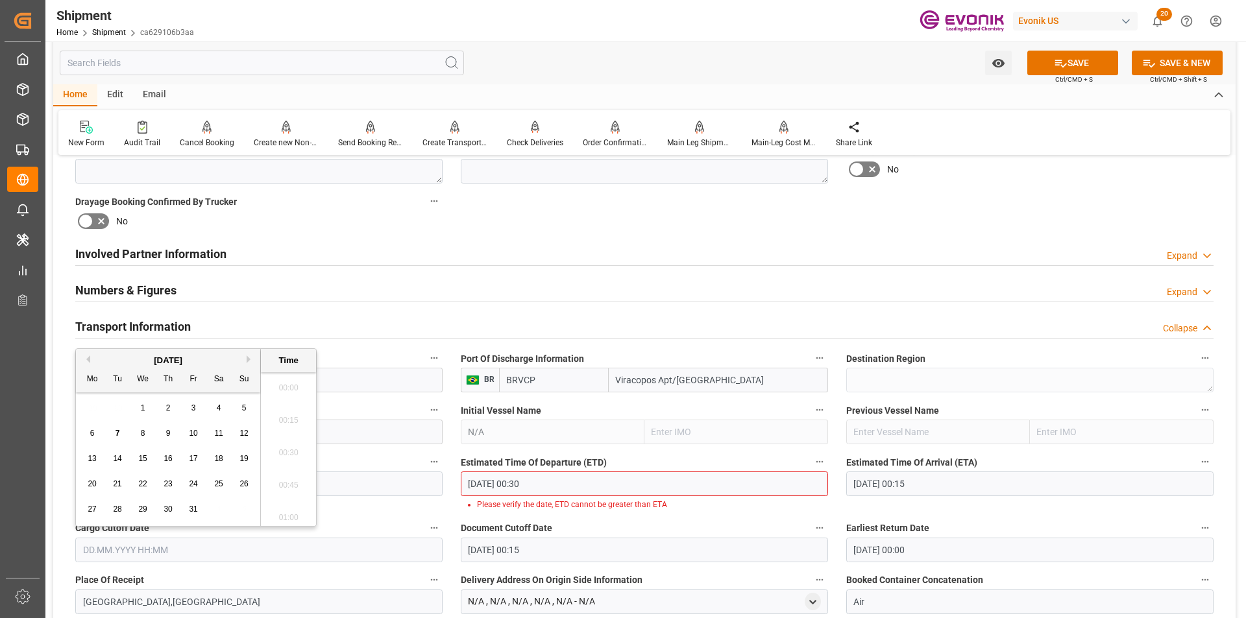
scroll to position [2016, 0]
click at [186, 427] on div "10" at bounding box center [194, 434] width 16 height 16
click at [296, 416] on li "15:45" at bounding box center [288, 416] width 55 height 32
type input "10.10.2025 15:45"
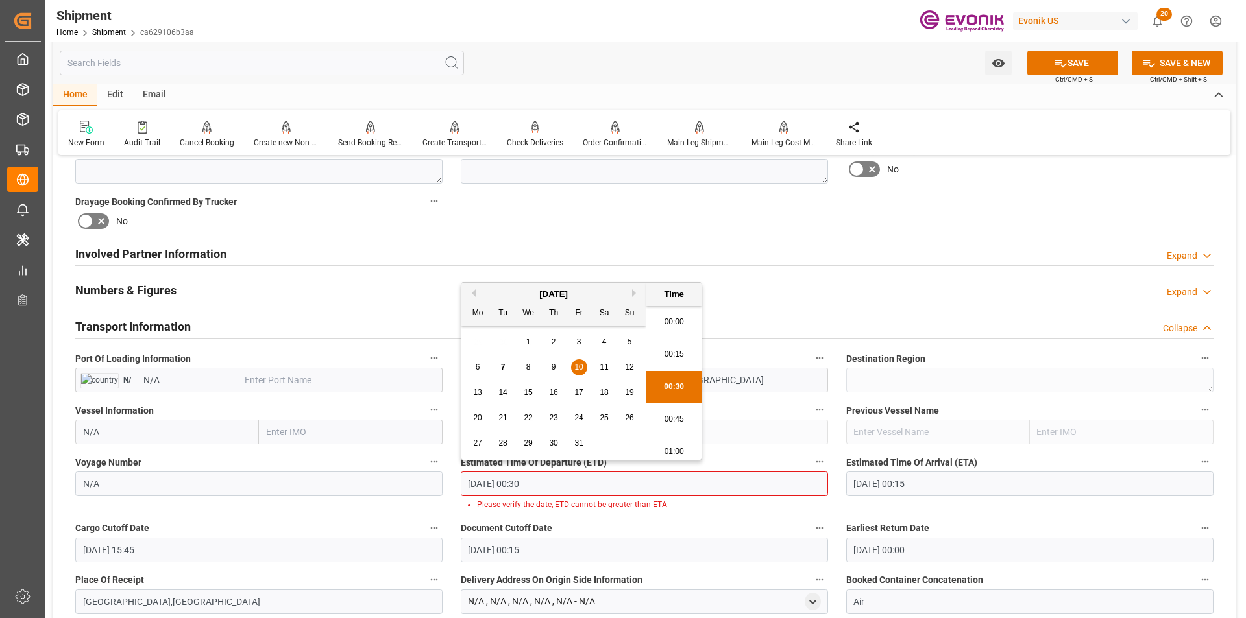
click at [559, 479] on input "10.10.2025 00:30" at bounding box center [644, 484] width 367 height 25
click at [681, 320] on li "00:00" at bounding box center [673, 318] width 55 height 32
type input "10.10.2025 00:00"
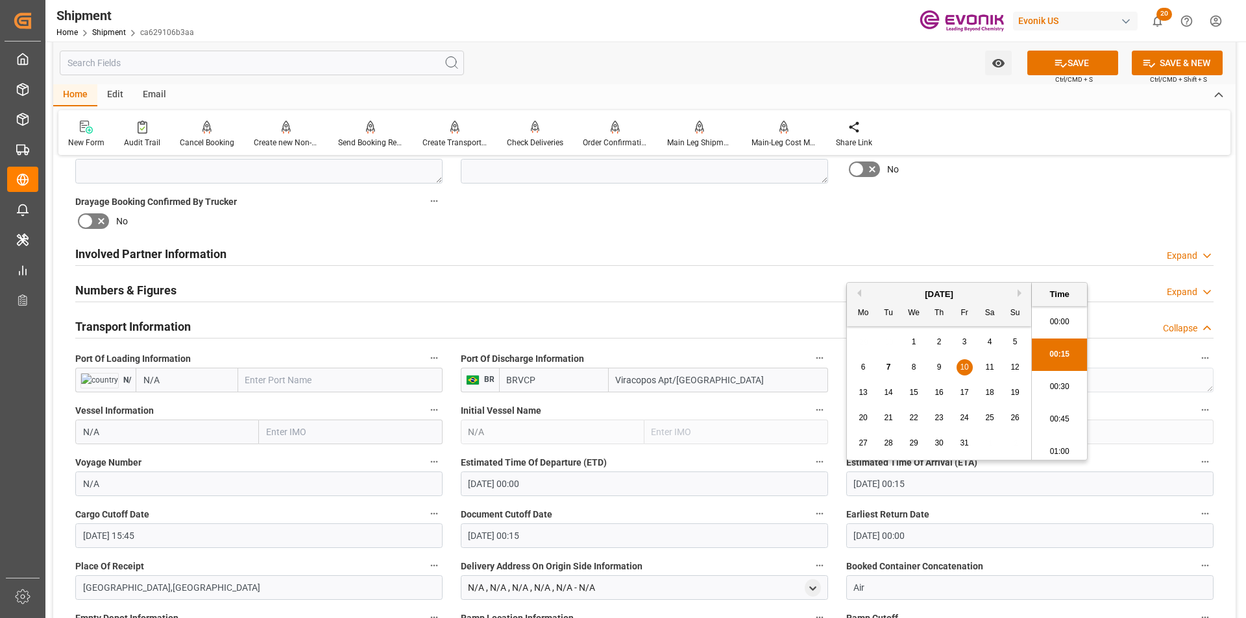
drag, startPoint x: 808, startPoint y: 472, endPoint x: 774, endPoint y: 472, distance: 34.4
click at [774, 472] on div "Booking Confirmation Milestone Bar Collapse Submitted to FFW for Booking (Pendi…" at bounding box center [644, 394] width 1182 height 1753
click at [915, 390] on span "15" at bounding box center [913, 392] width 8 height 9
drag, startPoint x: 1055, startPoint y: 352, endPoint x: 1018, endPoint y: 419, distance: 76.4
click at [1056, 352] on li "00:15" at bounding box center [1059, 355] width 55 height 32
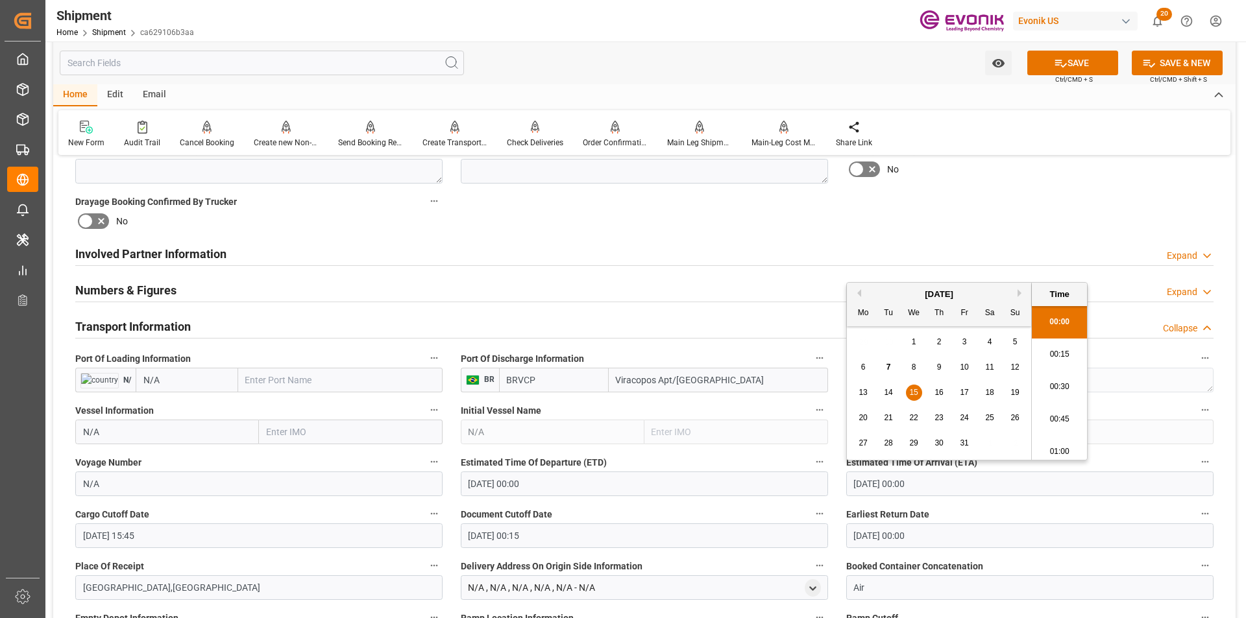
type input "15.10.2025 00:15"
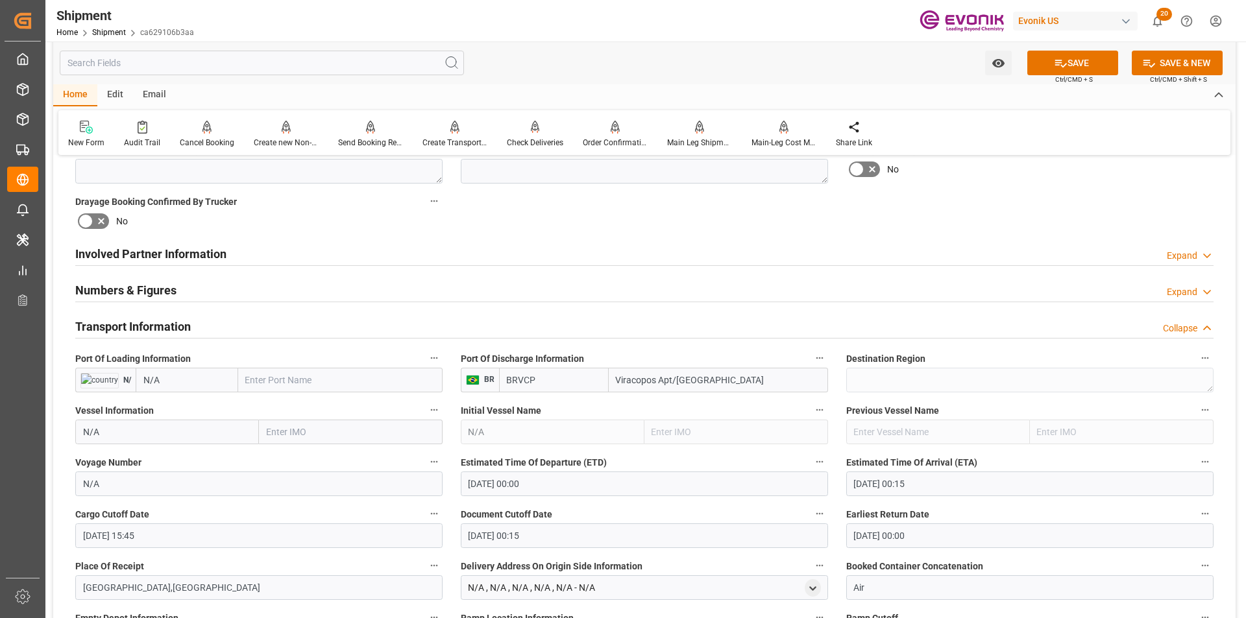
click at [941, 530] on input "01.01.1970 00:00" at bounding box center [1029, 536] width 367 height 25
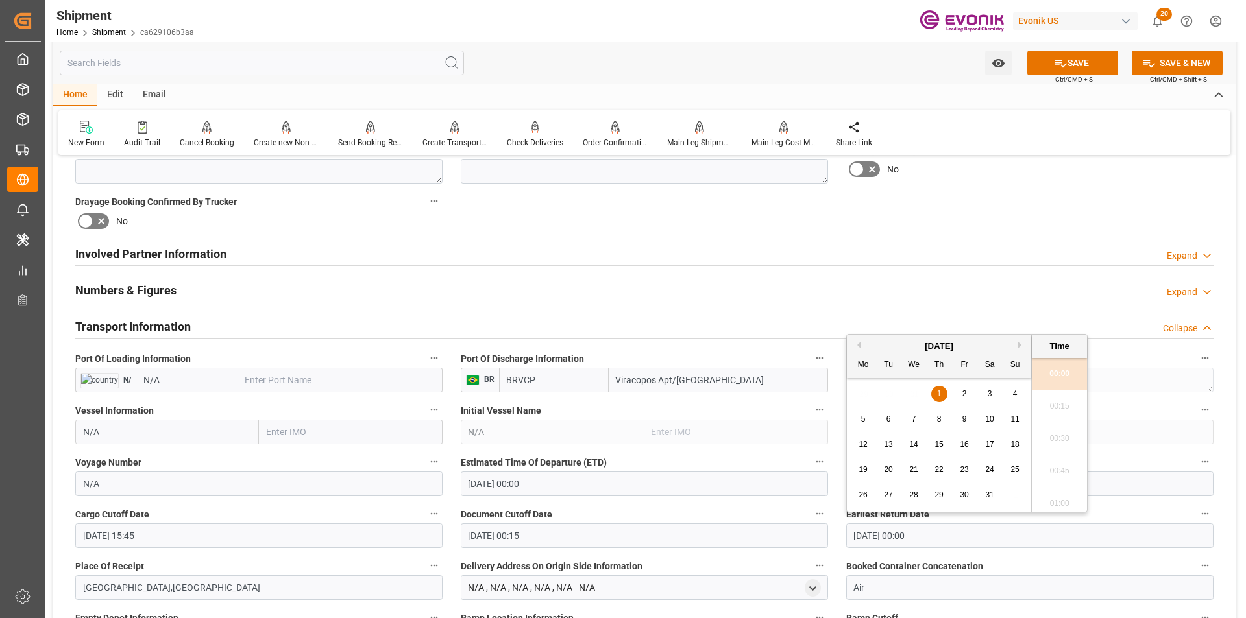
drag, startPoint x: 942, startPoint y: 531, endPoint x: 706, endPoint y: 538, distance: 235.6
click at [706, 538] on div "Booking Confirmation Milestone Bar Collapse Submitted to FFW for Booking (Pendi…" at bounding box center [644, 394] width 1182 height 1753
click at [970, 416] on div "10" at bounding box center [964, 420] width 16 height 16
click at [1070, 403] on li "00:15" at bounding box center [1059, 407] width 55 height 32
type input "10.10.2025 00:15"
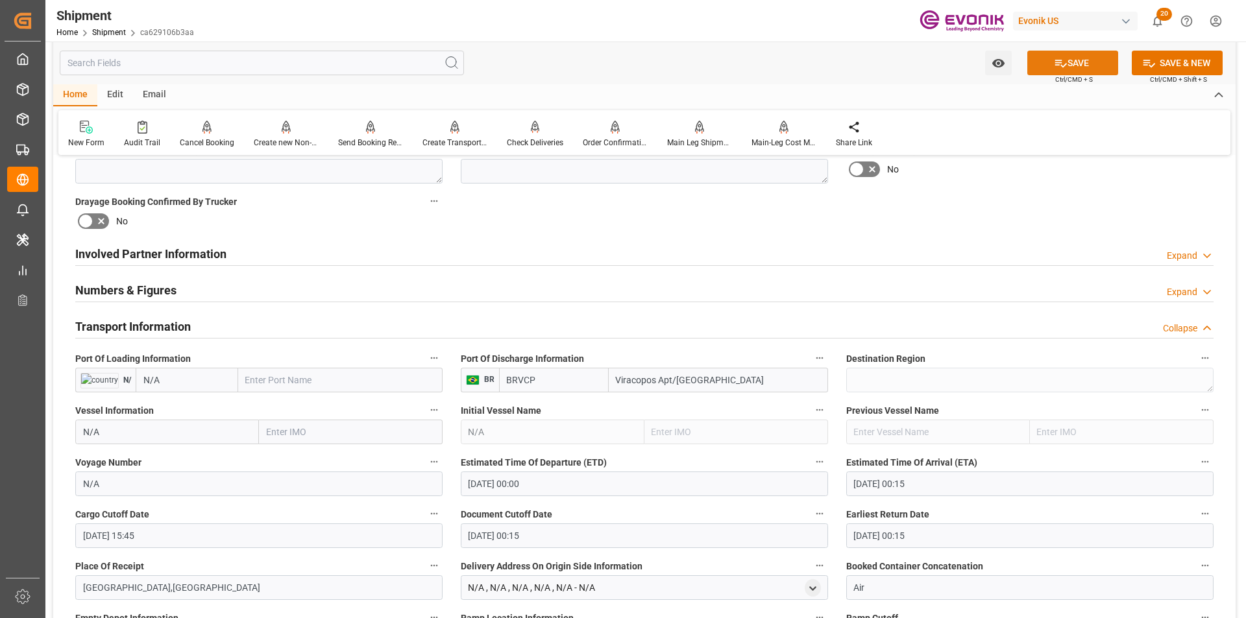
click at [1081, 64] on button "SAVE" at bounding box center [1072, 63] width 91 height 25
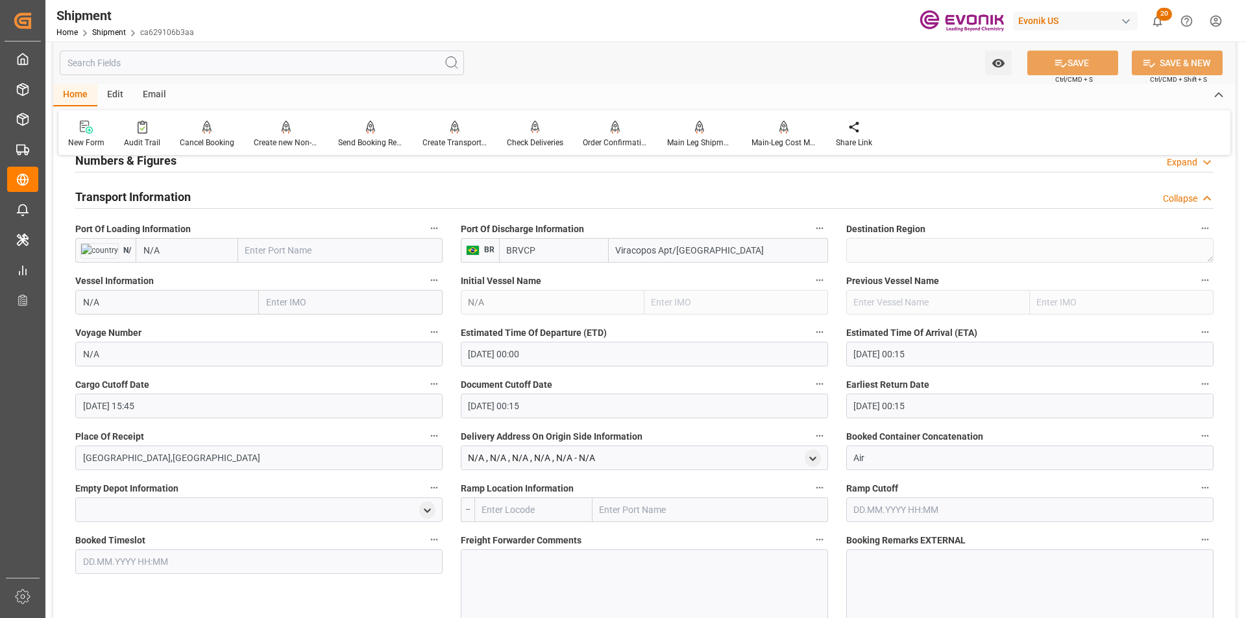
scroll to position [973, 0]
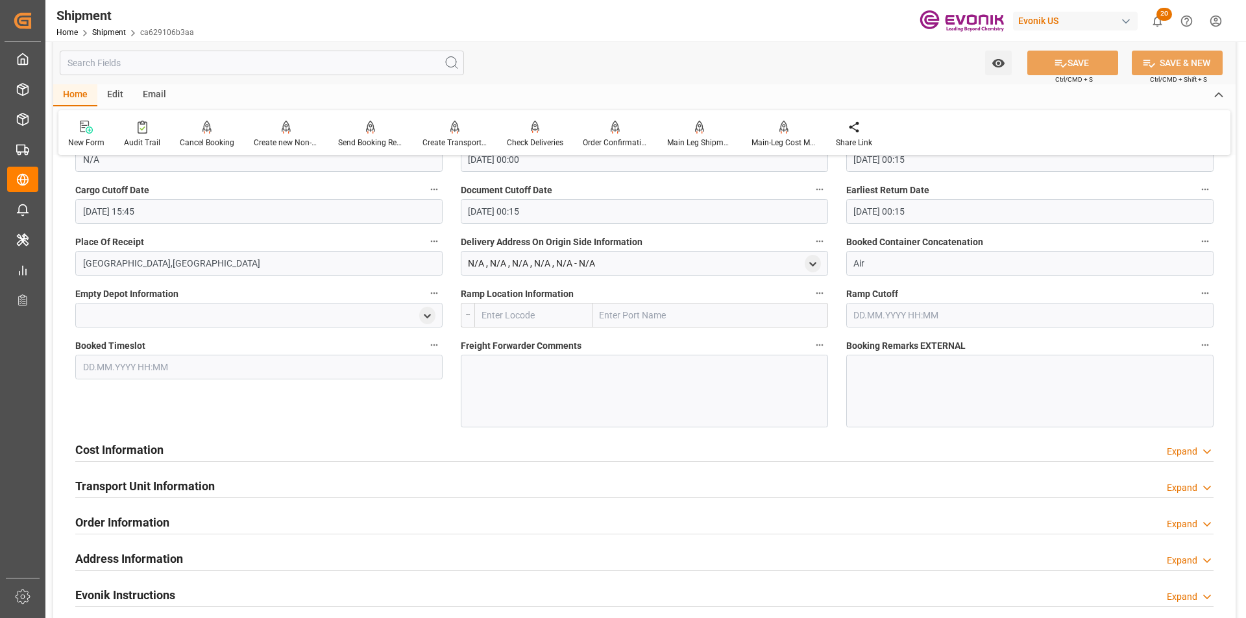
click at [1196, 487] on div "Expand" at bounding box center [1181, 488] width 30 height 14
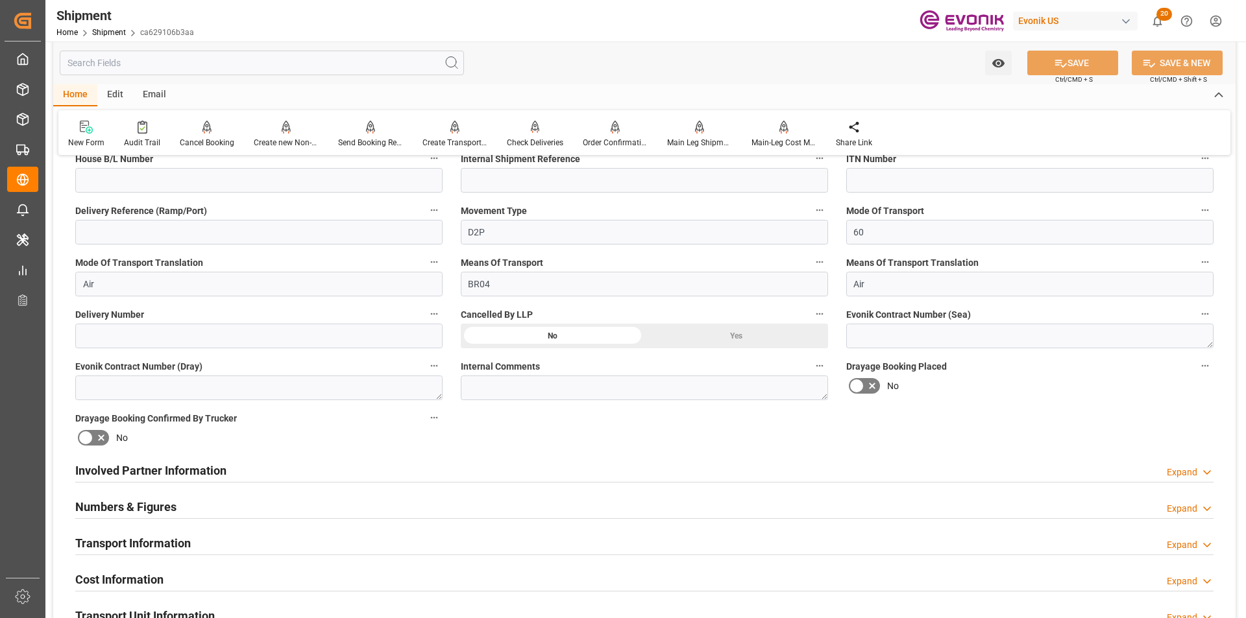
scroll to position [497, 0]
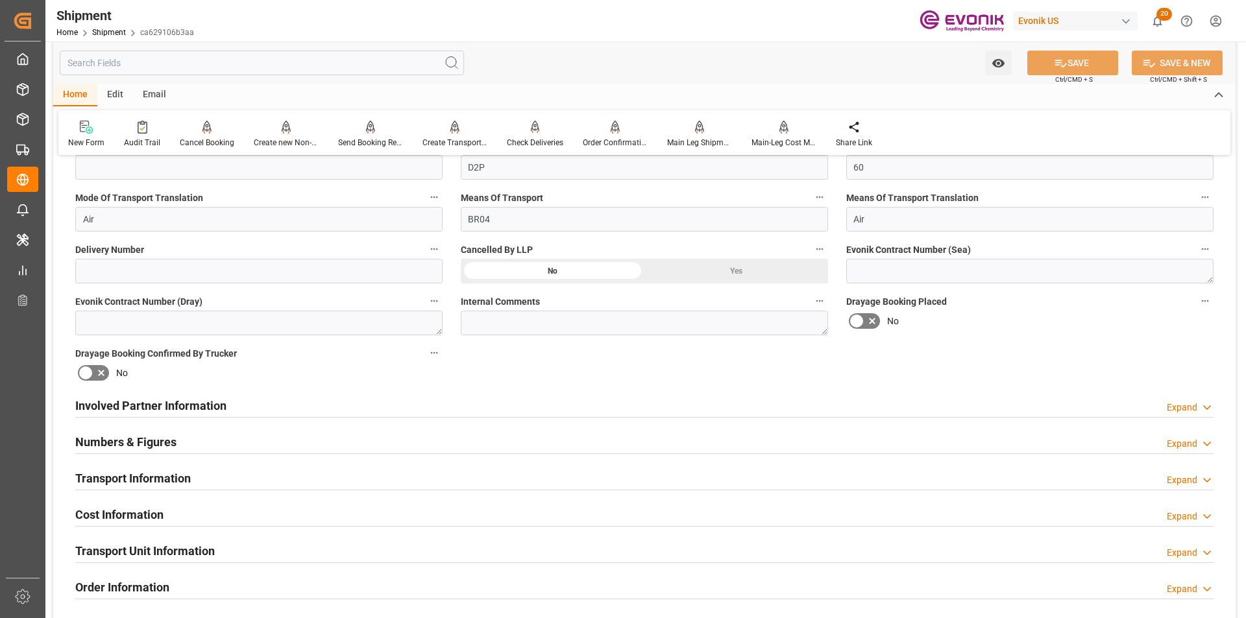
click at [1170, 516] on div "Expand" at bounding box center [1181, 517] width 30 height 14
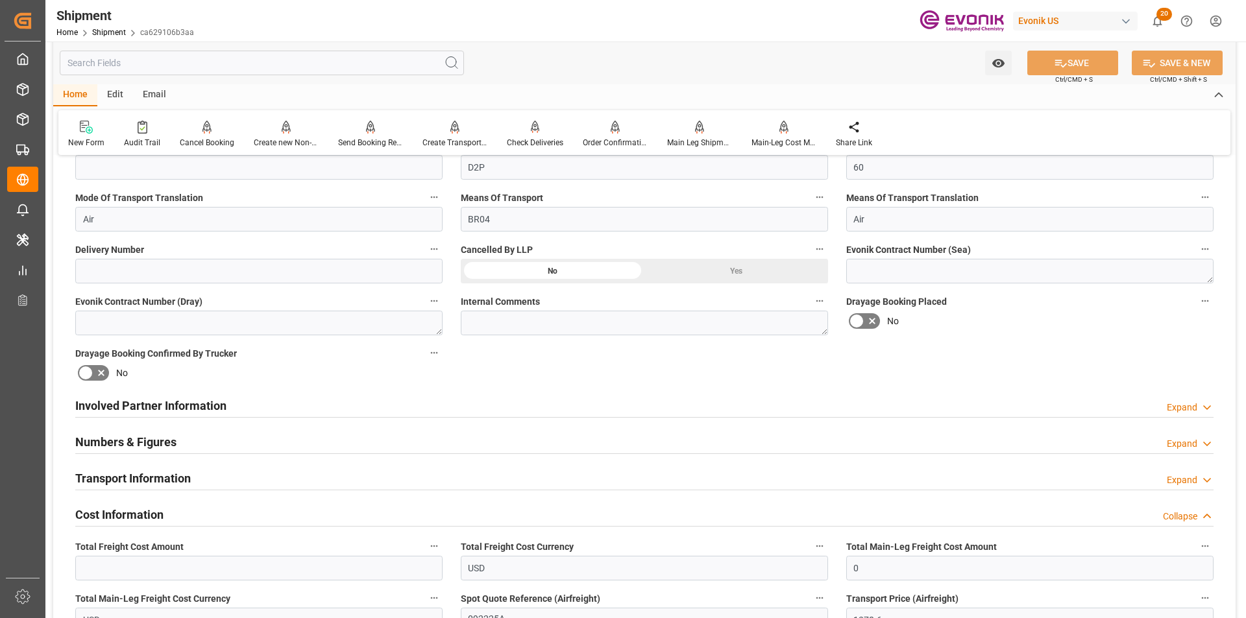
scroll to position [692, 0]
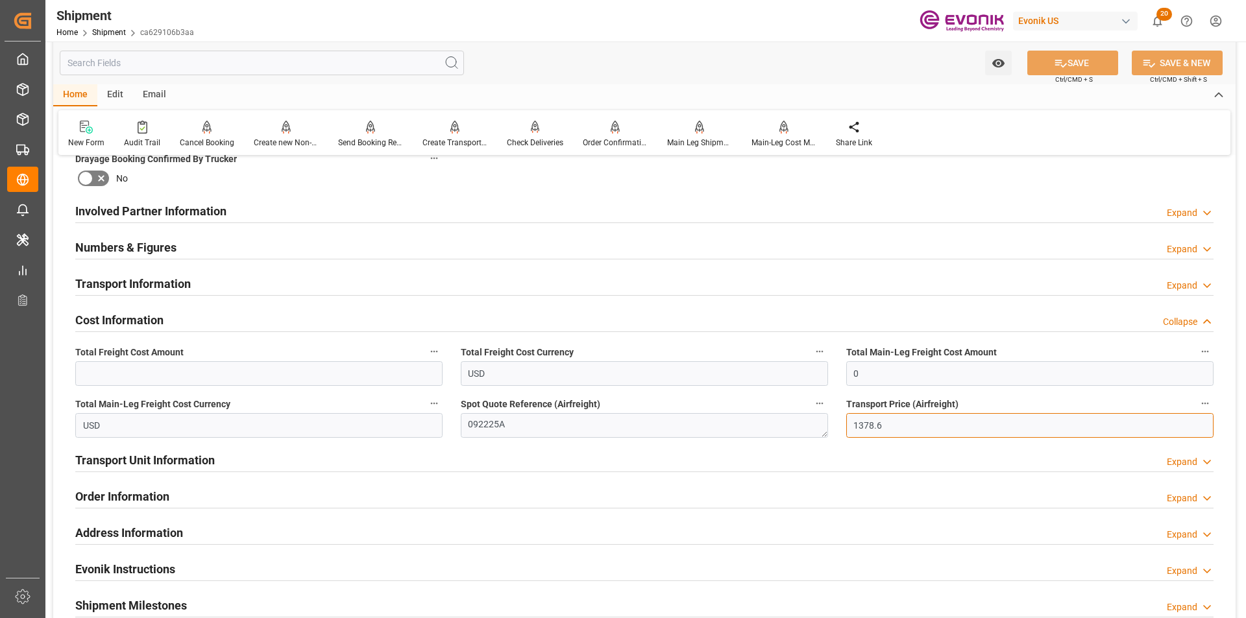
drag, startPoint x: 899, startPoint y: 427, endPoint x: 792, endPoint y: 420, distance: 107.3
click at [792, 420] on div "Booking Confirmation Milestone Bar Collapse Submitted to FFW for Booking (Pendi…" at bounding box center [644, 197] width 1182 height 1445
drag, startPoint x: 827, startPoint y: 364, endPoint x: 800, endPoint y: 362, distance: 26.7
click at [802, 362] on div "Booking Confirmation Milestone Bar Collapse Submitted to FFW for Booking (Pendi…" at bounding box center [644, 197] width 1182 height 1445
paste input "1378.6"
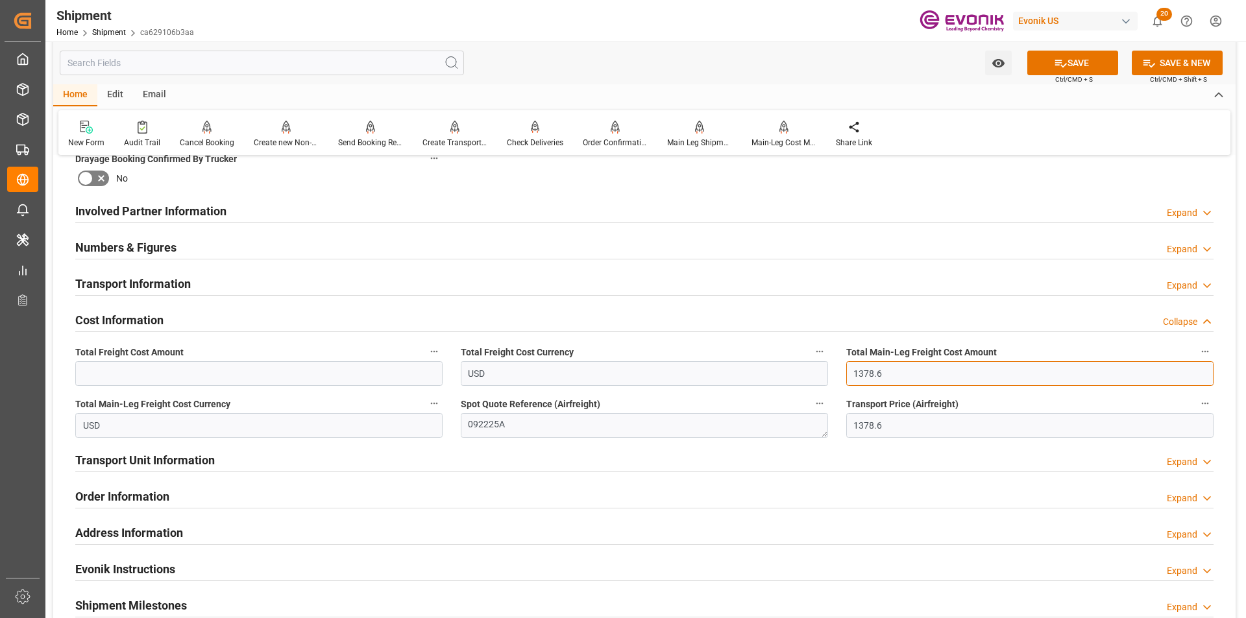
type input "1378.6"
click at [209, 379] on input "text" at bounding box center [258, 373] width 367 height 25
paste input "1378.6"
type input "1378.6"
drag, startPoint x: 516, startPoint y: 426, endPoint x: 390, endPoint y: 417, distance: 126.8
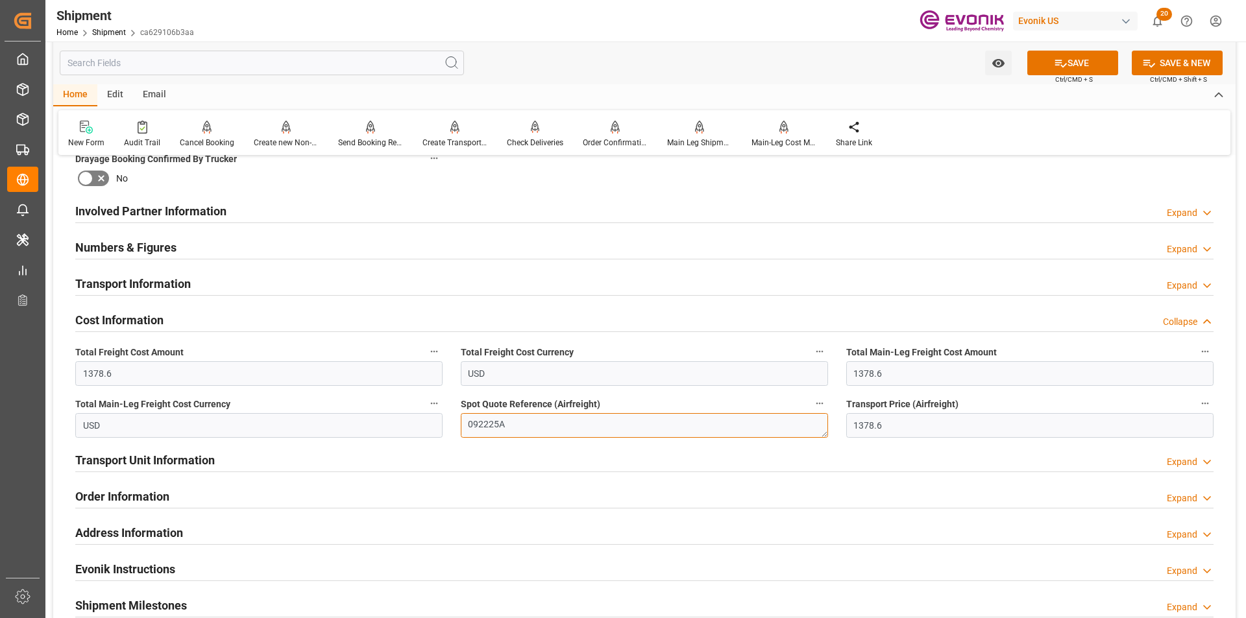
click at [390, 417] on div "Booking Confirmation Milestone Bar Collapse Submitted to FFW for Booking (Pendi…" at bounding box center [644, 197] width 1182 height 1445
click at [1050, 56] on button "SAVE" at bounding box center [1072, 63] width 91 height 25
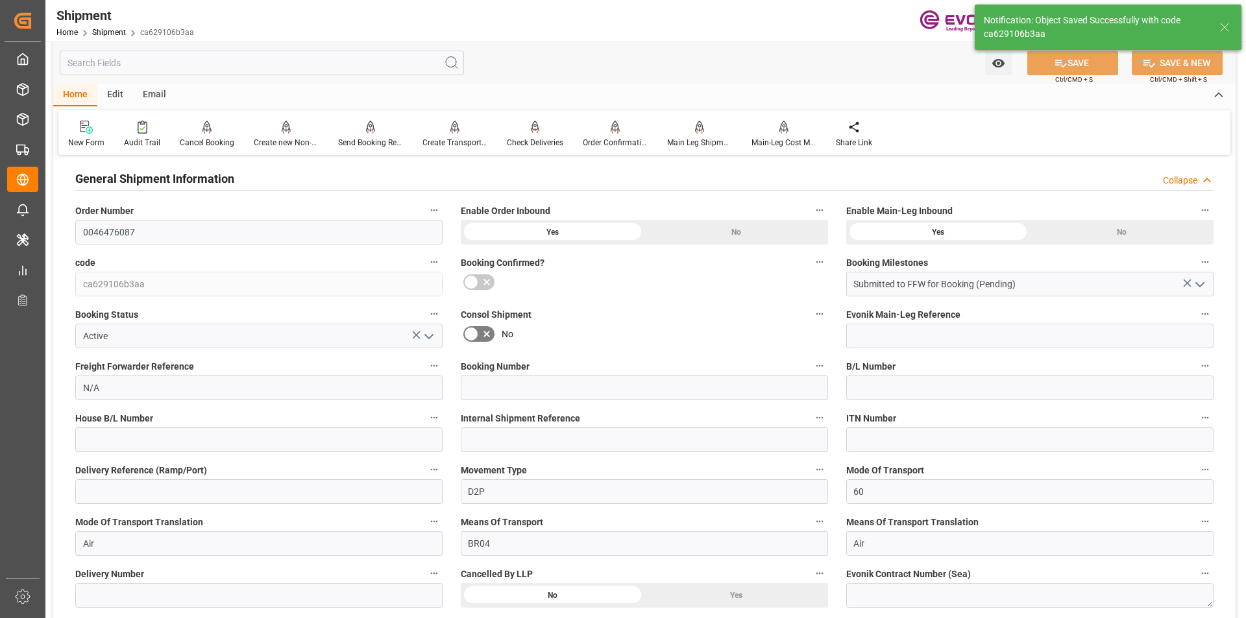
scroll to position [108, 0]
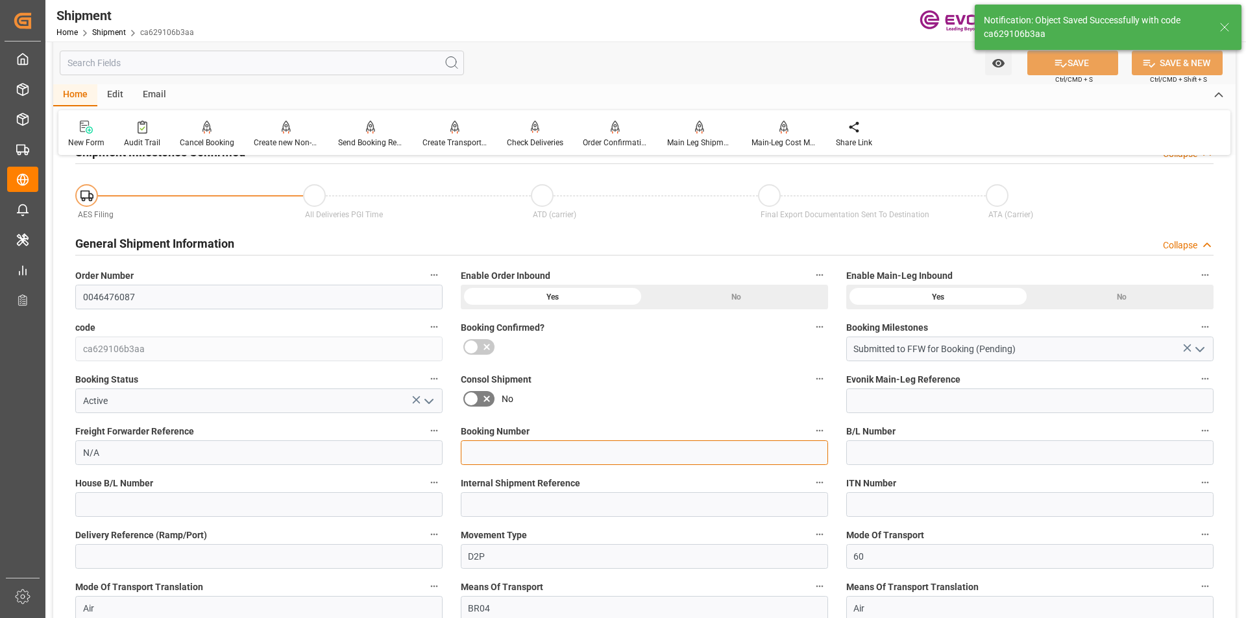
click at [514, 465] on input at bounding box center [644, 452] width 367 height 25
paste input "092225A"
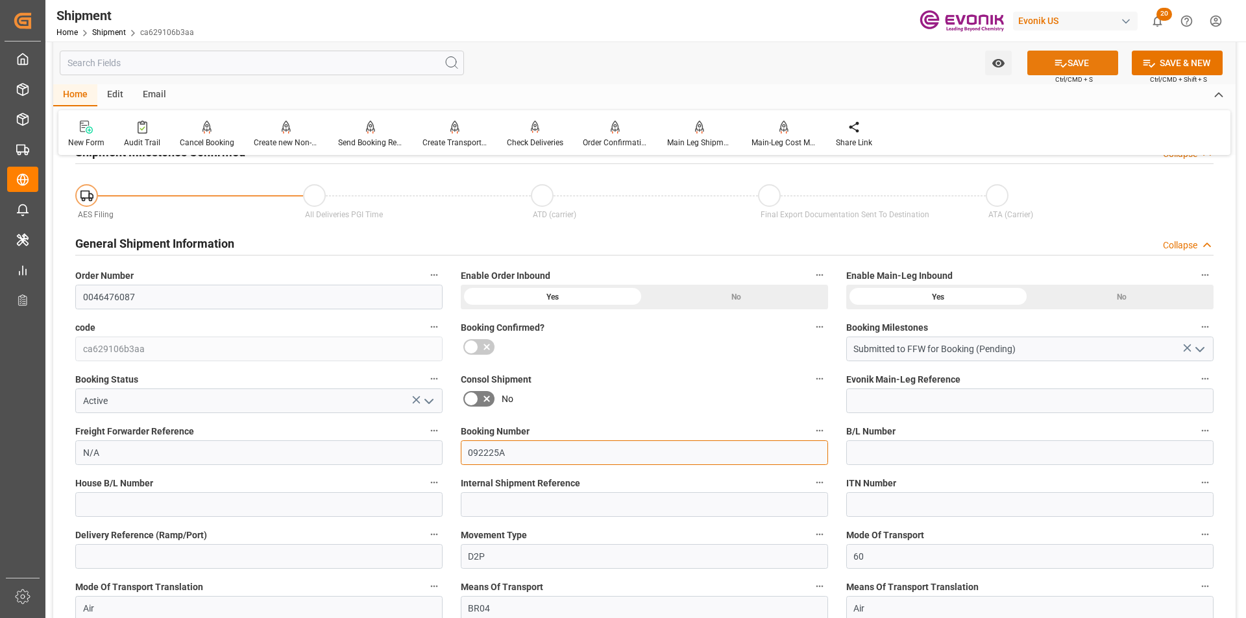
type input "092225A"
click at [1096, 60] on button "SAVE" at bounding box center [1072, 63] width 91 height 25
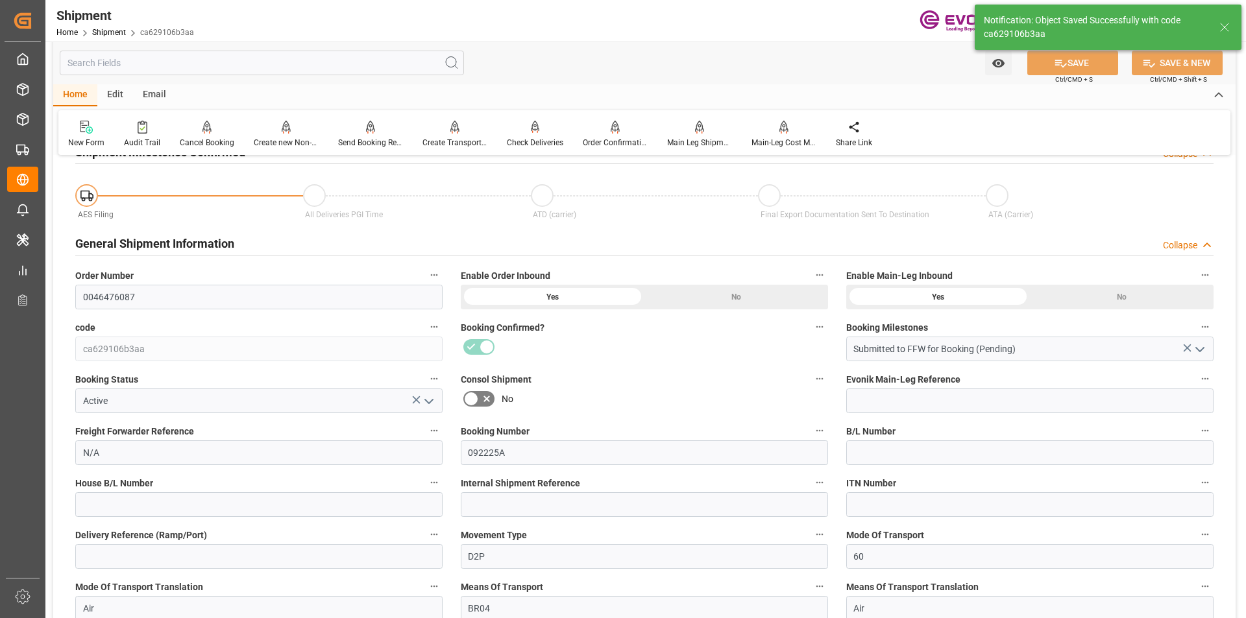
scroll to position [0, 0]
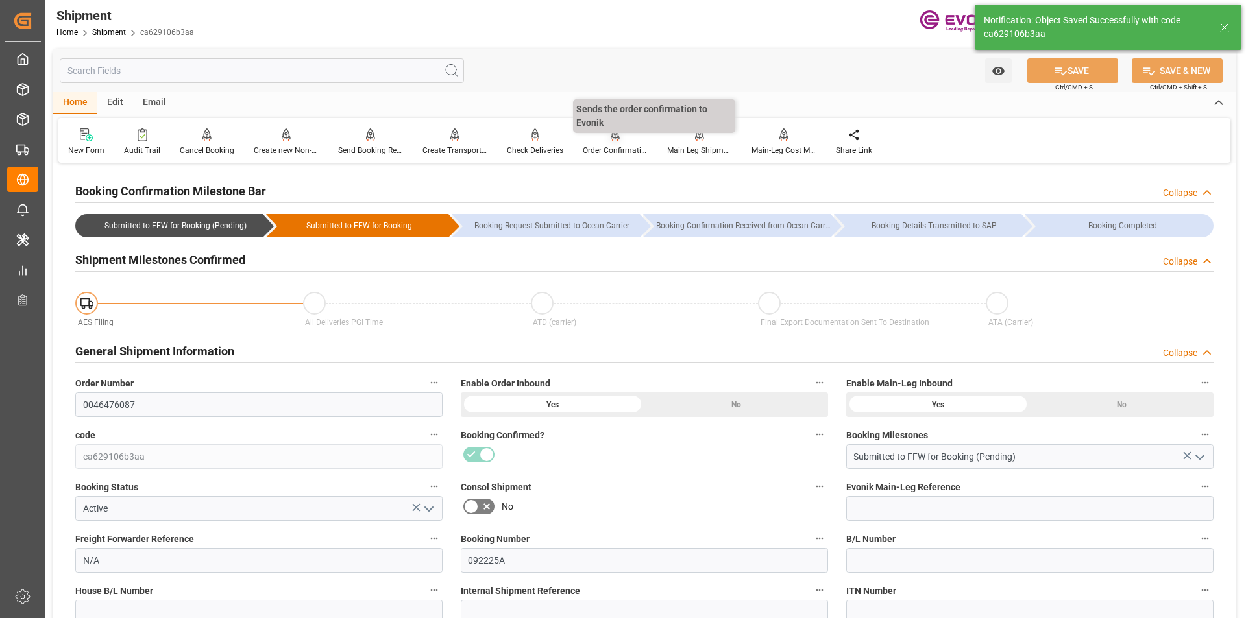
click at [618, 143] on div "Order Confirmation" at bounding box center [615, 142] width 84 height 29
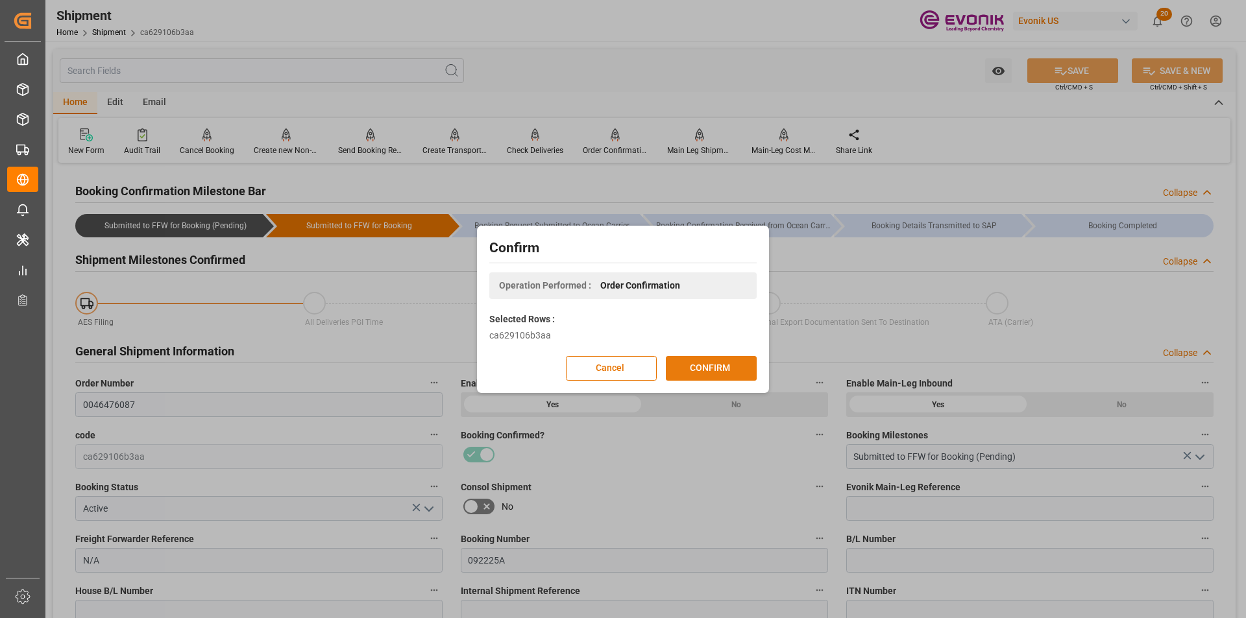
click at [716, 373] on button "CONFIRM" at bounding box center [711, 368] width 91 height 25
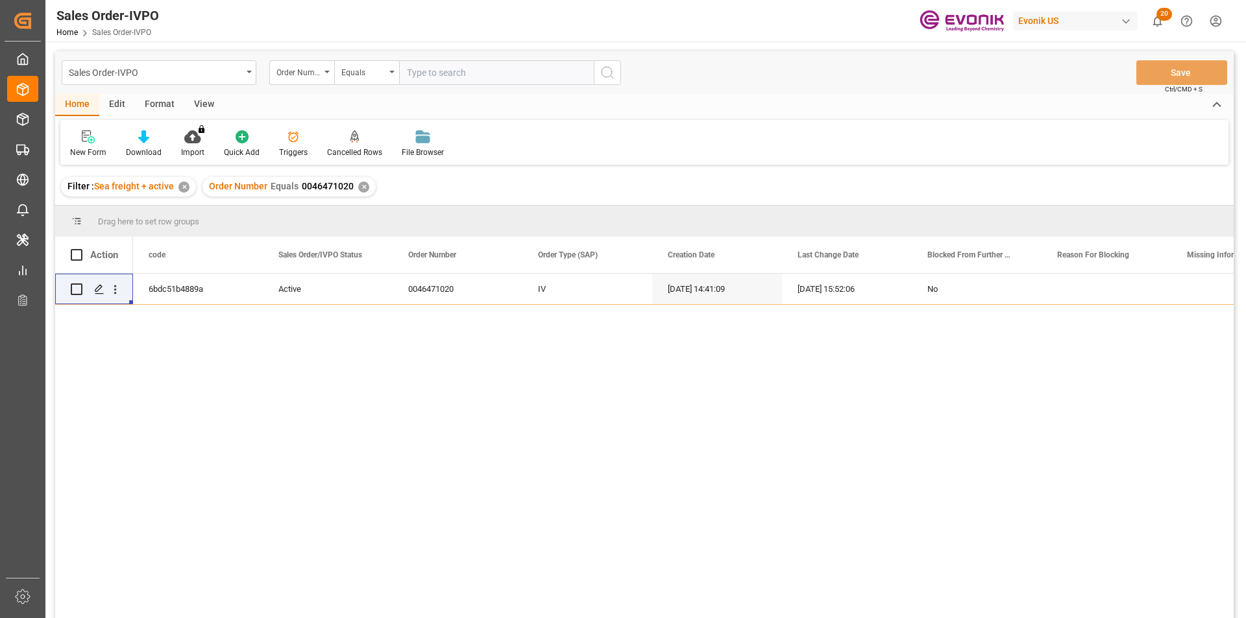
click at [358, 187] on div "✕" at bounding box center [363, 187] width 11 height 11
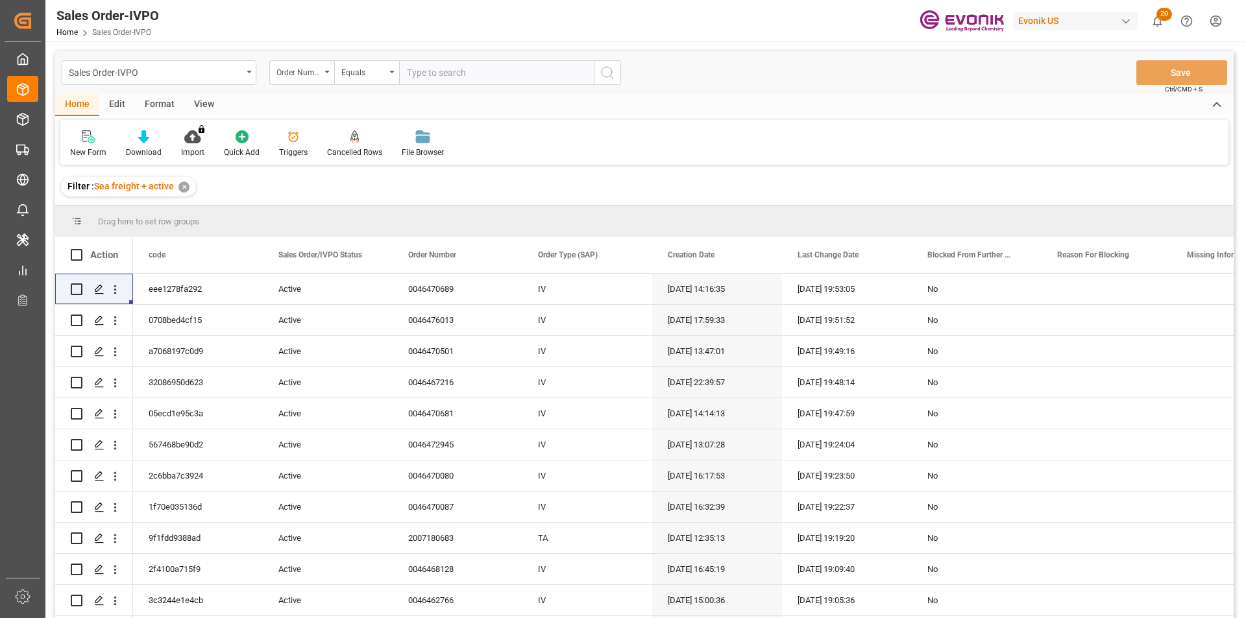
click at [455, 69] on input "text" at bounding box center [496, 72] width 195 height 25
paste input "0046448117"
type input "0046448117"
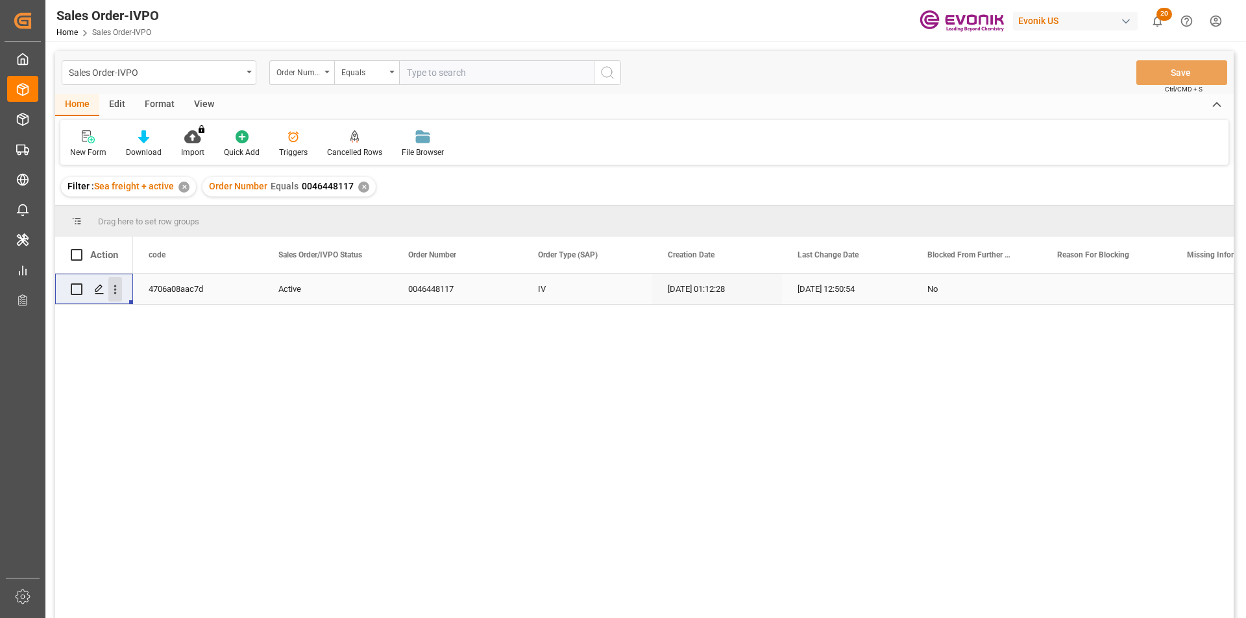
click at [119, 287] on icon "open menu" at bounding box center [115, 290] width 14 height 14
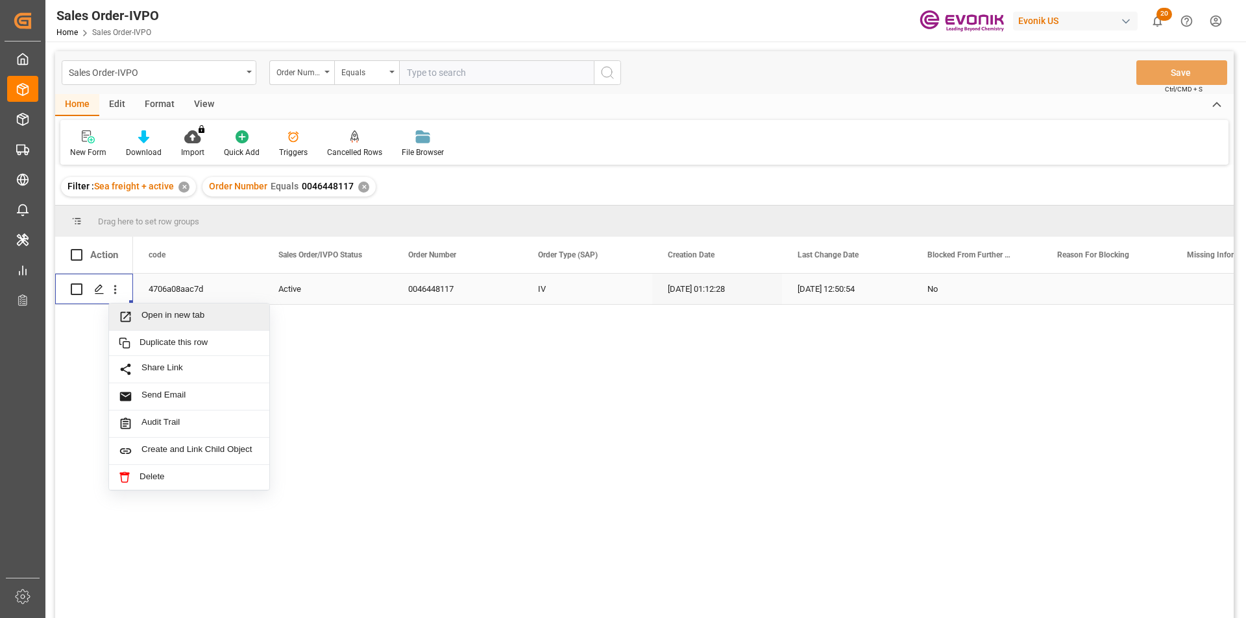
click at [243, 311] on span "Open in new tab" at bounding box center [200, 317] width 118 height 14
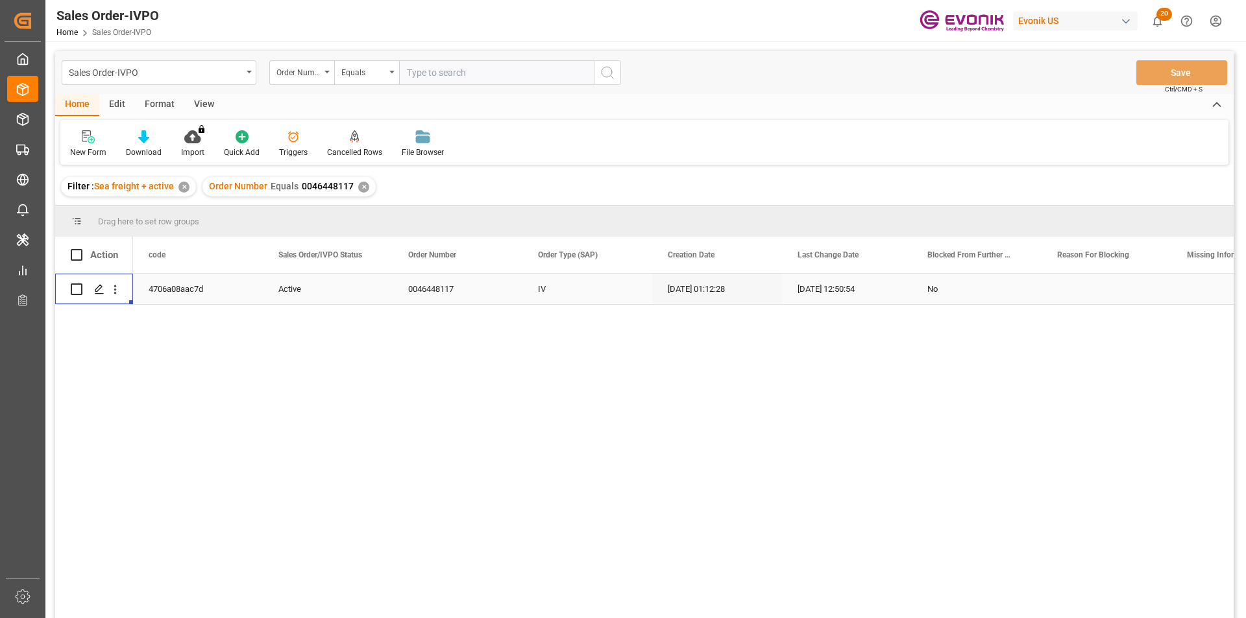
click at [360, 186] on div "✕" at bounding box center [363, 187] width 11 height 11
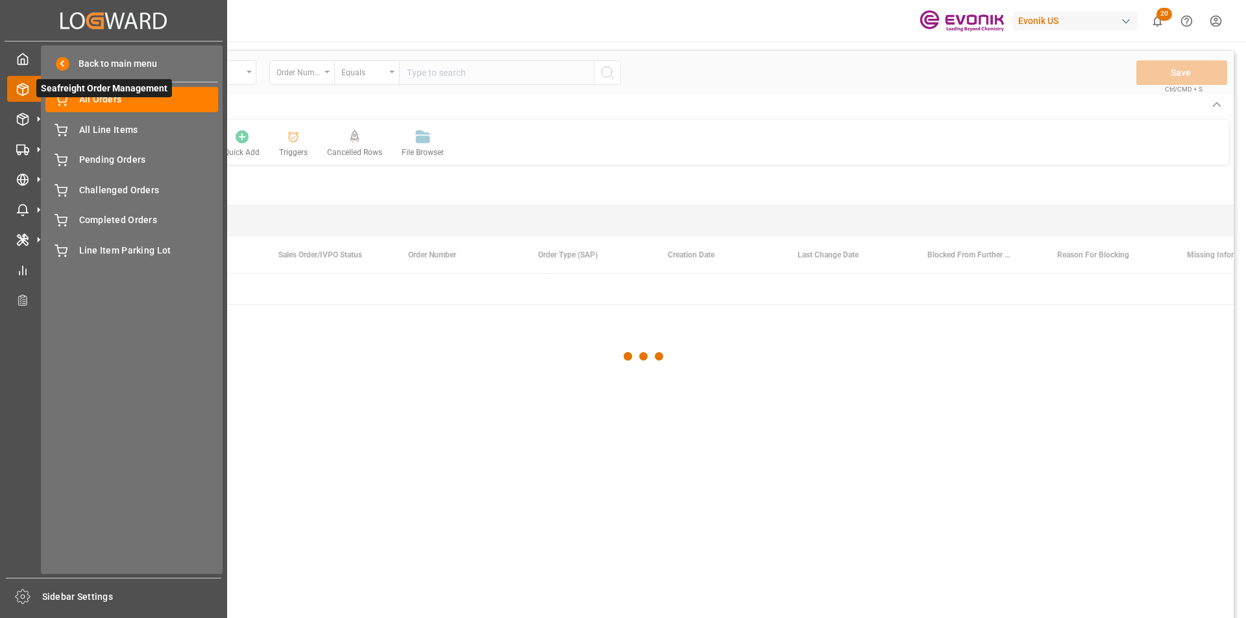
click at [110, 96] on span "Seafreight Order Management" at bounding box center [104, 88] width 136 height 18
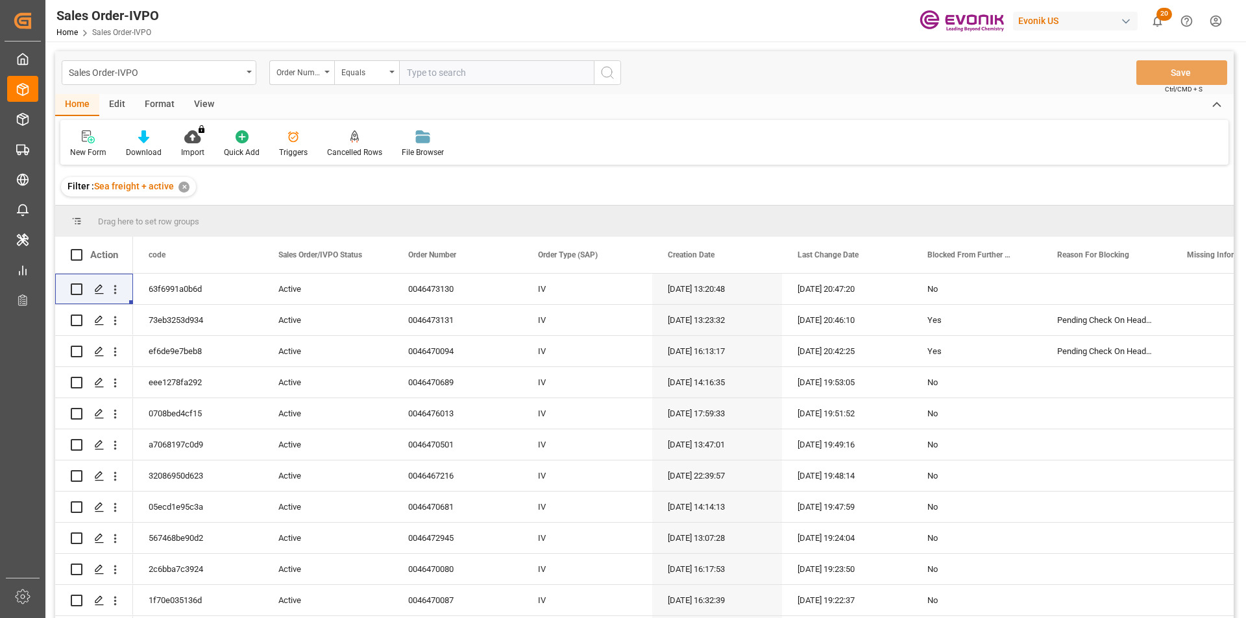
click at [503, 72] on input "text" at bounding box center [496, 72] width 195 height 25
paste input "0046475893"
type input "0046475893"
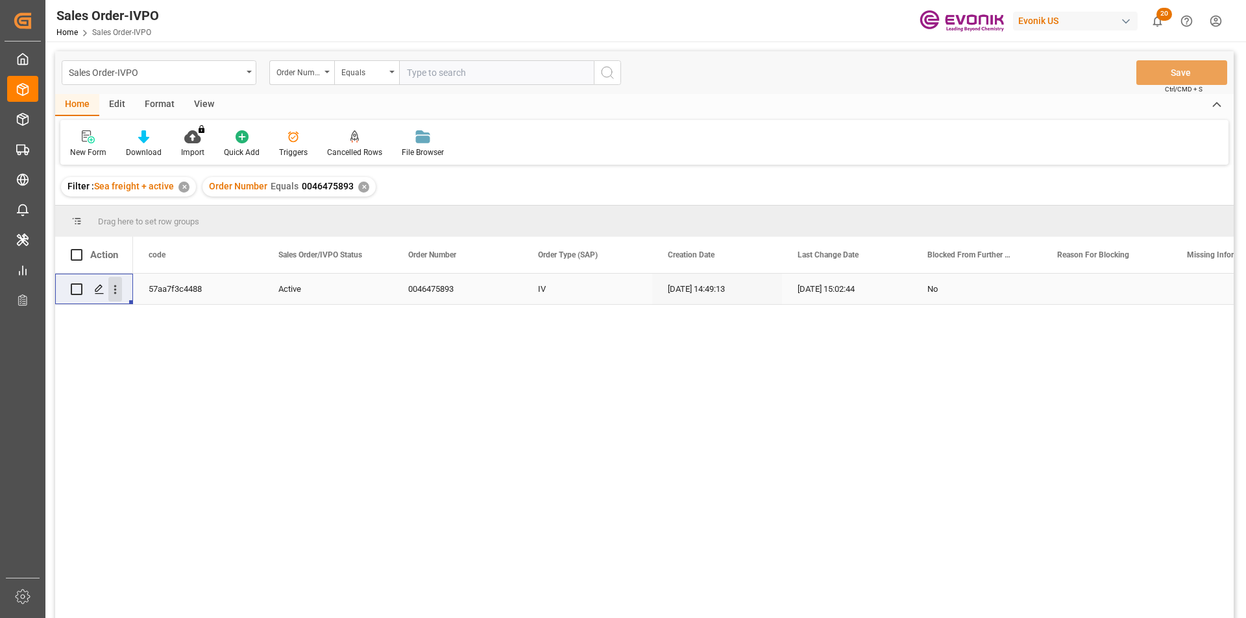
click at [116, 289] on icon "open menu" at bounding box center [115, 290] width 14 height 14
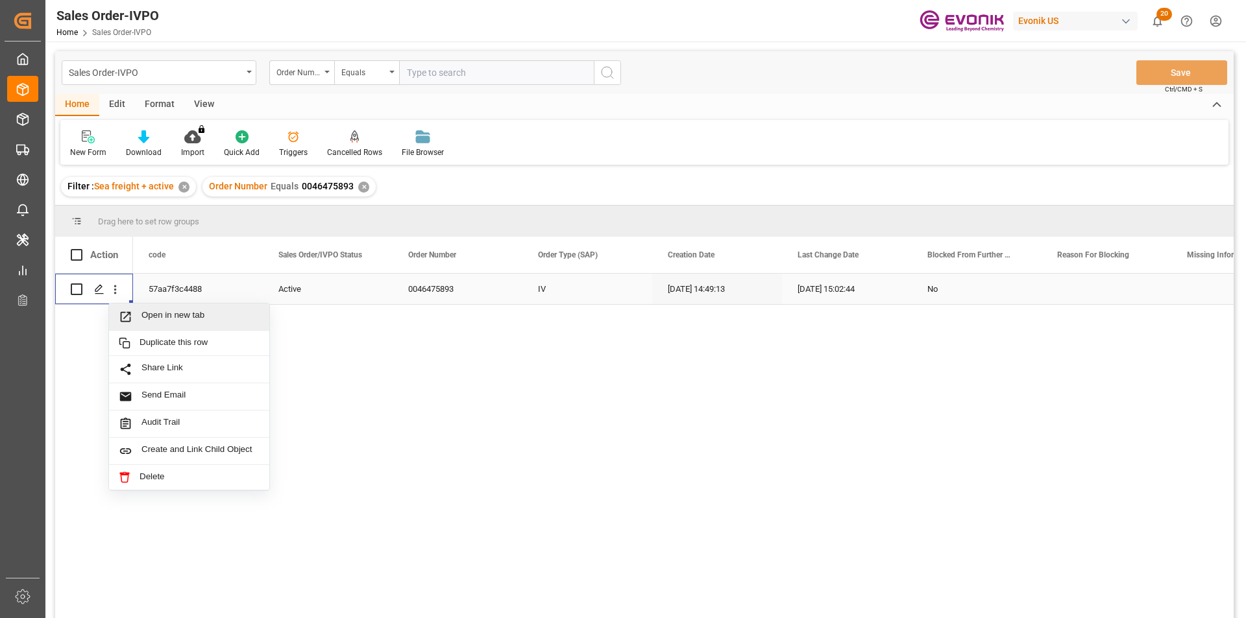
click at [184, 314] on span "Open in new tab" at bounding box center [200, 317] width 118 height 14
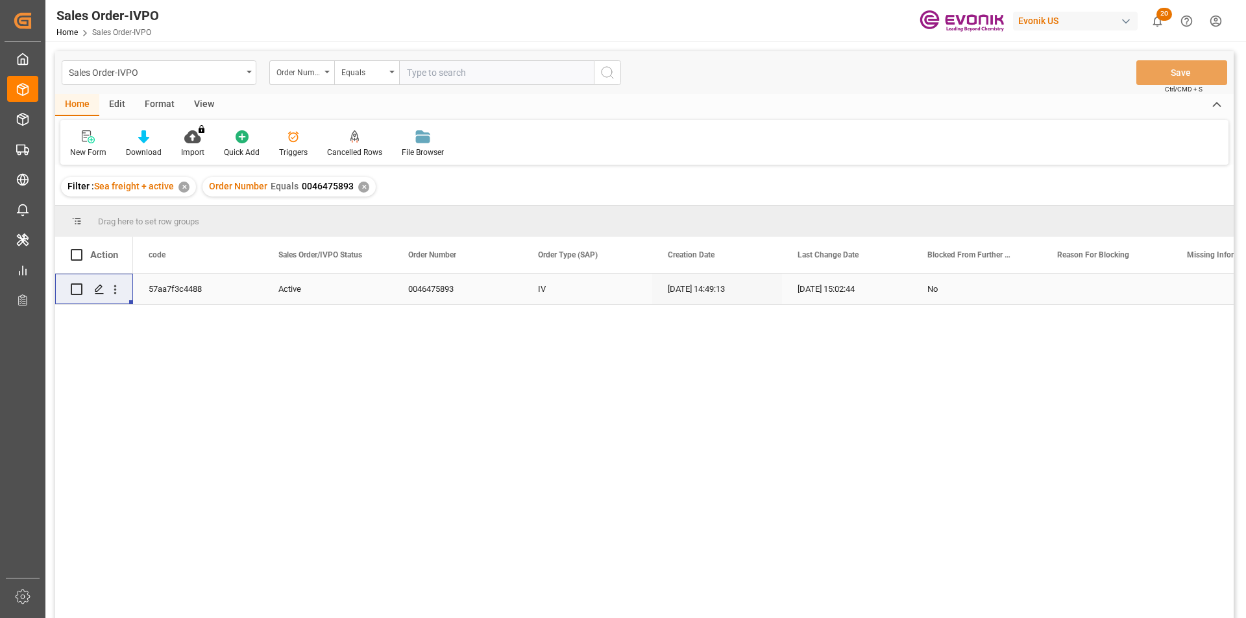
click at [358, 184] on div "✕" at bounding box center [363, 187] width 11 height 11
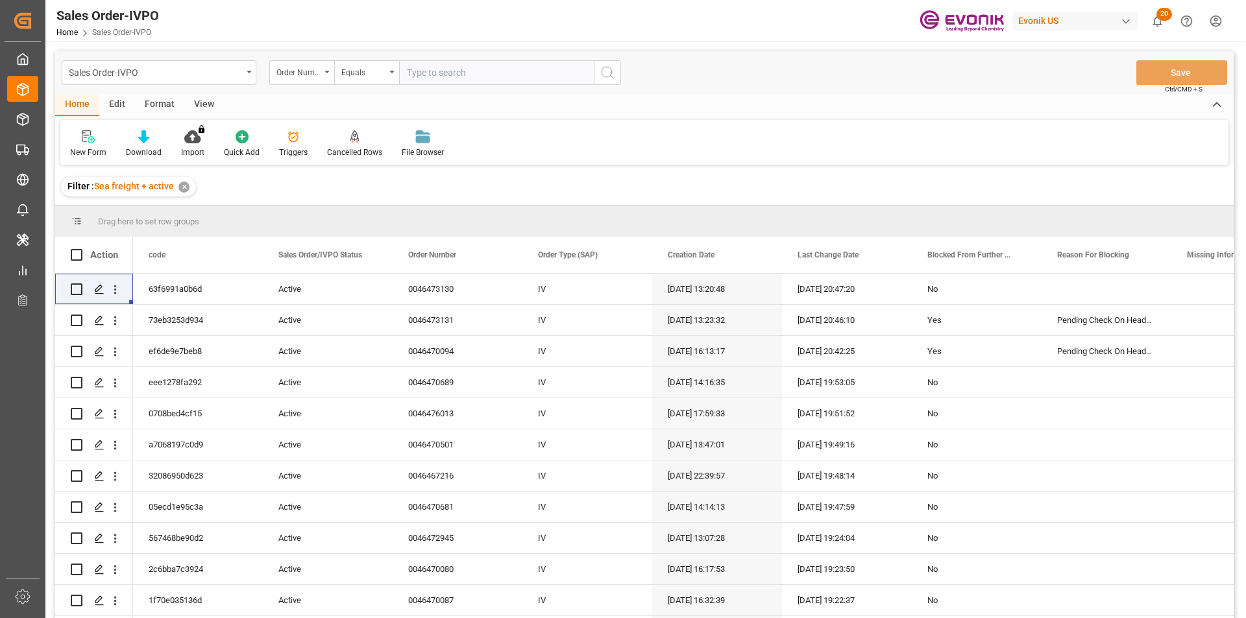
click at [424, 77] on input "text" at bounding box center [496, 72] width 195 height 25
paste input "0046473656"
type input "0046473656"
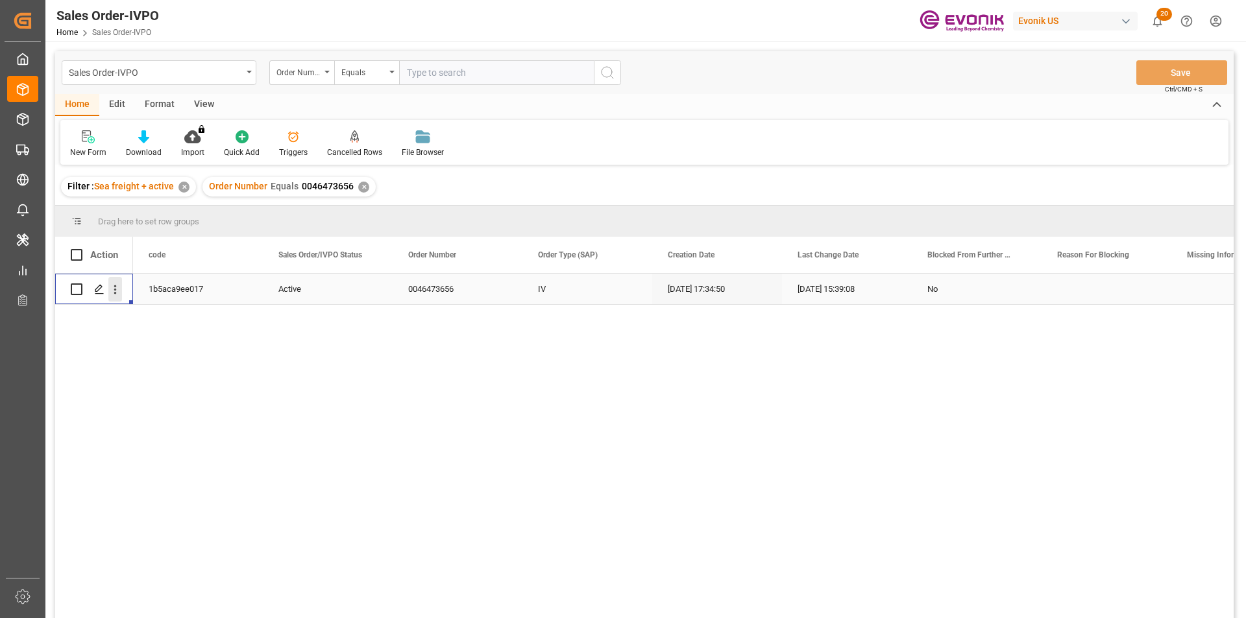
click at [118, 287] on icon "open menu" at bounding box center [115, 290] width 14 height 14
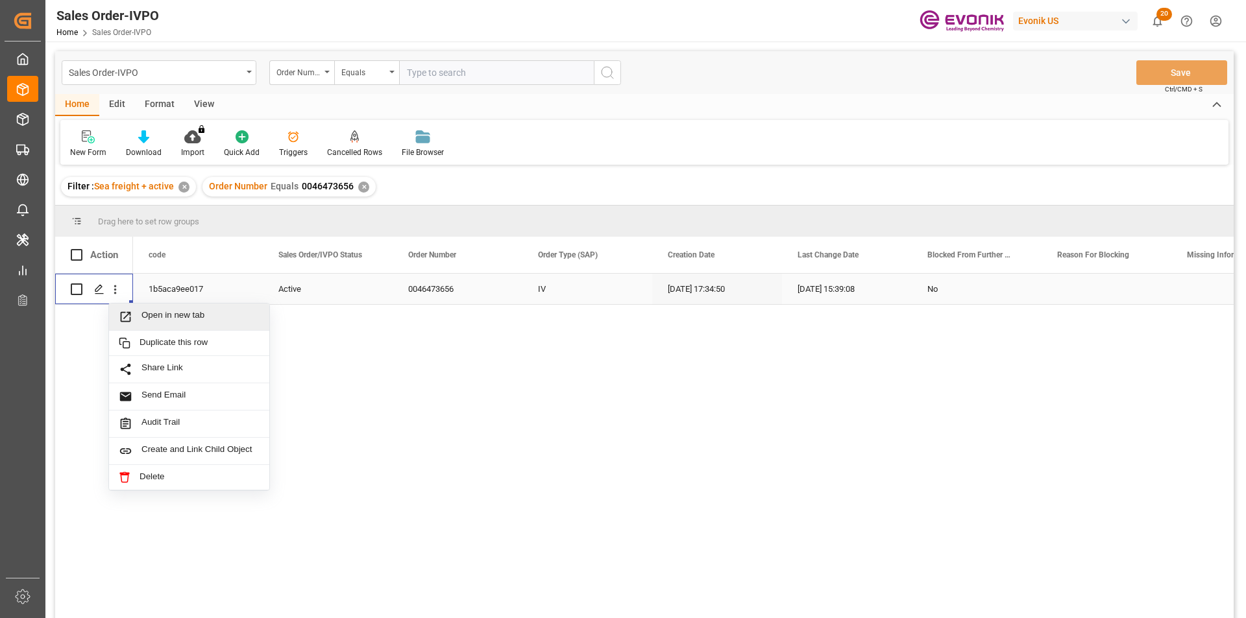
click at [184, 315] on span "Open in new tab" at bounding box center [200, 317] width 118 height 14
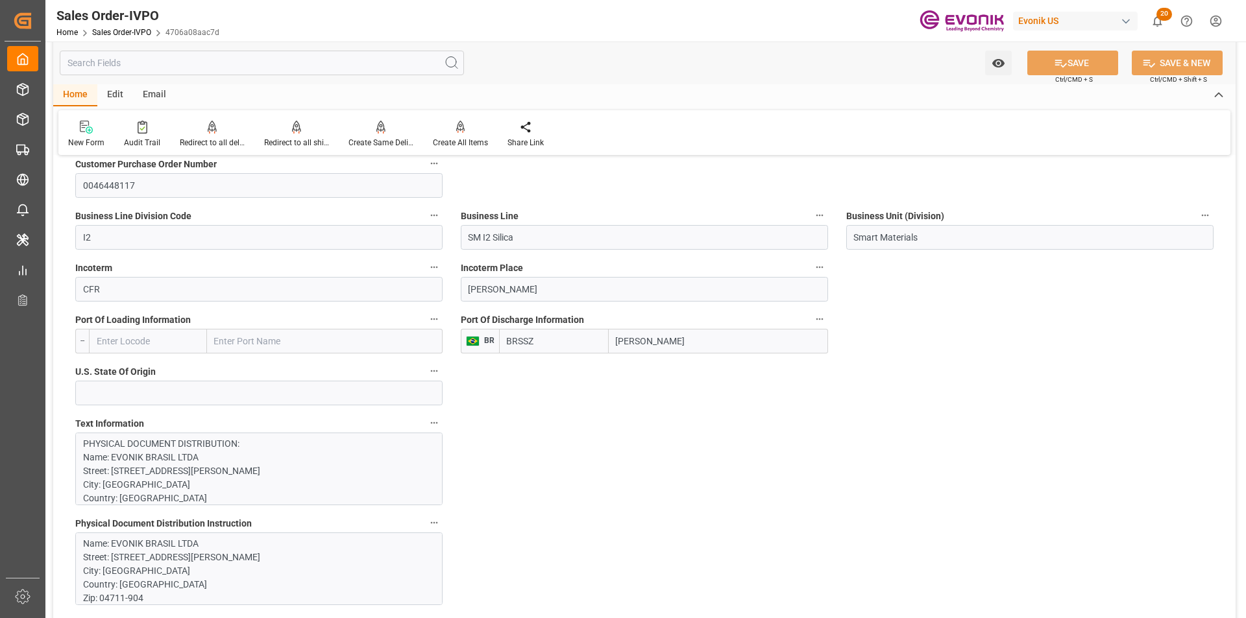
scroll to position [843, 0]
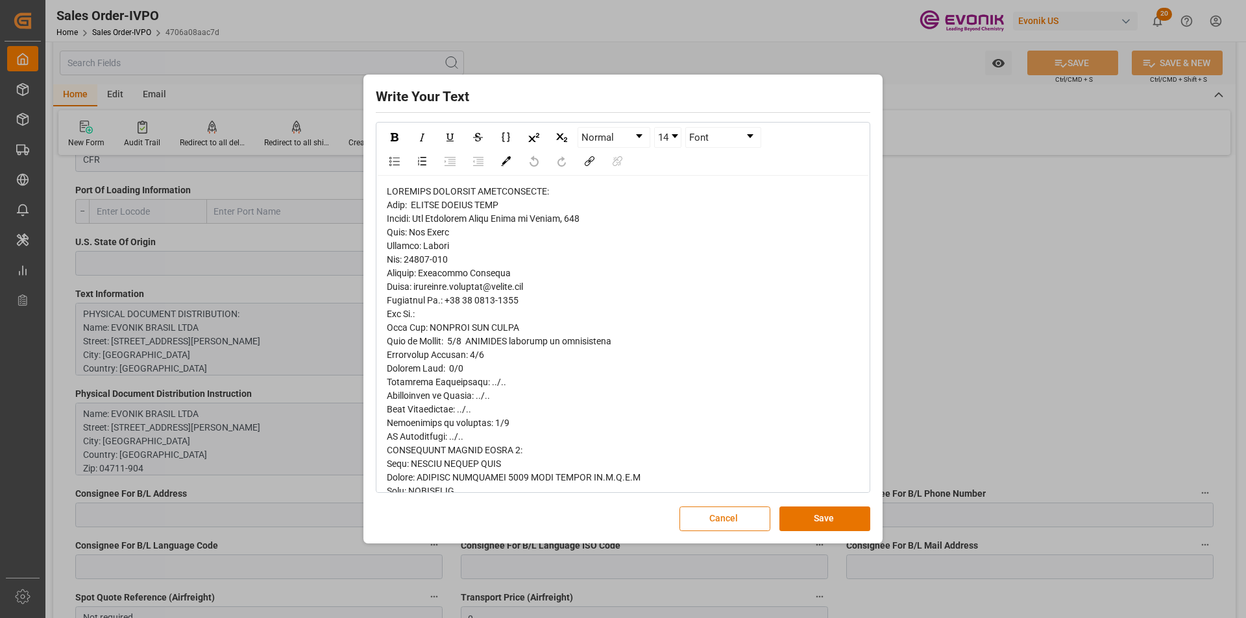
click at [742, 513] on button "Cancel" at bounding box center [724, 519] width 91 height 25
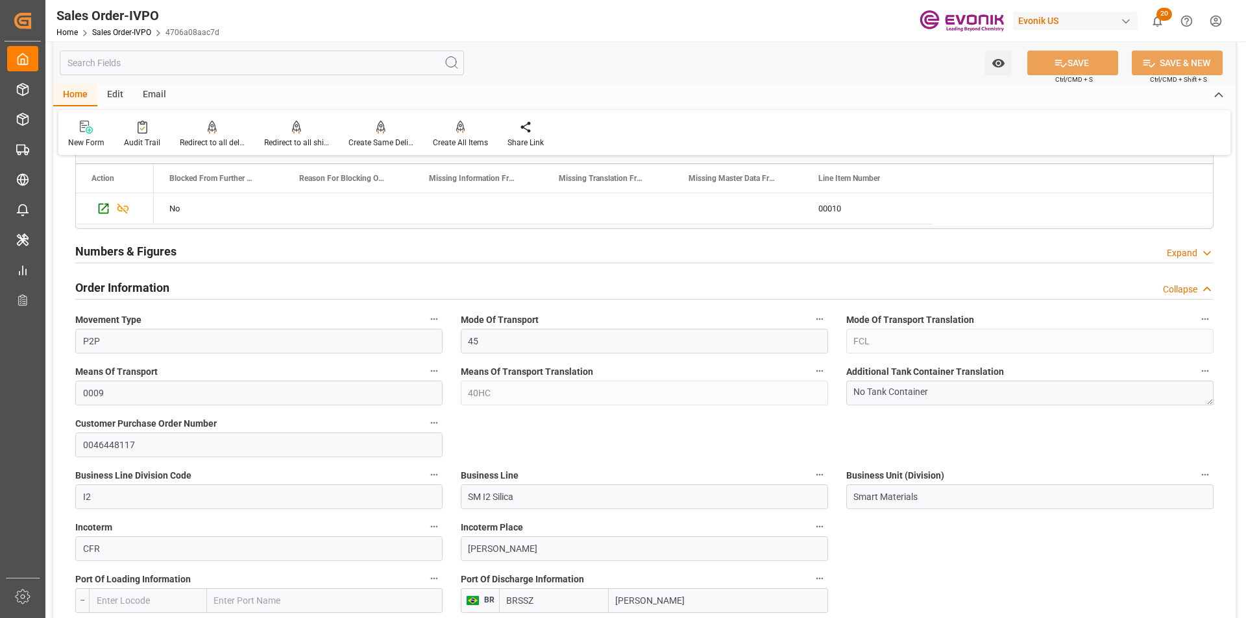
scroll to position [649, 0]
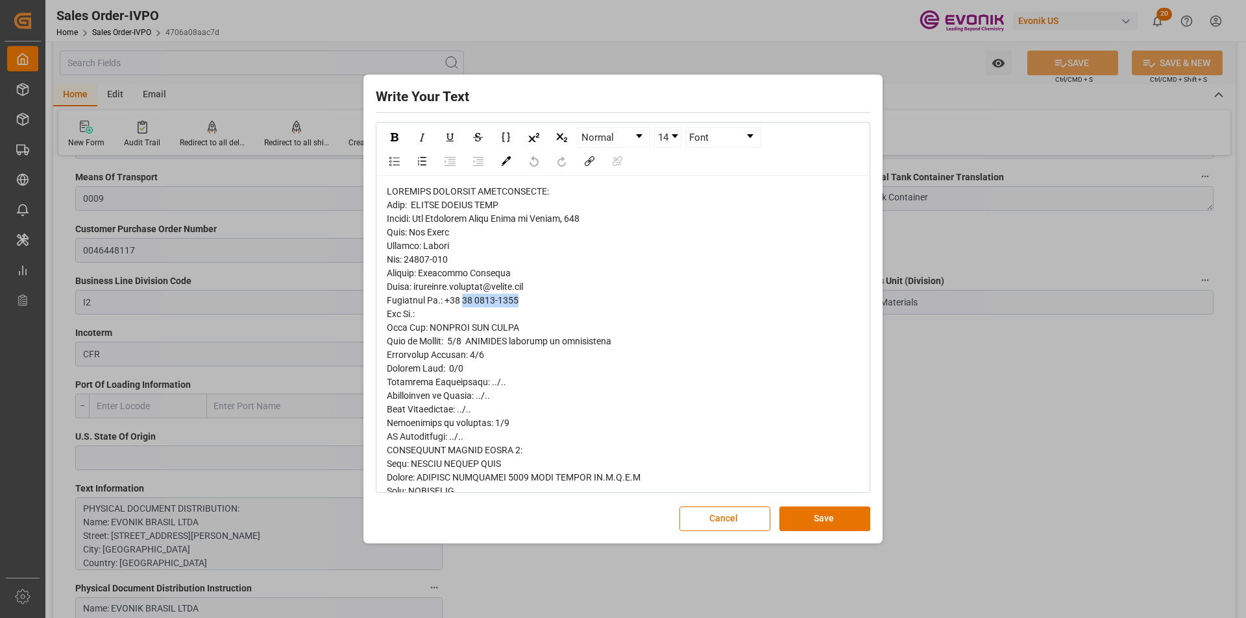
drag, startPoint x: 516, startPoint y: 301, endPoint x: 466, endPoint y: 299, distance: 50.0
copy span "[PHONE_NUMBER]"
drag, startPoint x: 546, startPoint y: 287, endPoint x: 413, endPoint y: 289, distance: 132.4
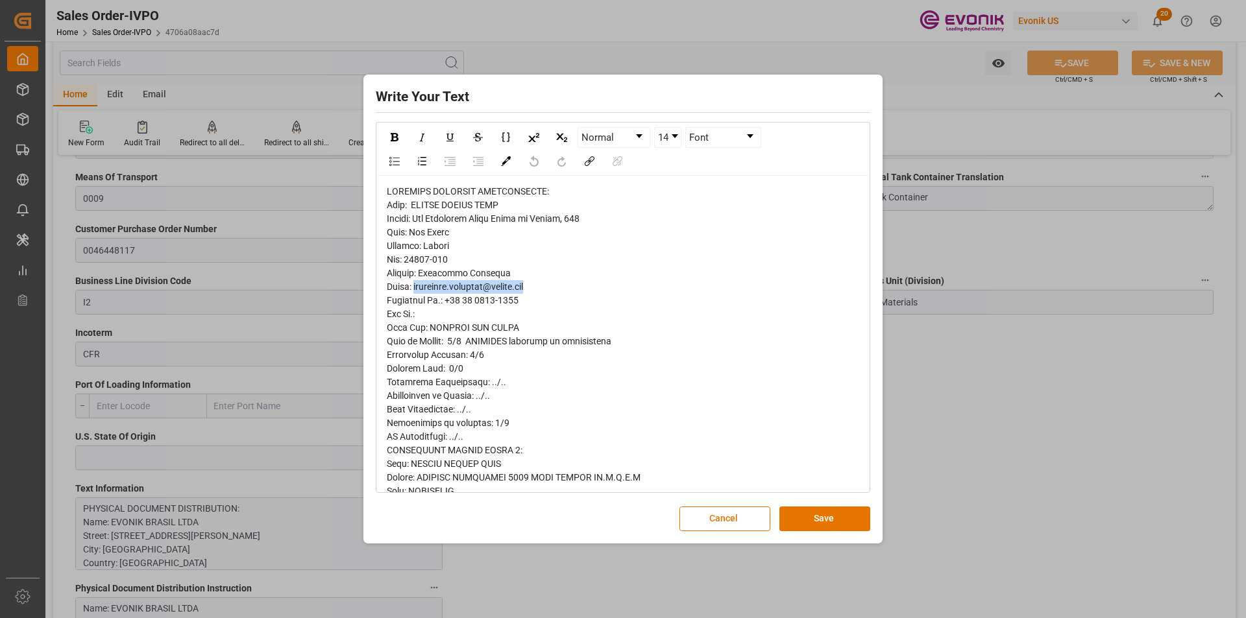
copy span "[EMAIL_ADDRESS][DOMAIN_NAME]"
drag, startPoint x: 729, startPoint y: 525, endPoint x: 603, endPoint y: 506, distance: 127.4
click at [729, 524] on button "Cancel" at bounding box center [724, 519] width 91 height 25
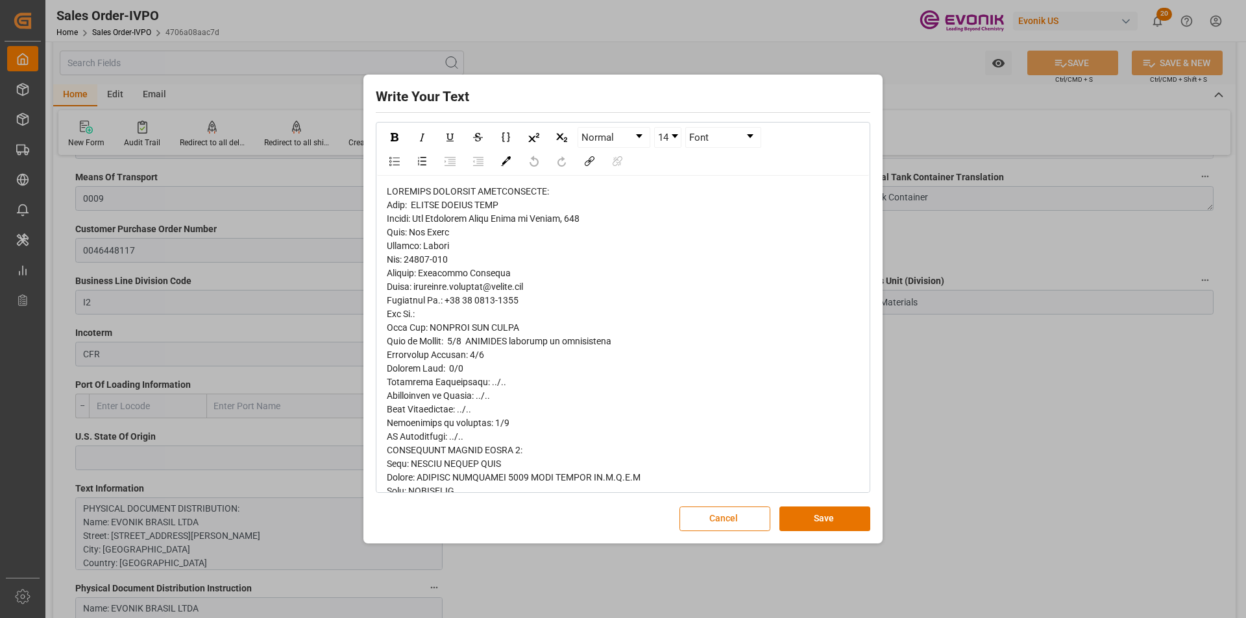
click at [726, 510] on button "Cancel" at bounding box center [724, 519] width 91 height 25
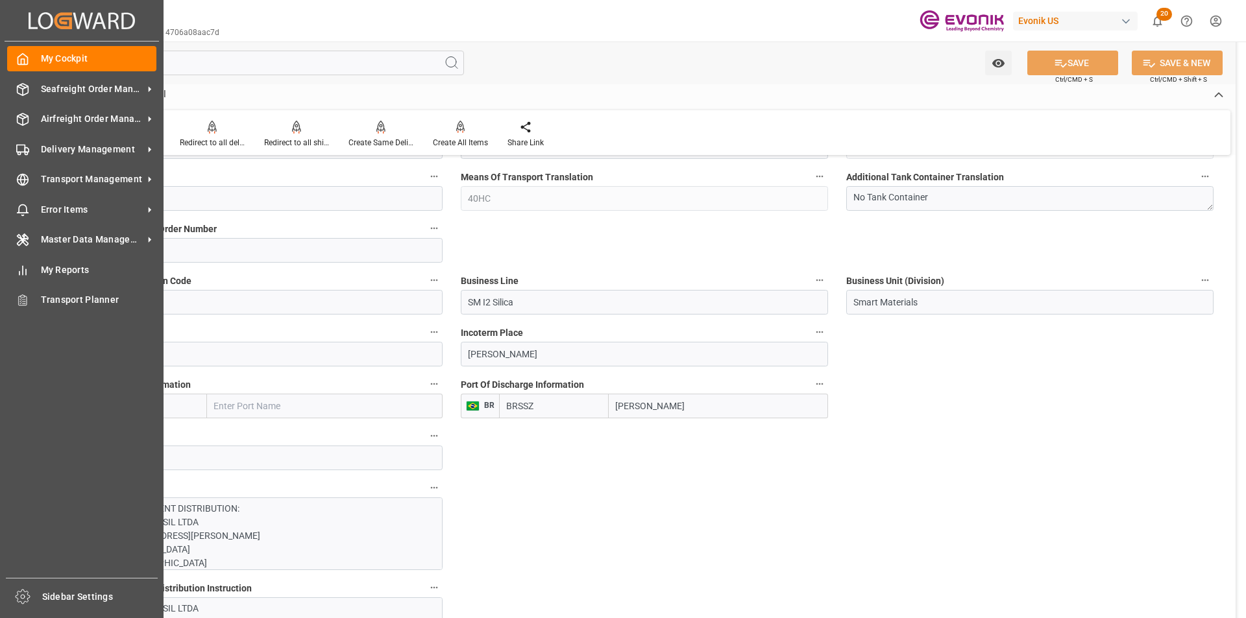
click at [143, 547] on div "My Cockpit My Cockpit Seafreight Order Management Seafreight Order Management A…" at bounding box center [82, 310] width 154 height 537
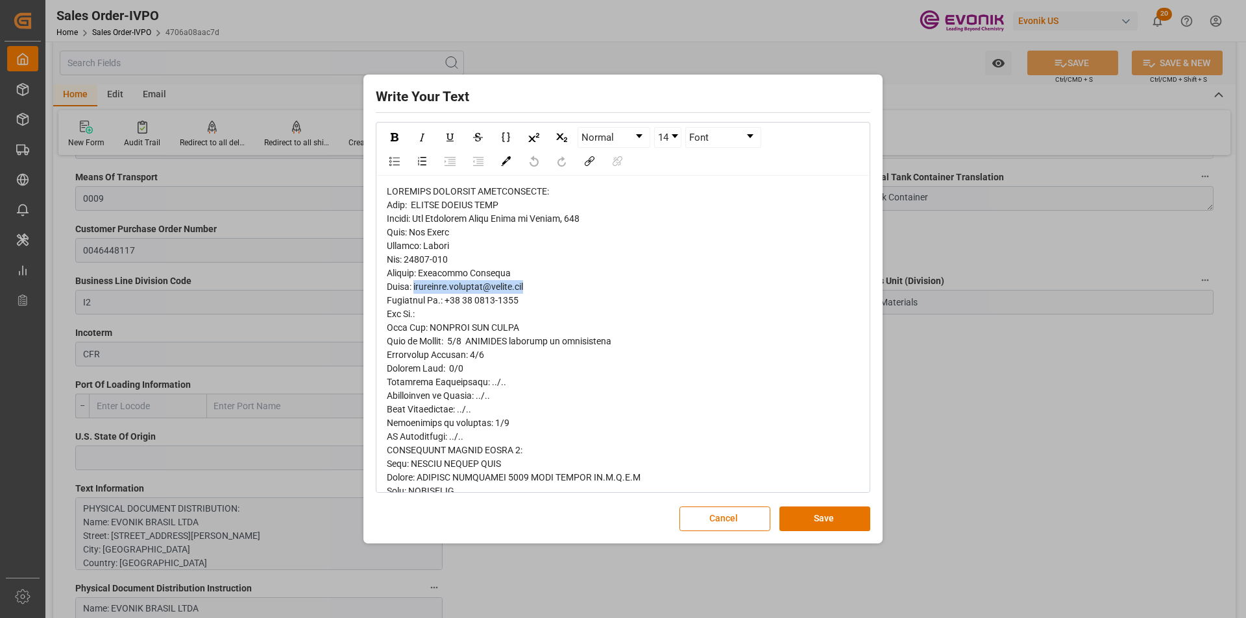
drag, startPoint x: 546, startPoint y: 286, endPoint x: 413, endPoint y: 291, distance: 133.1
copy span "[EMAIL_ADDRESS][DOMAIN_NAME]"
click at [741, 510] on button "Cancel" at bounding box center [724, 519] width 91 height 25
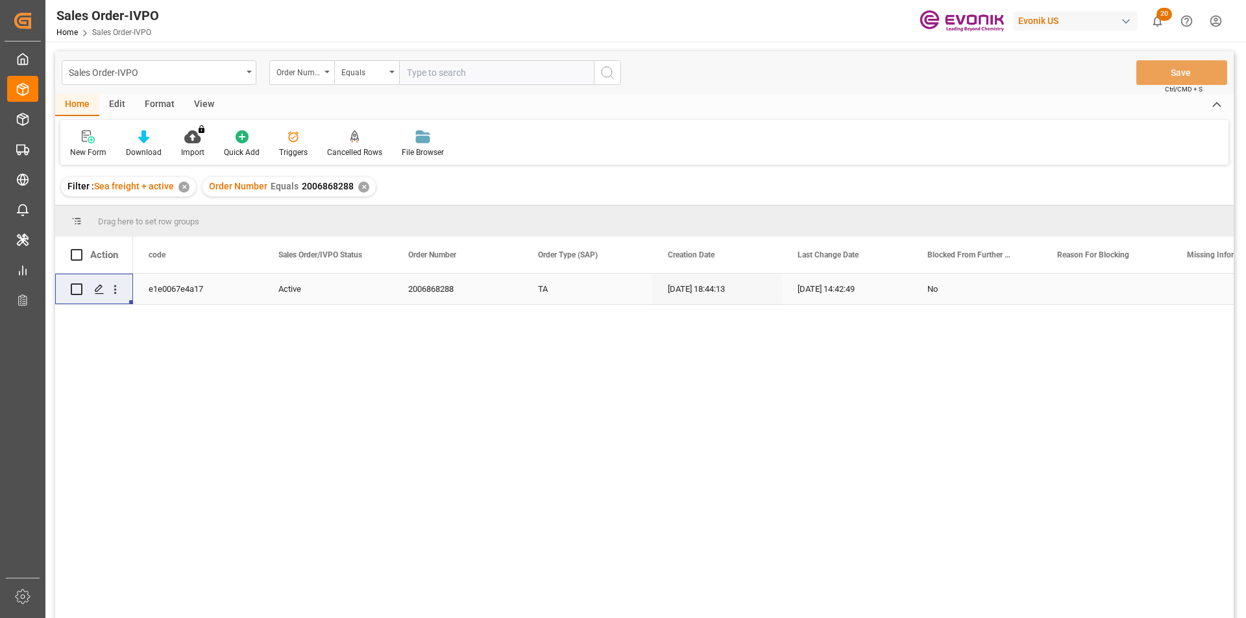
click at [363, 185] on div "✕" at bounding box center [363, 187] width 11 height 11
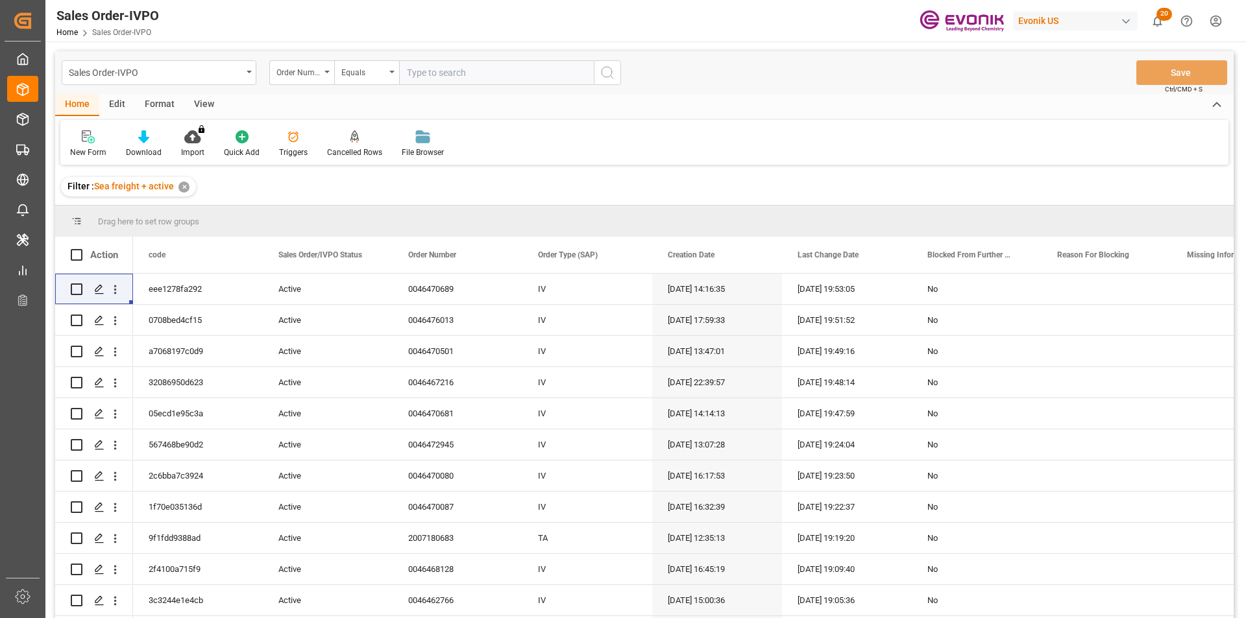
click at [467, 80] on input "text" at bounding box center [496, 72] width 195 height 25
paste input "2007180950"
type input "2007180950"
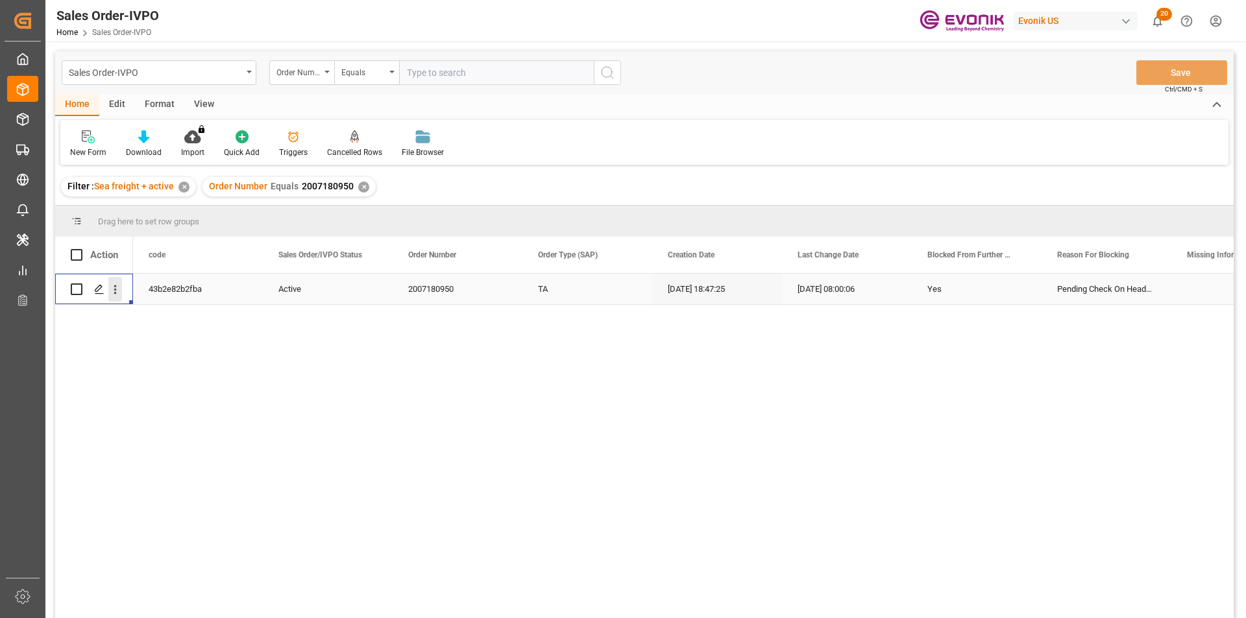
click at [114, 293] on icon "open menu" at bounding box center [115, 289] width 3 height 9
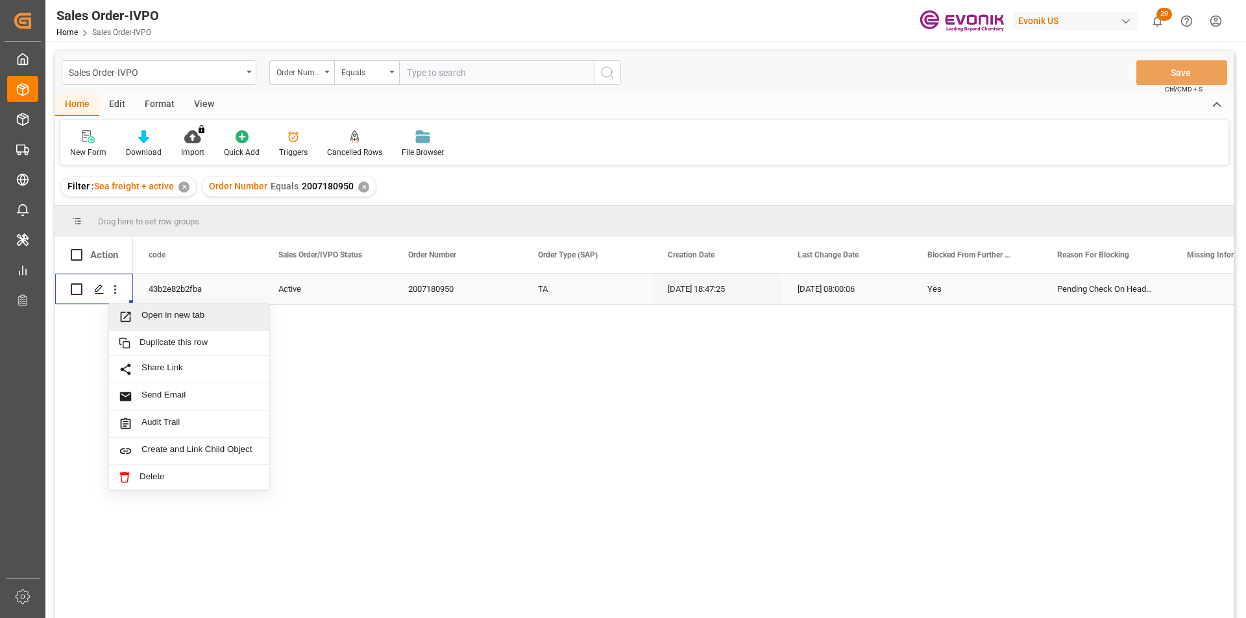
click at [167, 310] on div "Open in new tab" at bounding box center [189, 317] width 160 height 27
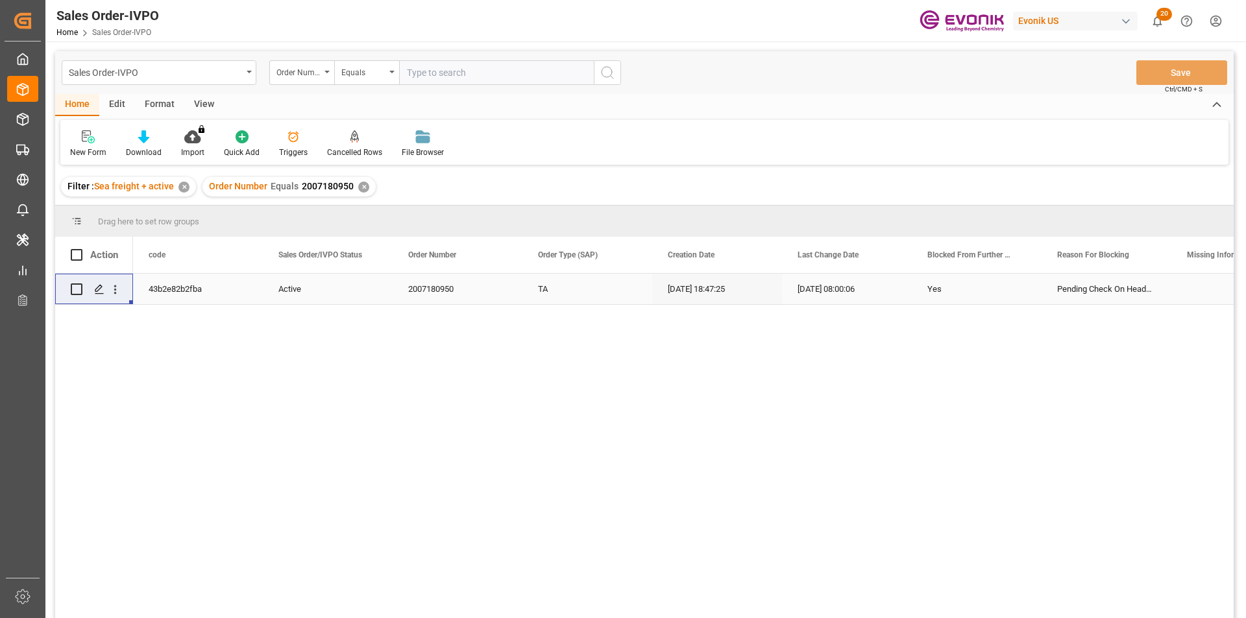
click at [366, 191] on div "Order Number Equals 2007180950 ✕" at bounding box center [288, 186] width 173 height 19
click at [362, 186] on div "✕" at bounding box center [363, 187] width 11 height 11
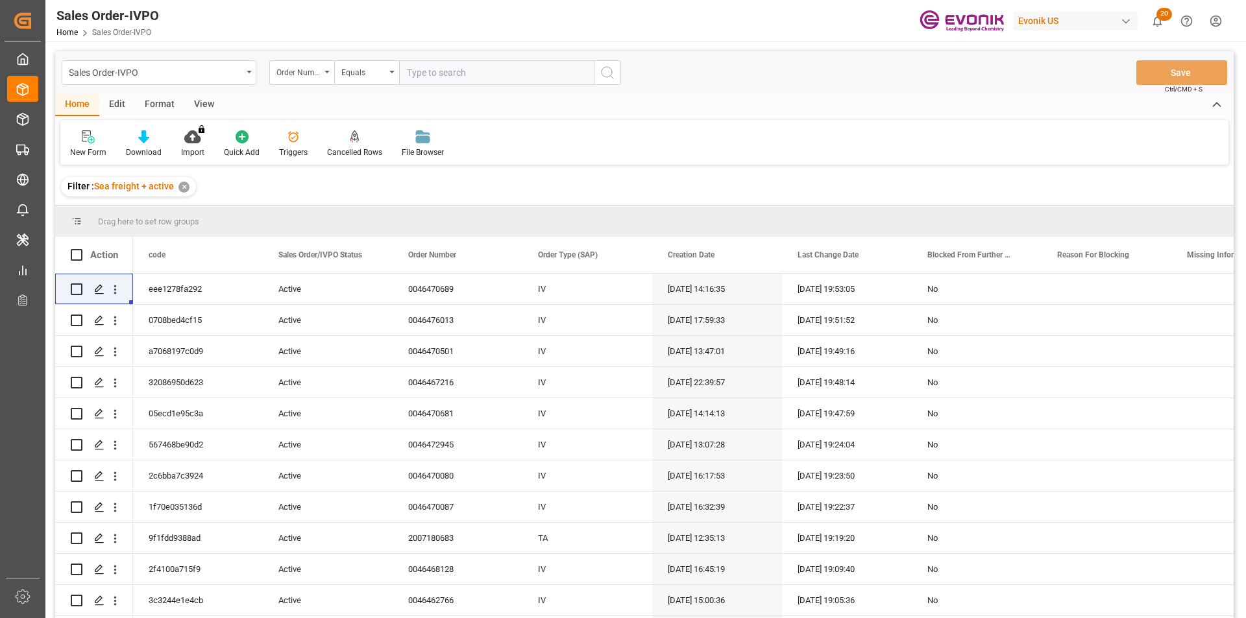
click at [458, 75] on input "text" at bounding box center [496, 72] width 195 height 25
paste input "2007180922"
type input "2007180922"
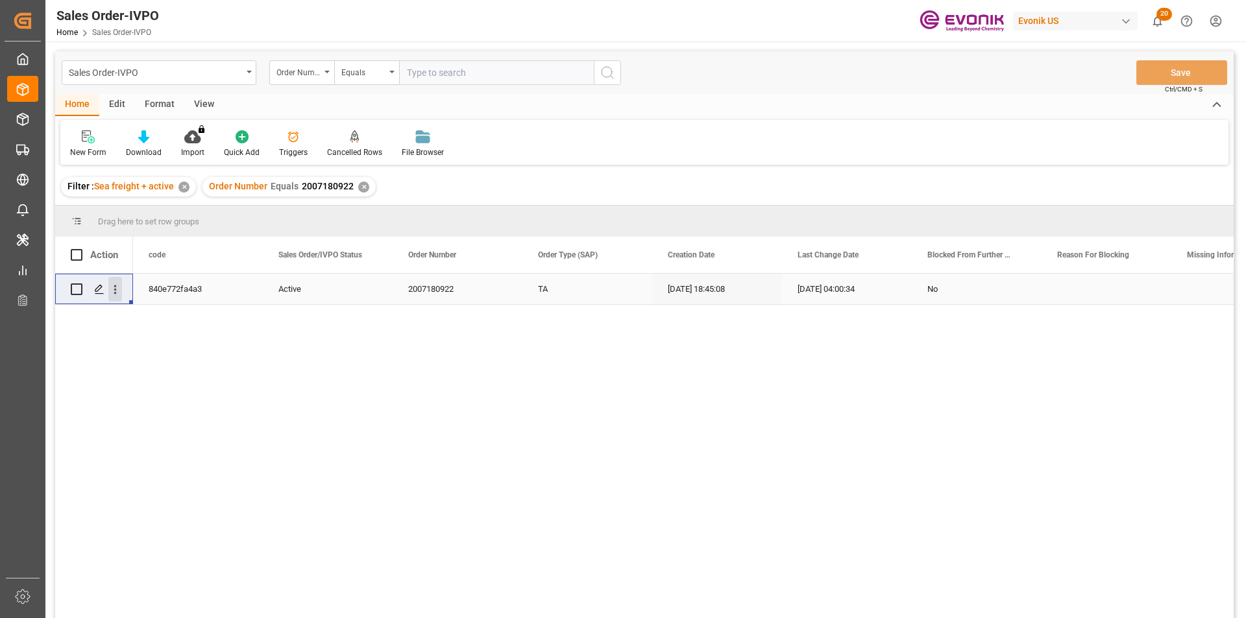
click at [119, 288] on icon "open menu" at bounding box center [115, 290] width 14 height 14
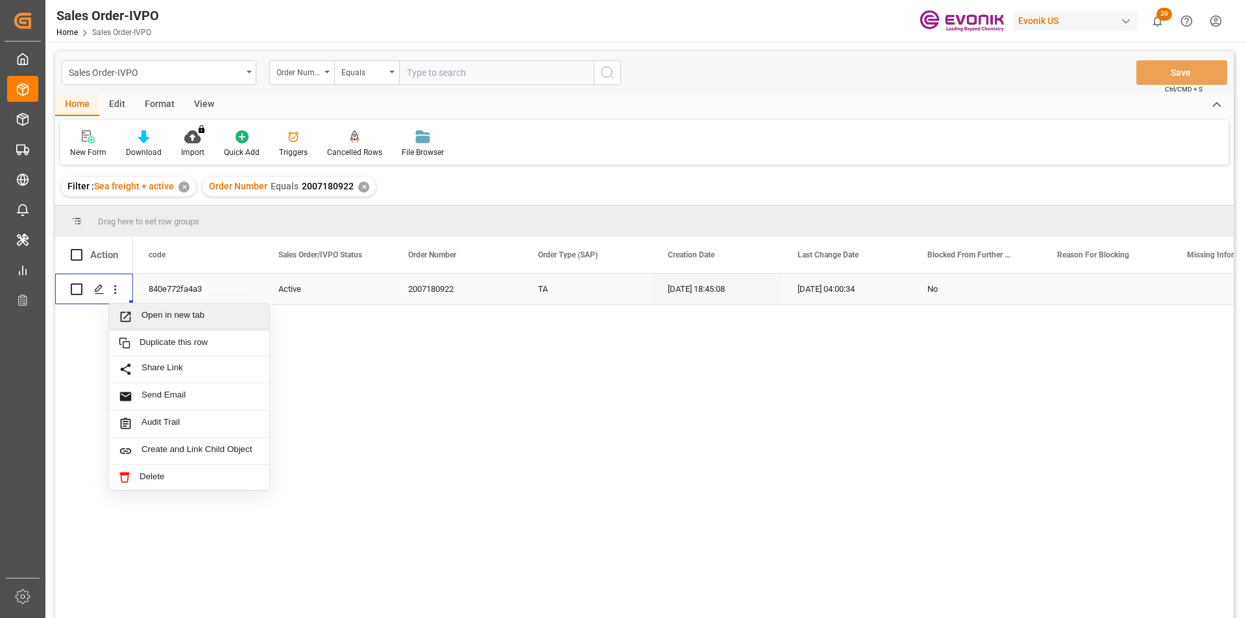
click at [212, 320] on span "Open in new tab" at bounding box center [200, 317] width 118 height 14
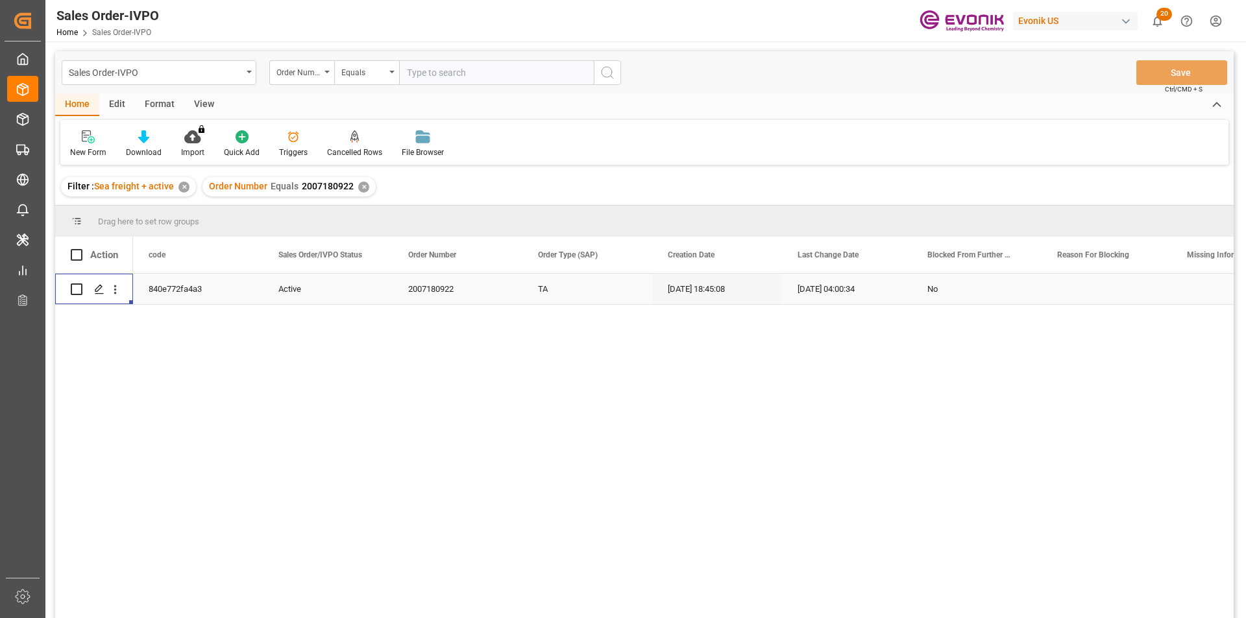
click at [364, 184] on div "✕" at bounding box center [363, 187] width 11 height 11
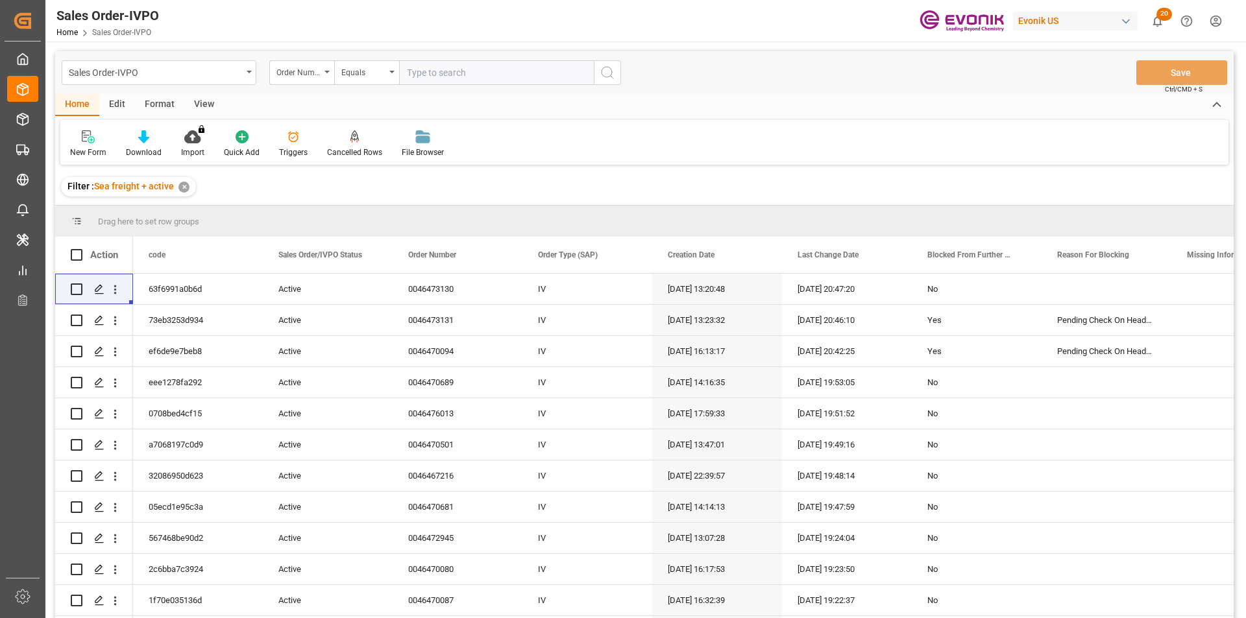
click at [446, 73] on input "text" at bounding box center [496, 72] width 195 height 25
paste input "0046473656"
type input "0046473656"
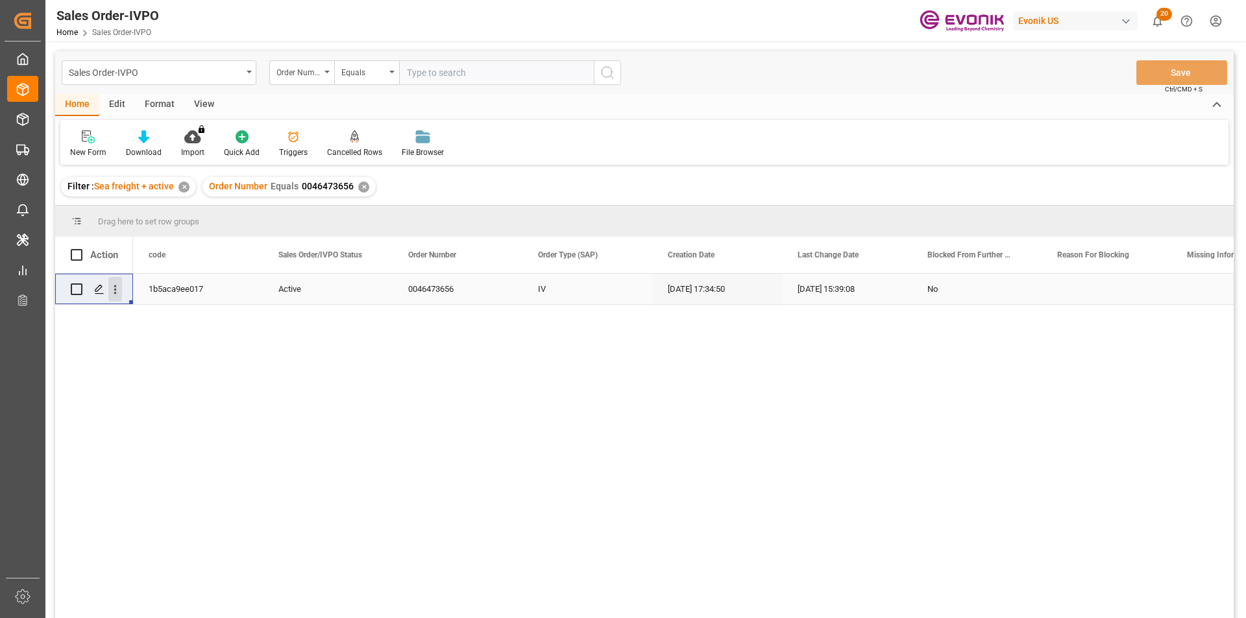
click at [116, 289] on icon "open menu" at bounding box center [115, 289] width 3 height 9
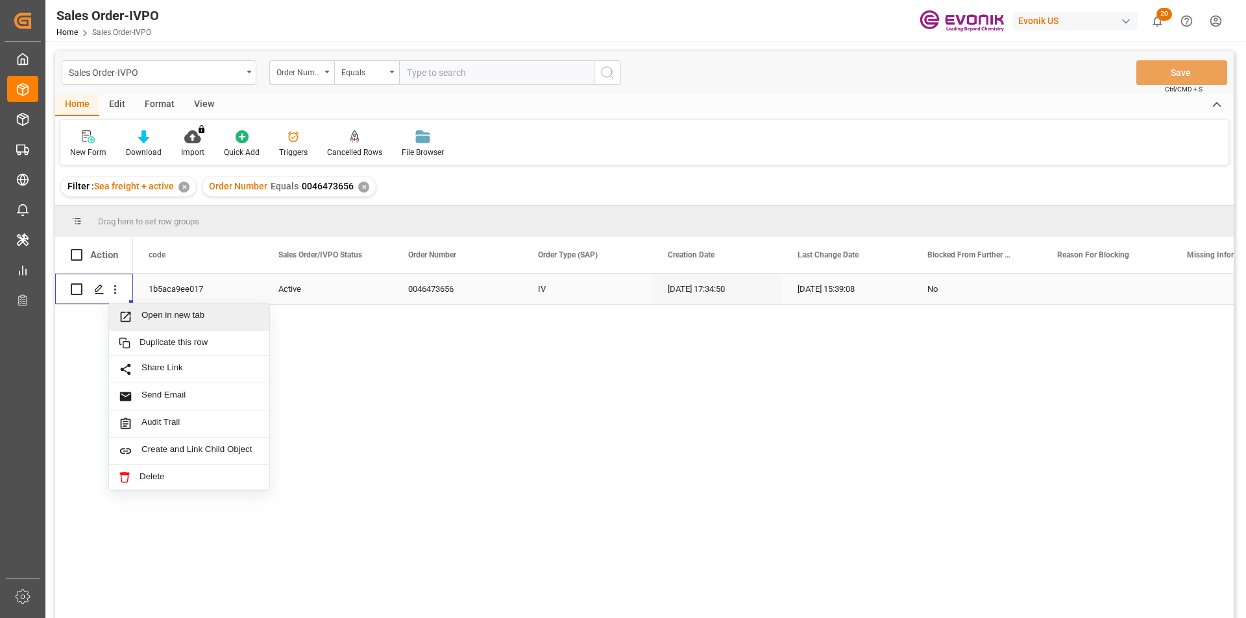
click at [199, 308] on div "Open in new tab" at bounding box center [189, 317] width 160 height 27
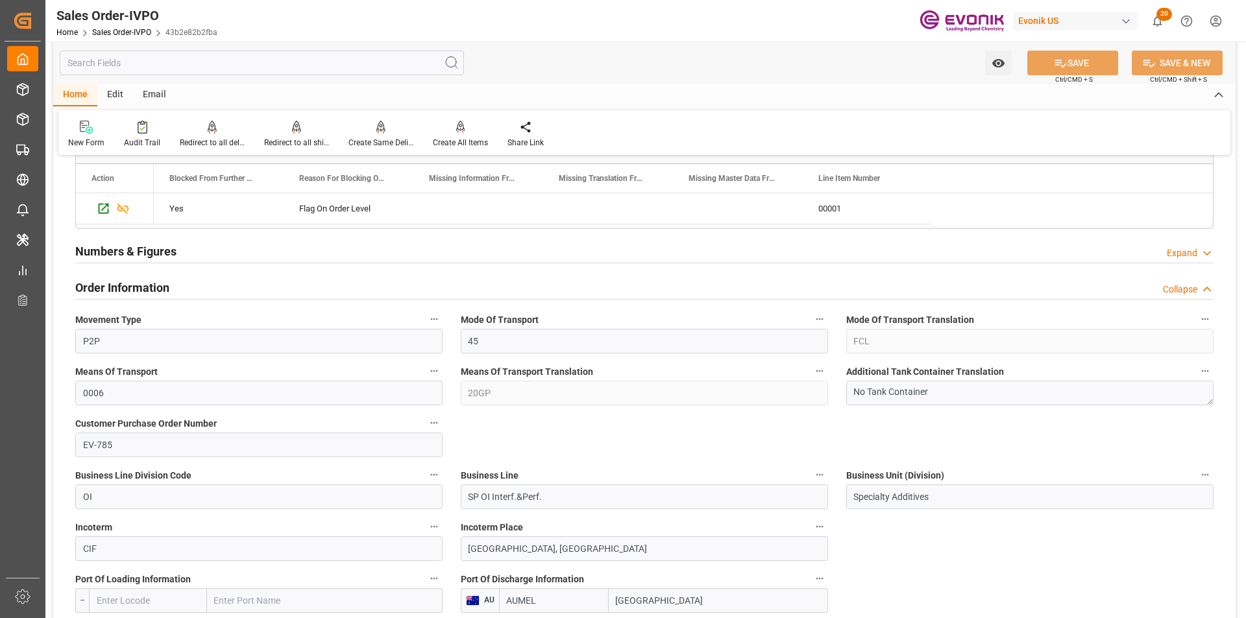
scroll to position [389, 0]
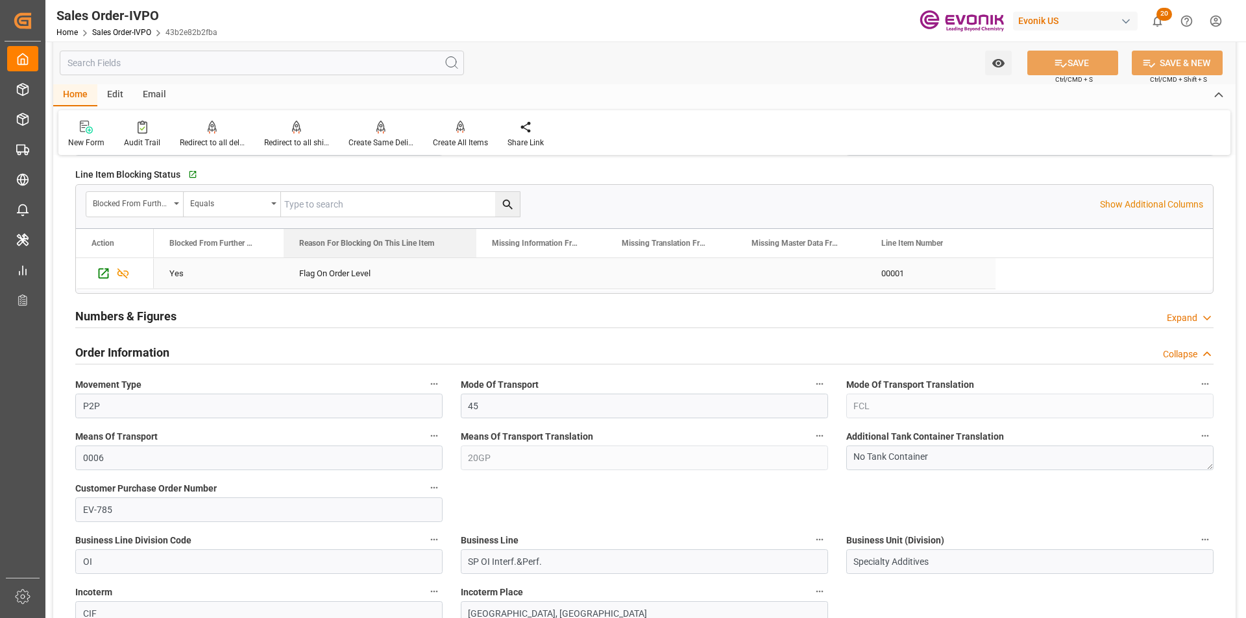
drag, startPoint x: 412, startPoint y: 243, endPoint x: 475, endPoint y: 274, distance: 69.9
click at [475, 274] on div "Action Blocked From Further Processing Reason For Blocking On This Line Item" at bounding box center [644, 260] width 1137 height 62
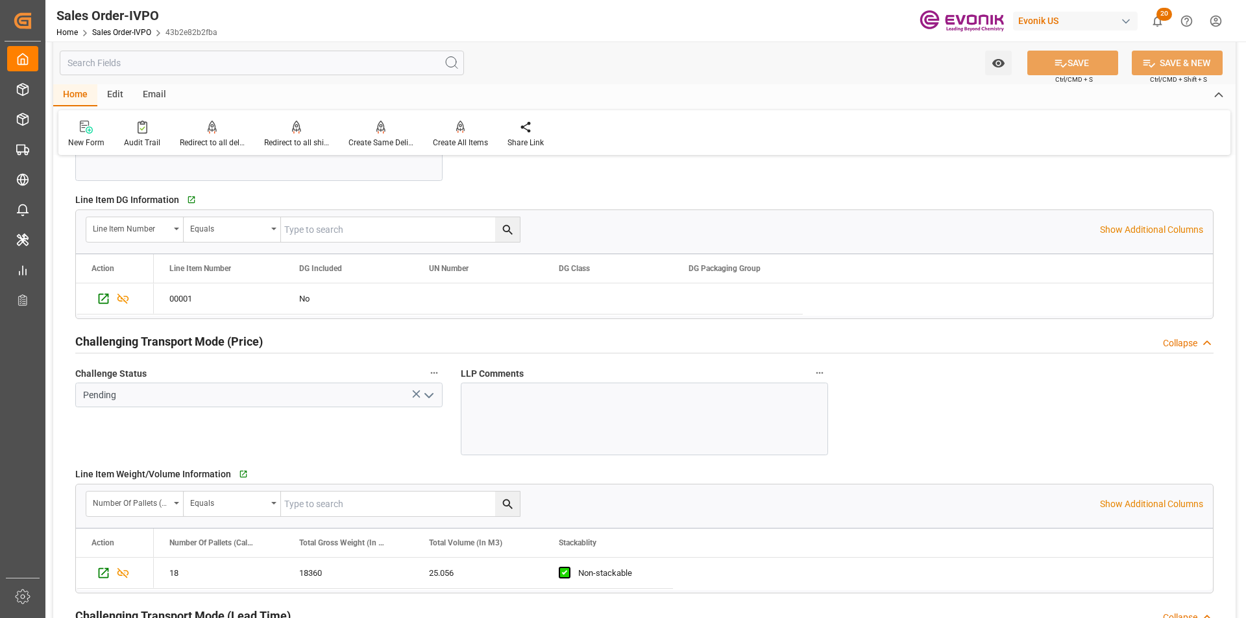
scroll to position [1946, 0]
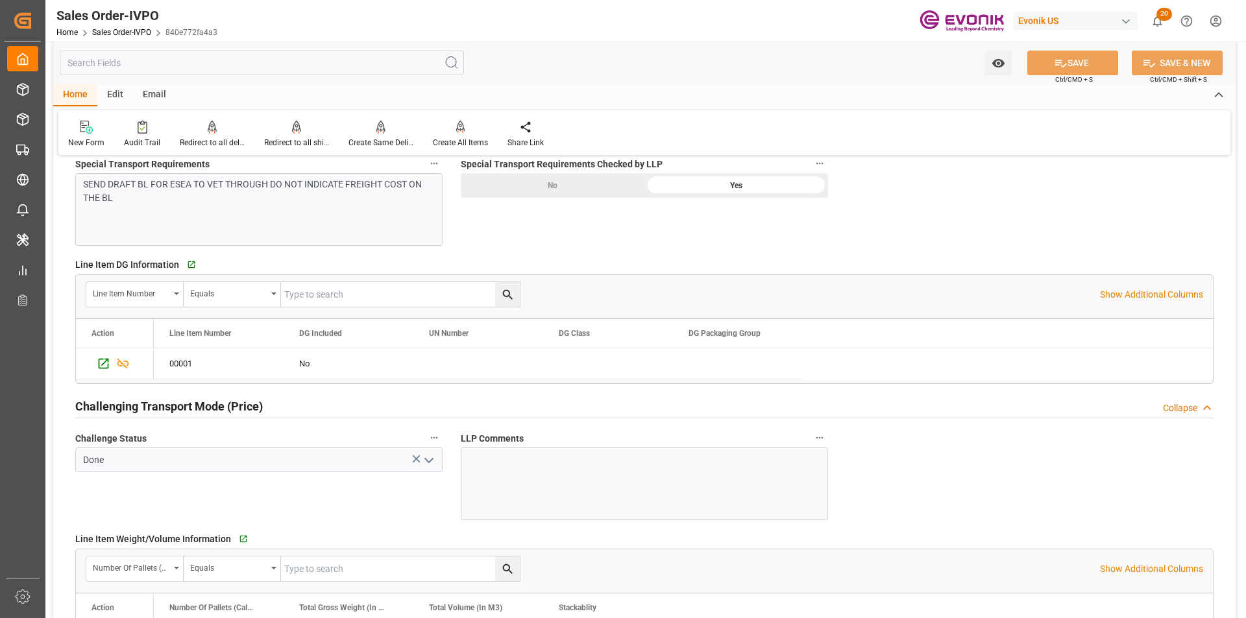
scroll to position [1946, 0]
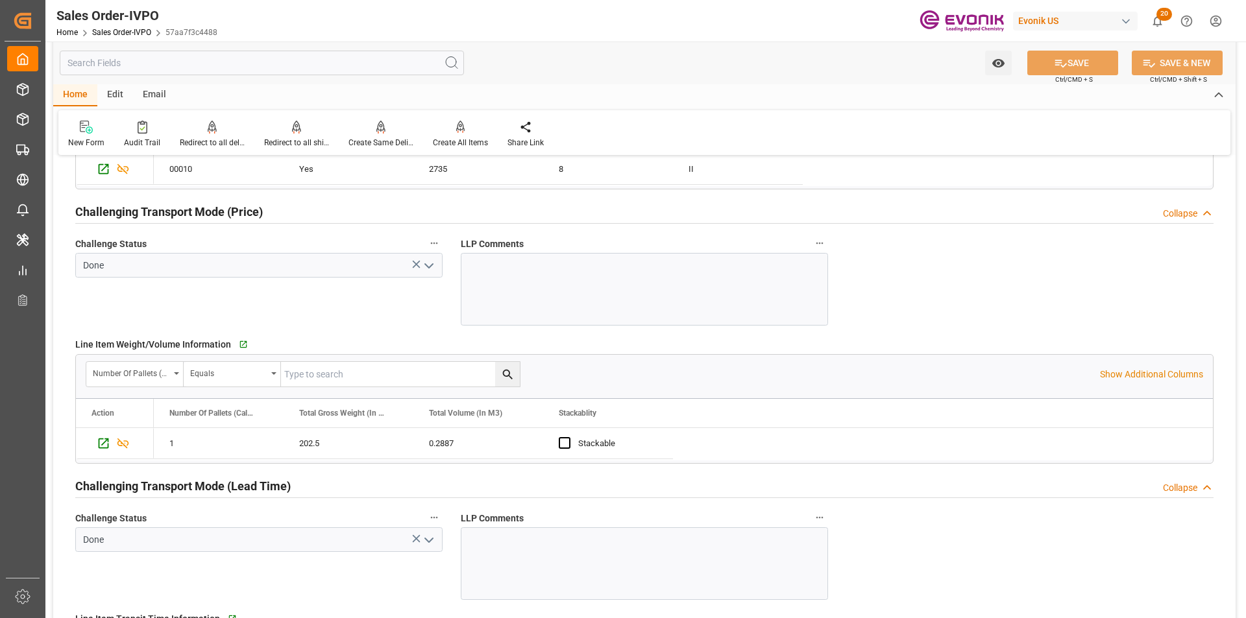
click at [1111, 383] on div "Number Of Pallets (Calculated) Equals Show Additional Columns" at bounding box center [644, 374] width 1137 height 39
click at [1113, 377] on p "Show Additional Columns" at bounding box center [1151, 375] width 103 height 14
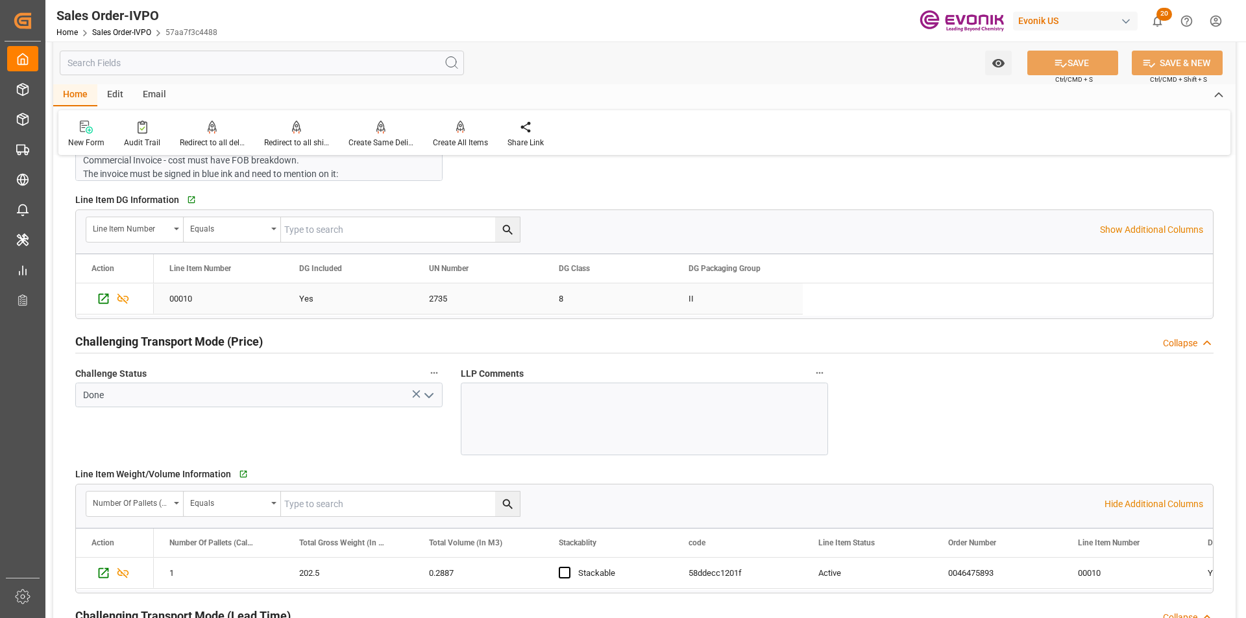
scroll to position [1492, 0]
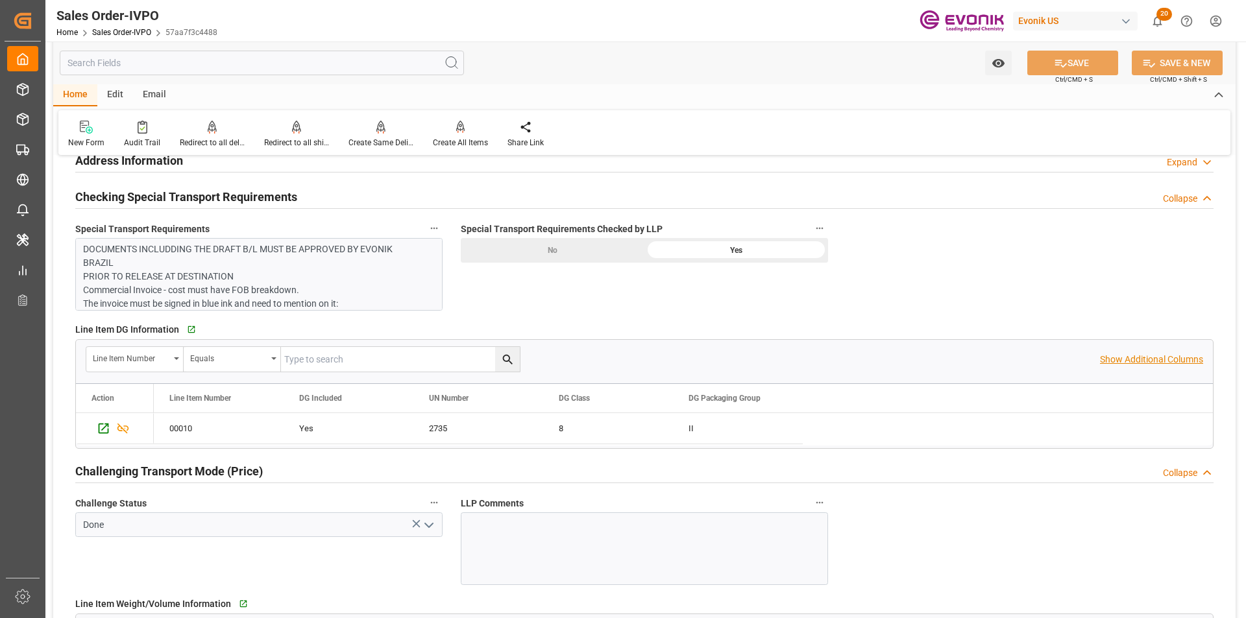
click at [1157, 362] on p "Show Additional Columns" at bounding box center [1151, 360] width 103 height 14
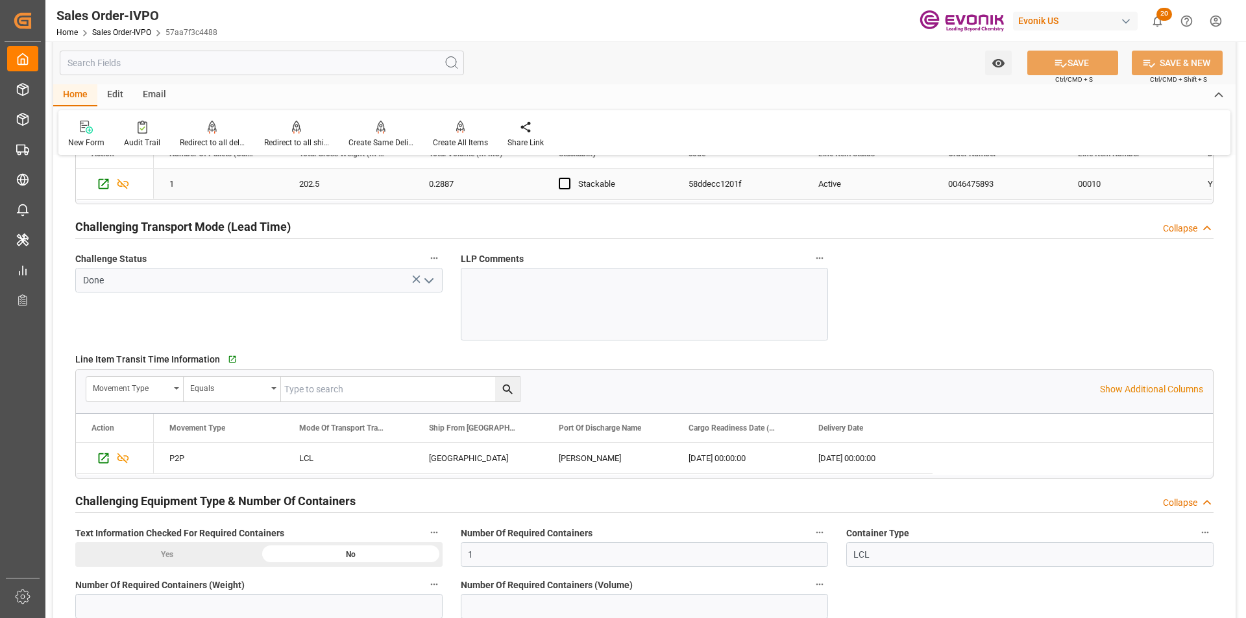
scroll to position [2076, 0]
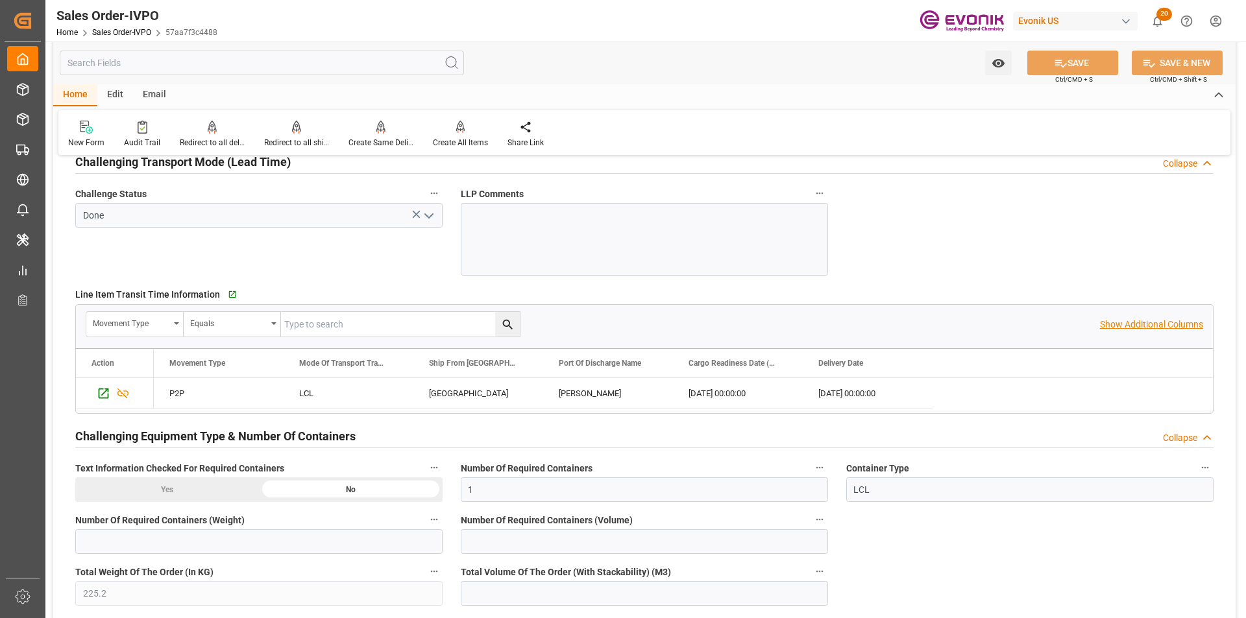
click at [1144, 326] on p "Show Additional Columns" at bounding box center [1151, 325] width 103 height 14
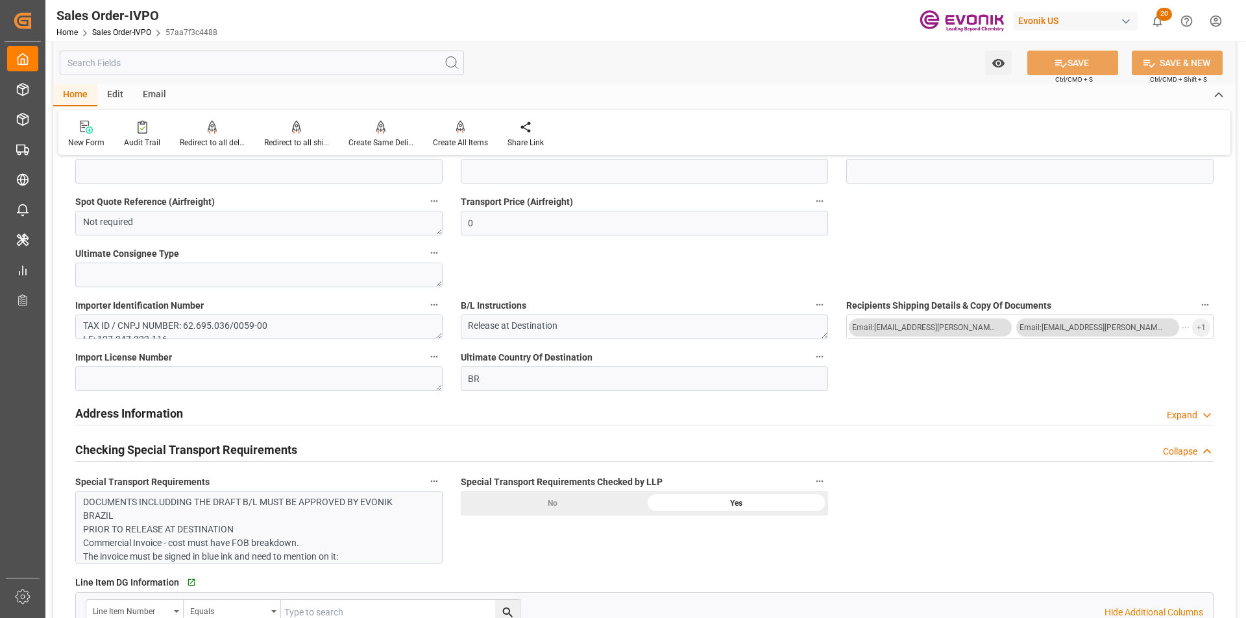
scroll to position [1109, 0]
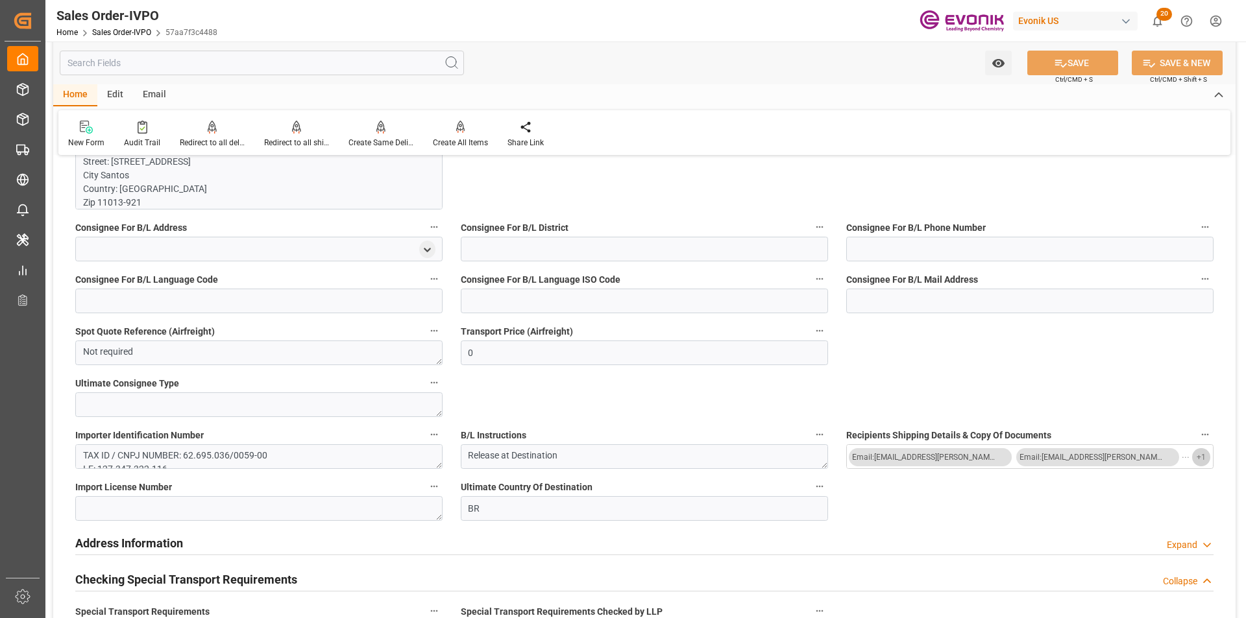
click at [1201, 459] on span "+ 1" at bounding box center [1200, 457] width 9 height 21
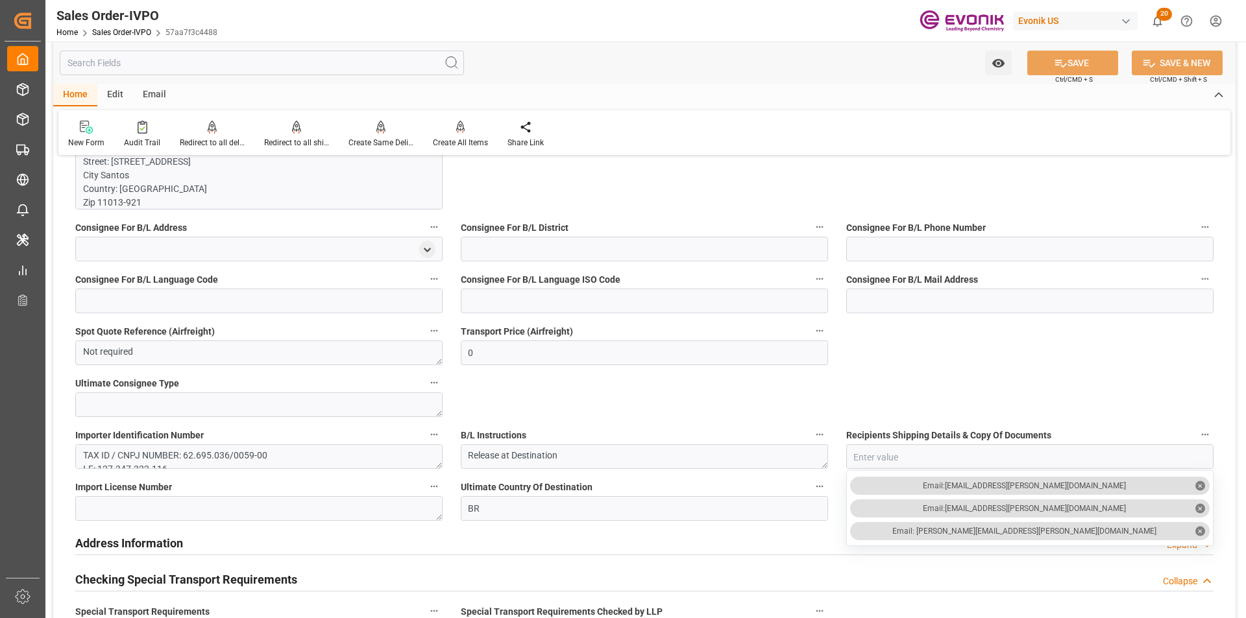
scroll to position [850, 0]
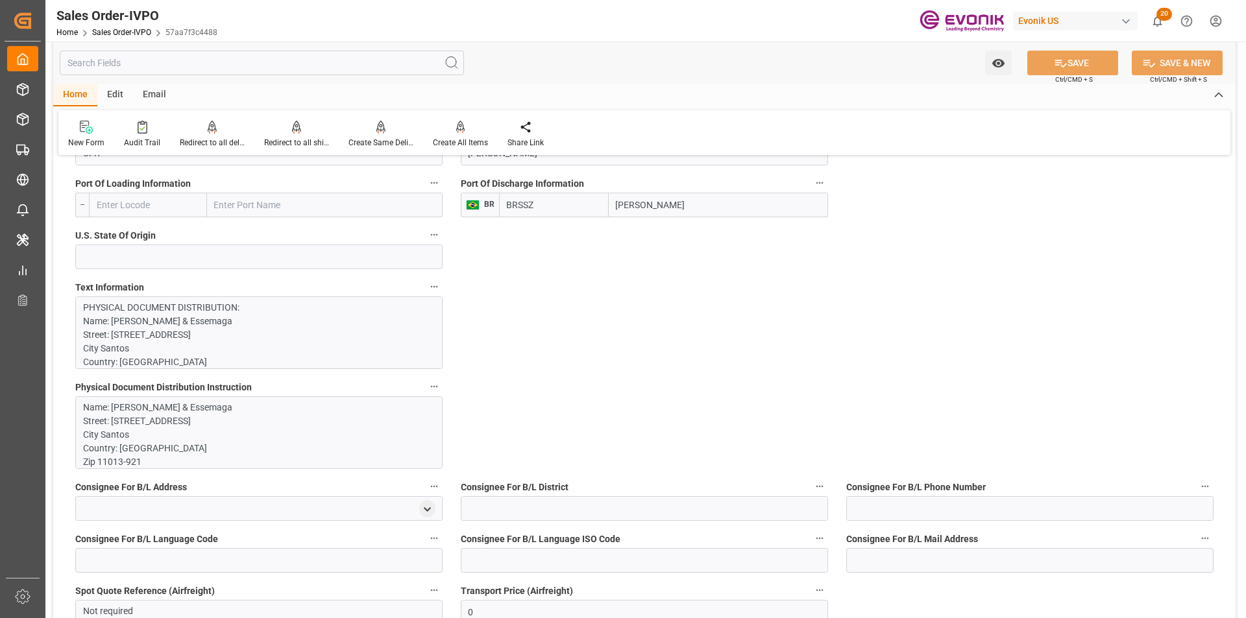
click at [219, 309] on p "PHYSICAL DOCUMENT DISTRIBUTION: Name: S. Magalhaes & Essemaga Street: Praca da …" at bounding box center [254, 614] width 342 height 627
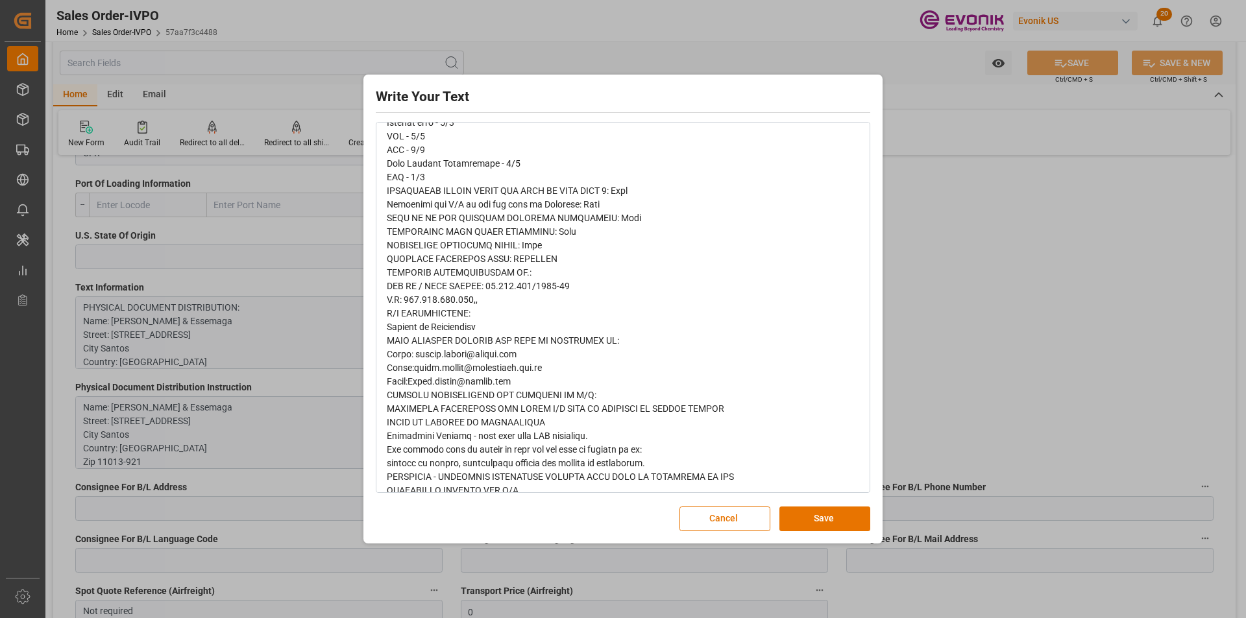
scroll to position [302, 0]
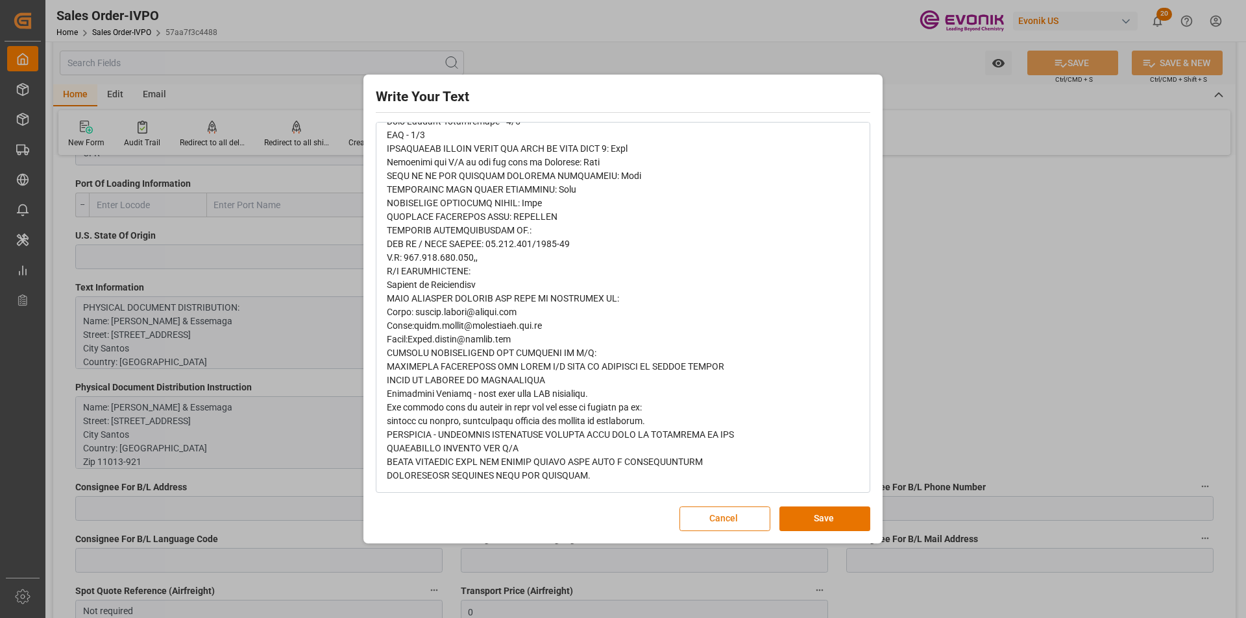
click at [741, 513] on button "Cancel" at bounding box center [724, 519] width 91 height 25
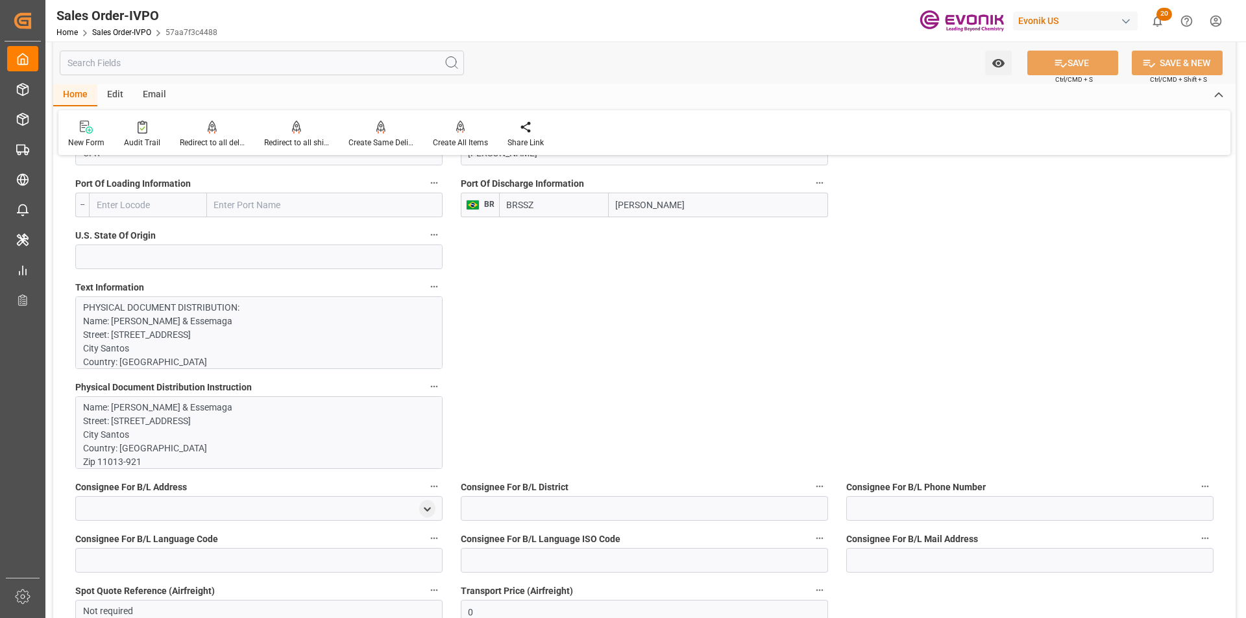
click at [291, 437] on p "Name: S. Magalhaes & Essemaga Street: Praca da Republica, 62 - Sala 11 - Centro…" at bounding box center [254, 462] width 342 height 123
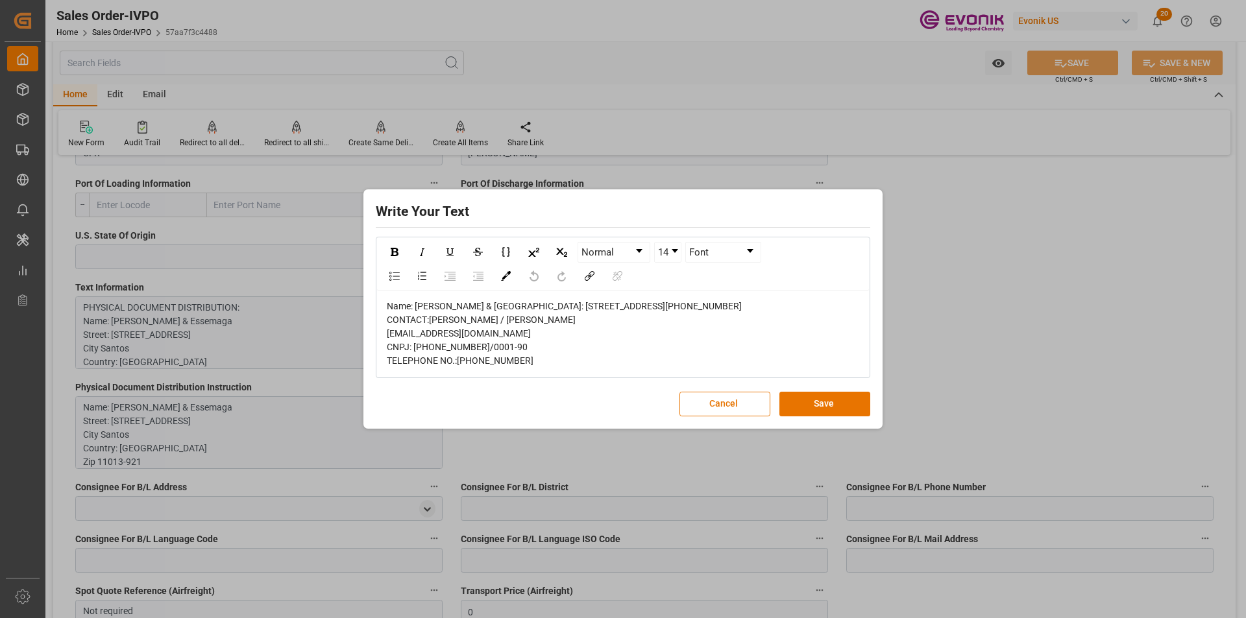
click at [215, 413] on div "Write Your Text Normal 14 Font Name: S. Magalhaes & Essemaga Street: Praca da R…" at bounding box center [623, 309] width 1246 height 618
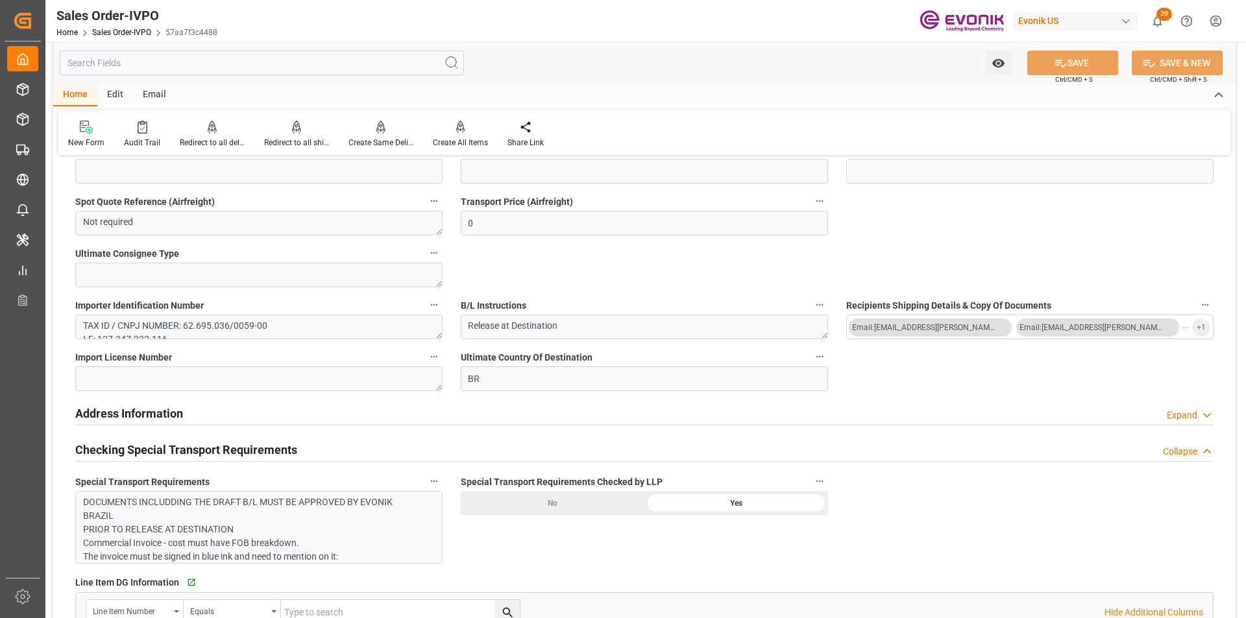
scroll to position [1304, 0]
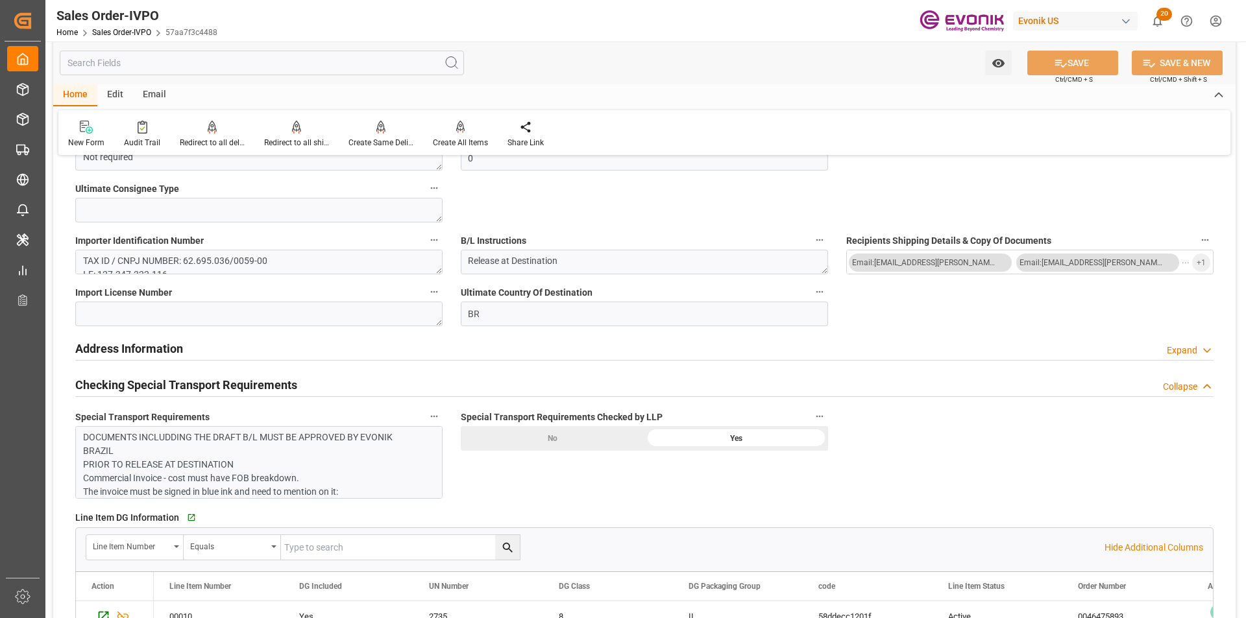
click at [240, 505] on div "Line Item DG Information   Go to Line Item Grid Line Item Number Equals Hide Ad…" at bounding box center [644, 572] width 1156 height 138
click at [263, 457] on p "DOCUMENTS INCLUDDING THE DRAFT B/L MUST BE APPROVED BY EVONIK BRAZIL PRIOR TO R…" at bounding box center [254, 506] width 342 height 150
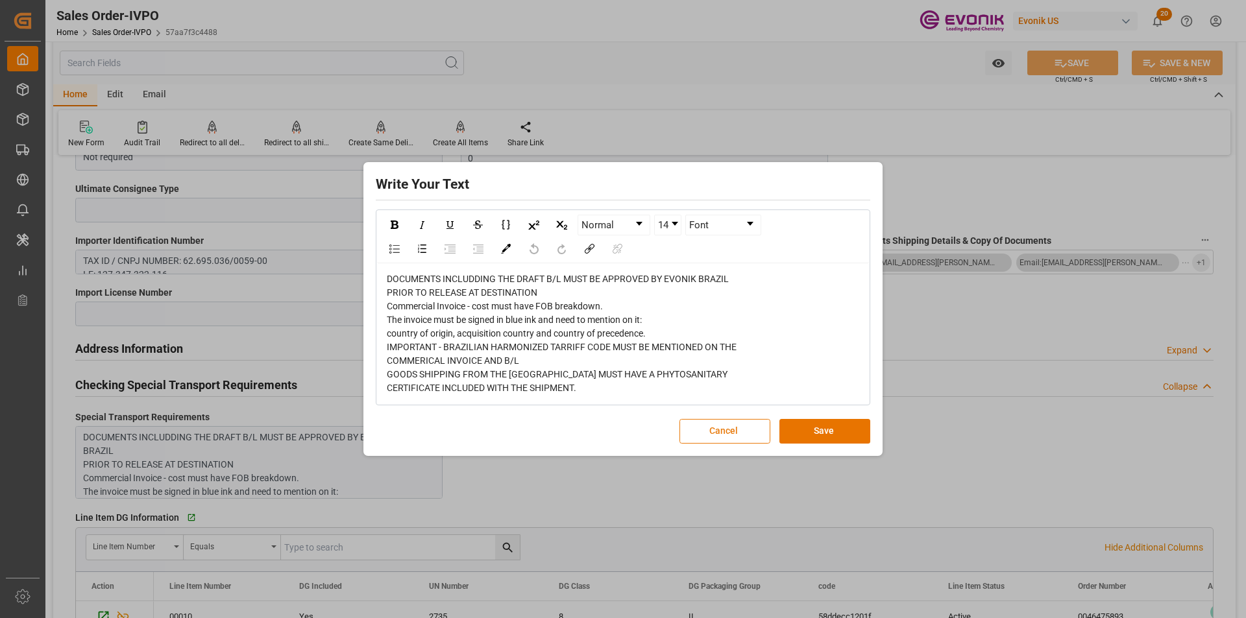
click at [723, 428] on button "Cancel" at bounding box center [724, 431] width 91 height 25
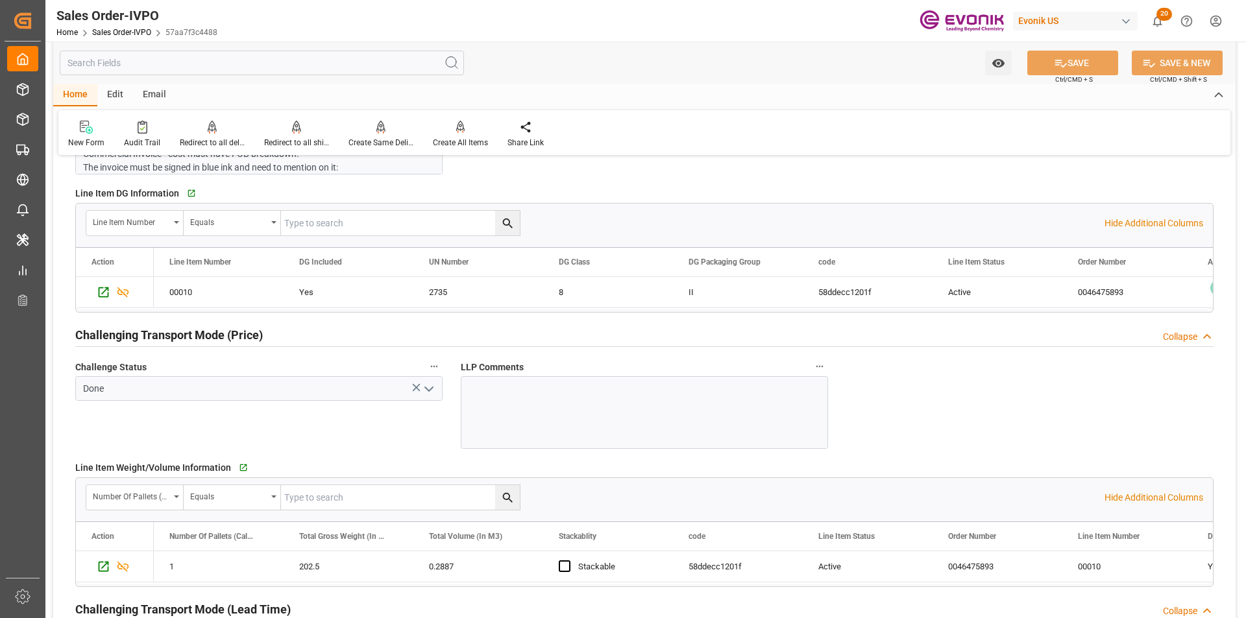
scroll to position [1693, 0]
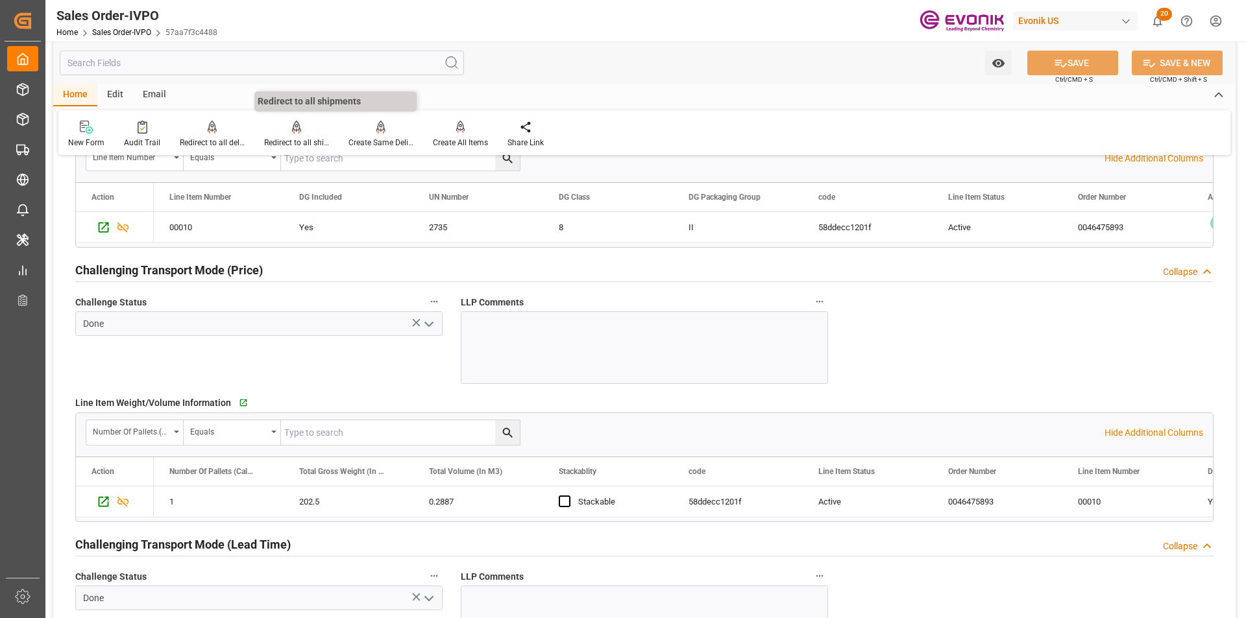
click at [290, 137] on div "Redirect to all shipments" at bounding box center [296, 143] width 65 height 12
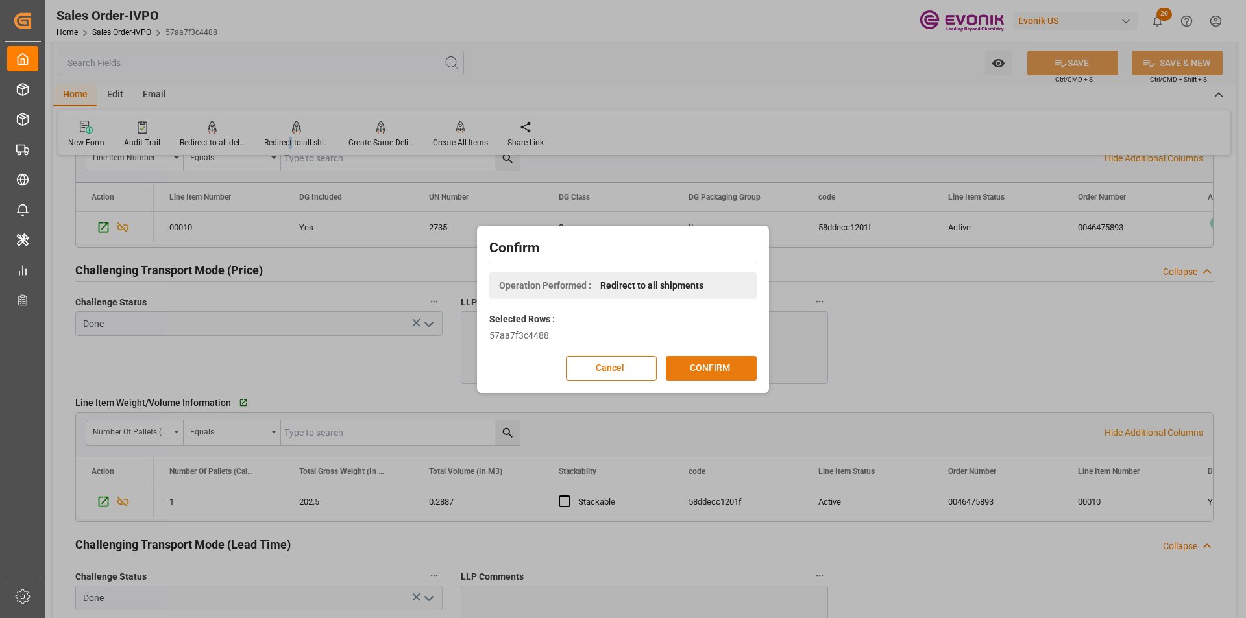
click at [698, 360] on button "CONFIRM" at bounding box center [711, 368] width 91 height 25
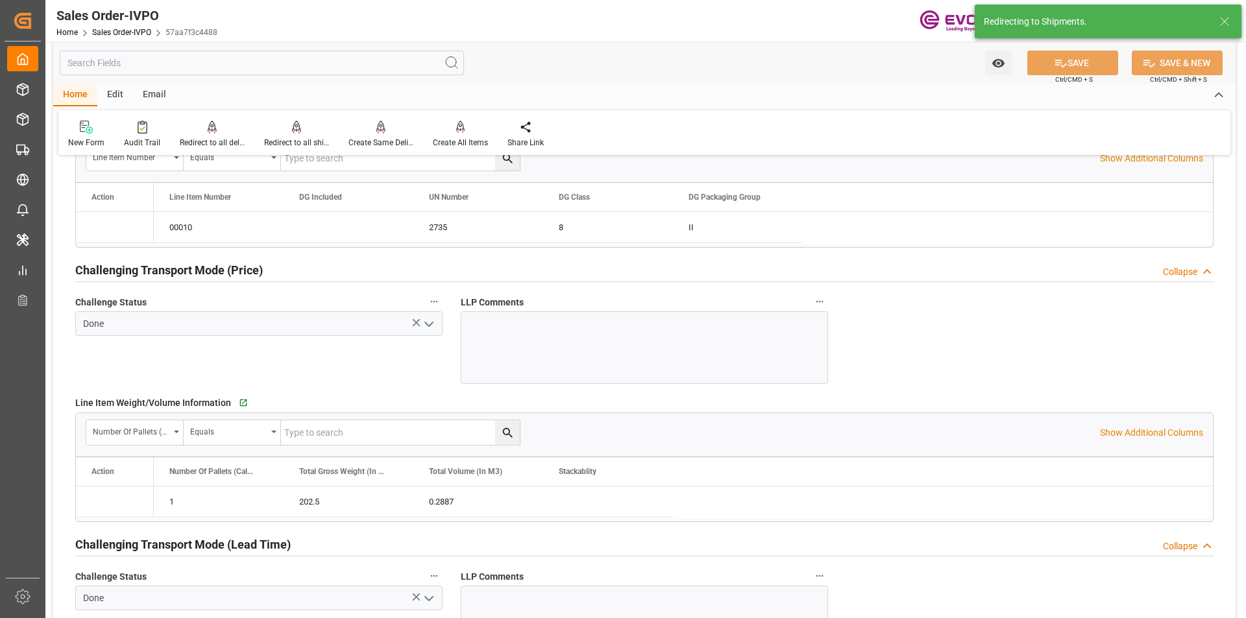
type input "01.10.2025 14:49"
type input "07.10.2025 15:02"
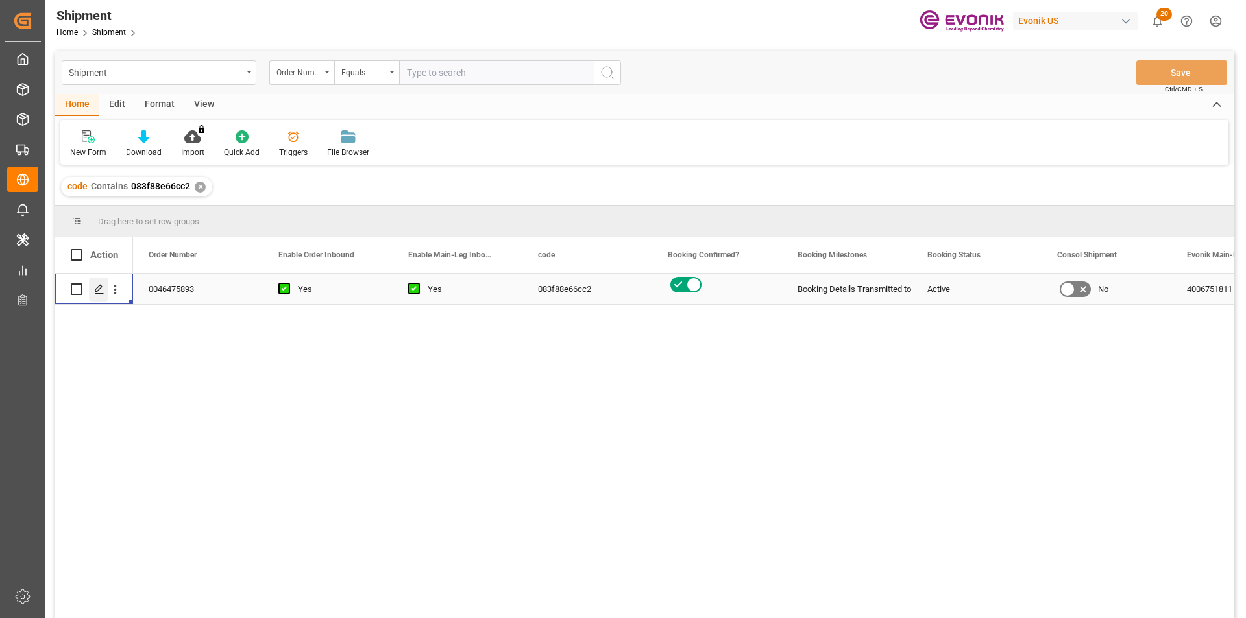
click at [99, 290] on polygon "Press SPACE to select this row." at bounding box center [98, 288] width 6 height 6
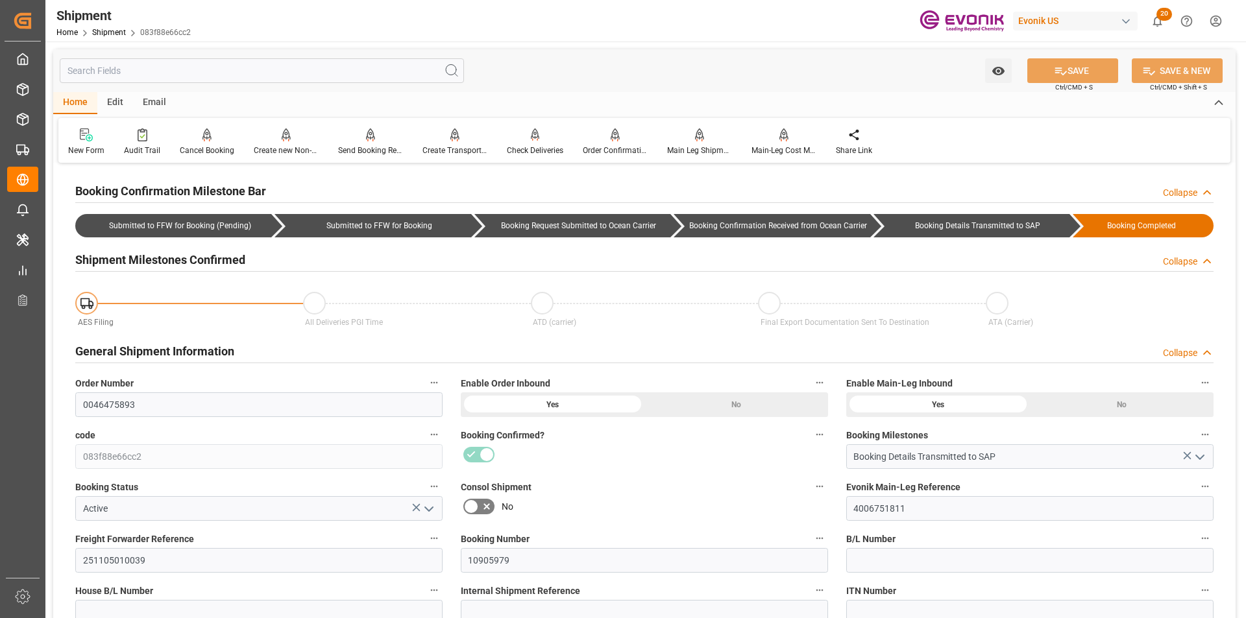
click at [177, 77] on input "text" at bounding box center [262, 70] width 404 height 25
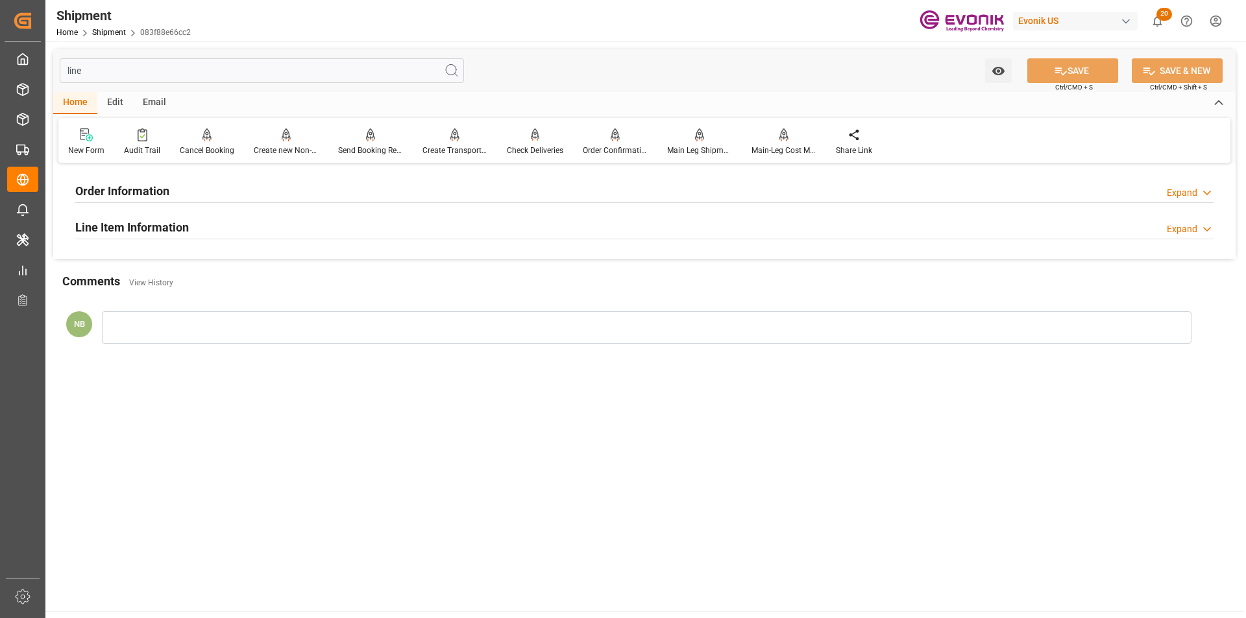
type input "line"
click at [296, 195] on div "Order Information Expand" at bounding box center [644, 190] width 1138 height 25
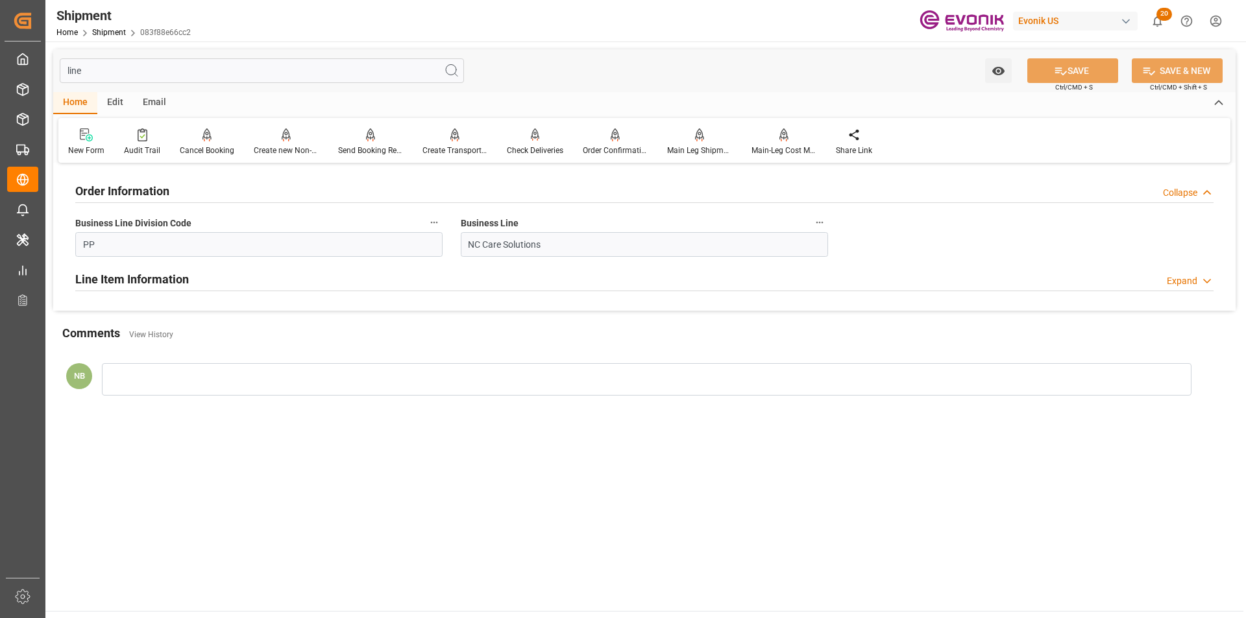
click at [224, 283] on div "Line Item Information Expand" at bounding box center [644, 278] width 1138 height 25
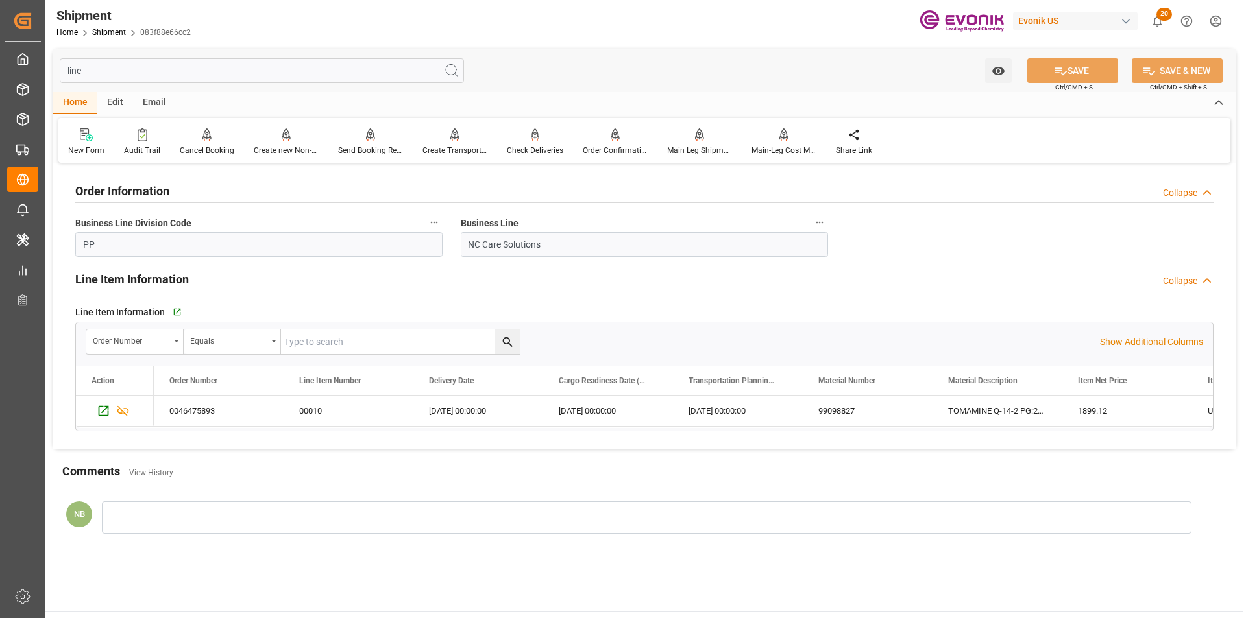
click at [1141, 338] on p "Show Additional Columns" at bounding box center [1151, 342] width 103 height 14
click at [105, 416] on icon "Press SPACE to select this row." at bounding box center [104, 411] width 10 height 10
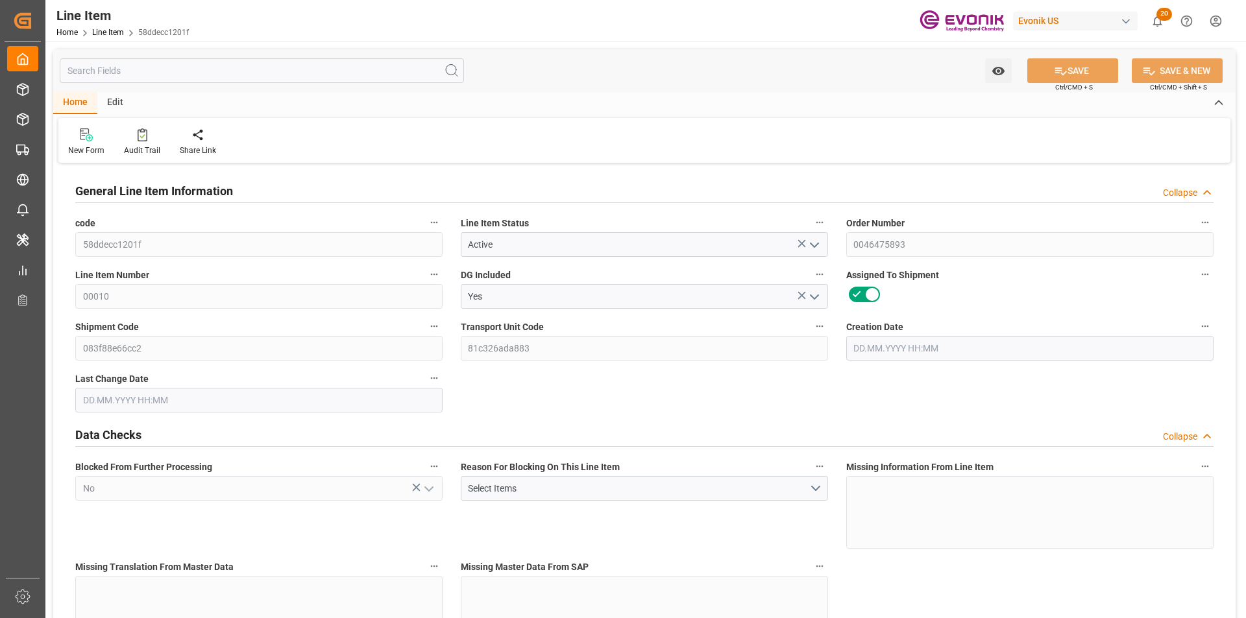
type input "[DATE] 14:49"
type input "[DATE] 15:02"
type input "[DATE]"
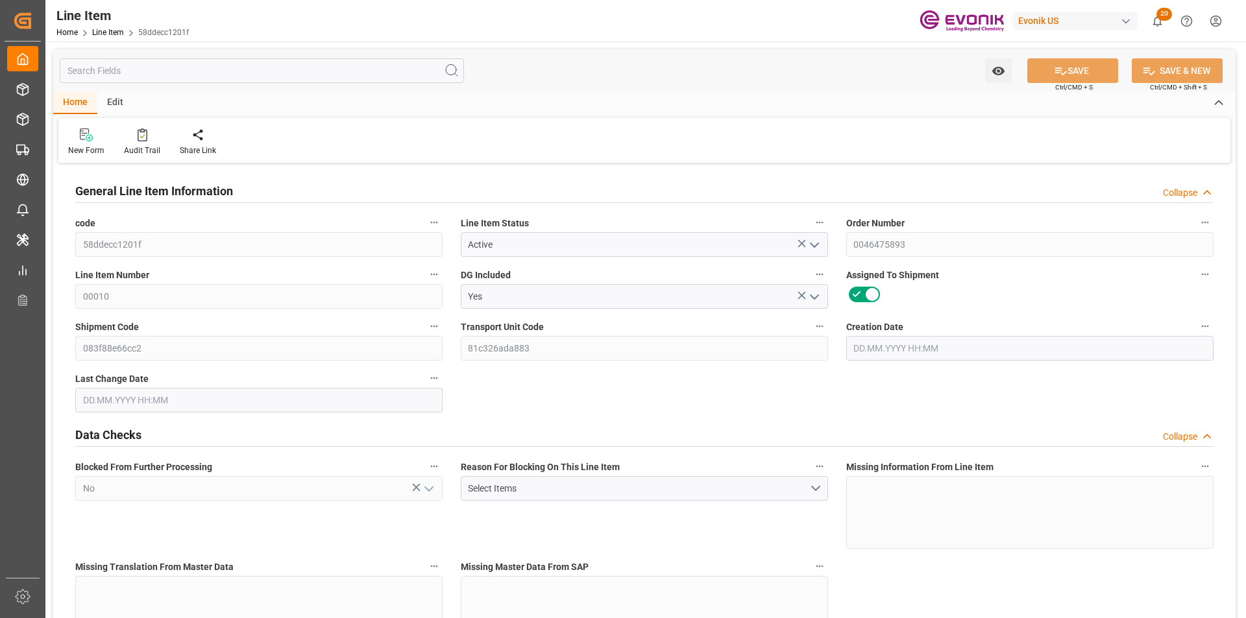
type input "[DATE]"
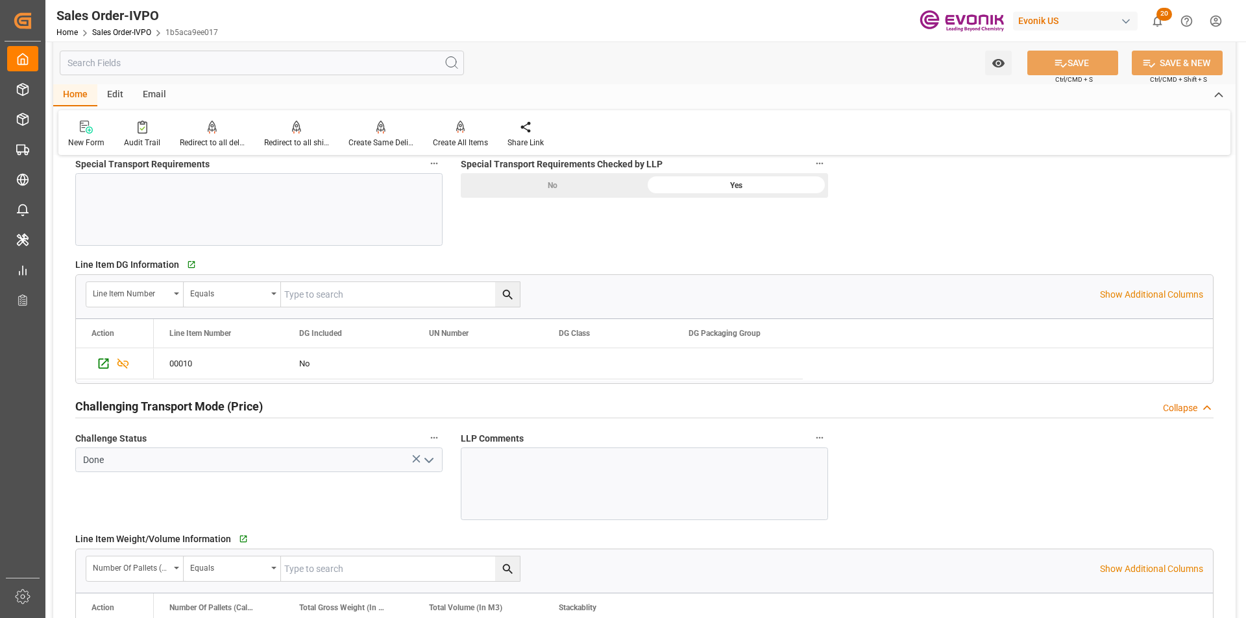
scroll to position [1816, 0]
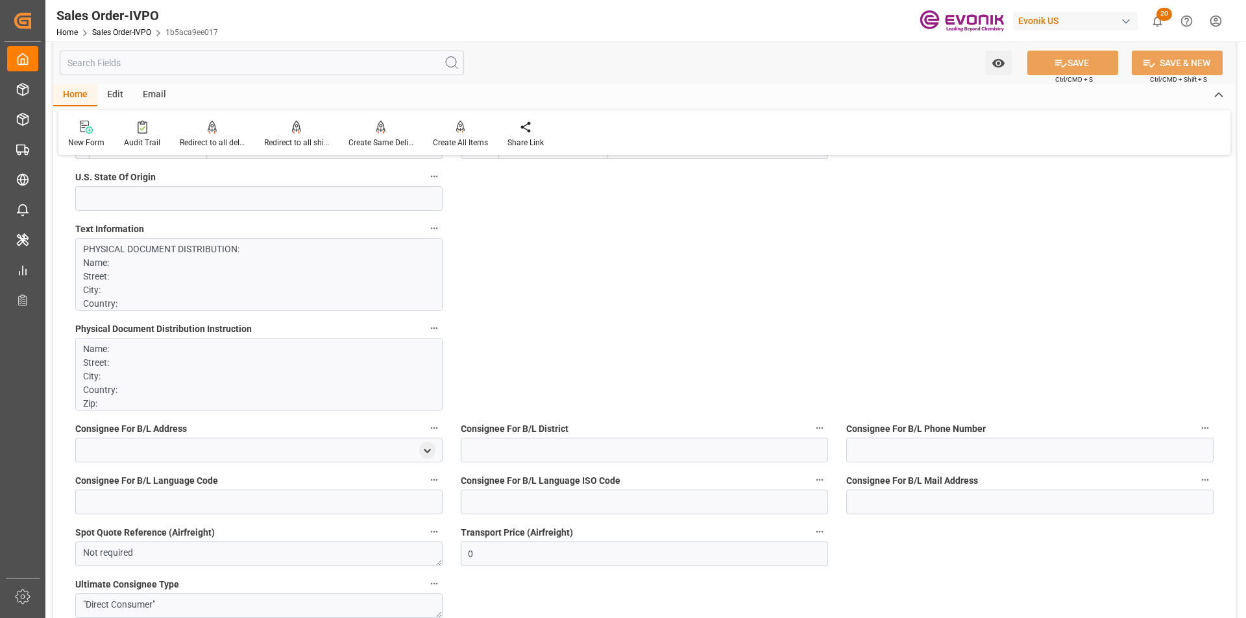
scroll to position [1233, 0]
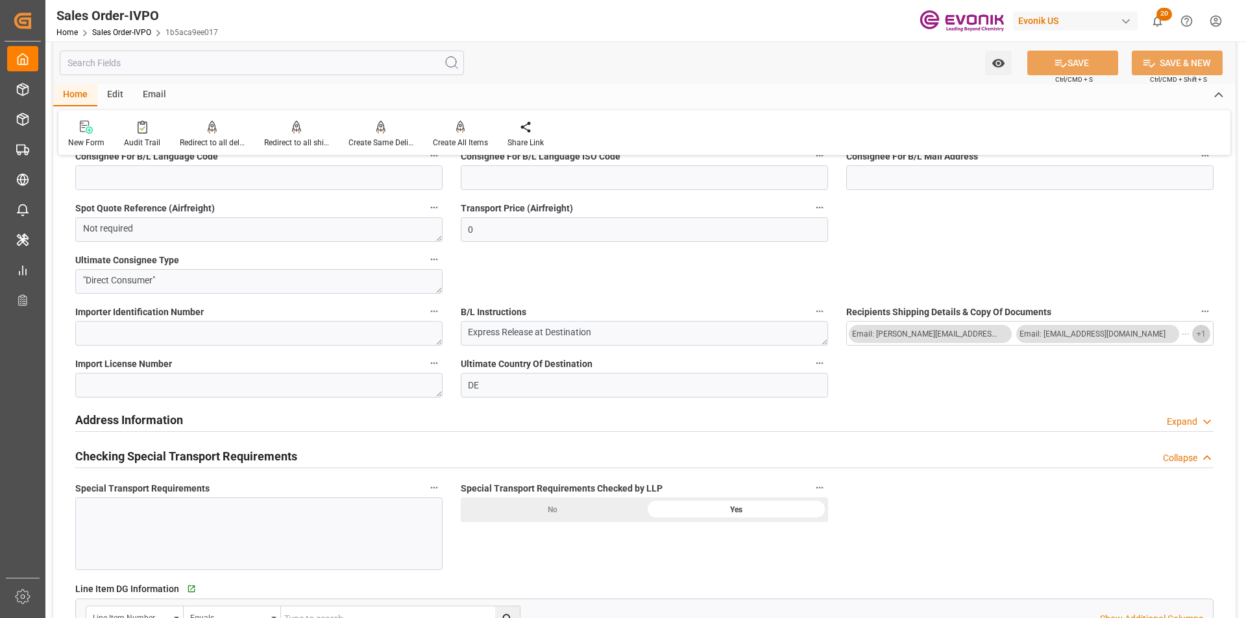
click at [1194, 337] on button "+ 1" at bounding box center [1201, 334] width 18 height 18
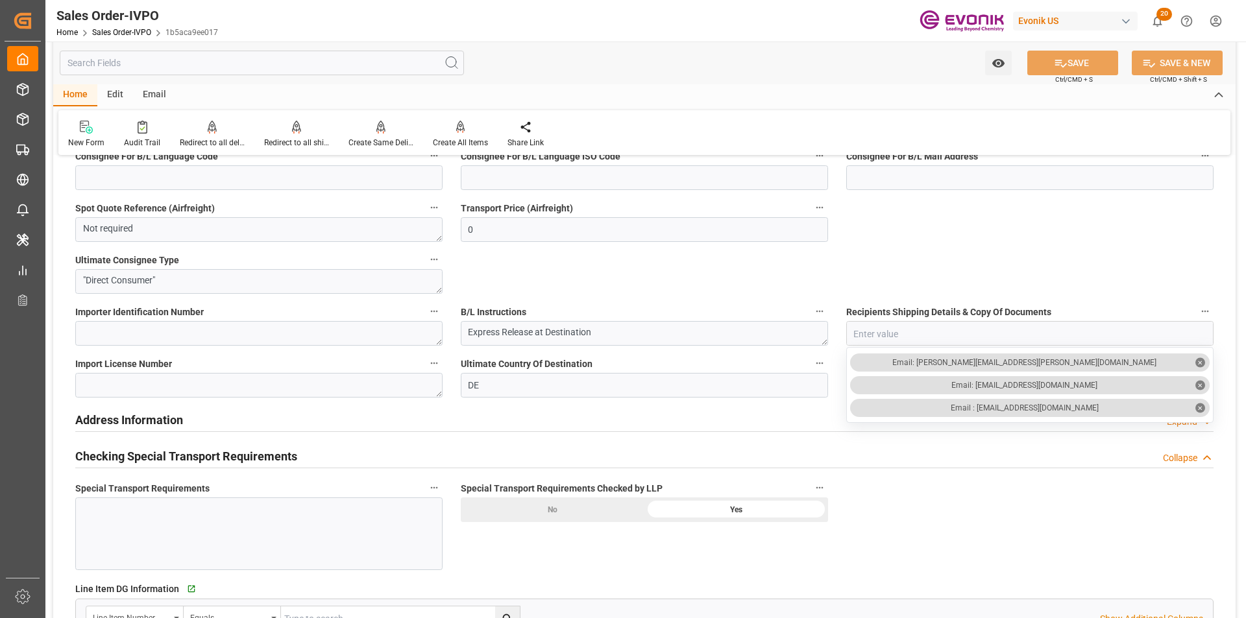
click at [162, 67] on input "text" at bounding box center [262, 63] width 404 height 25
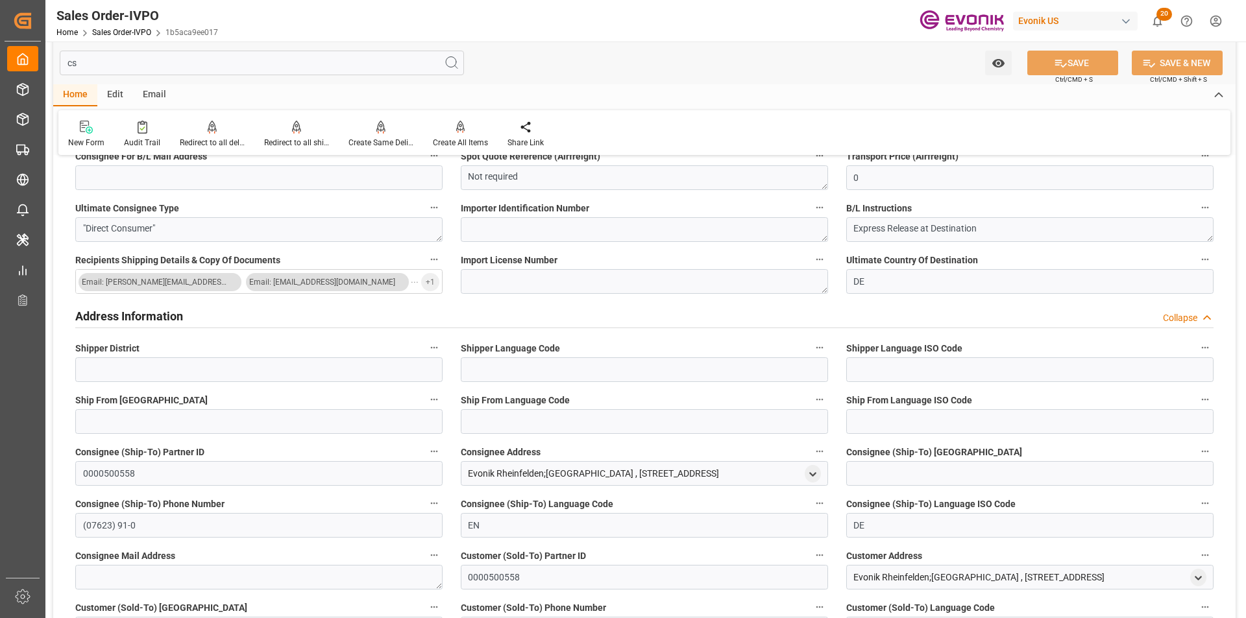
scroll to position [0, 0]
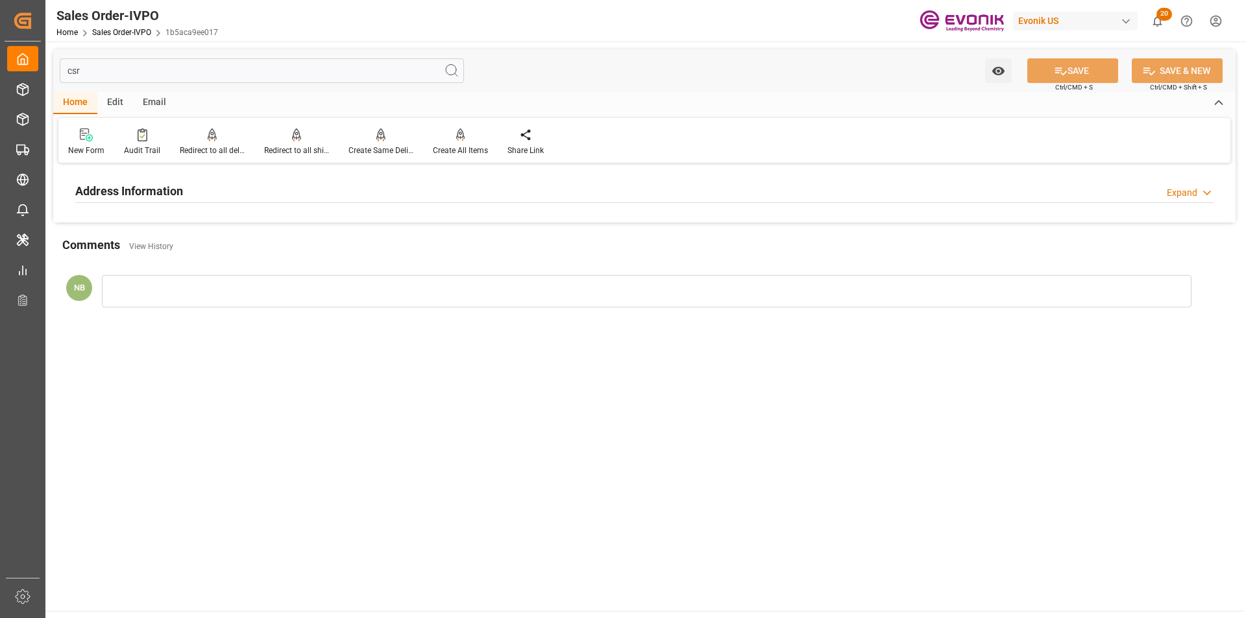
type input "csr"
click at [184, 186] on div "Address Information Expand" at bounding box center [644, 190] width 1138 height 25
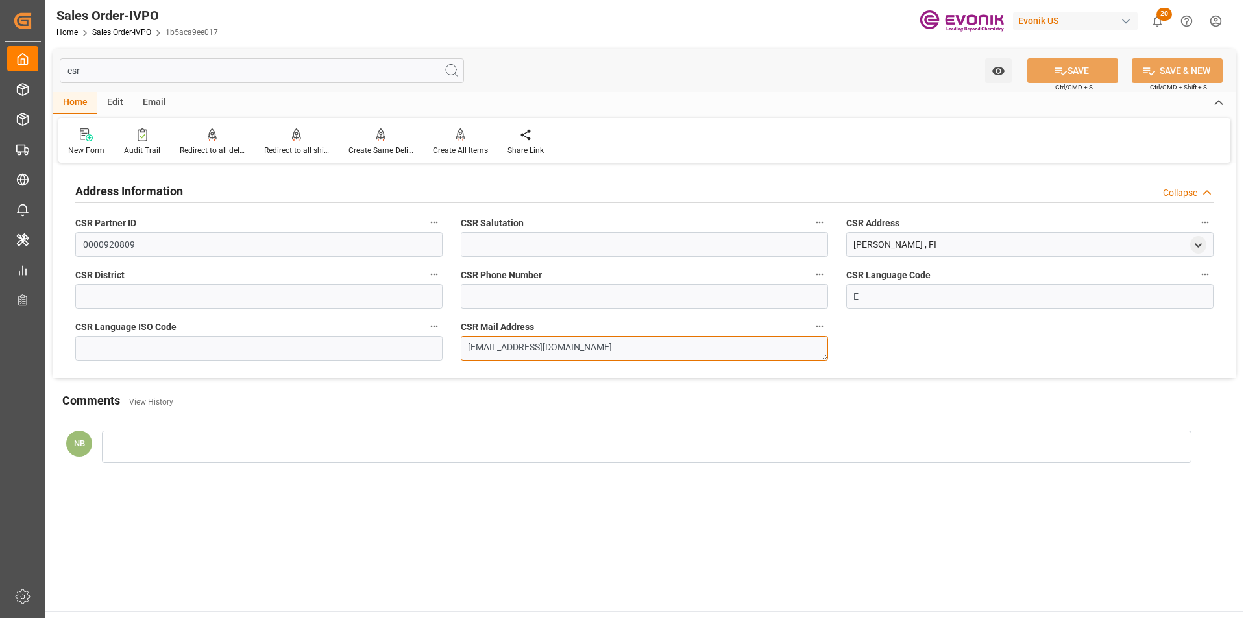
drag, startPoint x: 612, startPoint y: 350, endPoint x: 404, endPoint y: 341, distance: 208.4
click at [409, 344] on div "Address Information Collapse CSR Partner ID 0000920809 CSR Salutation CSR Addre…" at bounding box center [644, 272] width 1182 height 211
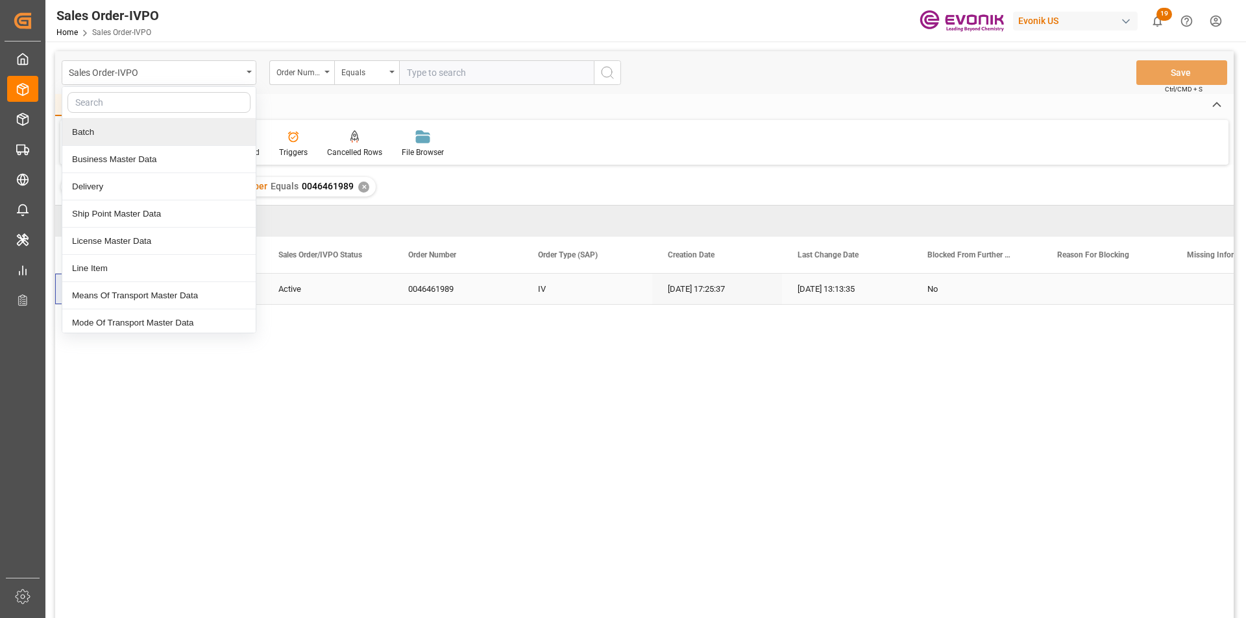
click at [150, 106] on input "text" at bounding box center [158, 102] width 183 height 21
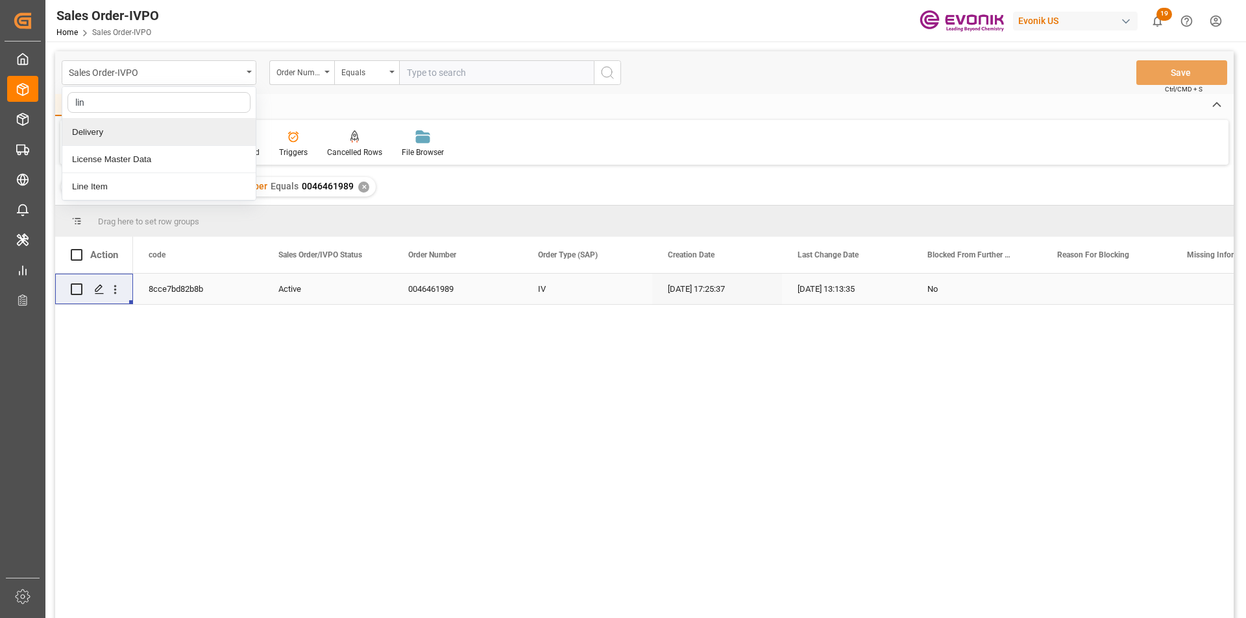
type input "line"
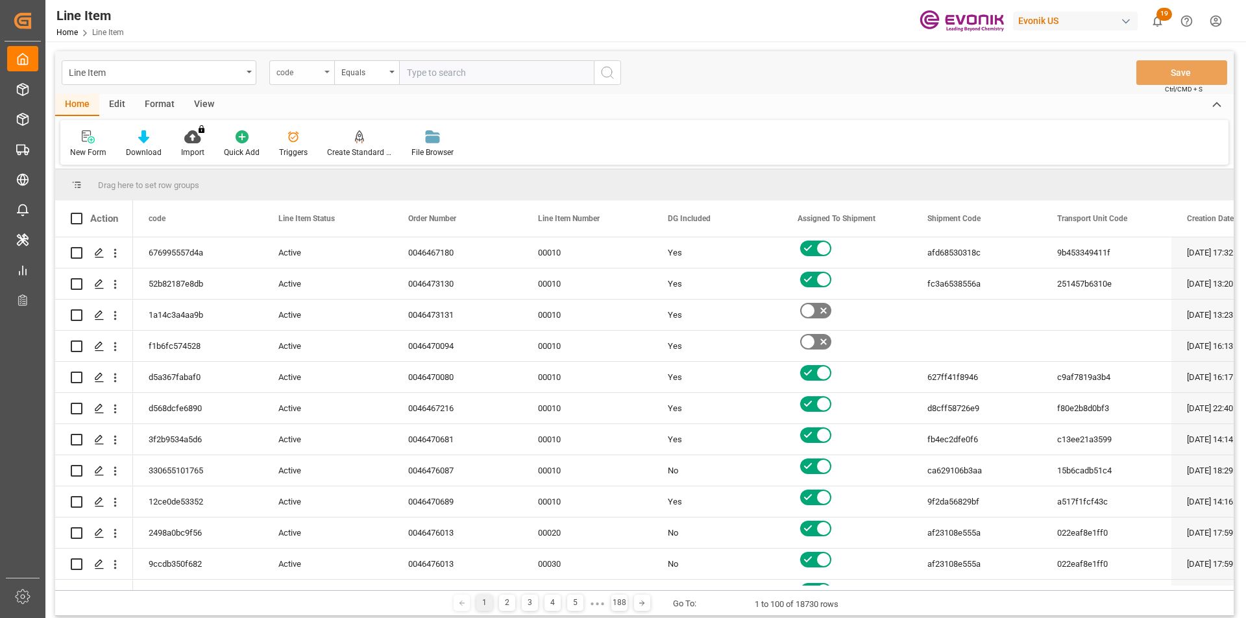
click at [284, 66] on div "code" at bounding box center [298, 71] width 44 height 15
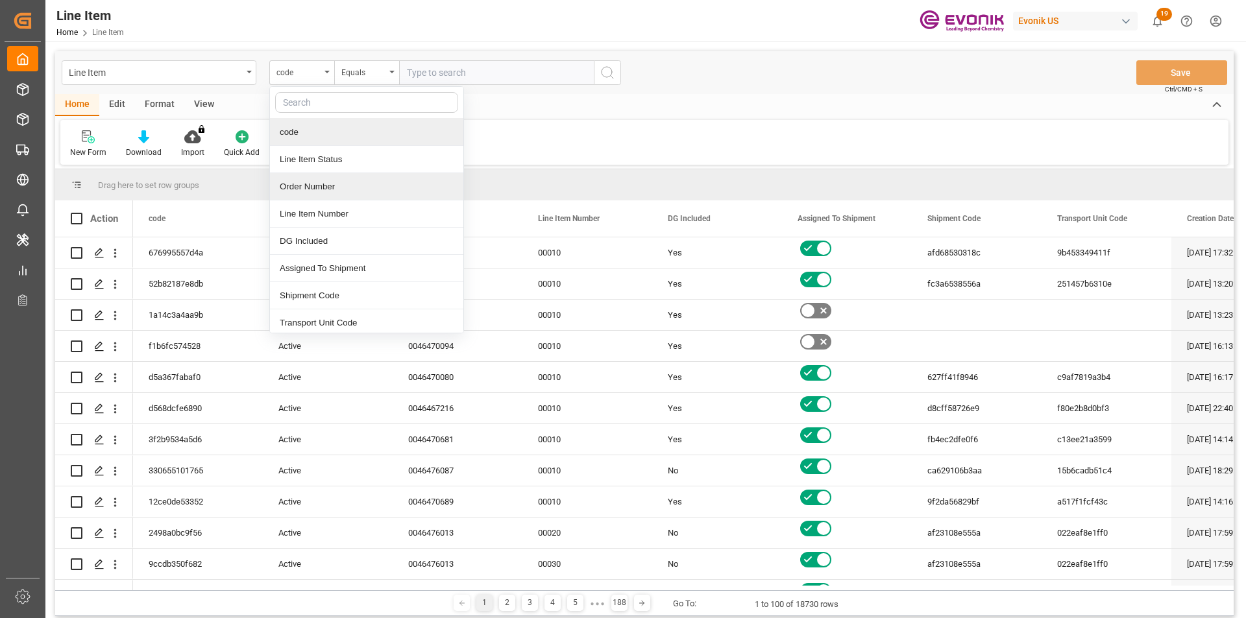
click at [322, 188] on div "Order Number" at bounding box center [366, 186] width 193 height 27
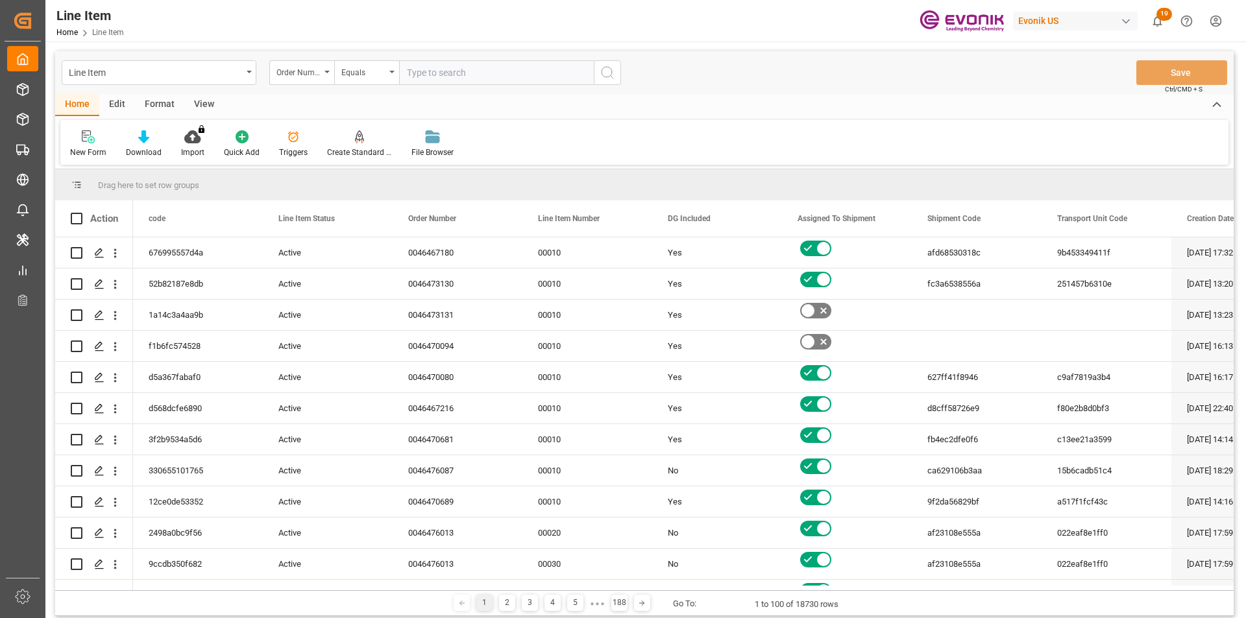
click at [434, 74] on input "text" at bounding box center [496, 72] width 195 height 25
paste input "0046464861"
type input "0046464861"
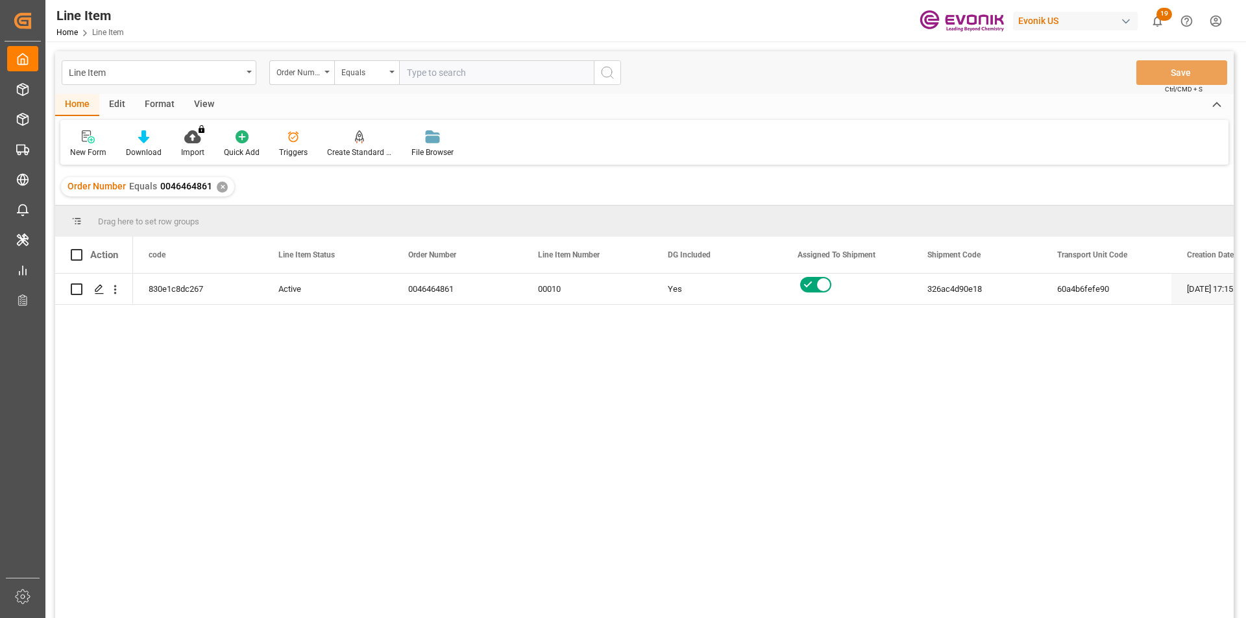
click at [203, 99] on div "View" at bounding box center [204, 105] width 40 height 22
click at [145, 141] on icon at bounding box center [147, 136] width 13 height 13
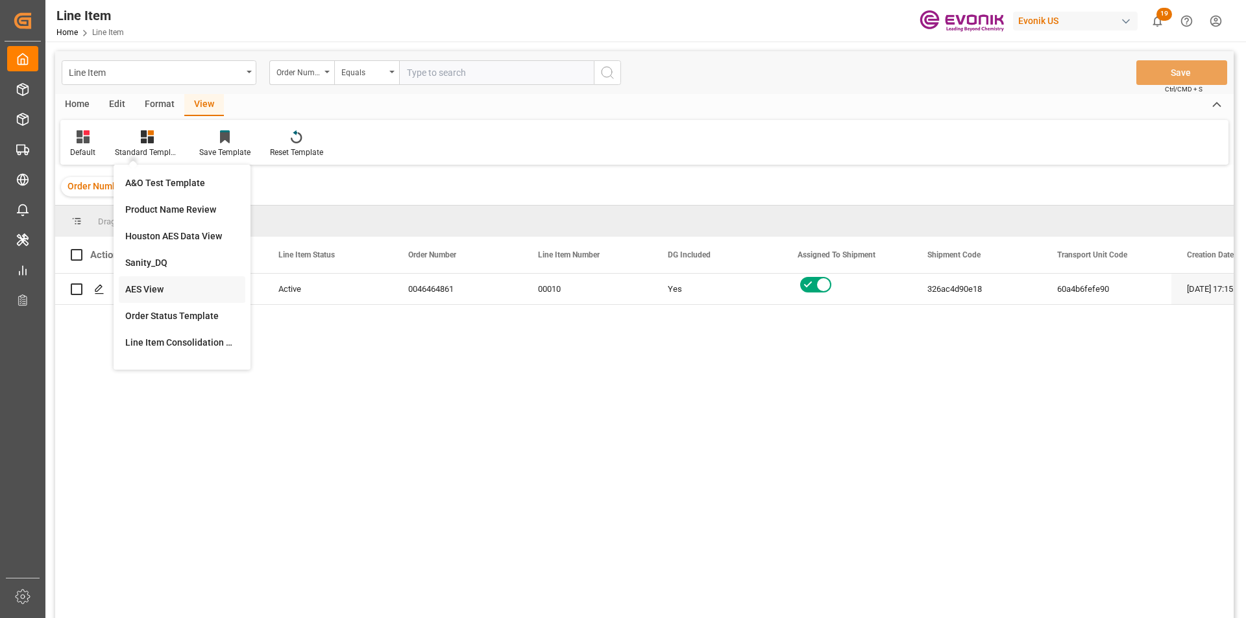
click at [162, 285] on div "AES View" at bounding box center [182, 290] width 114 height 14
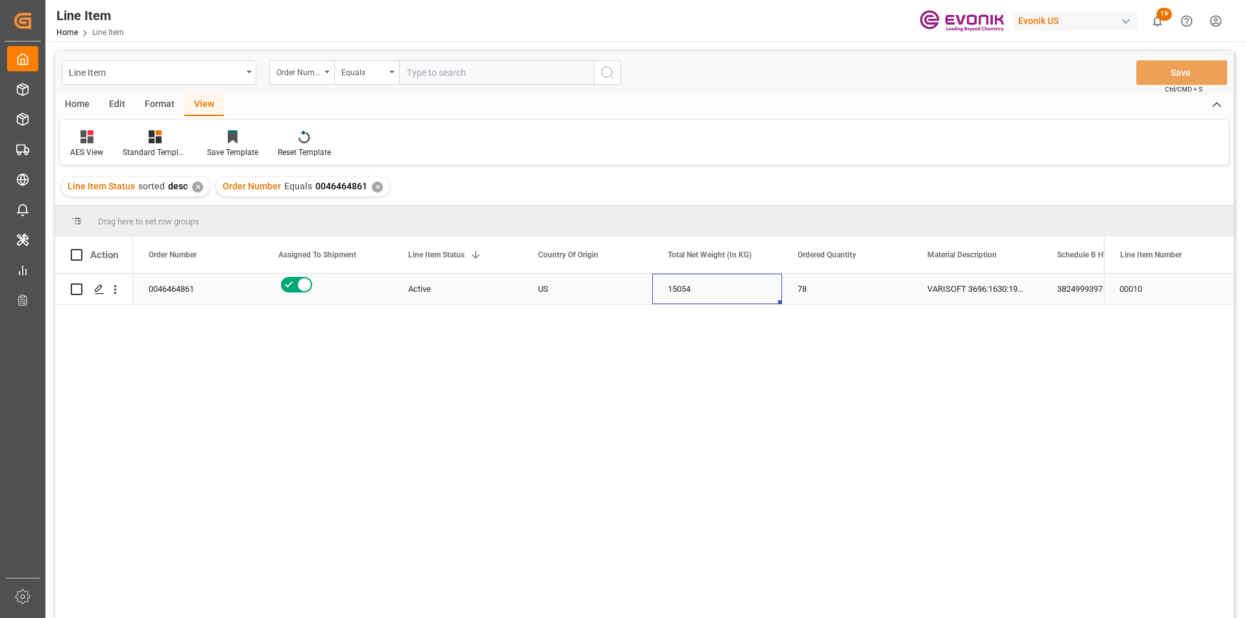
click at [691, 290] on div "15054" at bounding box center [717, 289] width 130 height 30
click at [1063, 291] on div "3824999397" at bounding box center [1106, 289] width 130 height 30
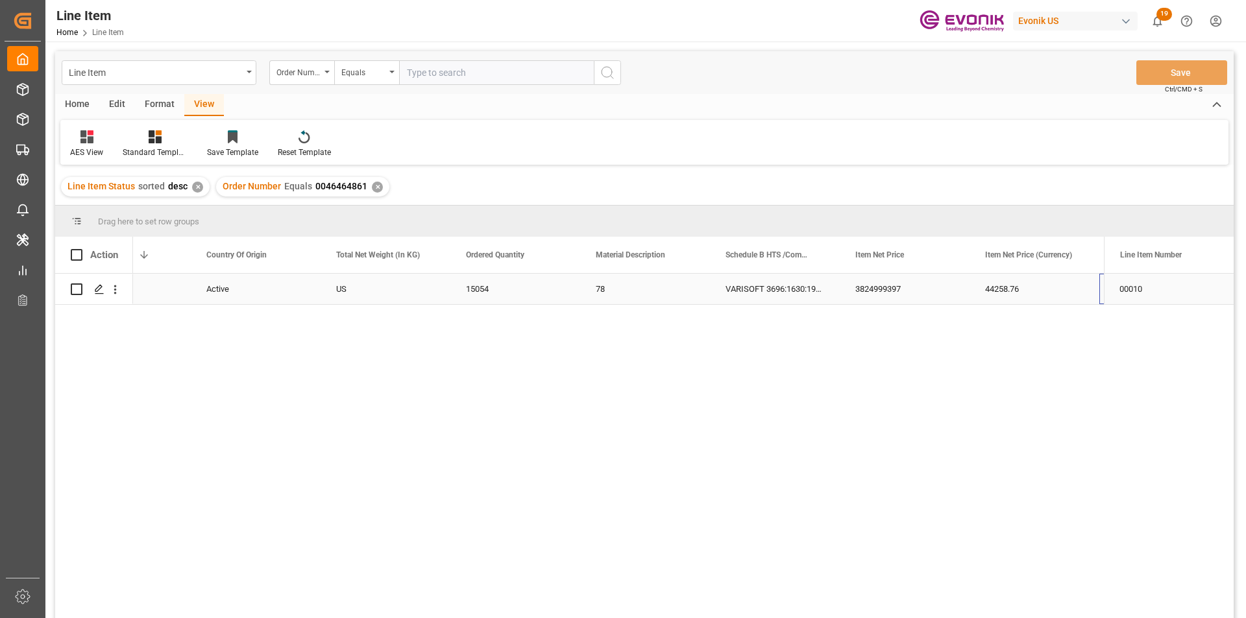
scroll to position [0, 461]
click at [746, 289] on div "44258.76" at bounding box center [775, 289] width 130 height 30
click at [258, 283] on div "15054" at bounding box center [256, 289] width 130 height 30
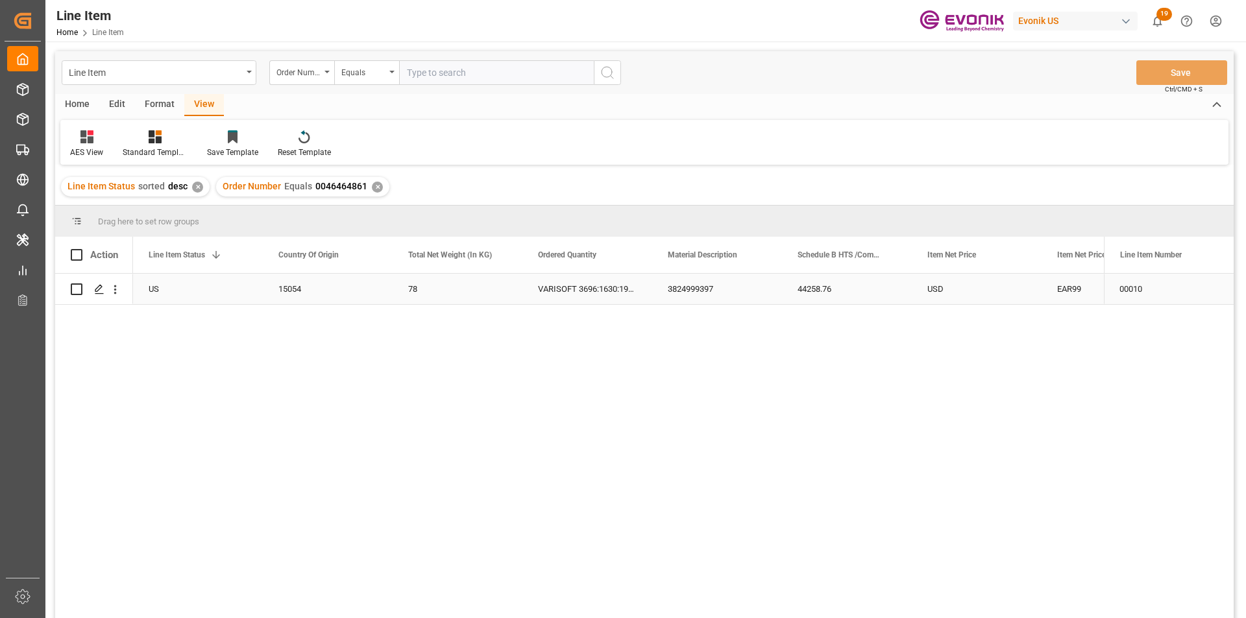
scroll to position [0, 130]
click at [118, 290] on icon "open menu" at bounding box center [115, 290] width 14 height 14
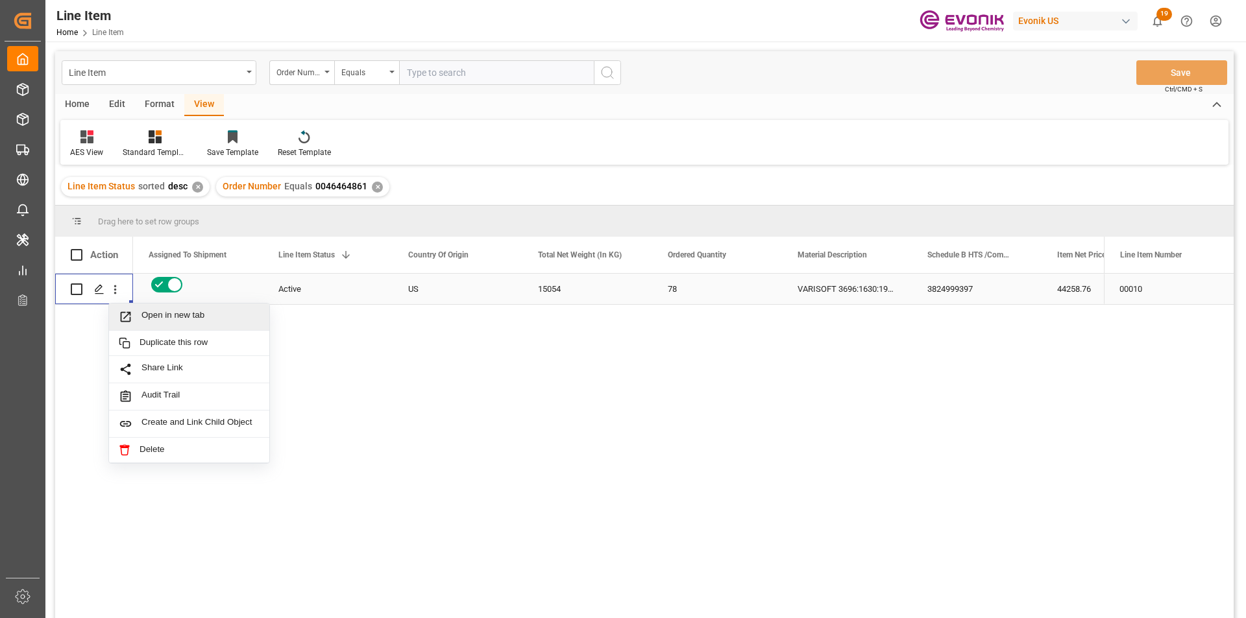
click at [189, 315] on span "Open in new tab" at bounding box center [200, 317] width 118 height 14
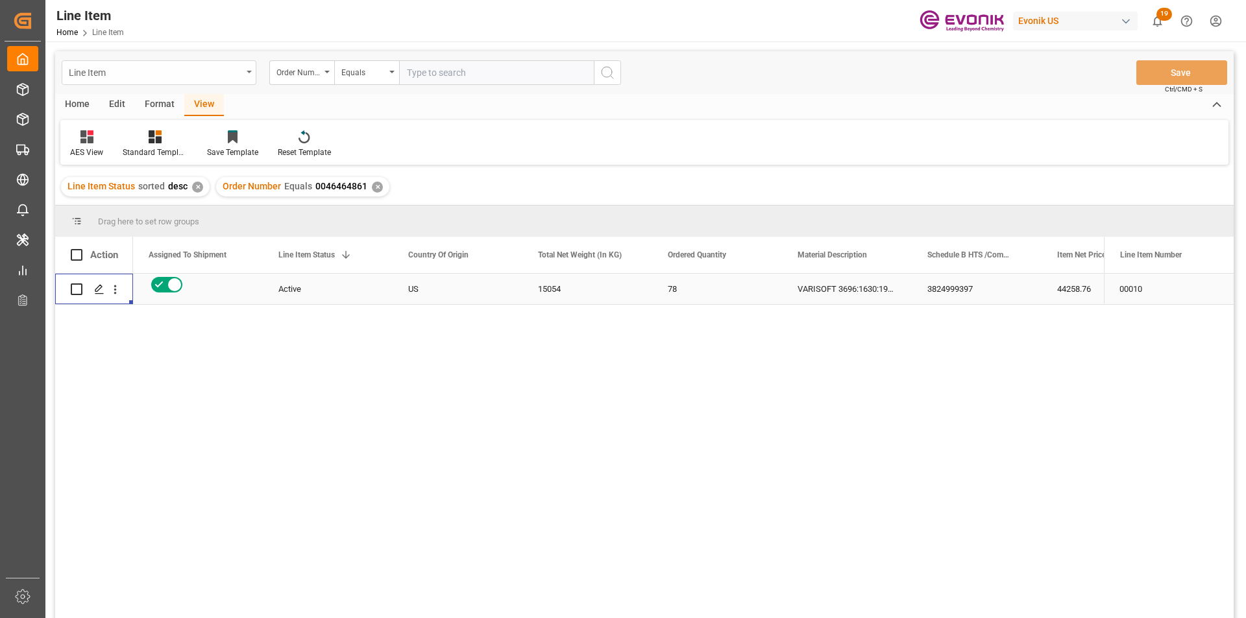
click at [158, 76] on div "Line Item" at bounding box center [155, 72] width 173 height 16
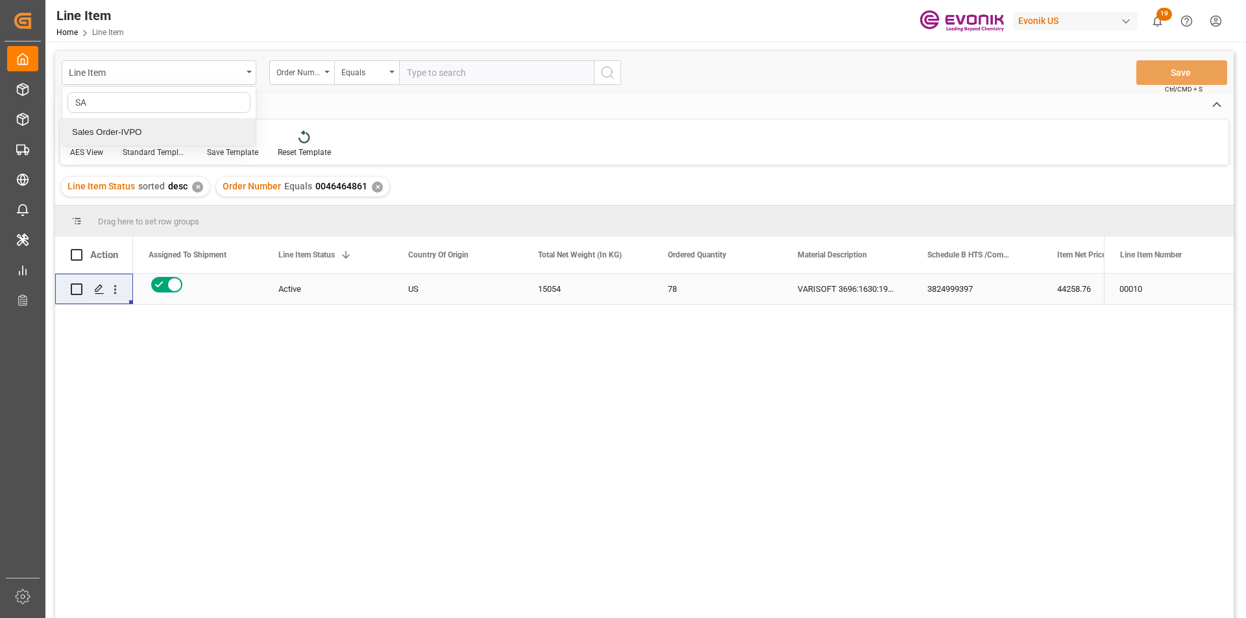
type input "SAL"
click at [148, 132] on div "Sales Order-IVPO" at bounding box center [158, 132] width 193 height 27
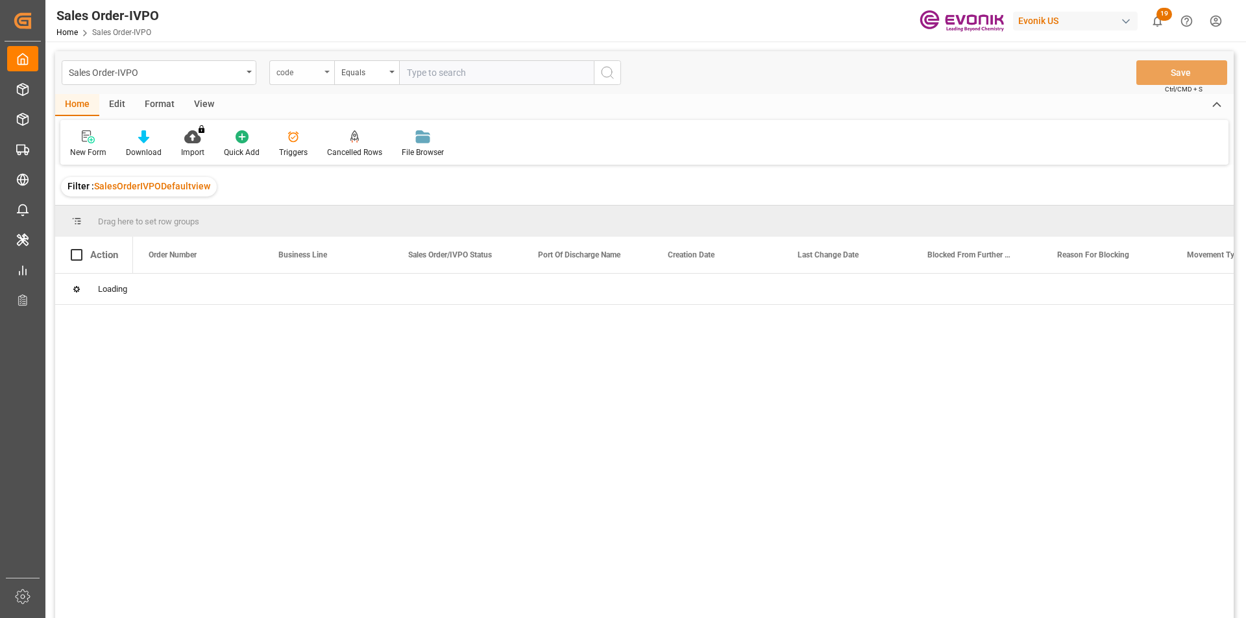
click at [311, 83] on div "code" at bounding box center [301, 72] width 65 height 25
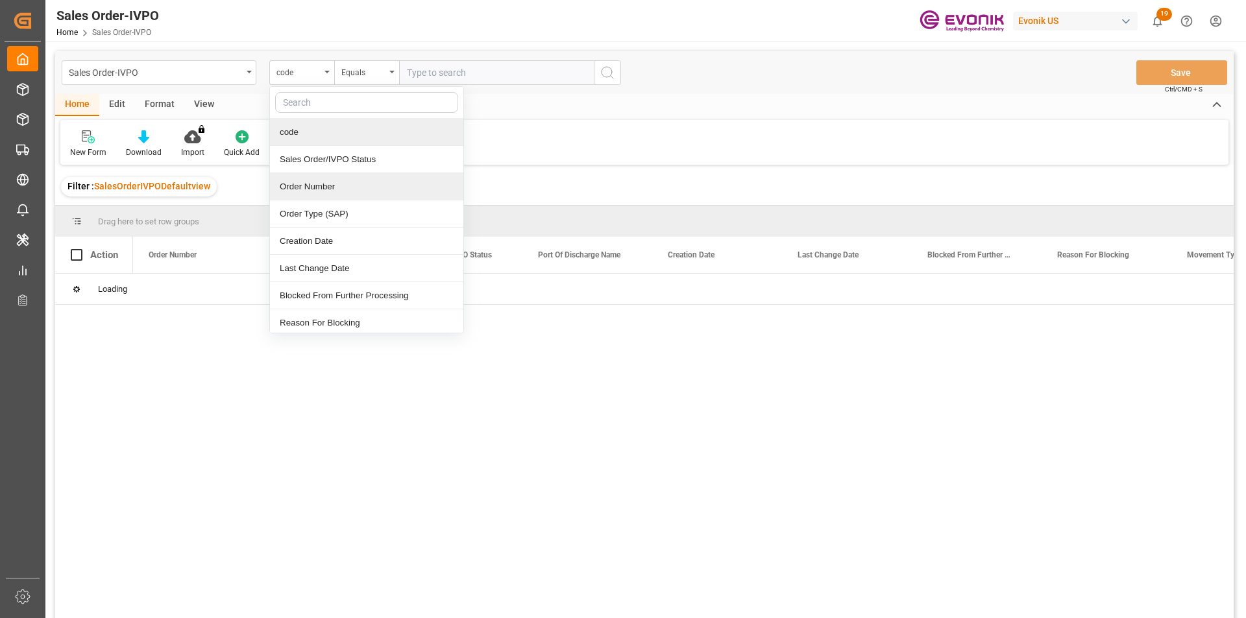
click at [351, 188] on div "Order Number" at bounding box center [366, 186] width 193 height 27
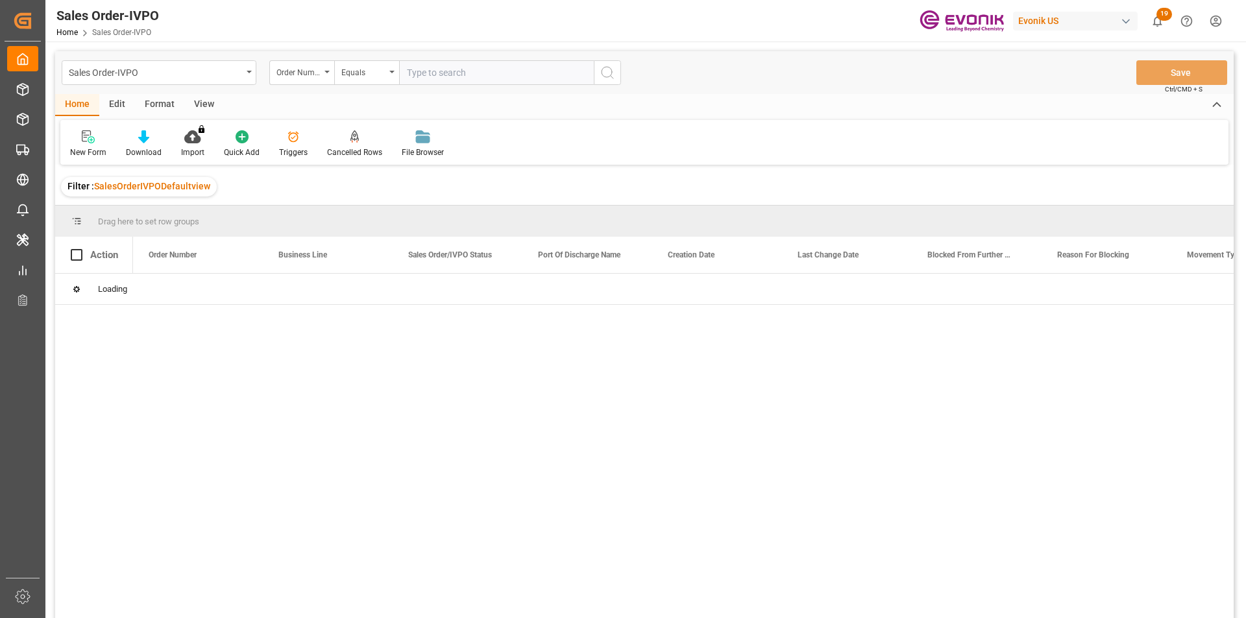
click at [472, 74] on input "text" at bounding box center [496, 72] width 195 height 25
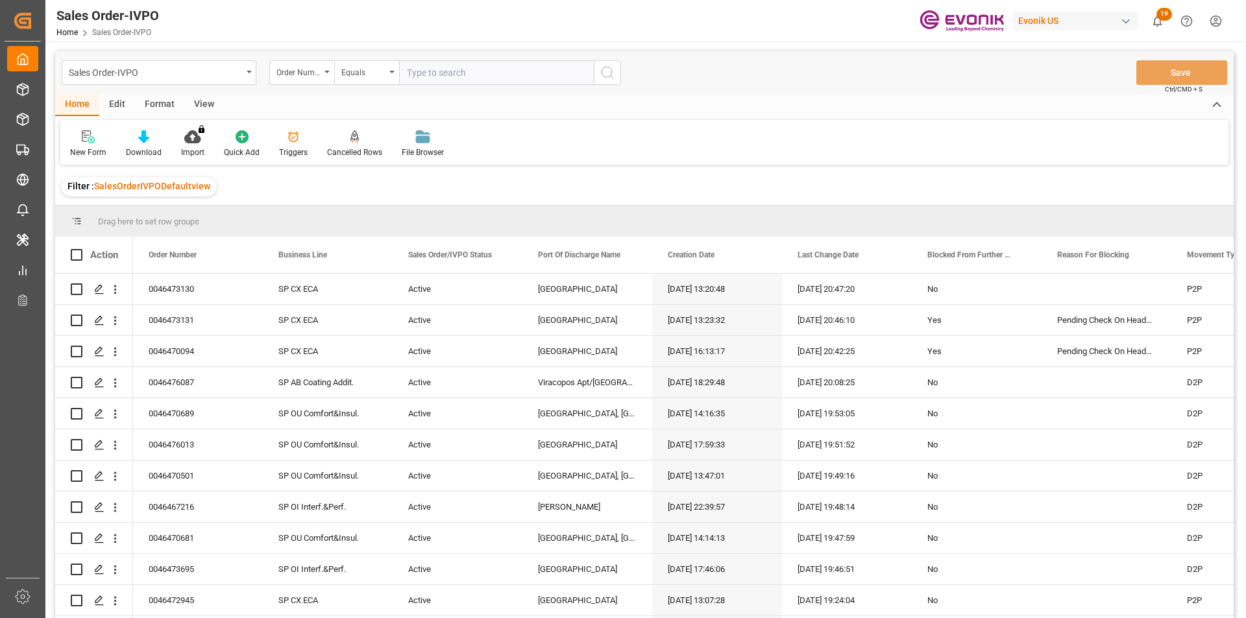
click at [469, 74] on input "text" at bounding box center [496, 72] width 195 height 25
click at [450, 69] on input "text" at bounding box center [496, 72] width 195 height 25
type input "00464646861"
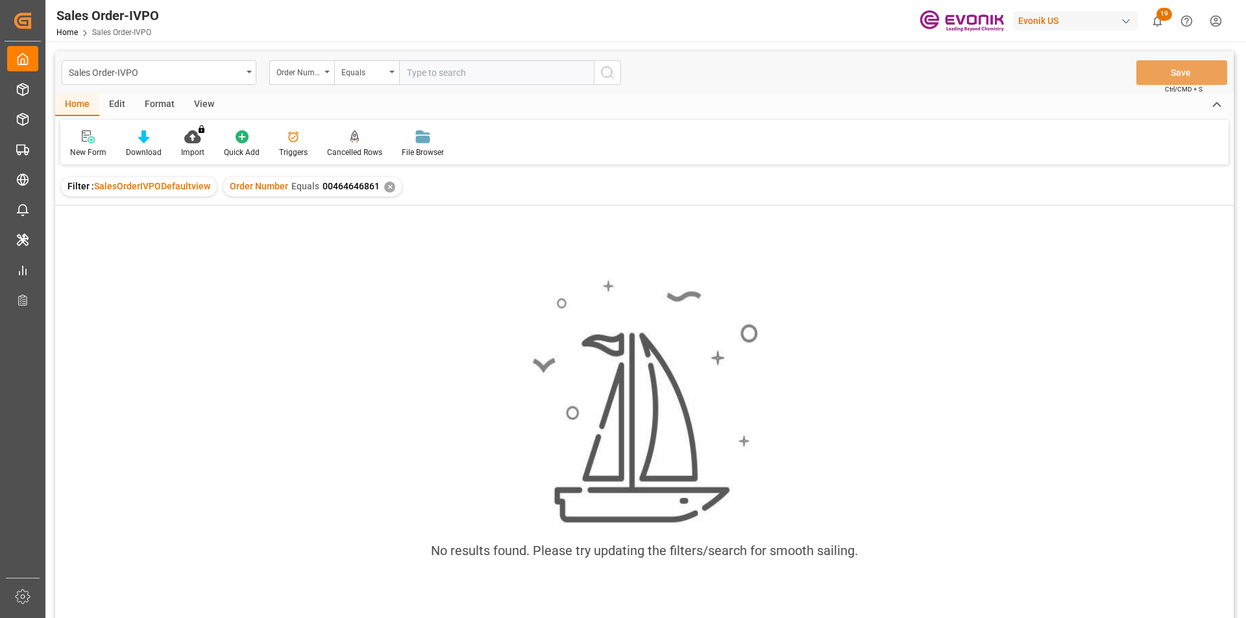
click at [442, 73] on input "text" at bounding box center [496, 72] width 195 height 25
click at [389, 187] on div "✕" at bounding box center [389, 187] width 11 height 11
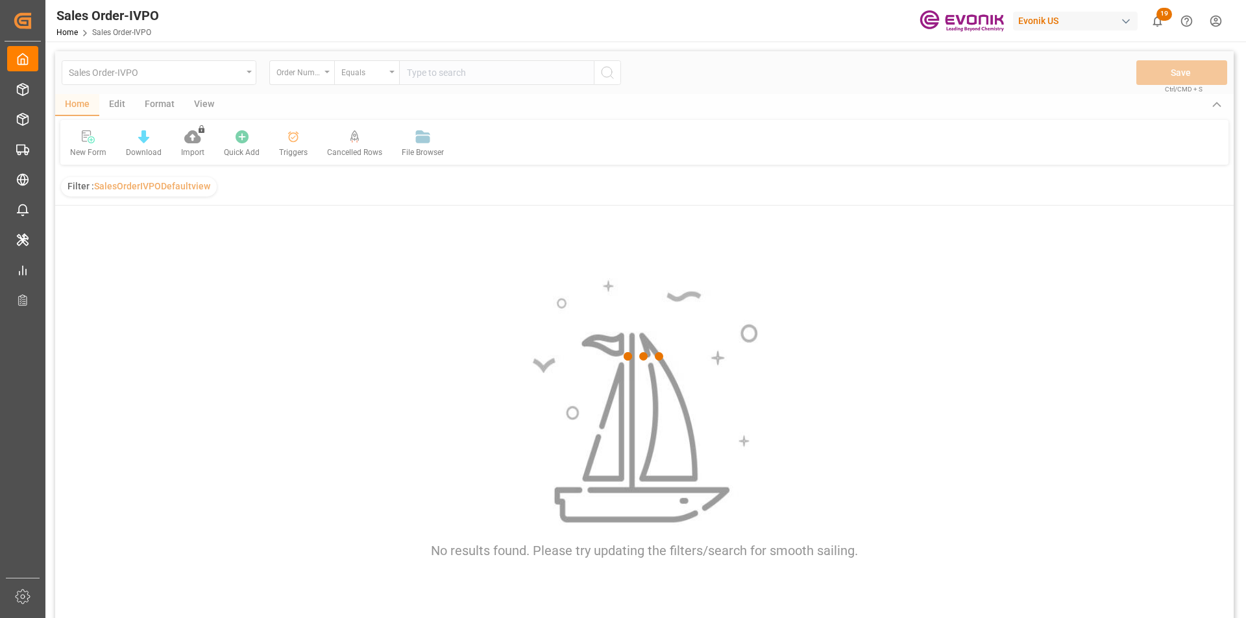
click at [433, 75] on div at bounding box center [644, 356] width 1178 height 610
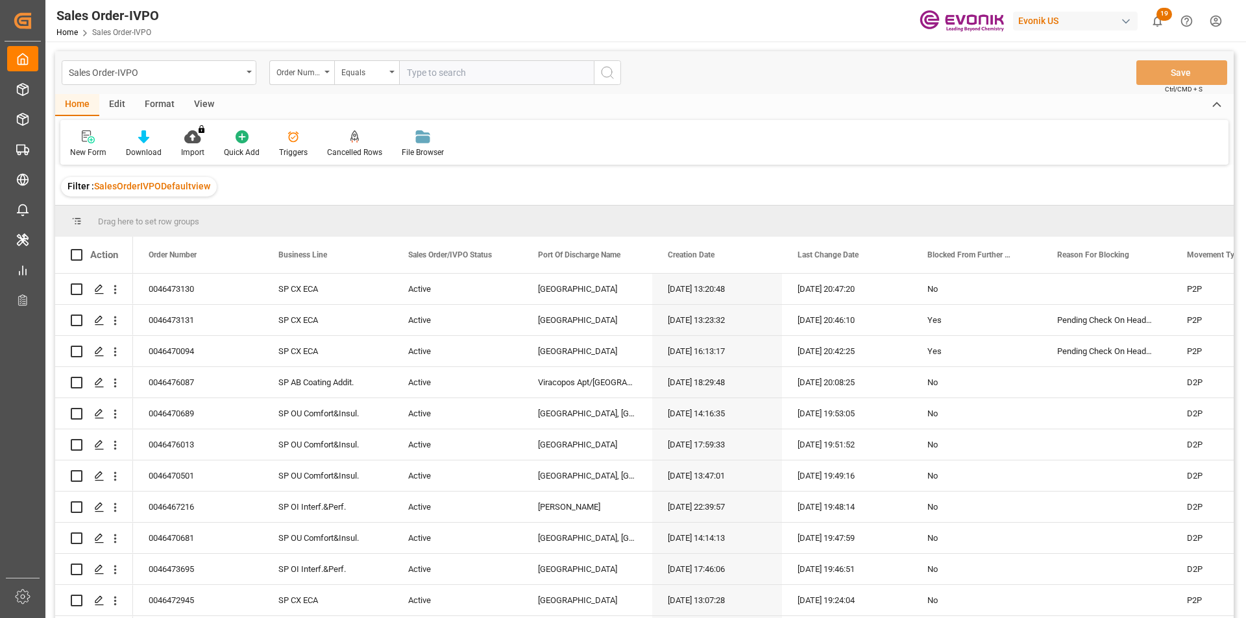
click at [433, 75] on input "text" at bounding box center [496, 72] width 195 height 25
type input "0046464861"
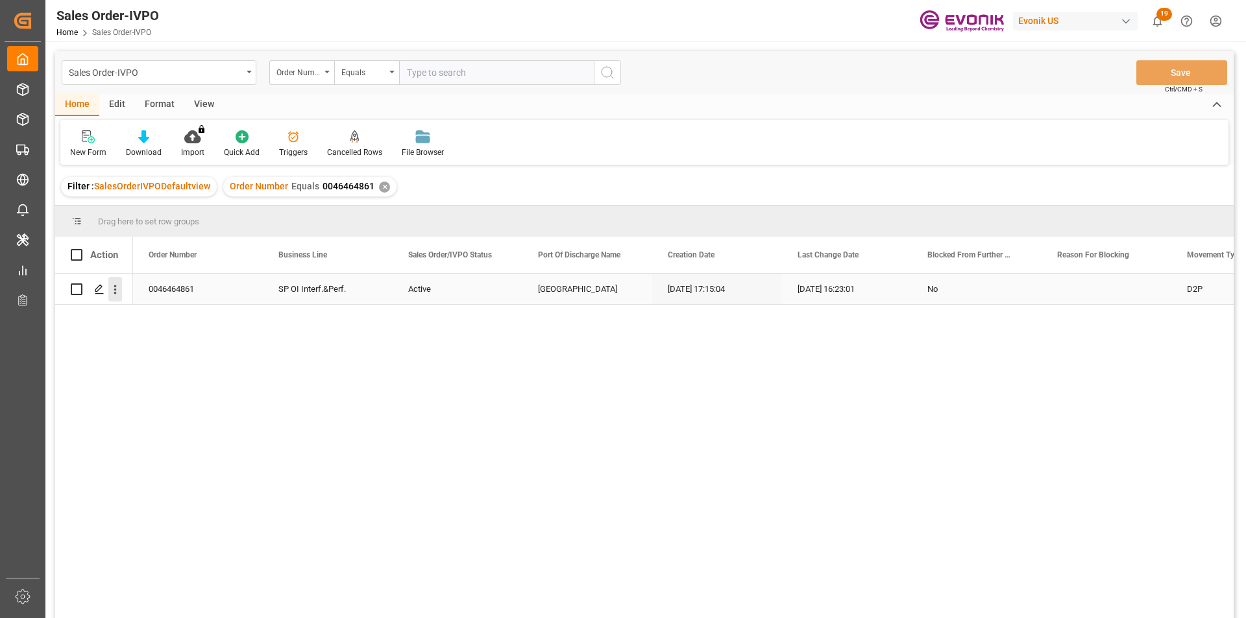
click at [115, 292] on icon "open menu" at bounding box center [115, 290] width 14 height 14
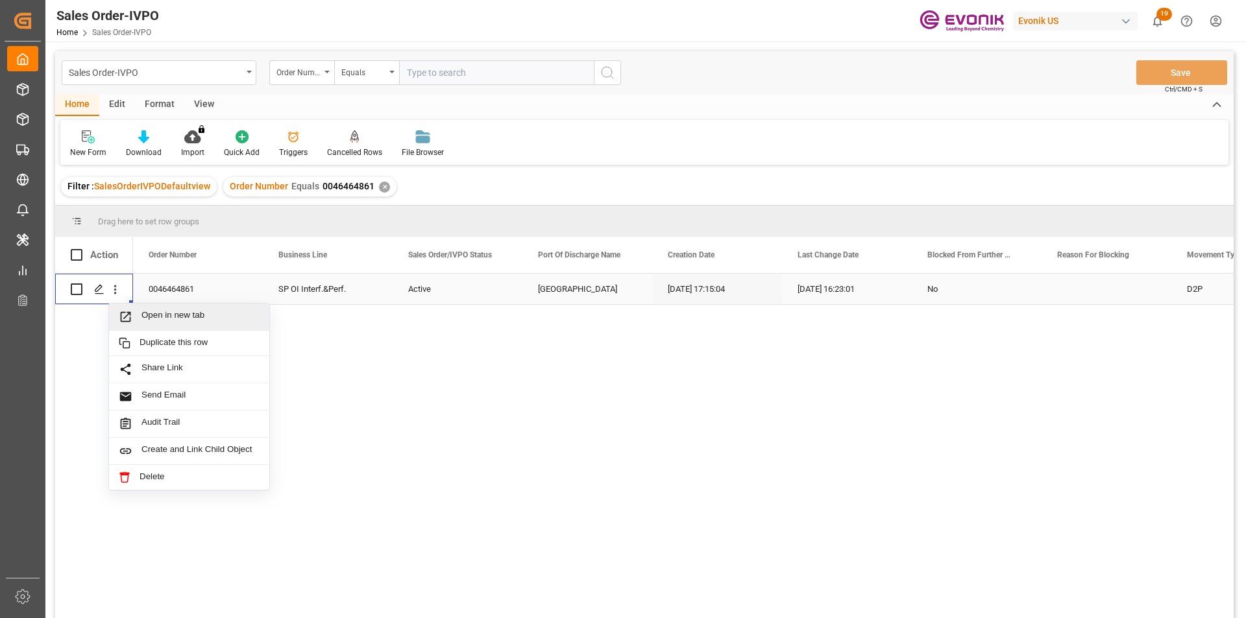
click at [156, 312] on span "Open in new tab" at bounding box center [200, 317] width 118 height 14
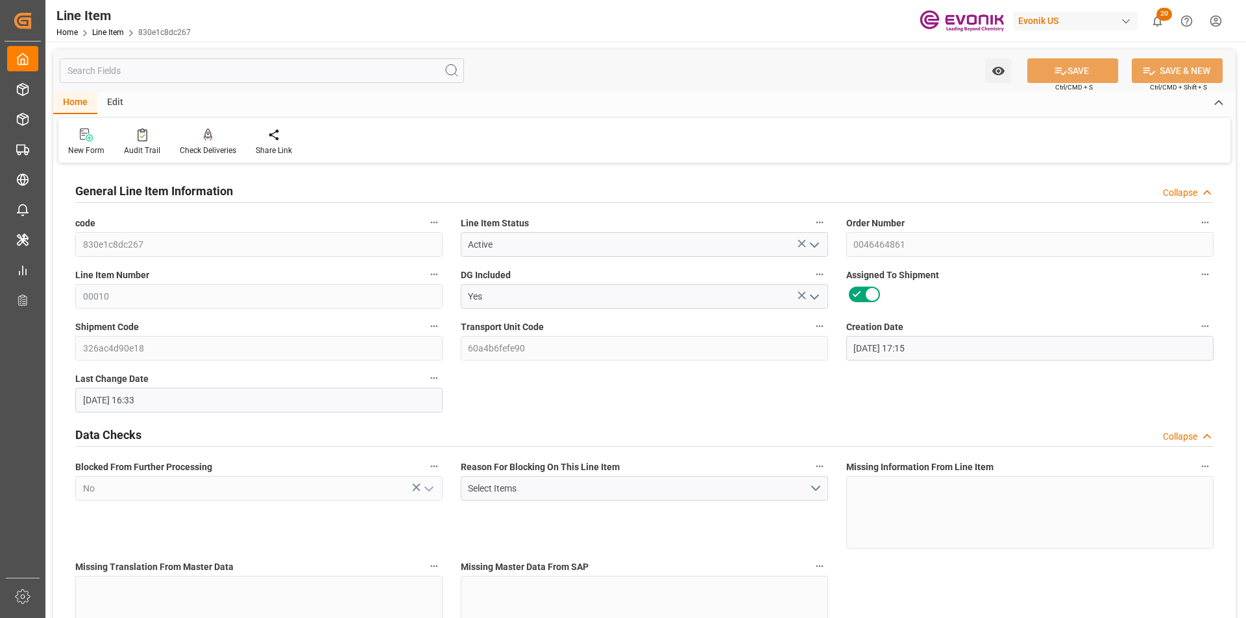
click at [165, 71] on input "text" at bounding box center [262, 70] width 404 height 25
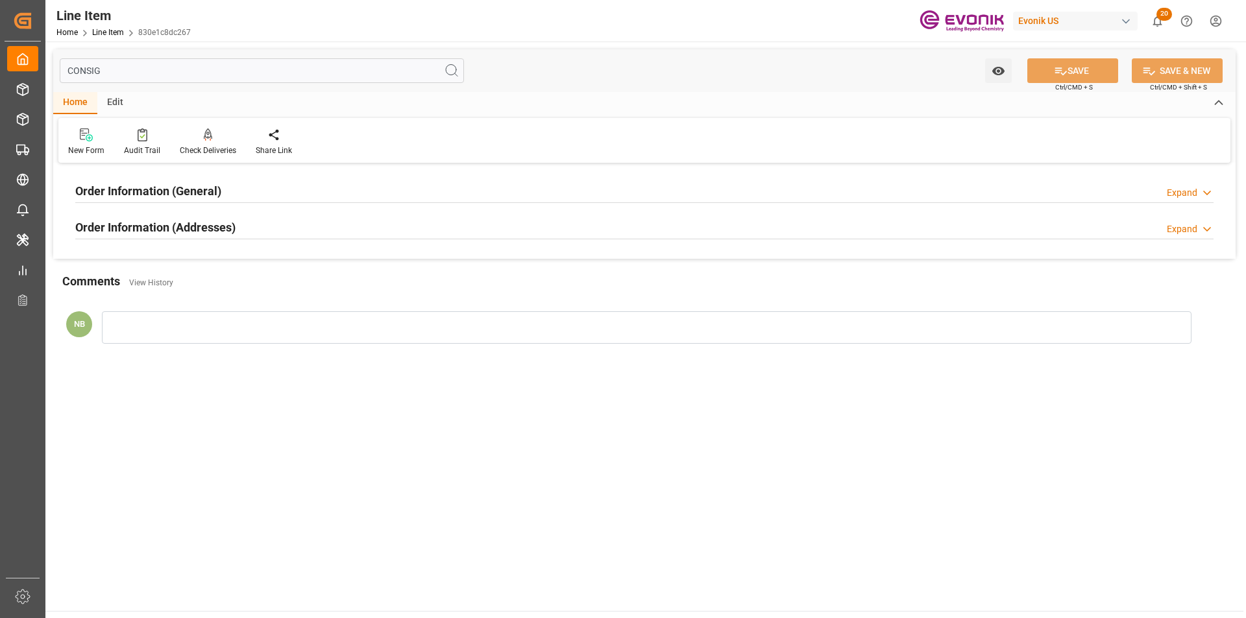
type input "CONSIG"
click at [282, 227] on div "Order Information (Addresses) Expand" at bounding box center [644, 226] width 1138 height 25
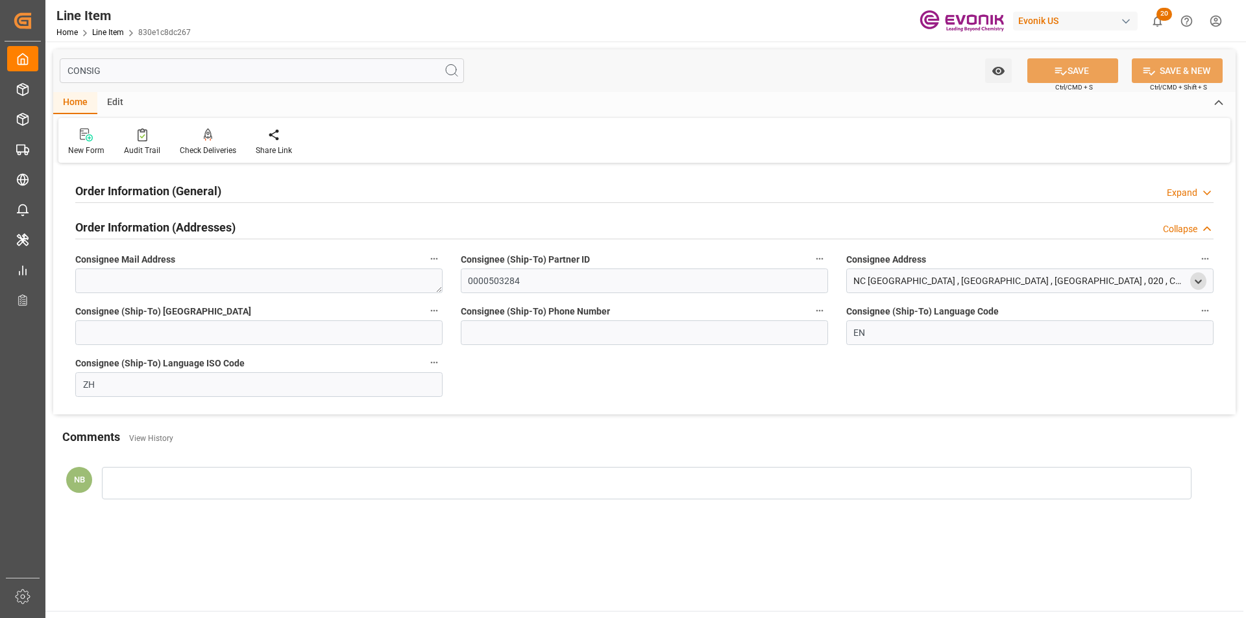
click at [1193, 284] on icon "open menu" at bounding box center [1197, 281] width 11 height 11
drag, startPoint x: 1052, startPoint y: 412, endPoint x: 1032, endPoint y: 412, distance: 20.1
click at [1032, 412] on div "CN" at bounding box center [1114, 412] width 176 height 21
click at [217, 191] on h2 "Order Information (General)" at bounding box center [148, 191] width 146 height 18
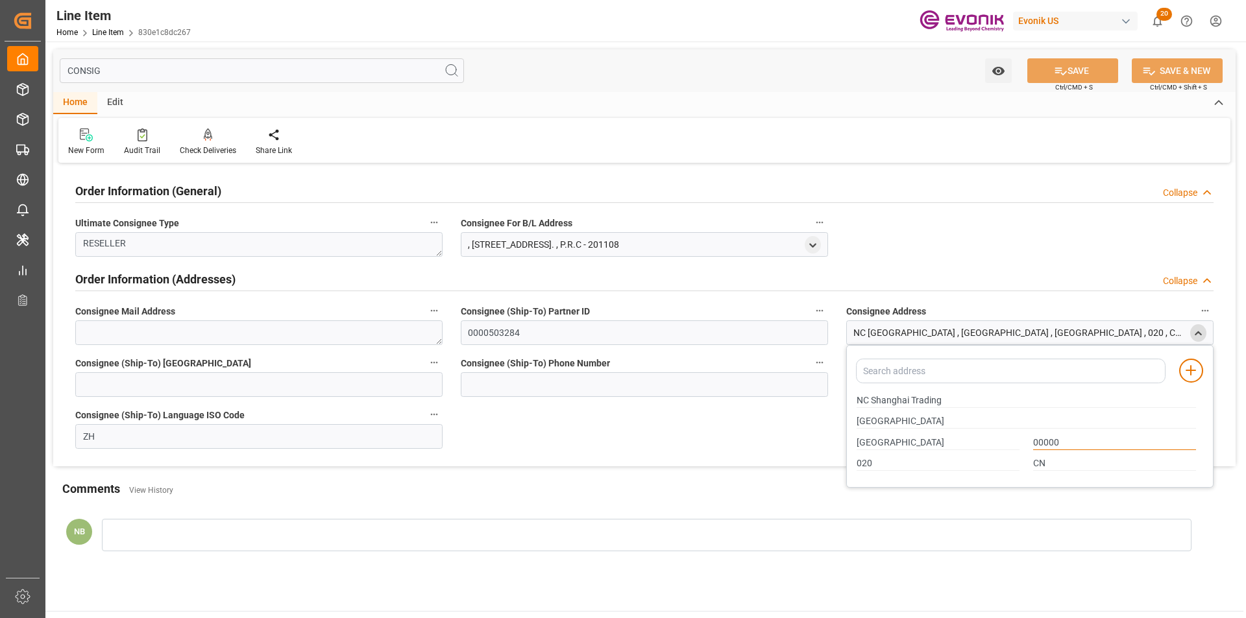
click at [1052, 442] on input "00000" at bounding box center [1114, 443] width 163 height 14
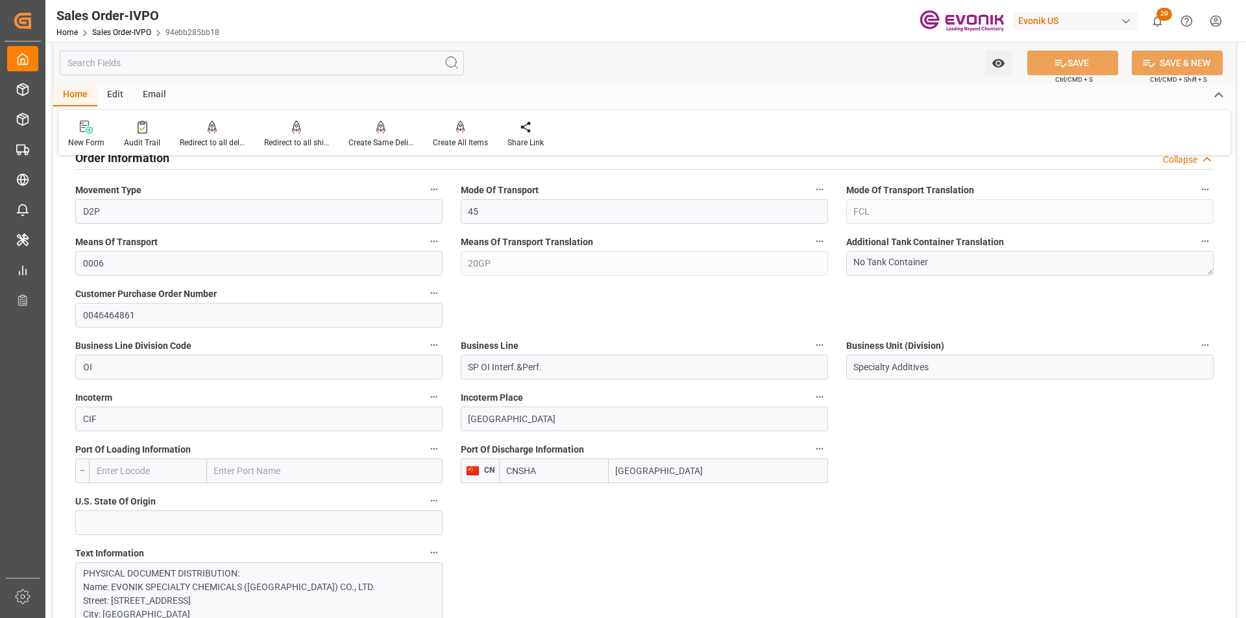
scroll to position [714, 0]
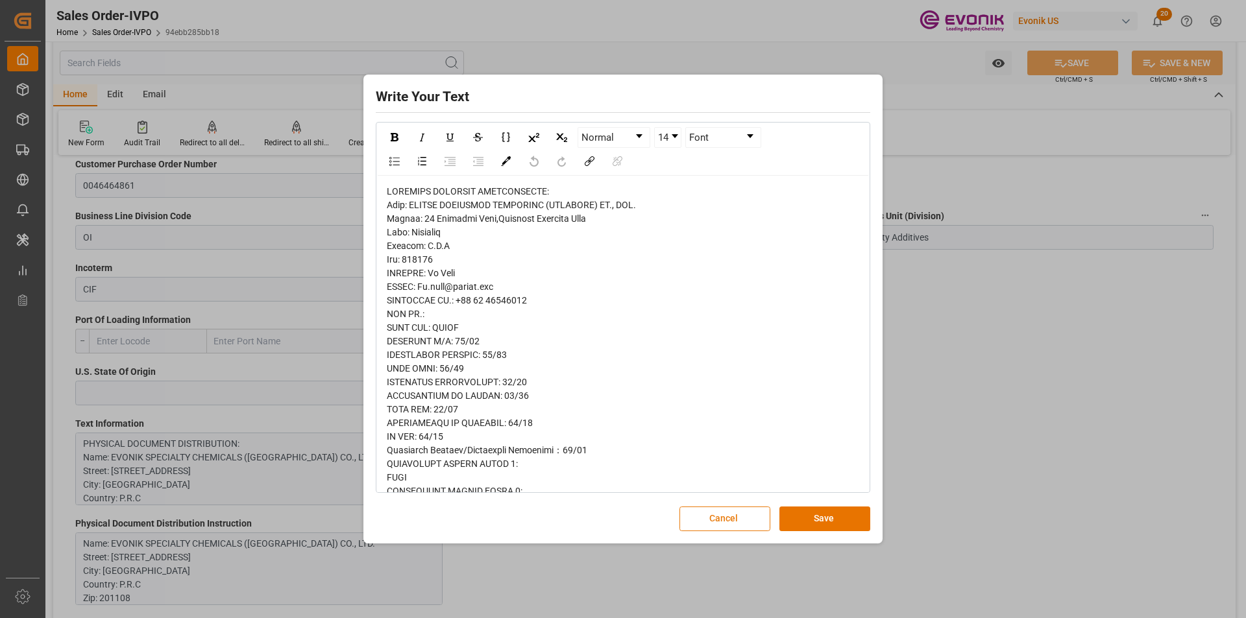
click at [716, 517] on button "Cancel" at bounding box center [724, 519] width 91 height 25
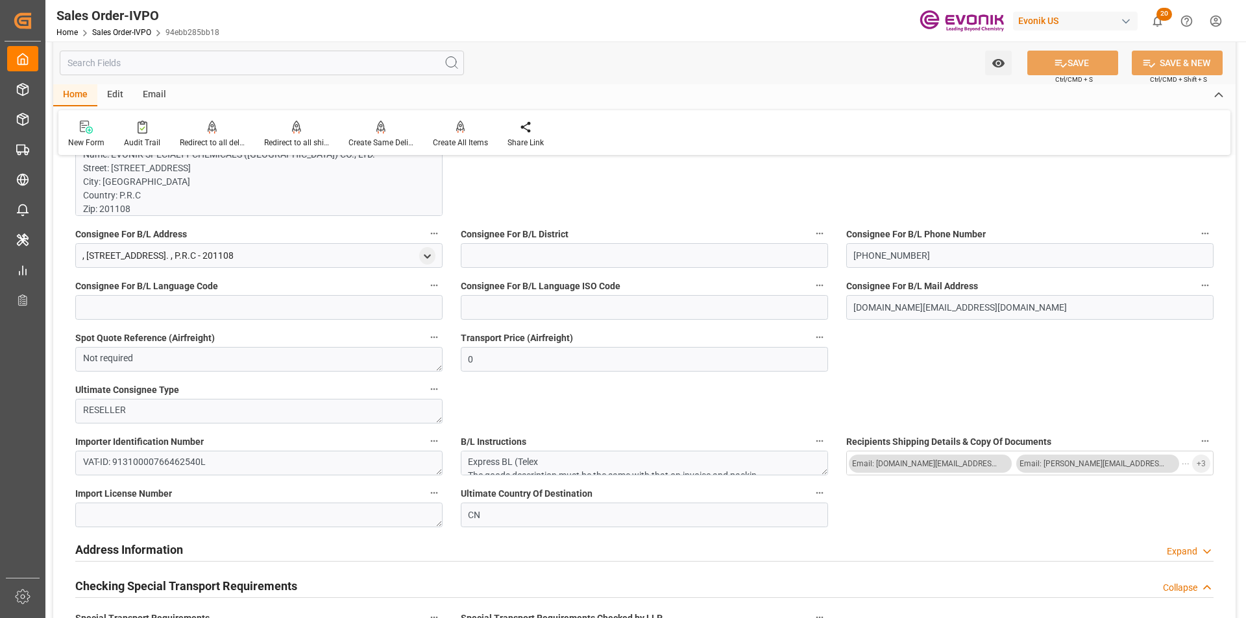
scroll to position [908, 0]
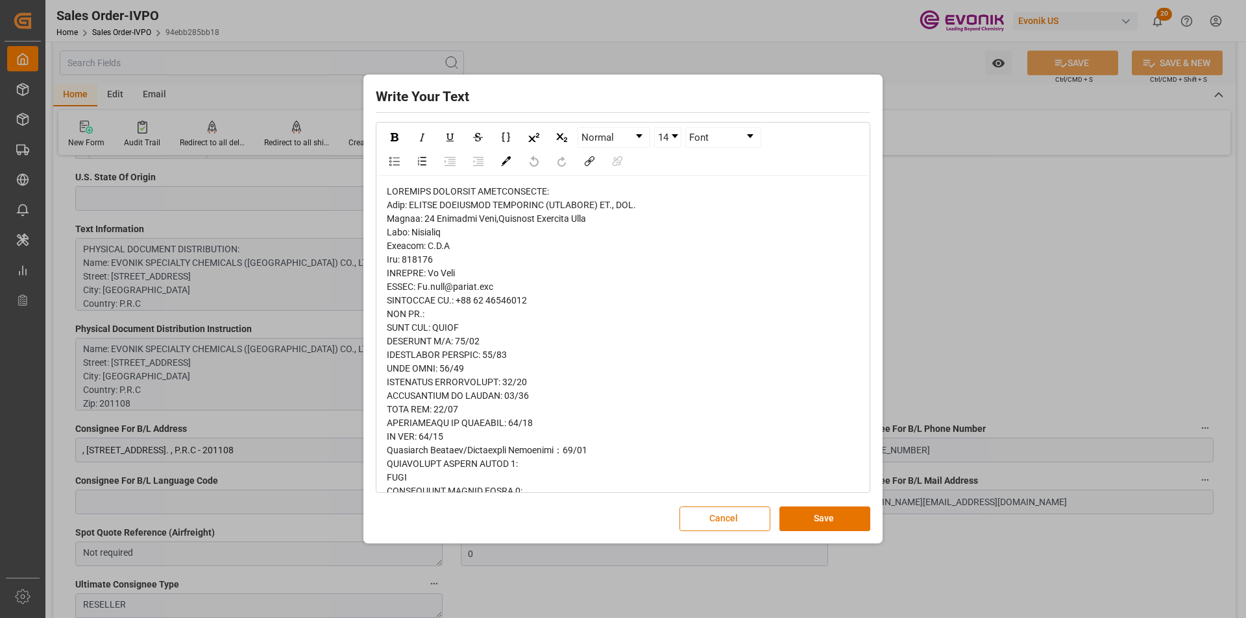
click at [707, 514] on button "Cancel" at bounding box center [724, 519] width 91 height 25
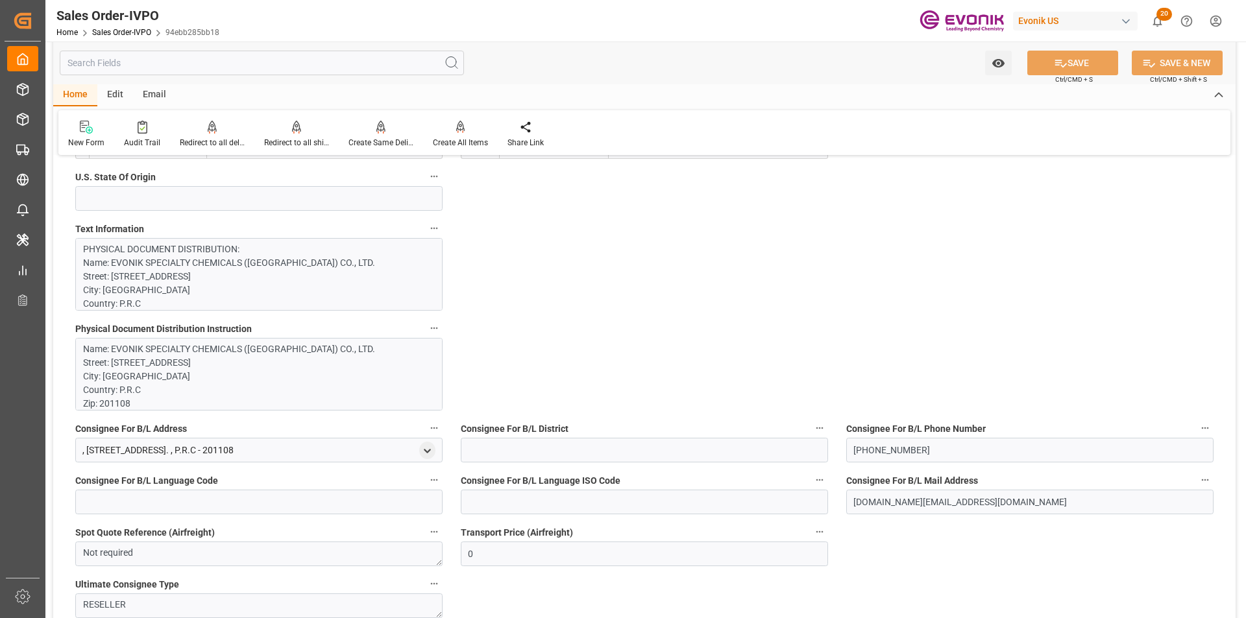
click at [332, 348] on p "Name: EVONIK SPECIALTY CHEMICALS ([GEOGRAPHIC_DATA]) CO., LTD. Street: [STREET_…" at bounding box center [254, 472] width 342 height 259
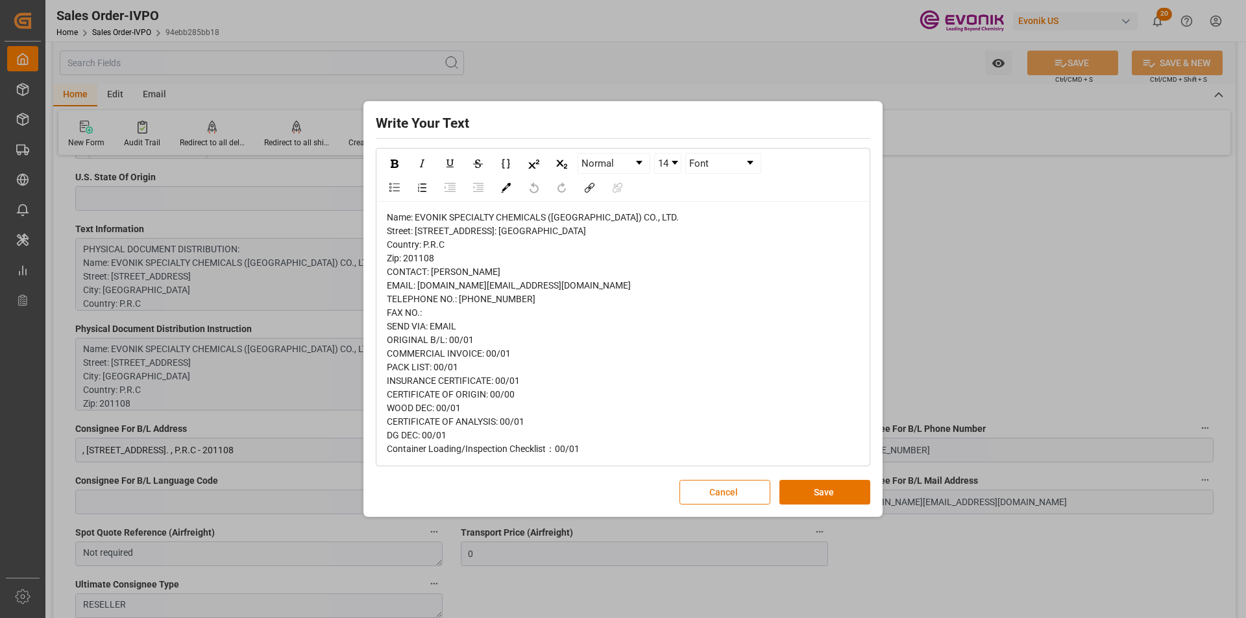
click at [724, 505] on button "Cancel" at bounding box center [724, 492] width 91 height 25
